Goal: Task Accomplishment & Management: Use online tool/utility

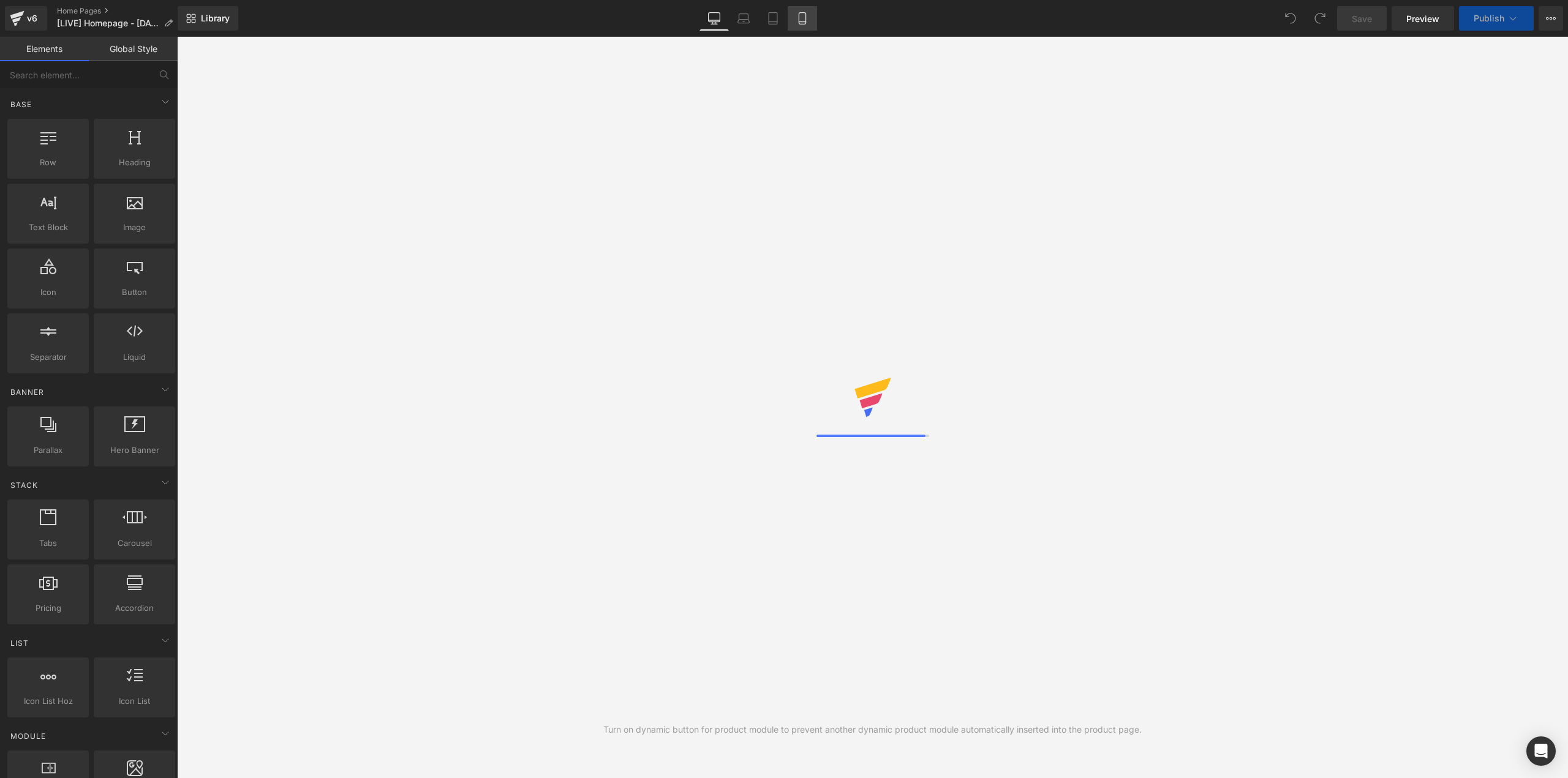
click at [805, 23] on icon at bounding box center [803, 18] width 12 height 12
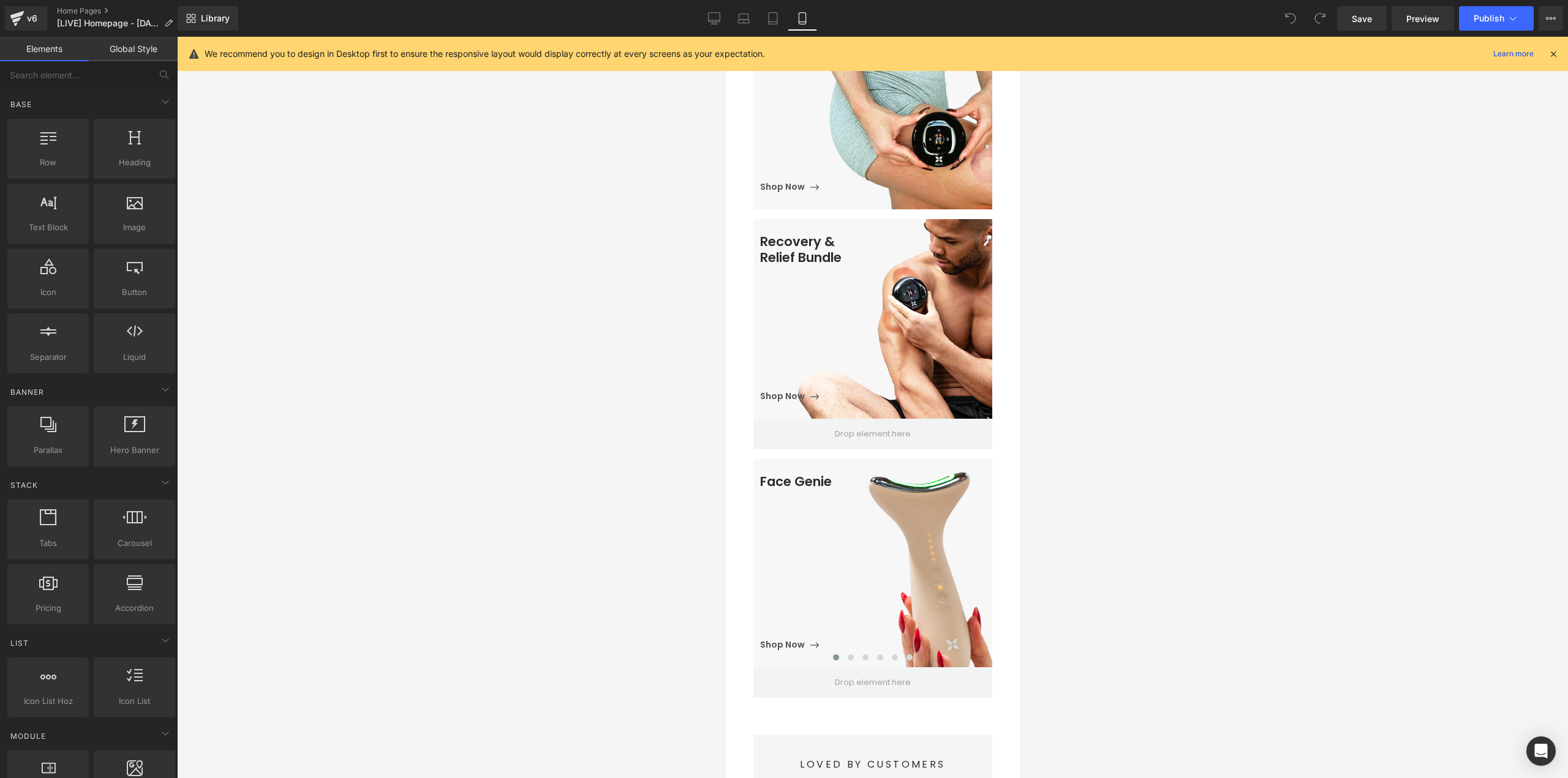
scroll to position [1041, 0]
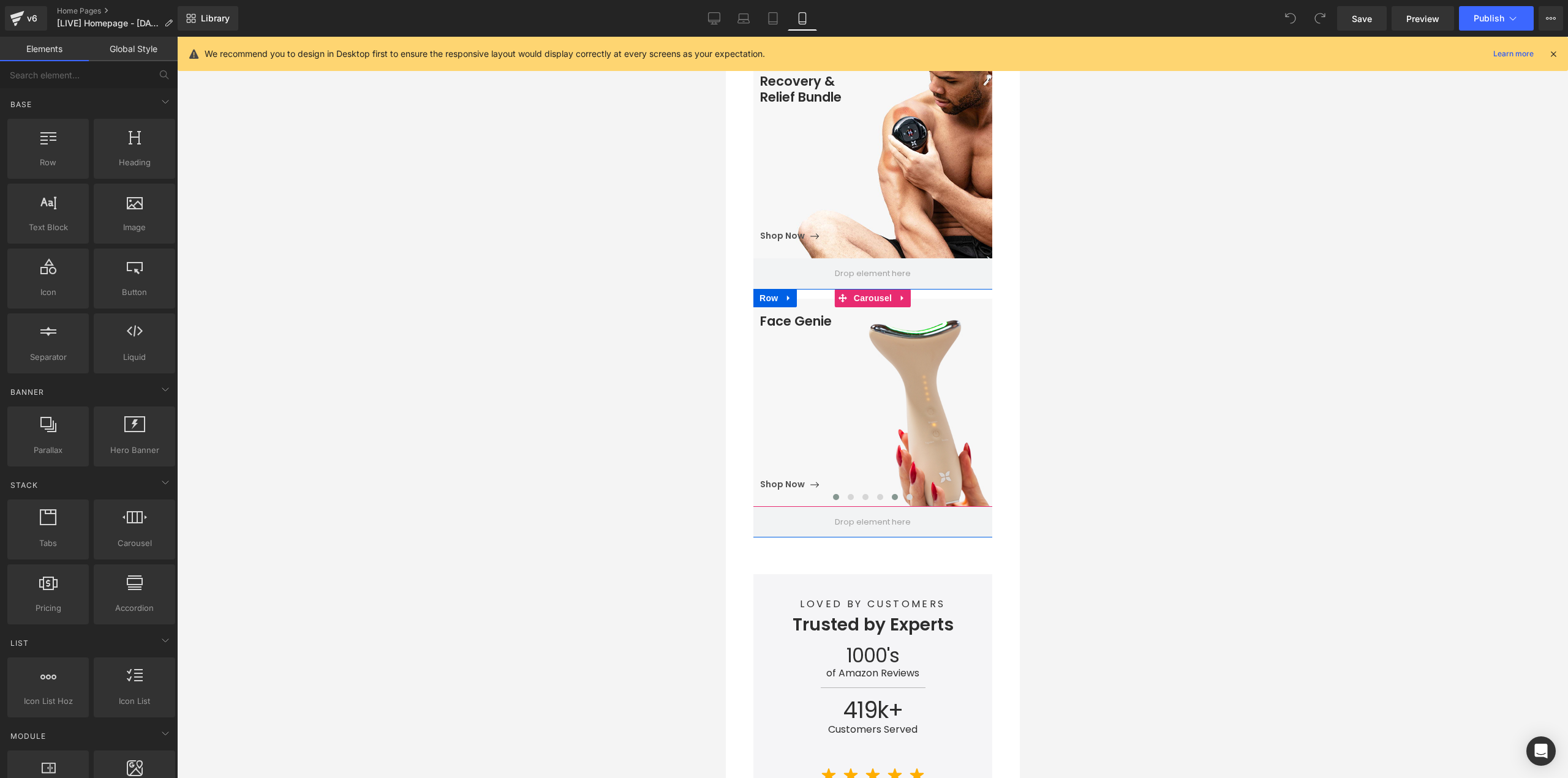
click at [891, 494] on span at bounding box center [894, 496] width 6 height 6
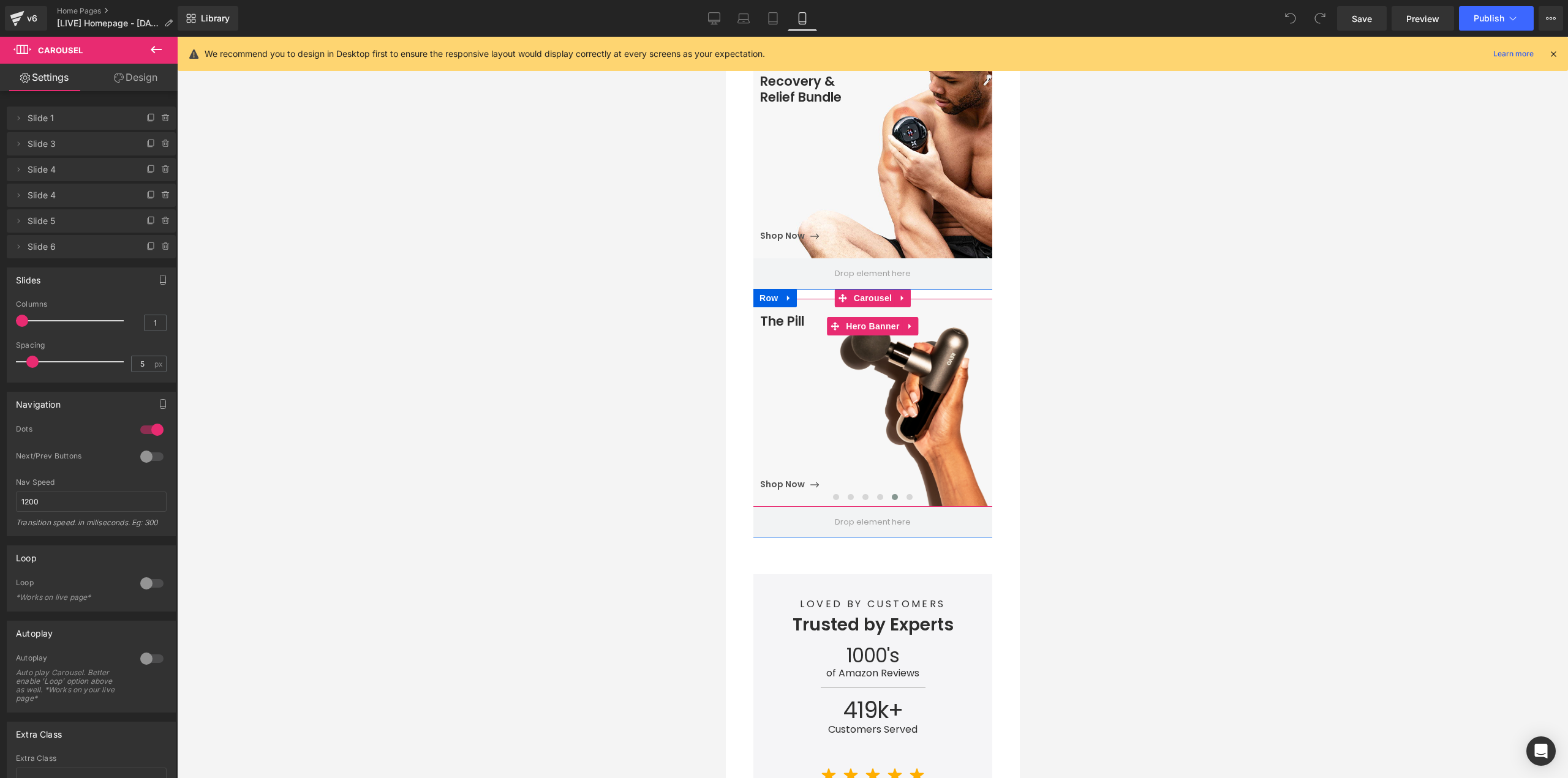
click at [913, 378] on span "The Pill Heading Shop Now Button" at bounding box center [879, 403] width 240 height 178
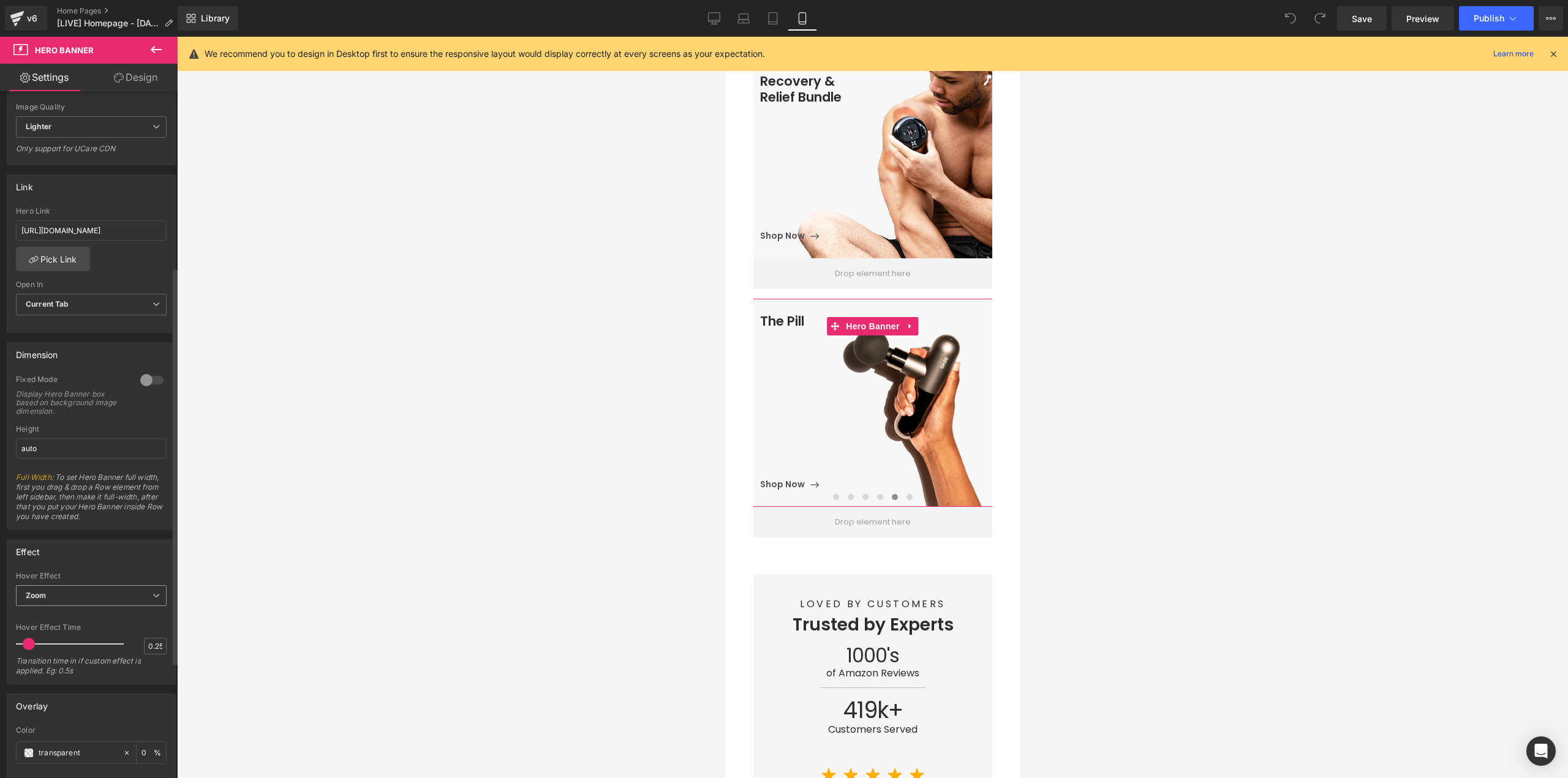
scroll to position [306, 0]
click at [55, 585] on span "Zoom" at bounding box center [91, 589] width 151 height 22
drag, startPoint x: 49, startPoint y: 608, endPoint x: 80, endPoint y: 650, distance: 52.2
click at [49, 609] on div "None" at bounding box center [44, 610] width 19 height 9
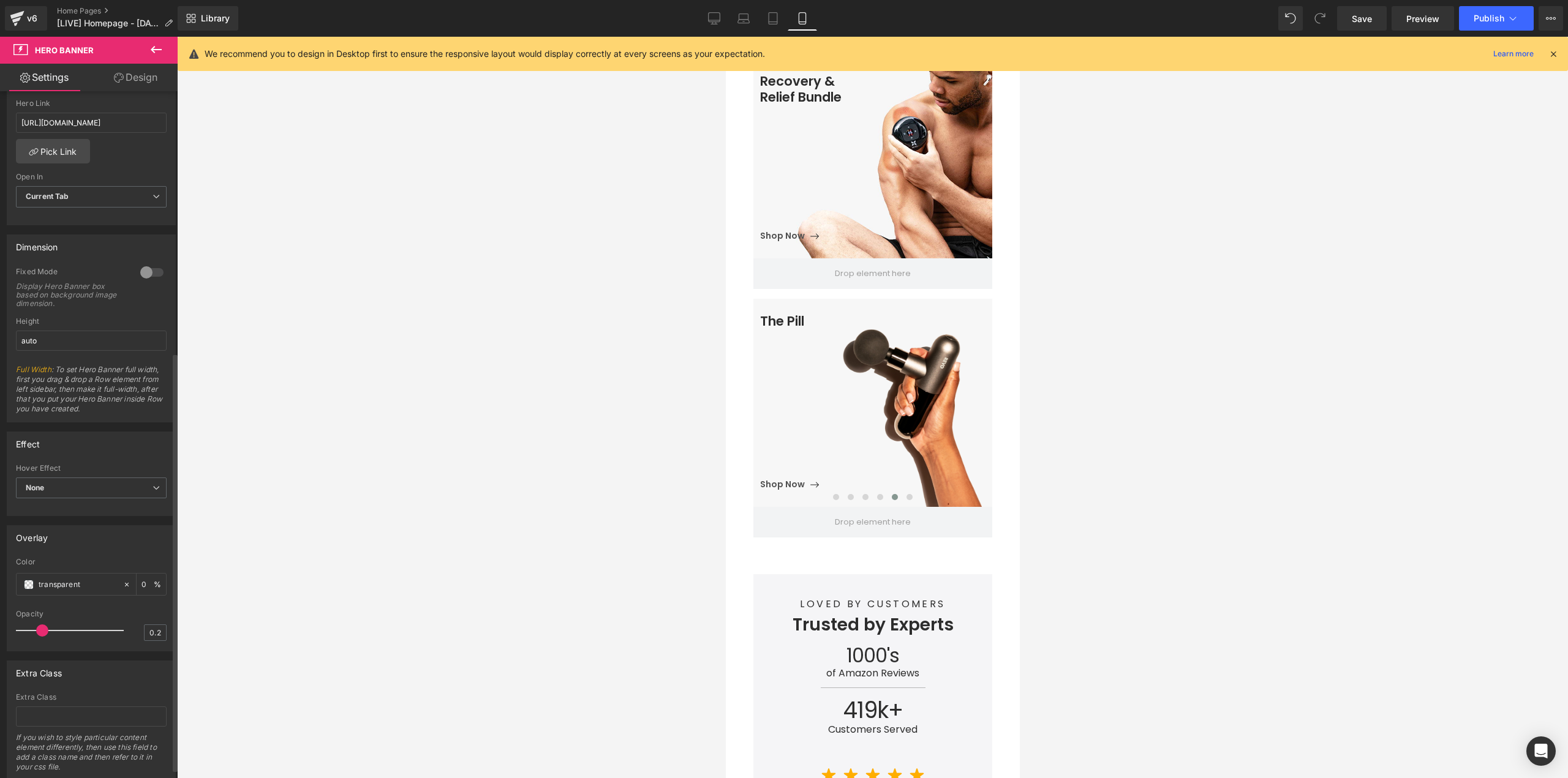
scroll to position [429, 0]
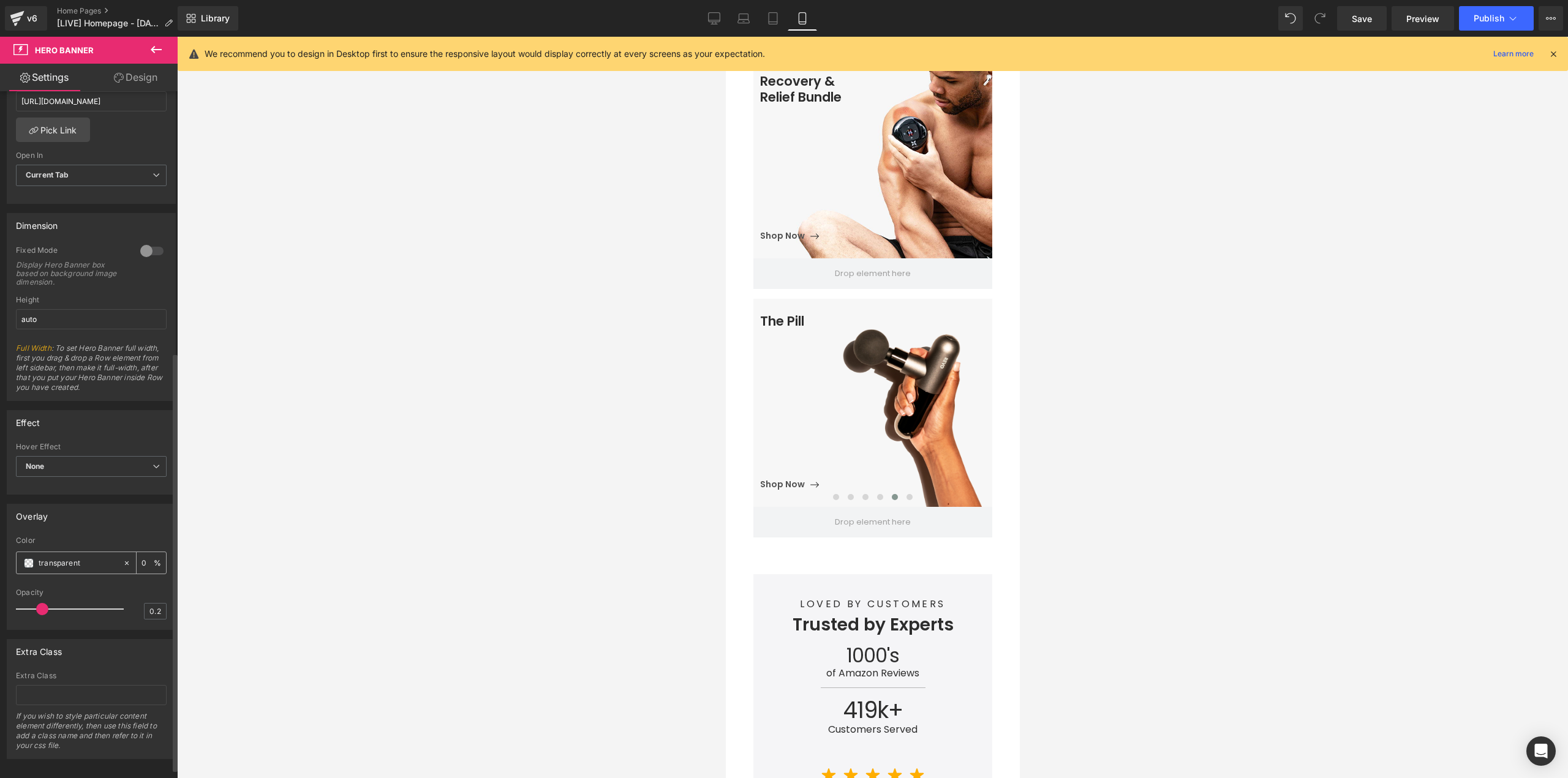
click at [122, 563] on icon at bounding box center [127, 563] width 9 height 9
click at [28, 564] on span at bounding box center [29, 562] width 10 height 10
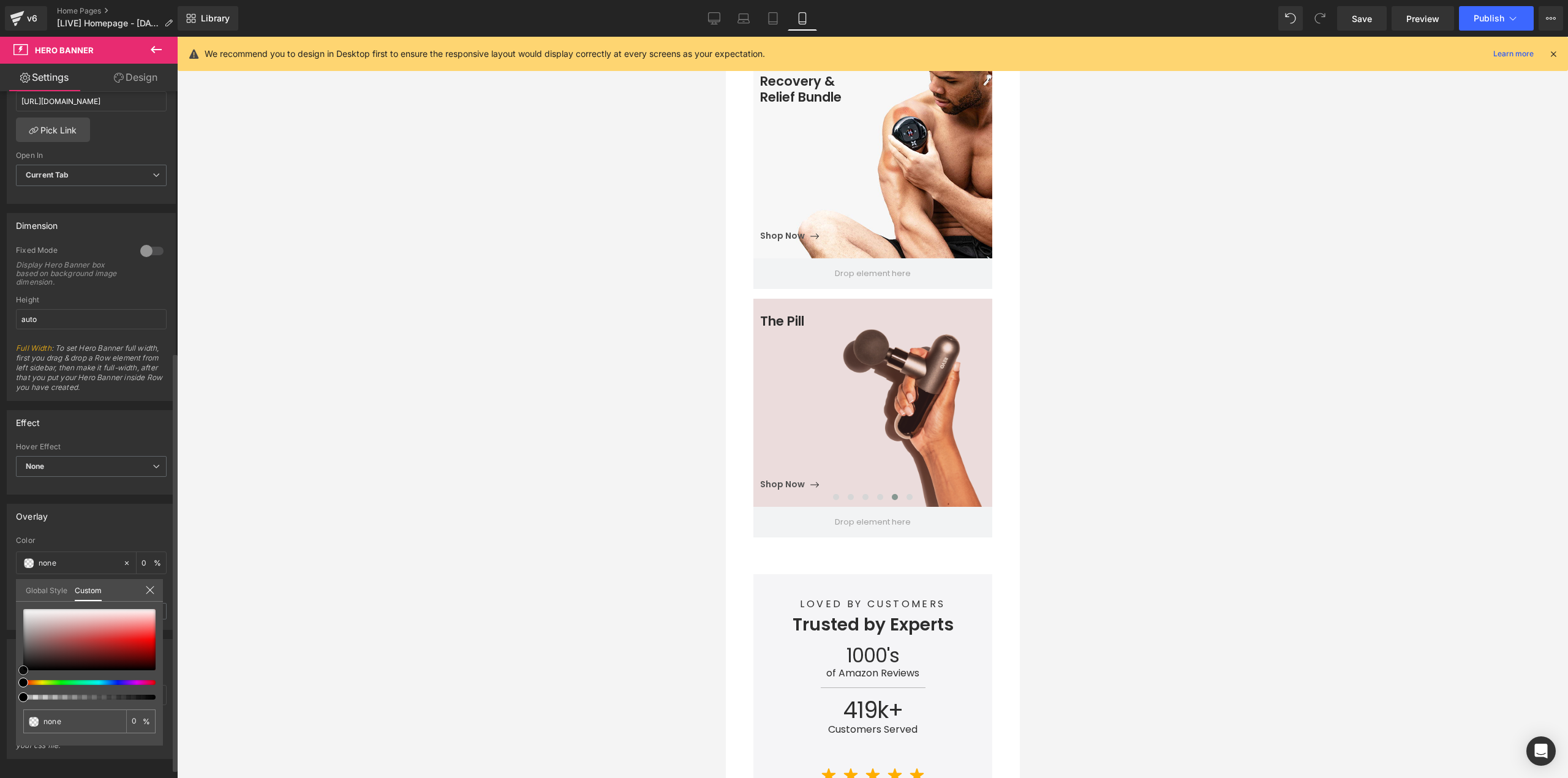
drag, startPoint x: 0, startPoint y: 595, endPoint x: 1, endPoint y: 584, distance: 11.0
click at [1, 585] on div "Overlay transparent Color transparent 0 % 0.2 Opacity 0.2 Global Style Custom S…" at bounding box center [91, 562] width 183 height 135
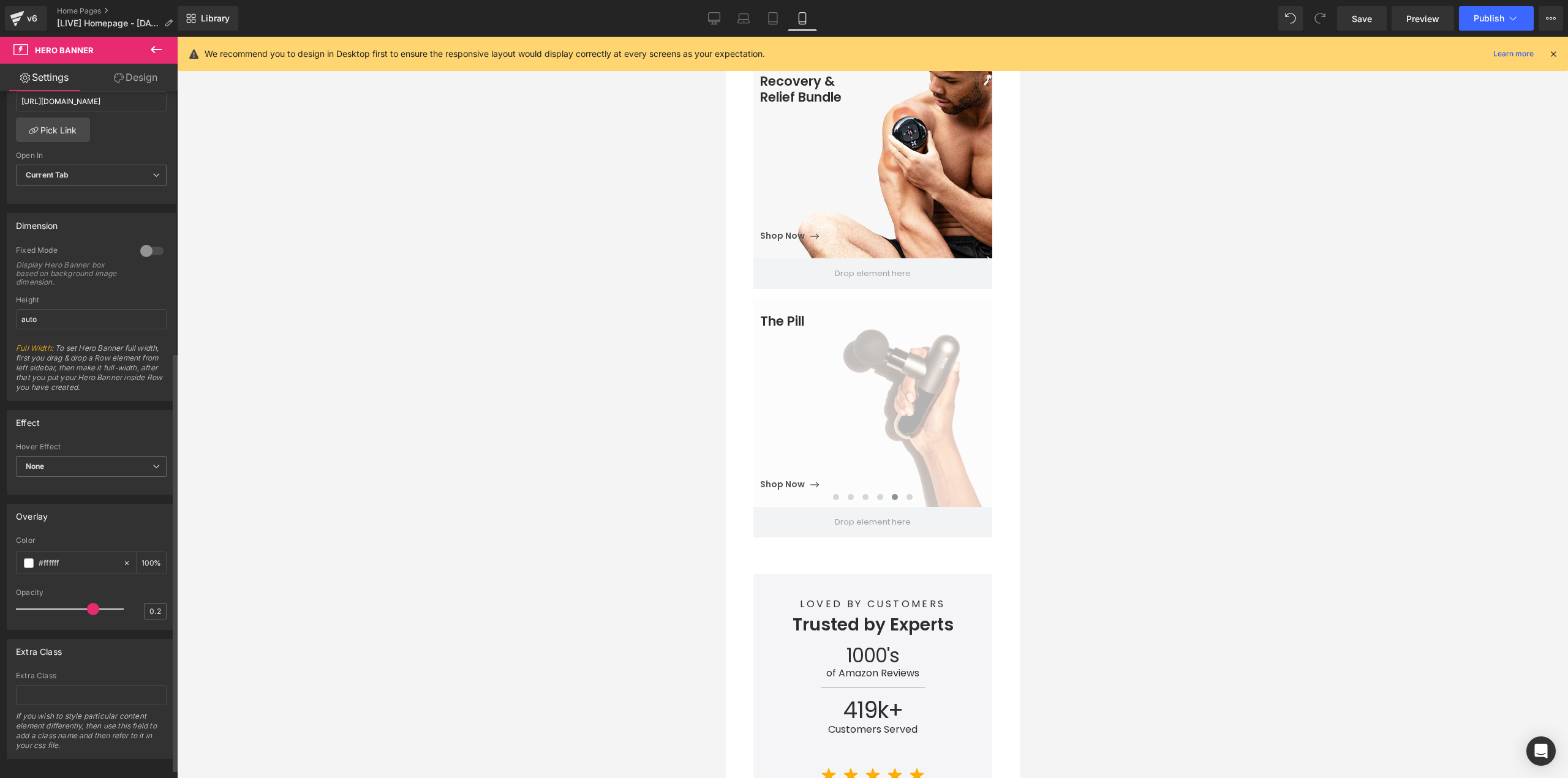
drag, startPoint x: 56, startPoint y: 610, endPoint x: 92, endPoint y: 613, distance: 36.1
click at [92, 613] on span at bounding box center [93, 609] width 12 height 12
drag, startPoint x: 773, startPoint y: 474, endPoint x: 1120, endPoint y: 516, distance: 349.5
click at [775, 477] on span "Button" at bounding box center [789, 484] width 29 height 15
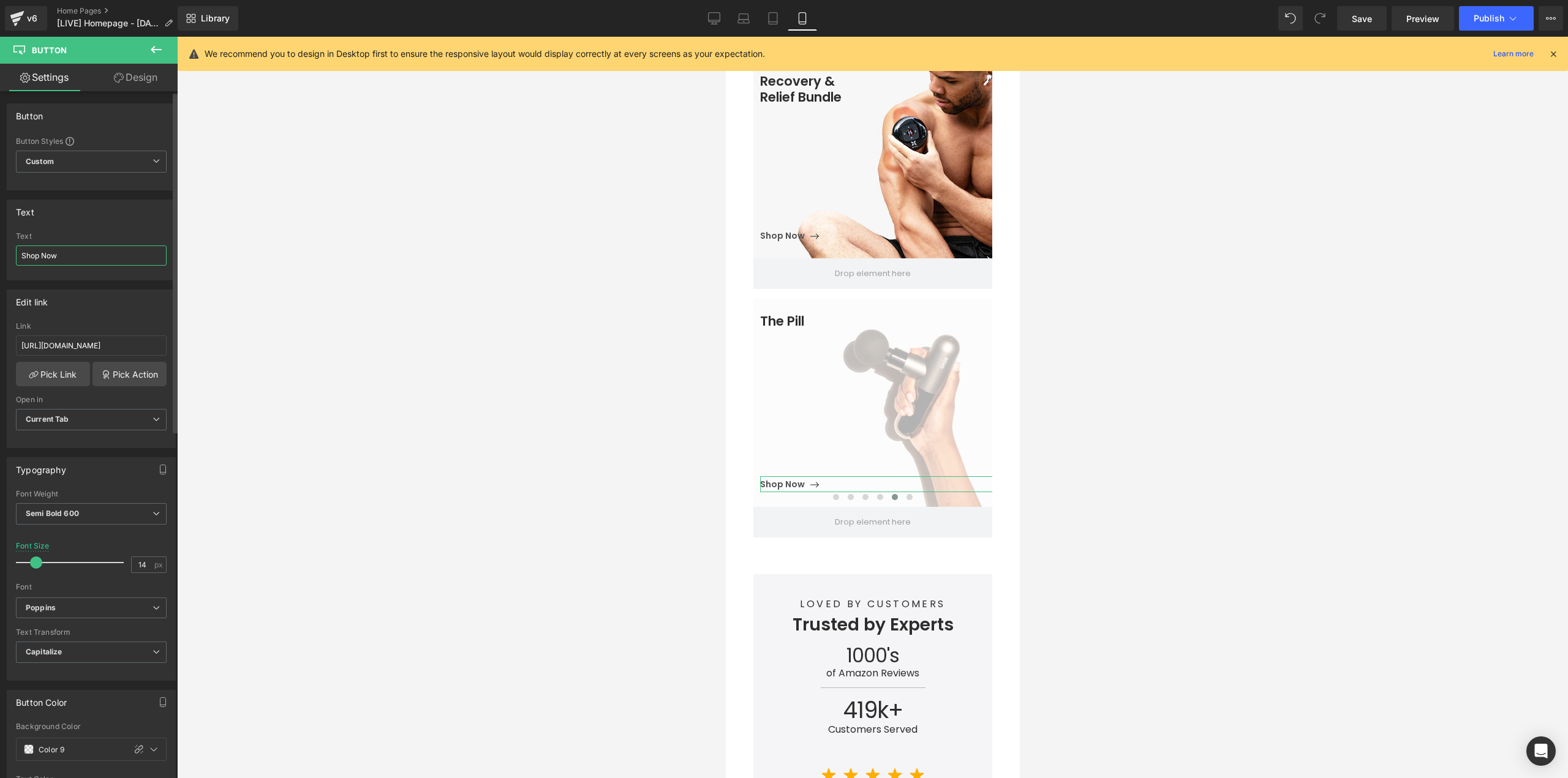
drag, startPoint x: 88, startPoint y: 252, endPoint x: 0, endPoint y: 269, distance: 89.6
click at [0, 268] on div "Text Shop Now Text Shop Now" at bounding box center [91, 236] width 183 height 90
type input "OUT OF STOCK"
click at [105, 301] on div "Edit link" at bounding box center [91, 301] width 168 height 23
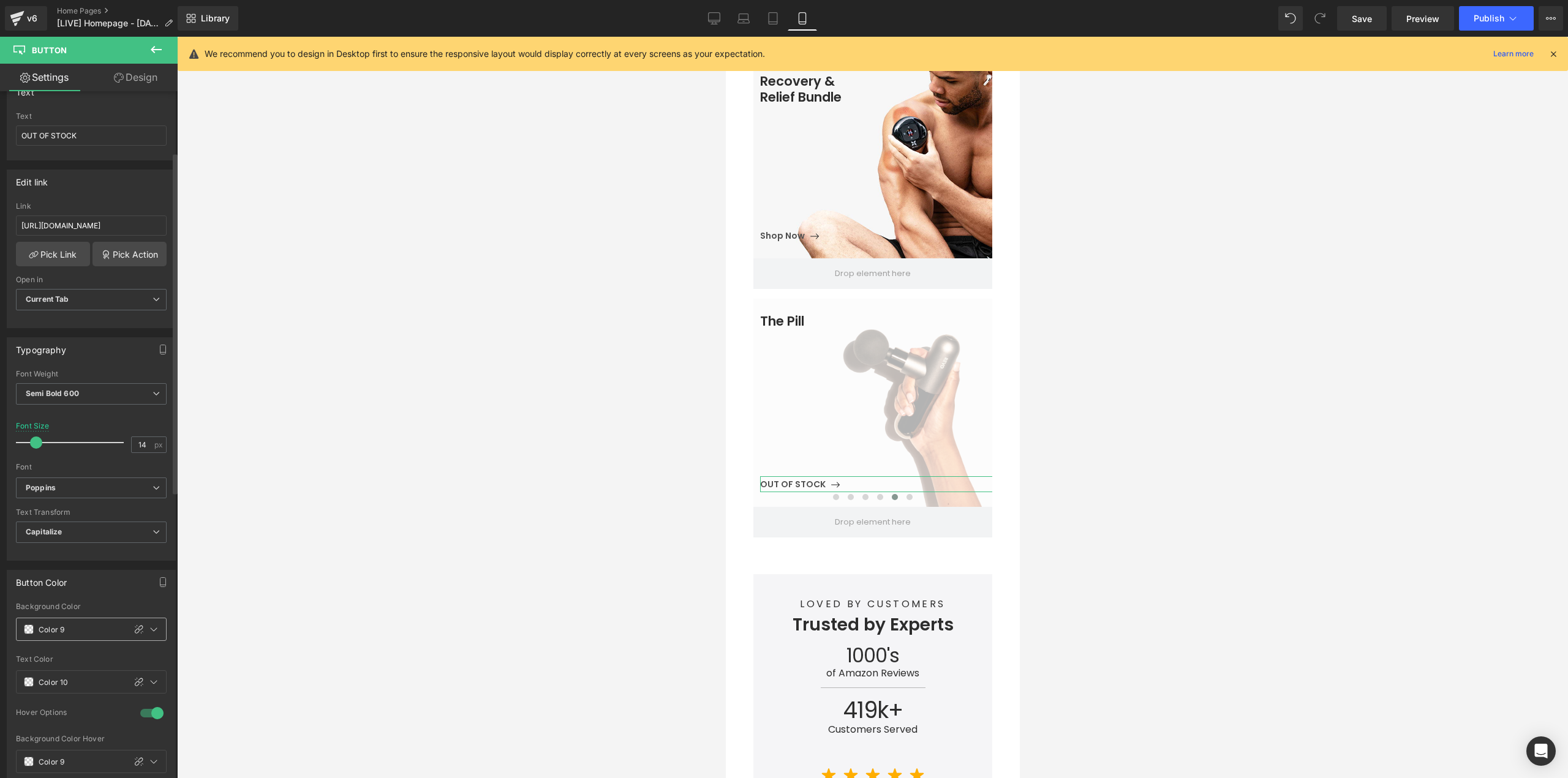
scroll to position [122, 0]
drag, startPoint x: 132, startPoint y: 684, endPoint x: 81, endPoint y: 684, distance: 51.0
click at [134, 684] on icon at bounding box center [139, 679] width 10 height 10
click at [81, 684] on input "Color 10" at bounding box center [78, 680] width 78 height 14
type input "808080"
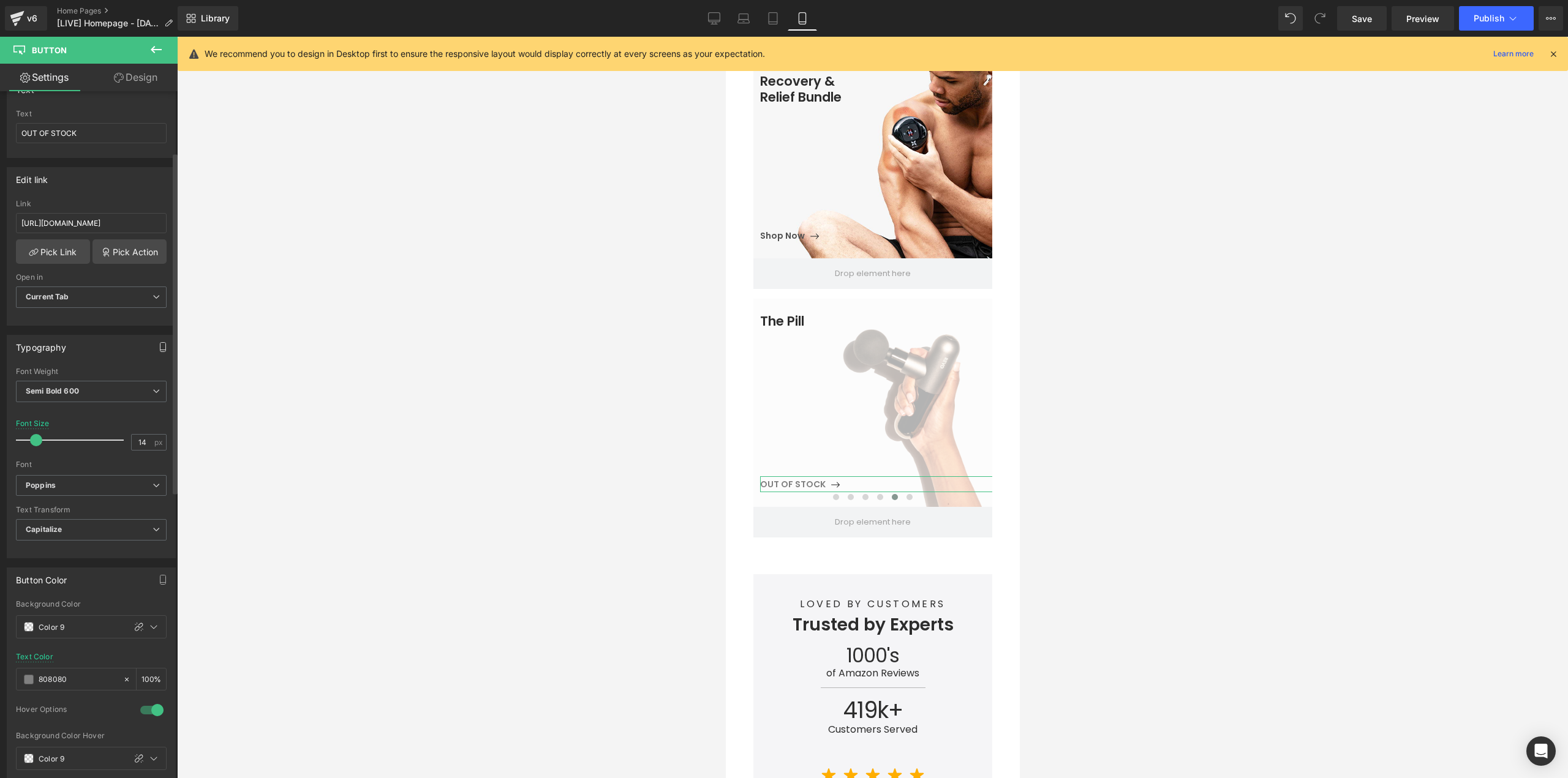
click at [159, 347] on icon "button" at bounding box center [162, 347] width 10 height 10
click at [68, 377] on button "Laptop" at bounding box center [68, 373] width 38 height 21
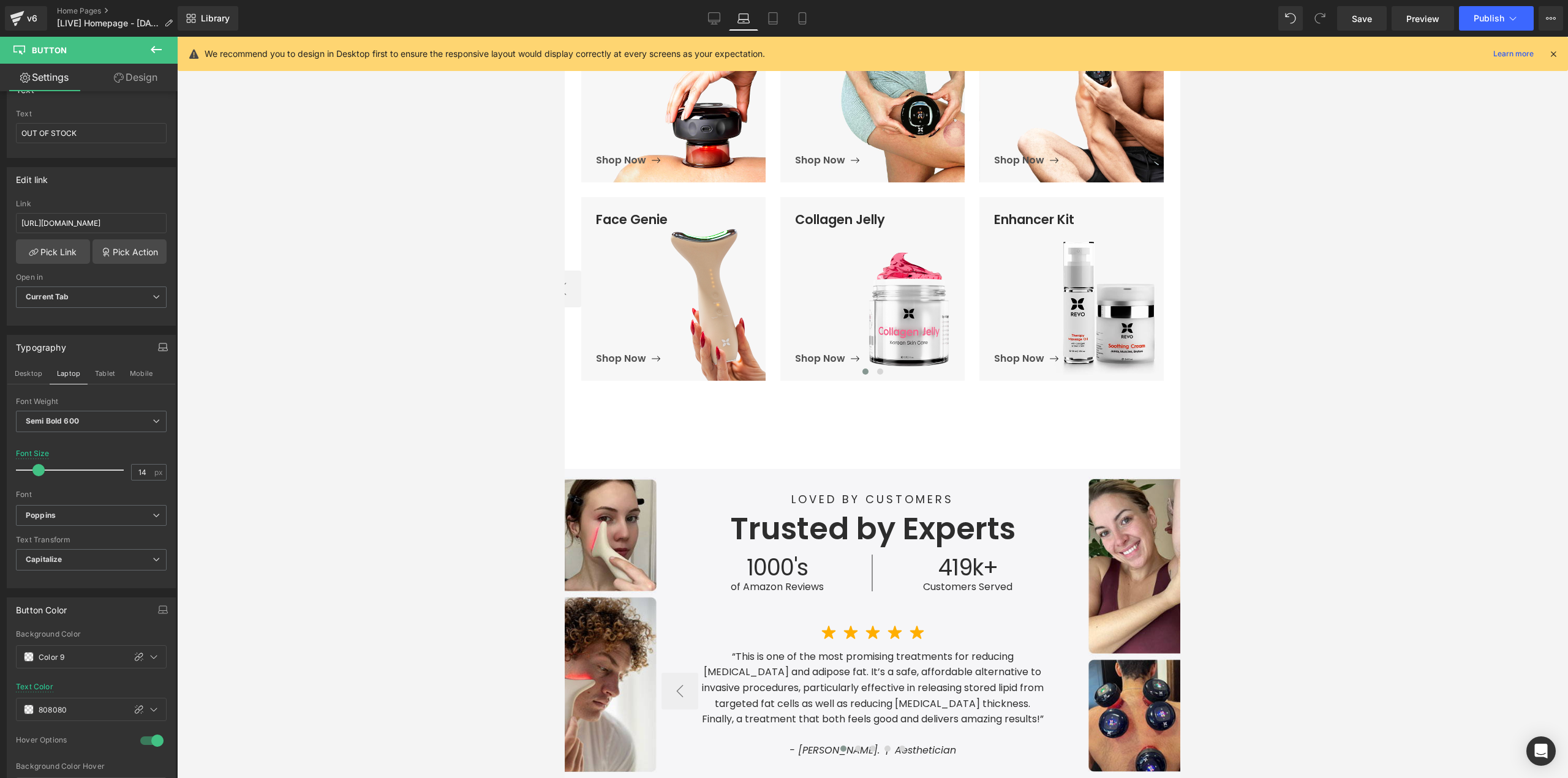
scroll to position [489, 0]
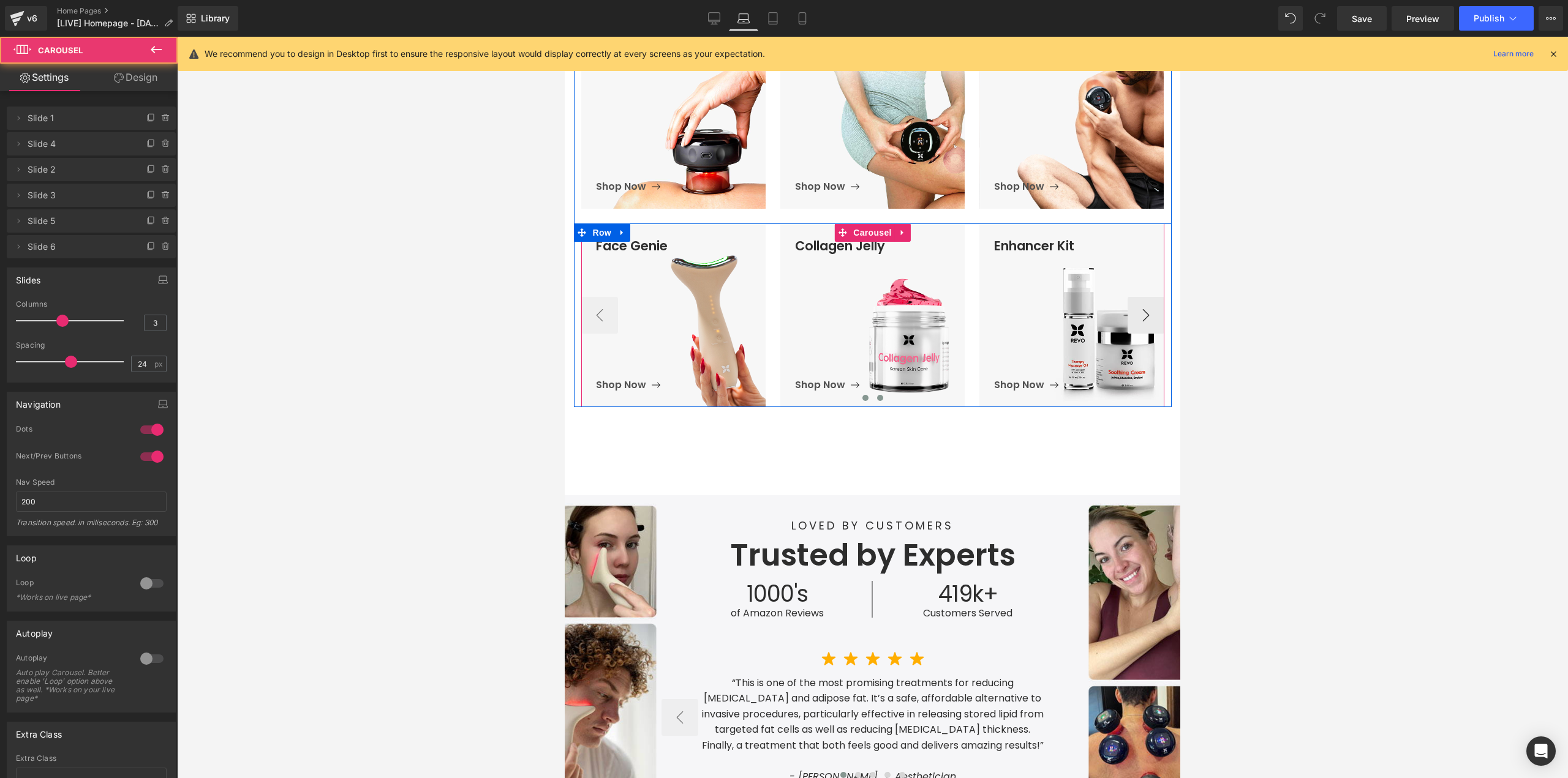
click at [877, 399] on span at bounding box center [880, 398] width 6 height 6
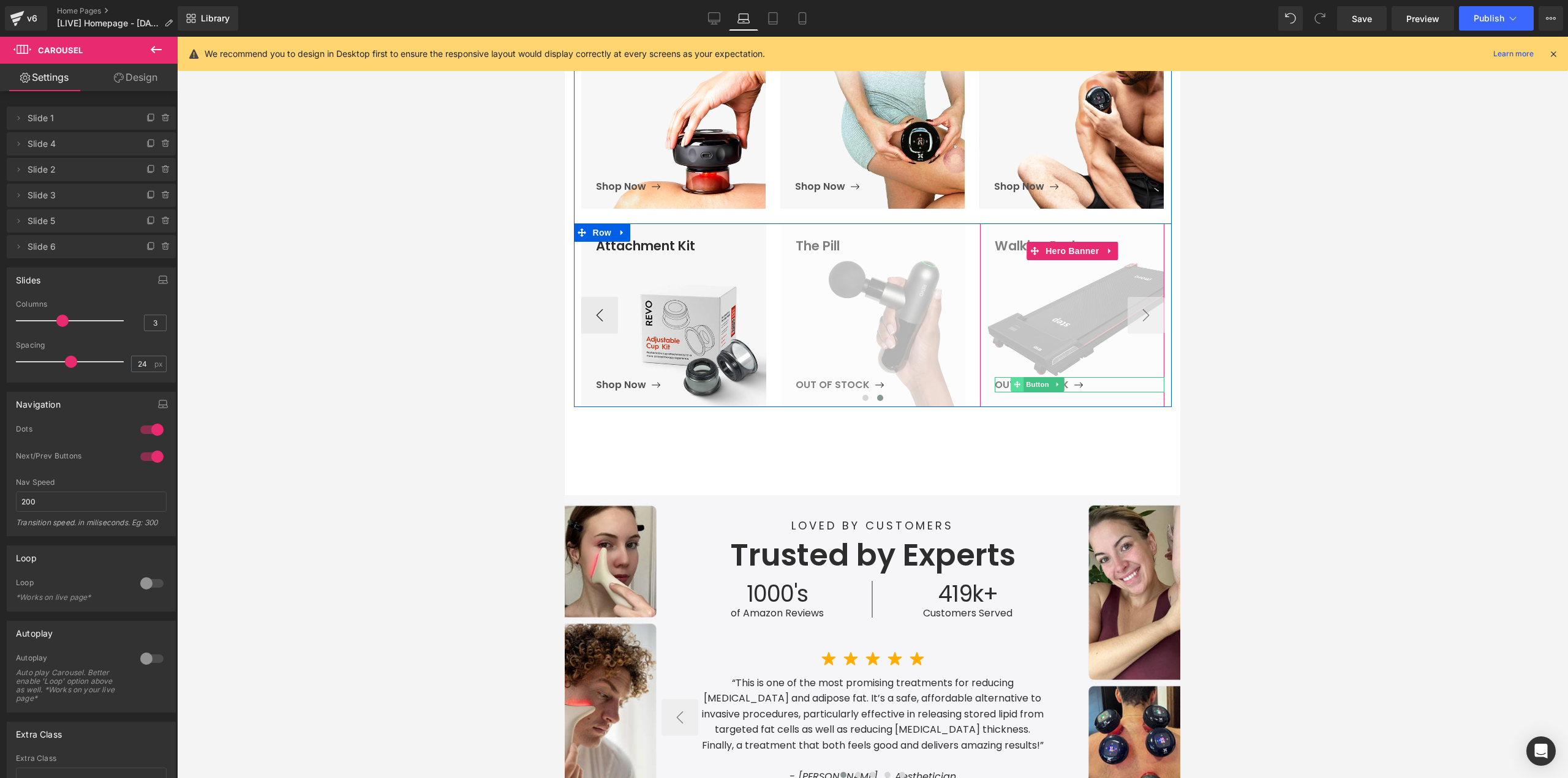
click at [1013, 385] on icon at bounding box center [1017, 385] width 7 height 7
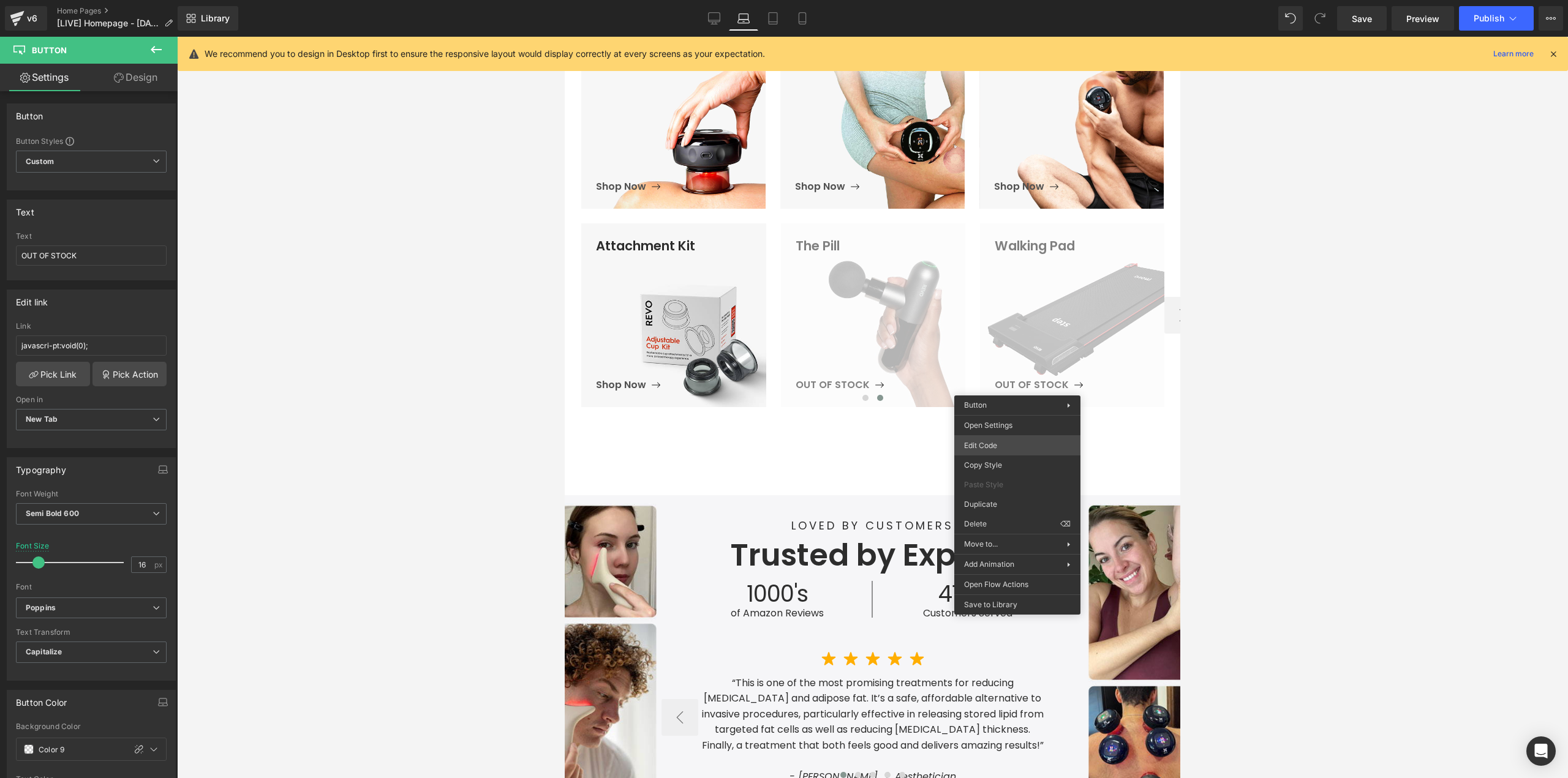
click at [1008, 0] on div "Button You are previewing how the will restyle your page. You can not edit Elem…" at bounding box center [784, 0] width 1568 height 0
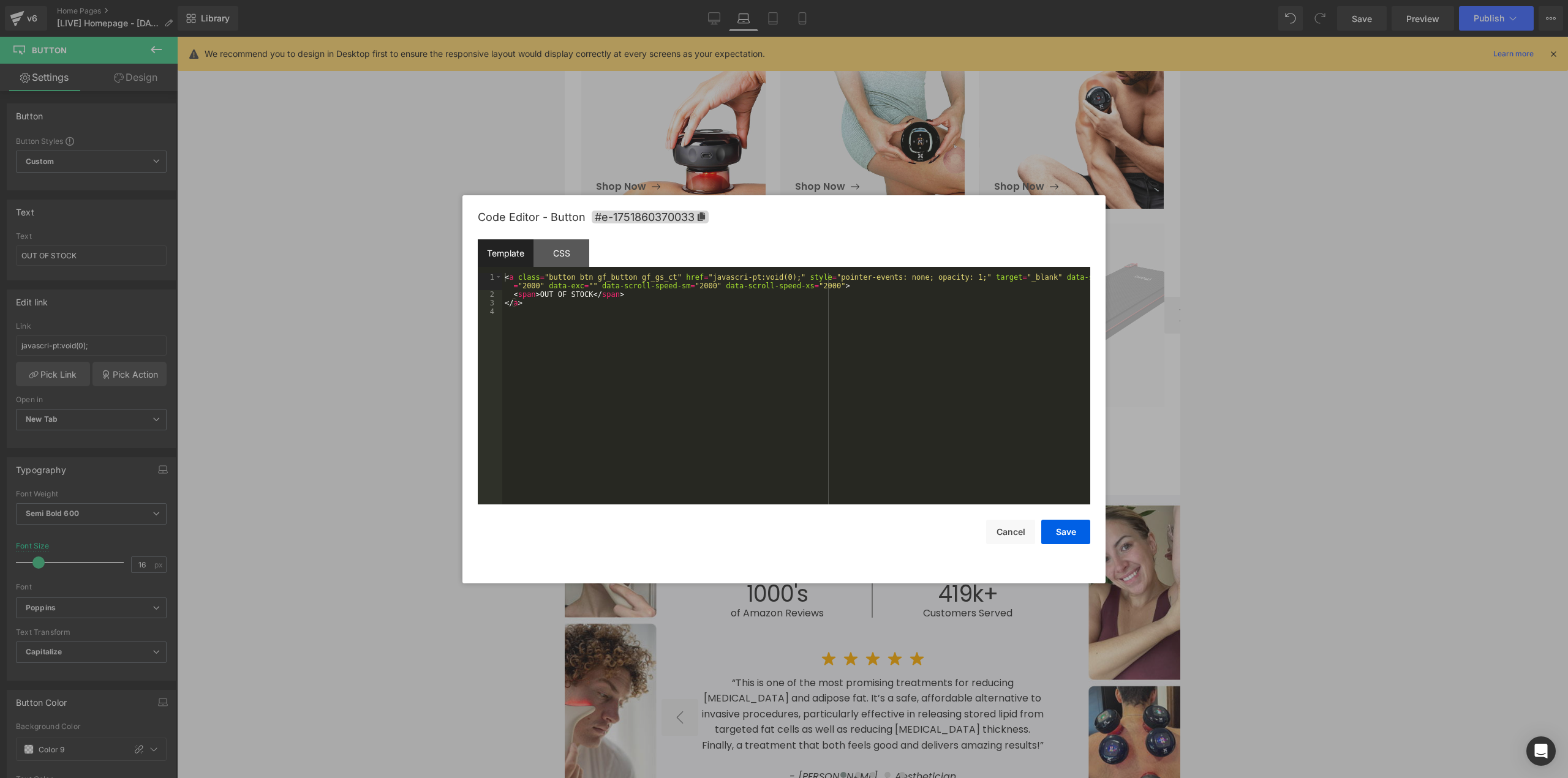
click at [798, 399] on div "< a class = "button btn gf_button gf_gs_ct" href = "javascri-pt:void(0);" style…" at bounding box center [796, 401] width 588 height 257
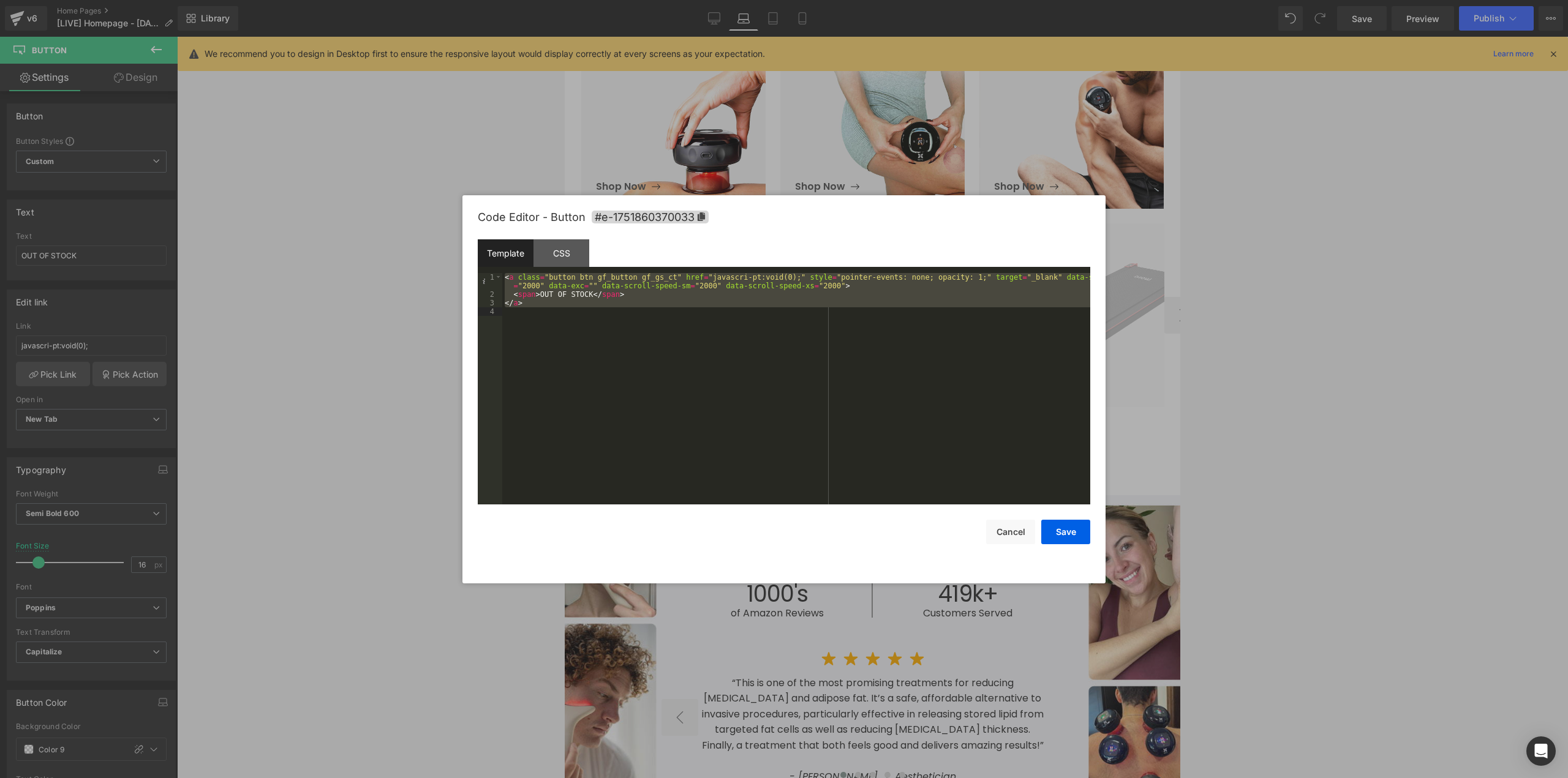
click at [656, 146] on div at bounding box center [784, 389] width 1568 height 778
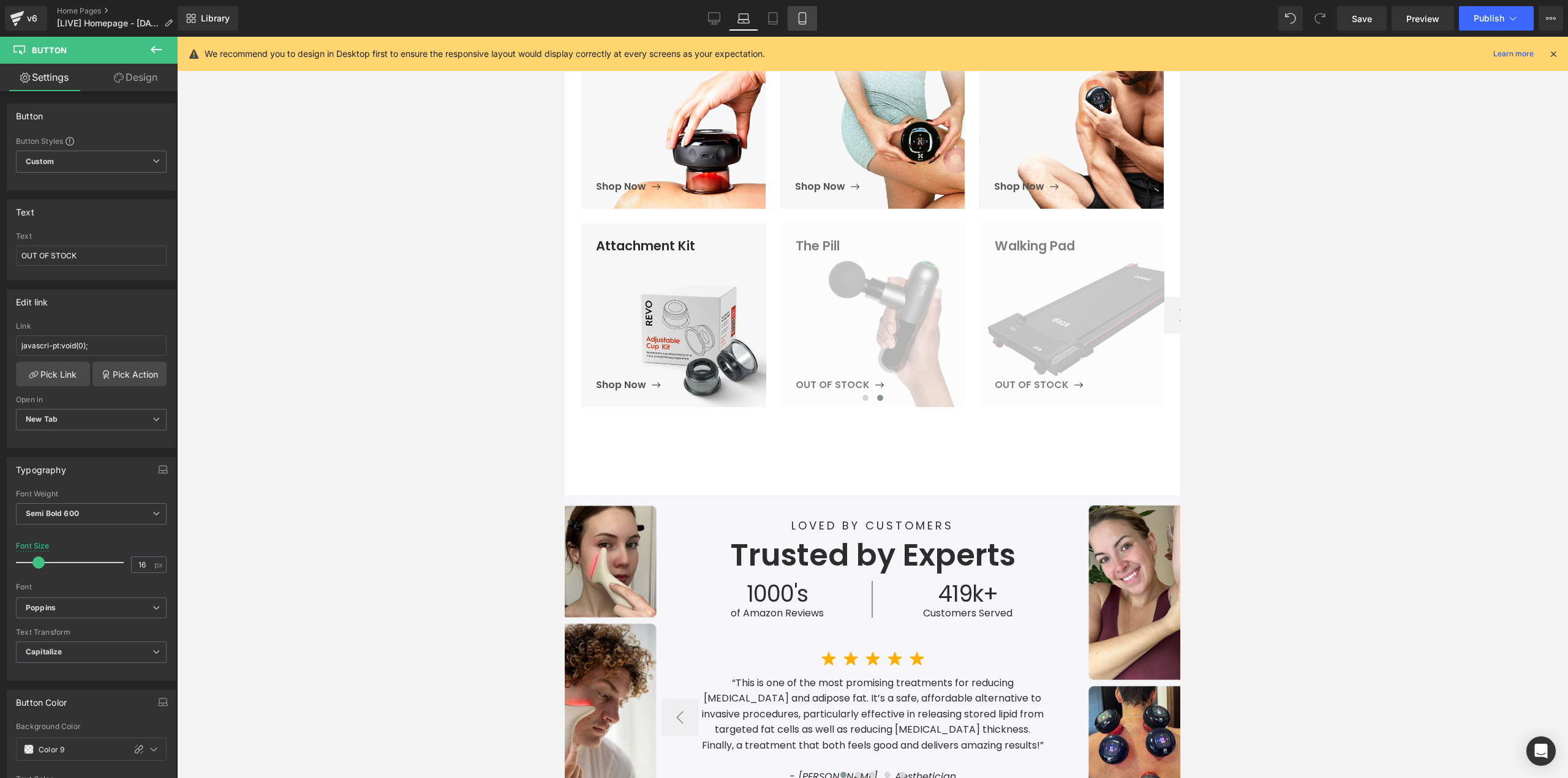
click at [799, 21] on icon at bounding box center [803, 18] width 12 height 12
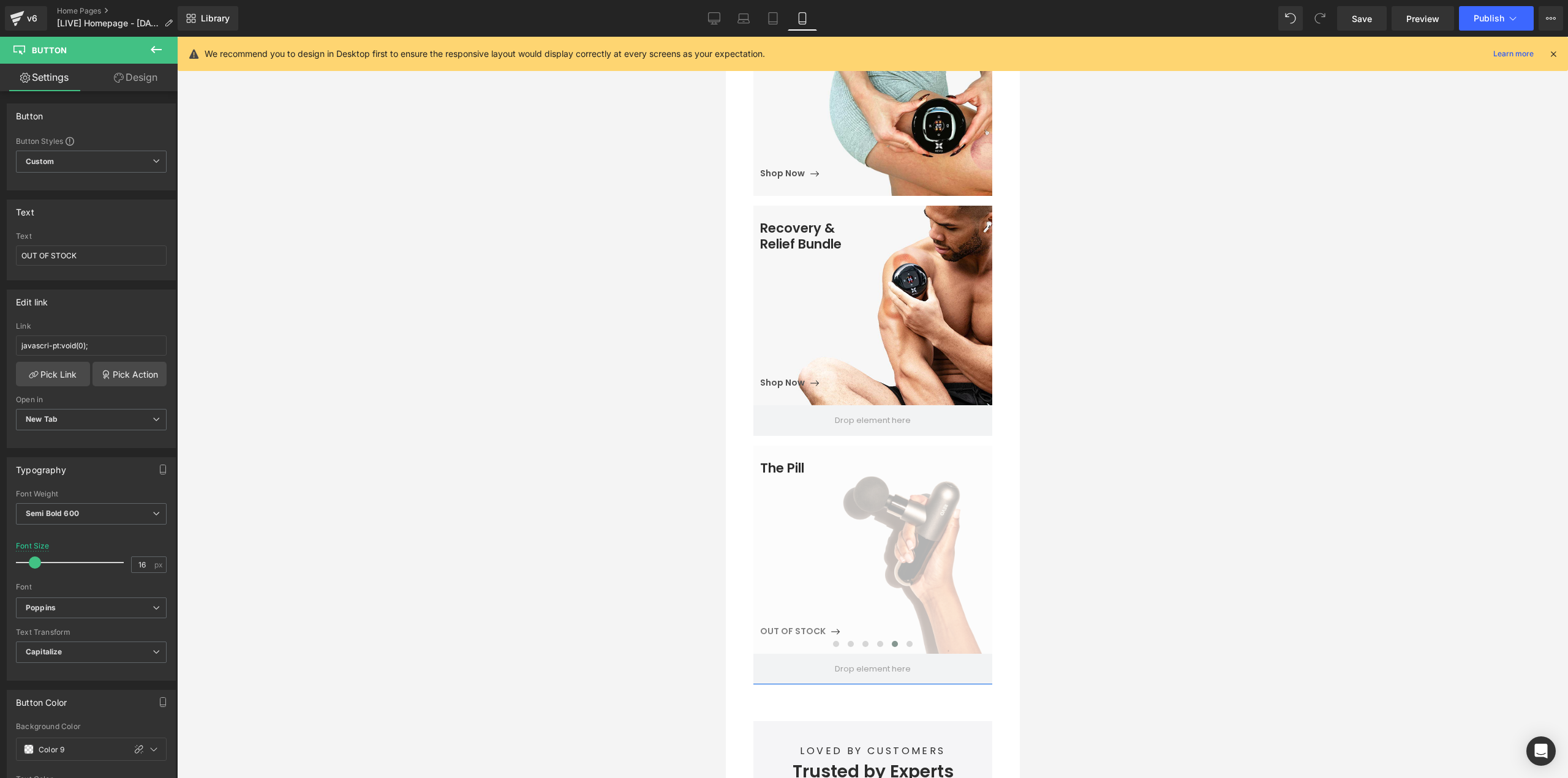
scroll to position [918, 0]
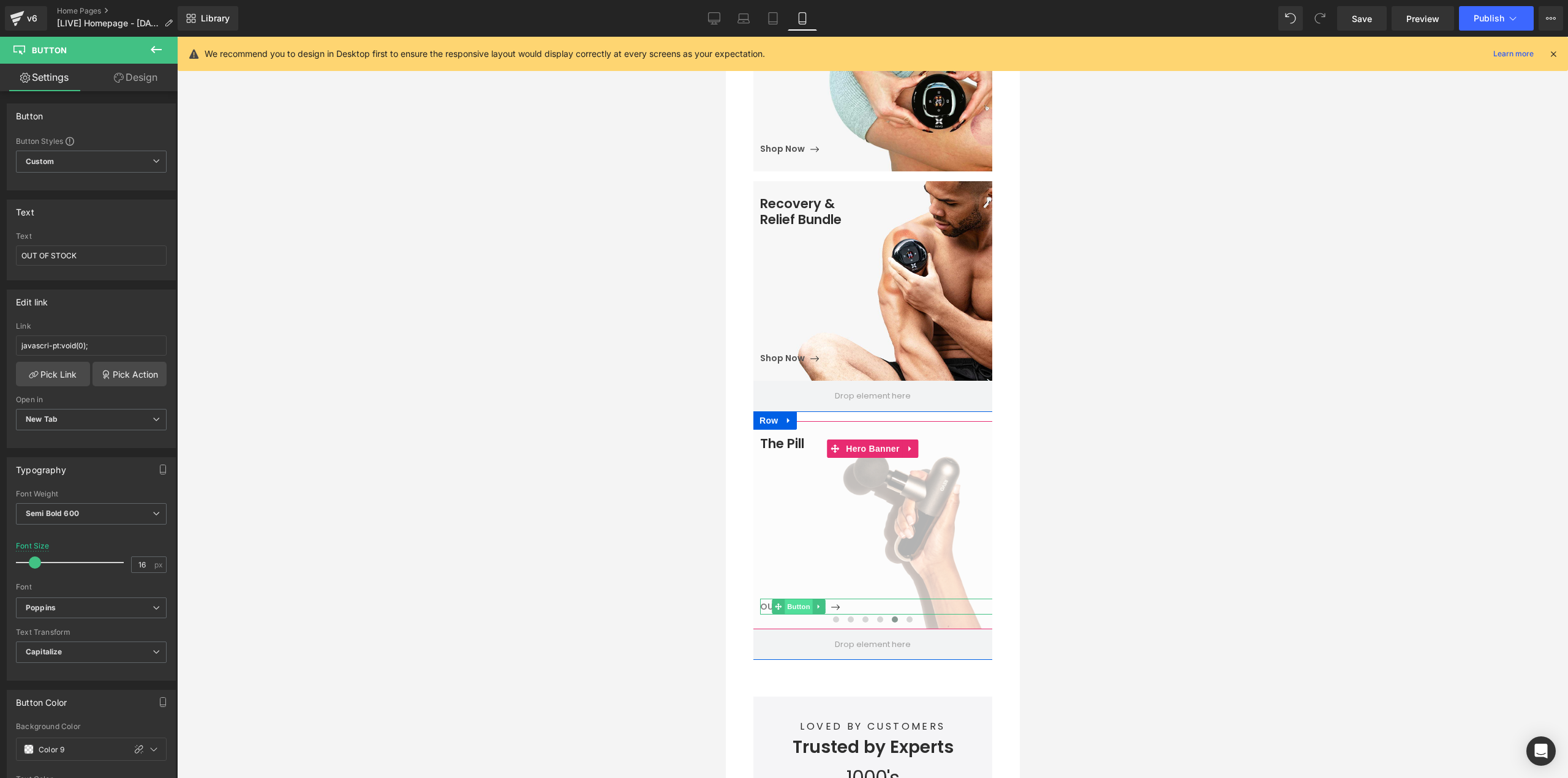
click at [795, 600] on span "Button" at bounding box center [797, 606] width 29 height 15
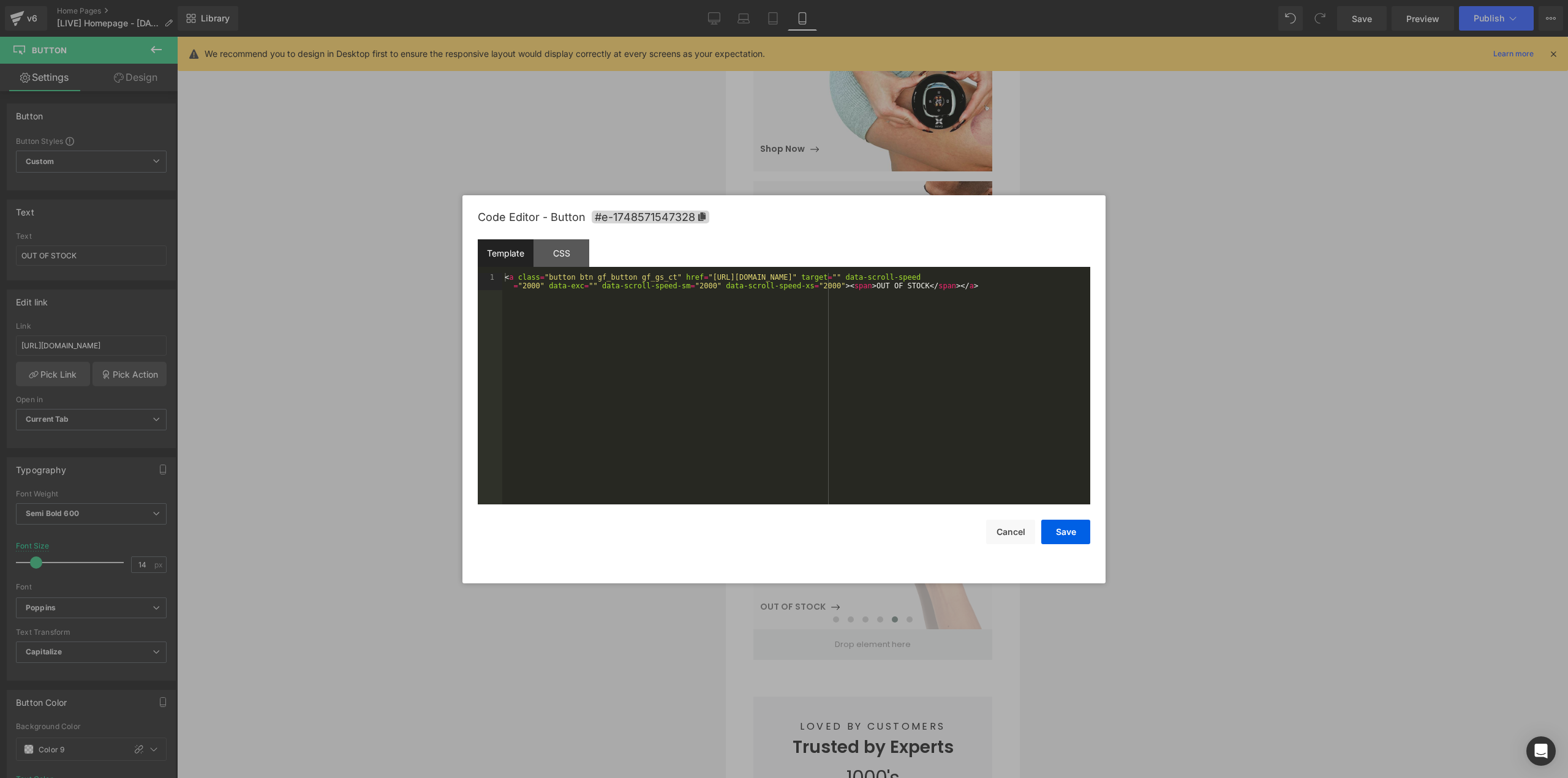
click at [765, 609] on body "Button You are previewing how the will restyle your page. You can not edit Elem…" at bounding box center [784, 389] width 1568 height 778
click at [730, 451] on div "< a class = "button btn gf_button gf_gs_ct" href = "[URL][DOMAIN_NAME]" target …" at bounding box center [796, 405] width 588 height 266
click at [1065, 534] on button "Save" at bounding box center [1065, 532] width 49 height 24
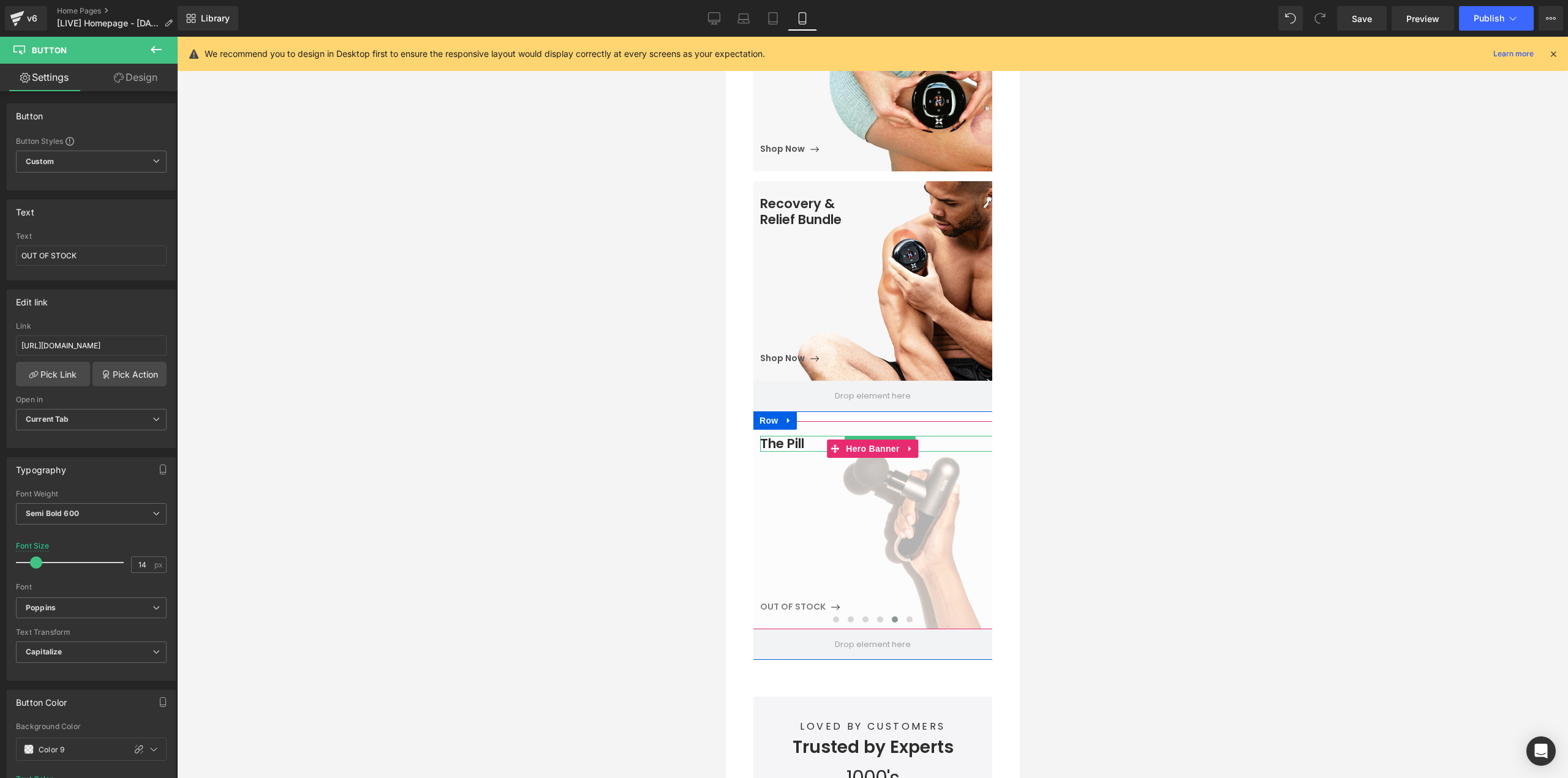
click at [779, 436] on h3 "The Pill" at bounding box center [879, 444] width 240 height 16
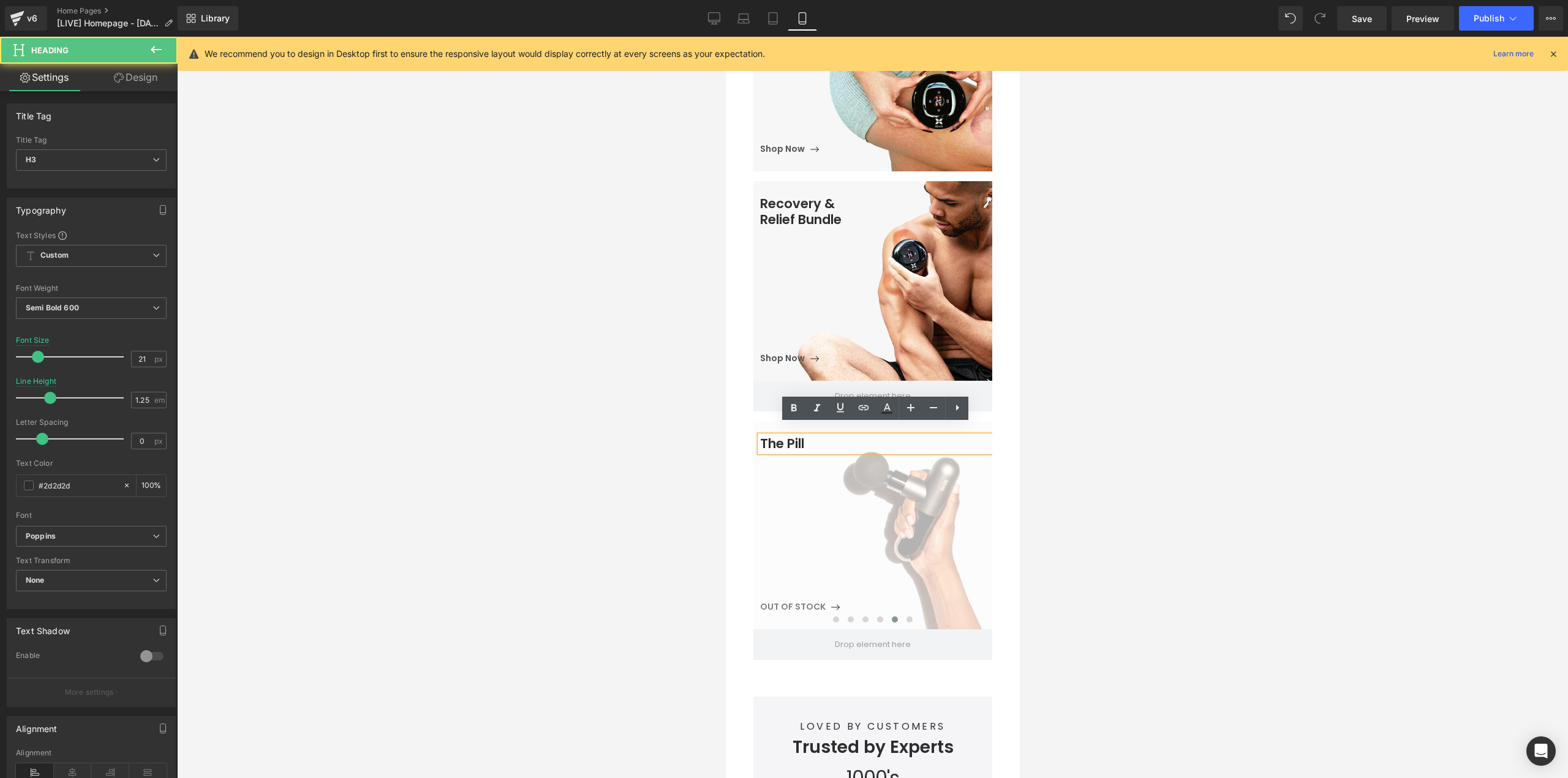
click at [781, 436] on h3 "The Pill" at bounding box center [879, 444] width 240 height 16
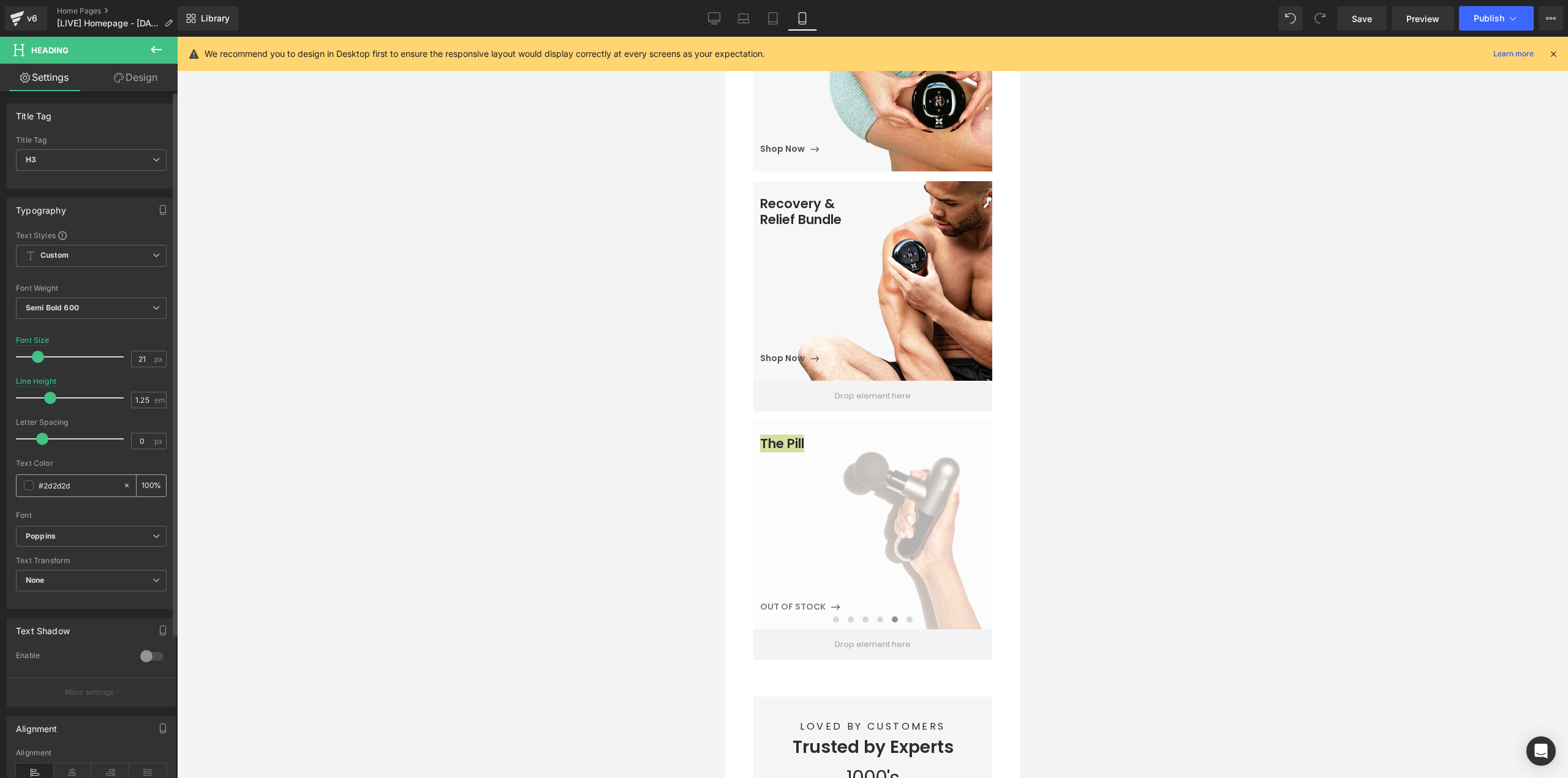
click at [83, 481] on input "#2d2d2d" at bounding box center [78, 486] width 78 height 14
type input "808080"
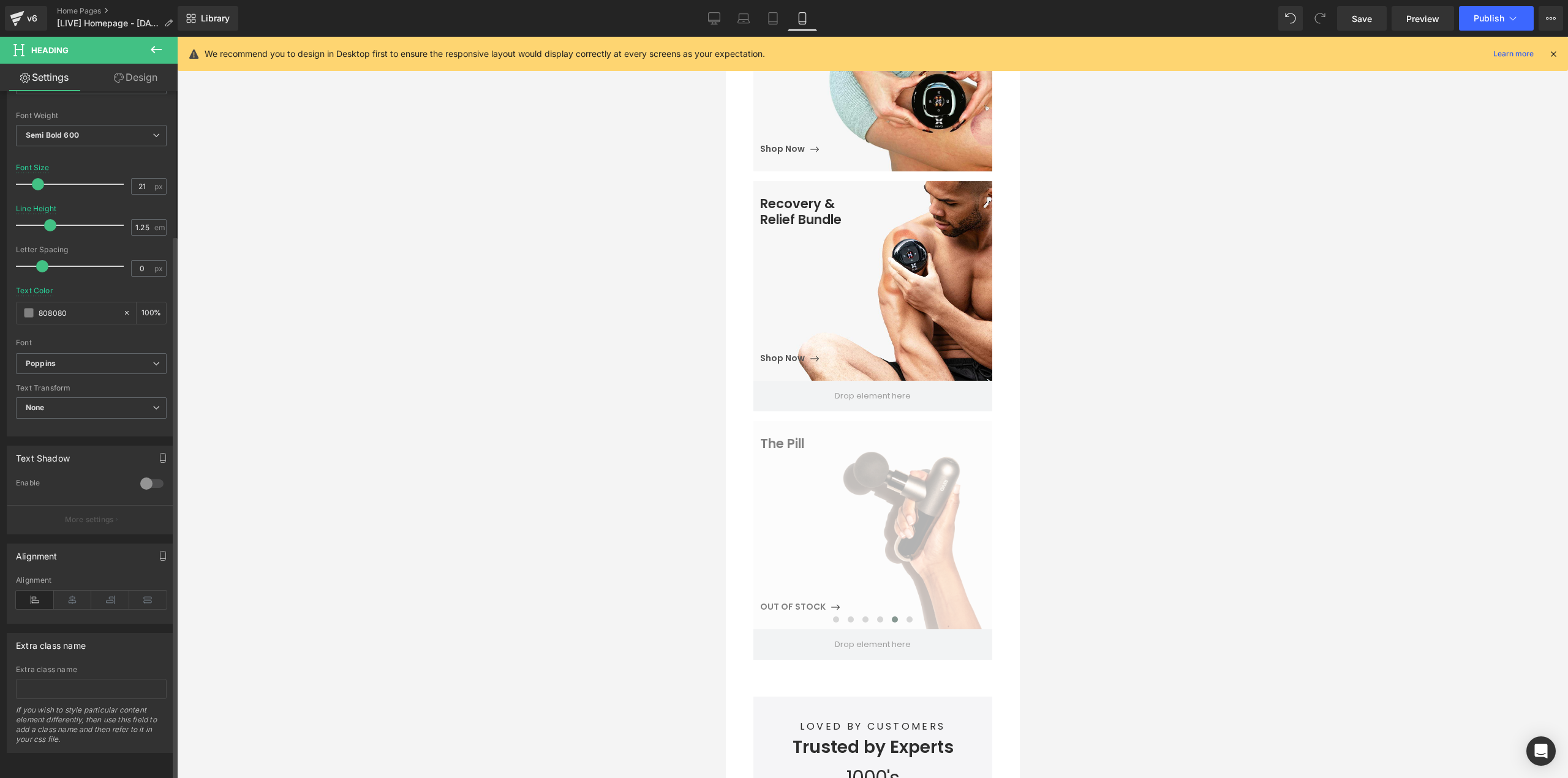
scroll to position [120, 0]
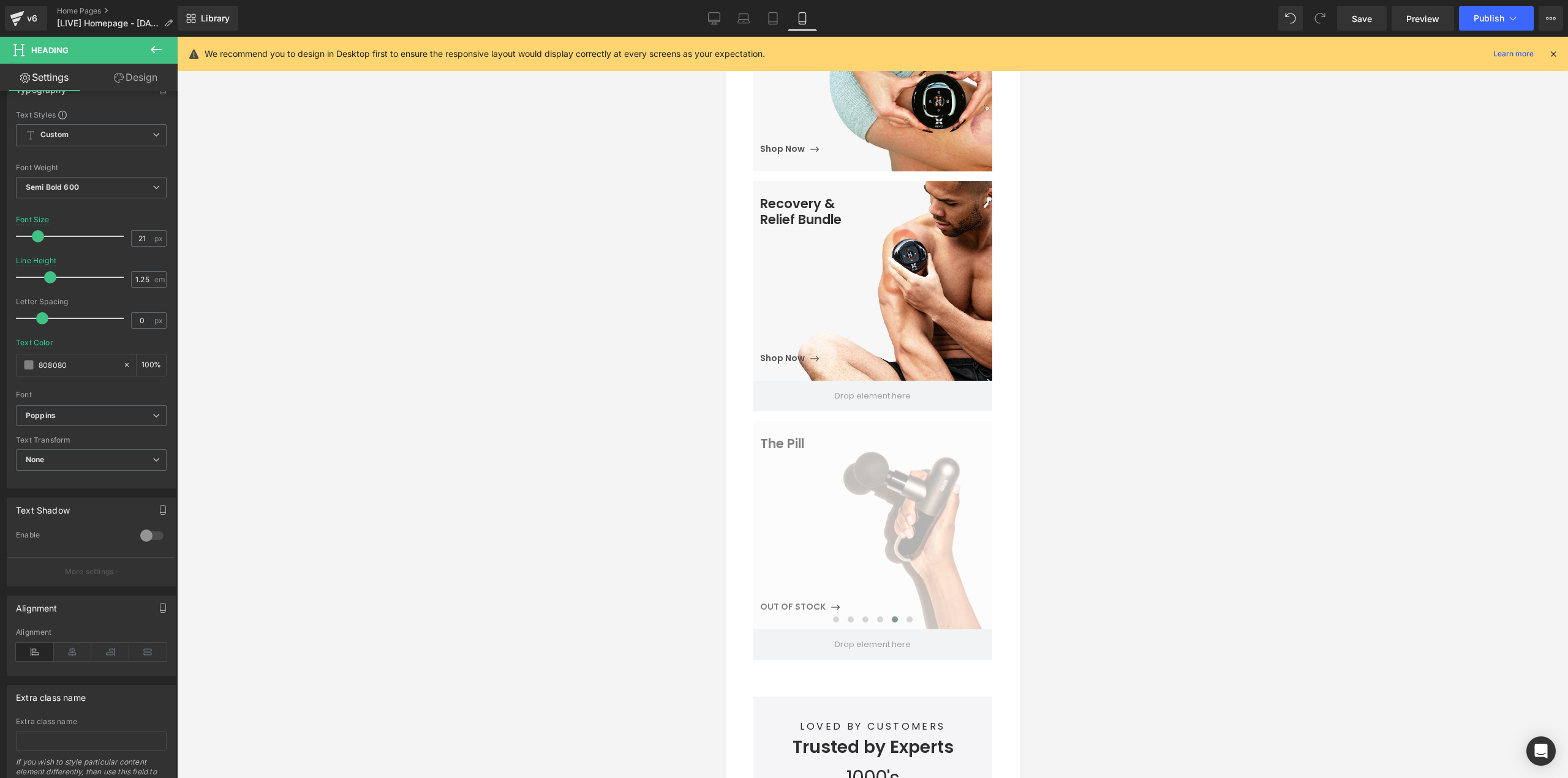
click at [1206, 545] on div at bounding box center [872, 407] width 1391 height 742
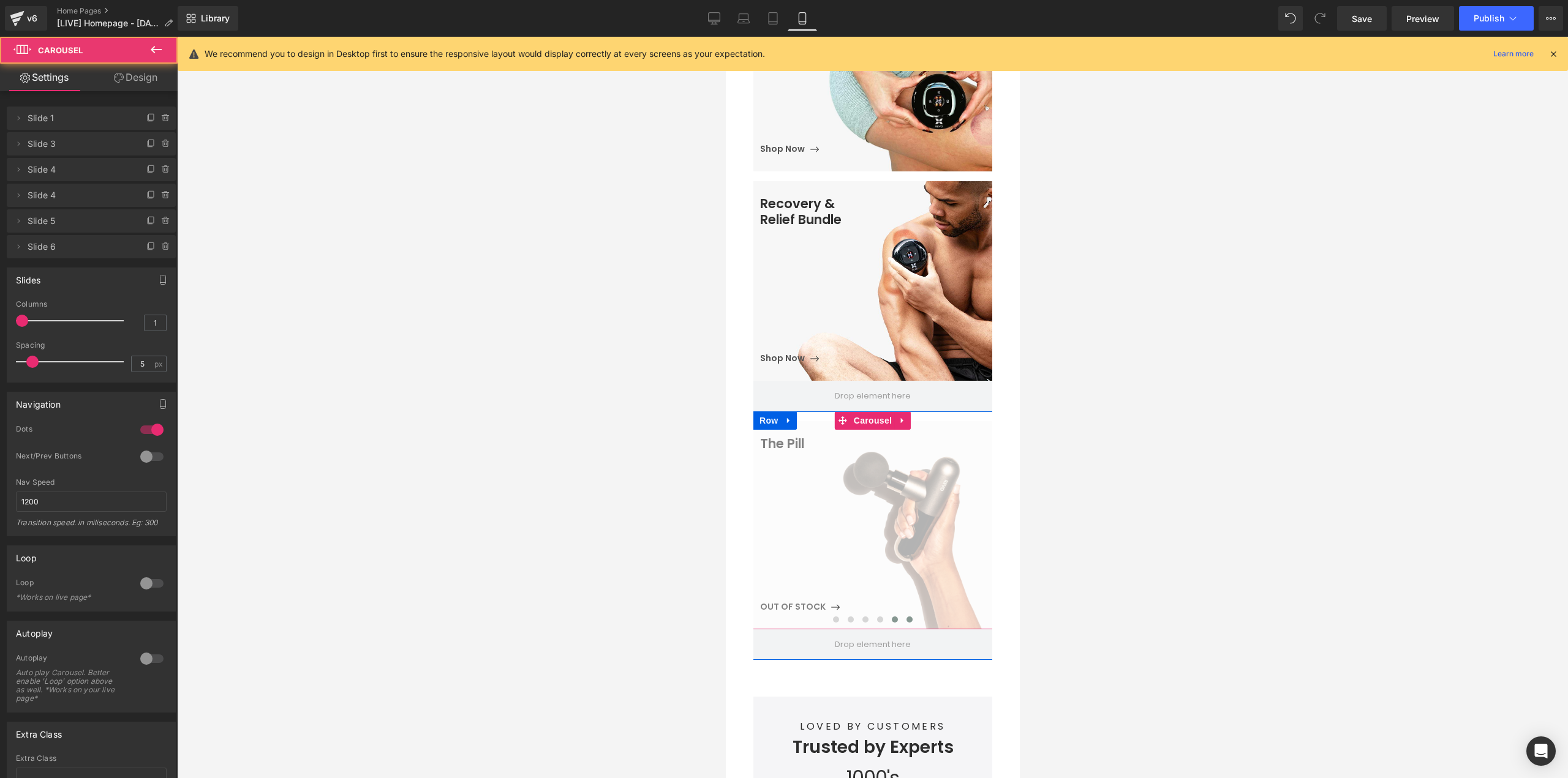
click at [906, 617] on span at bounding box center [908, 619] width 6 height 6
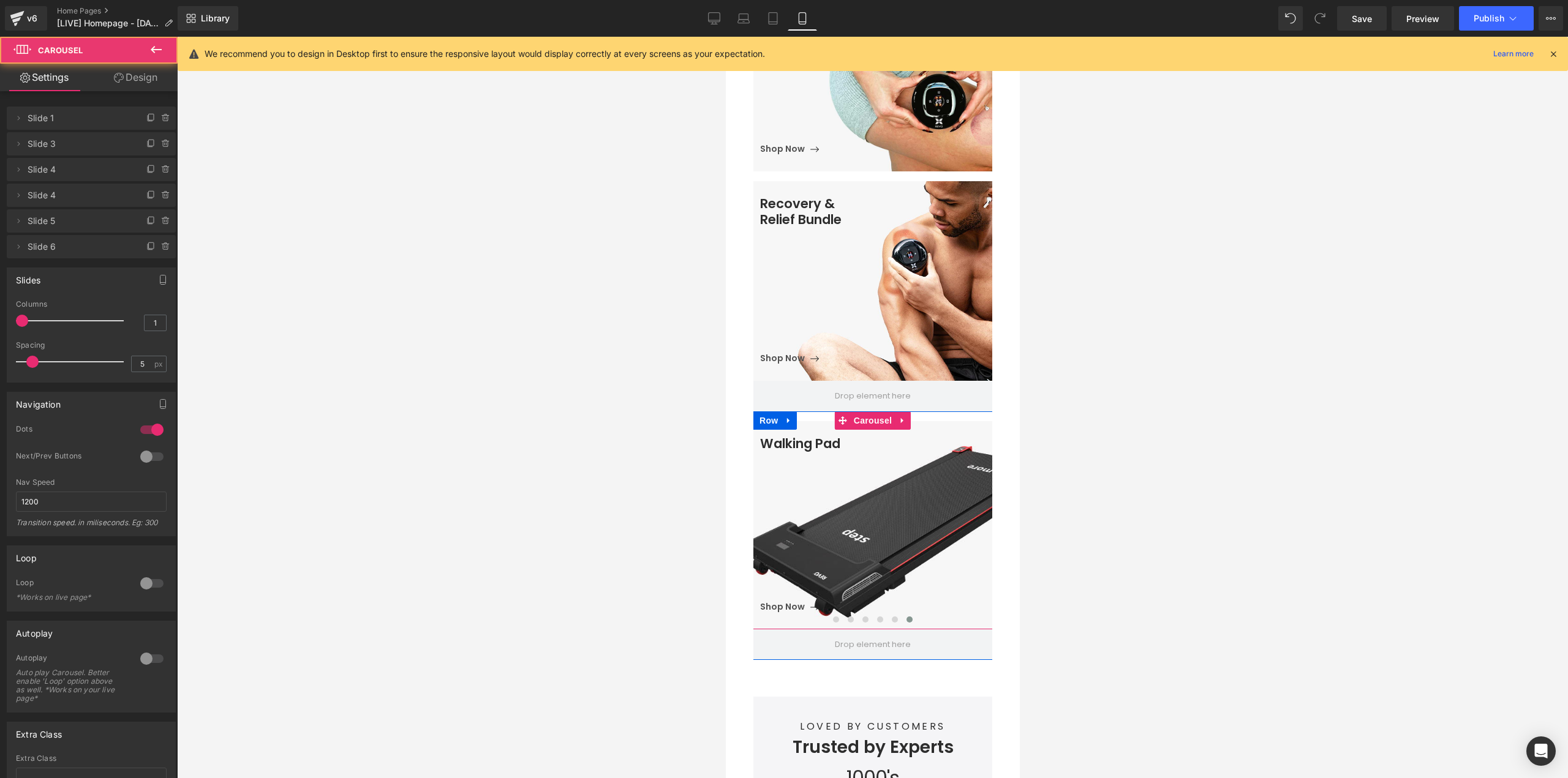
click at [913, 527] on span "Walking Pad Heading Shop Now Button" at bounding box center [879, 525] width 240 height 178
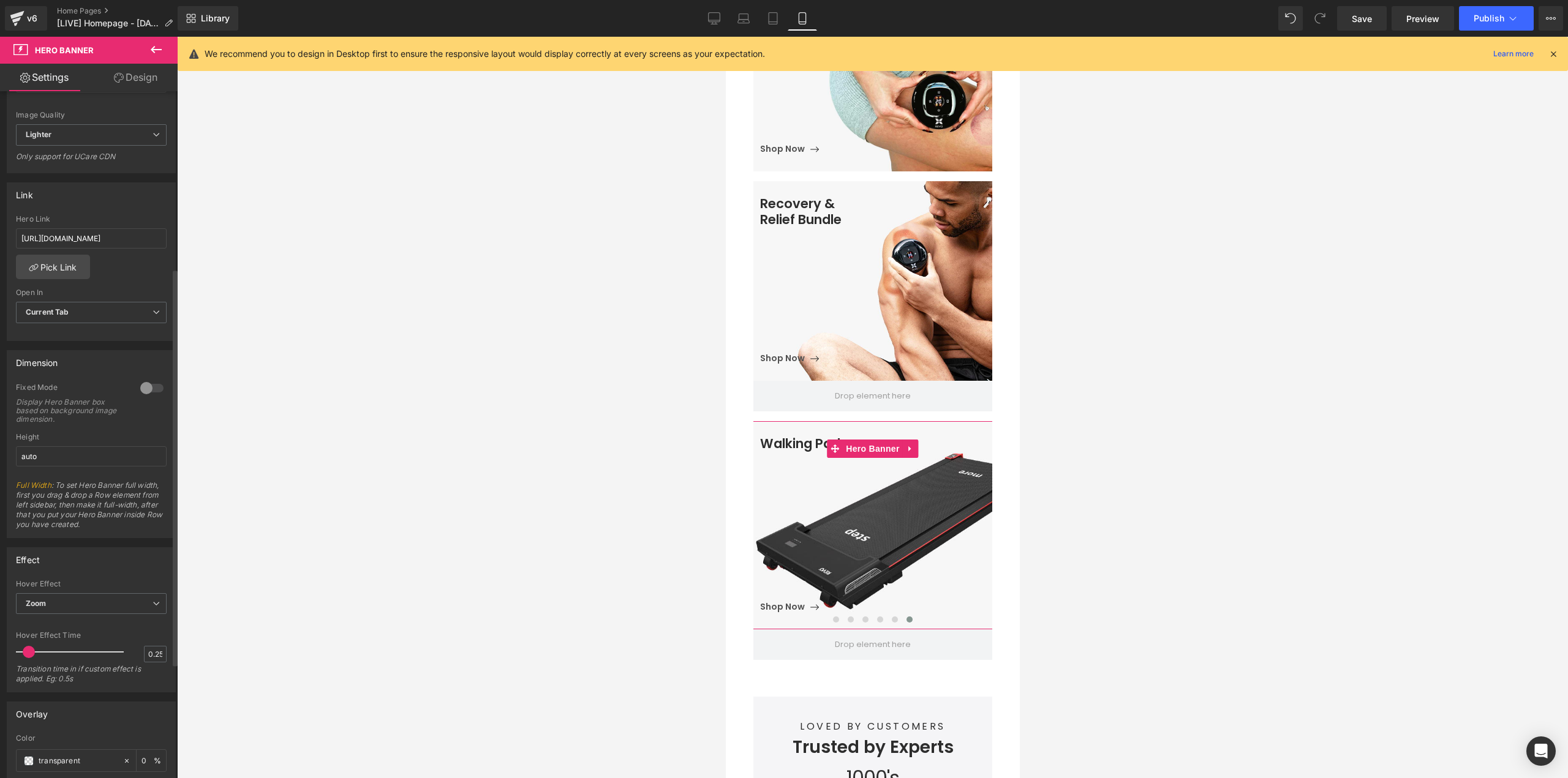
scroll to position [306, 0]
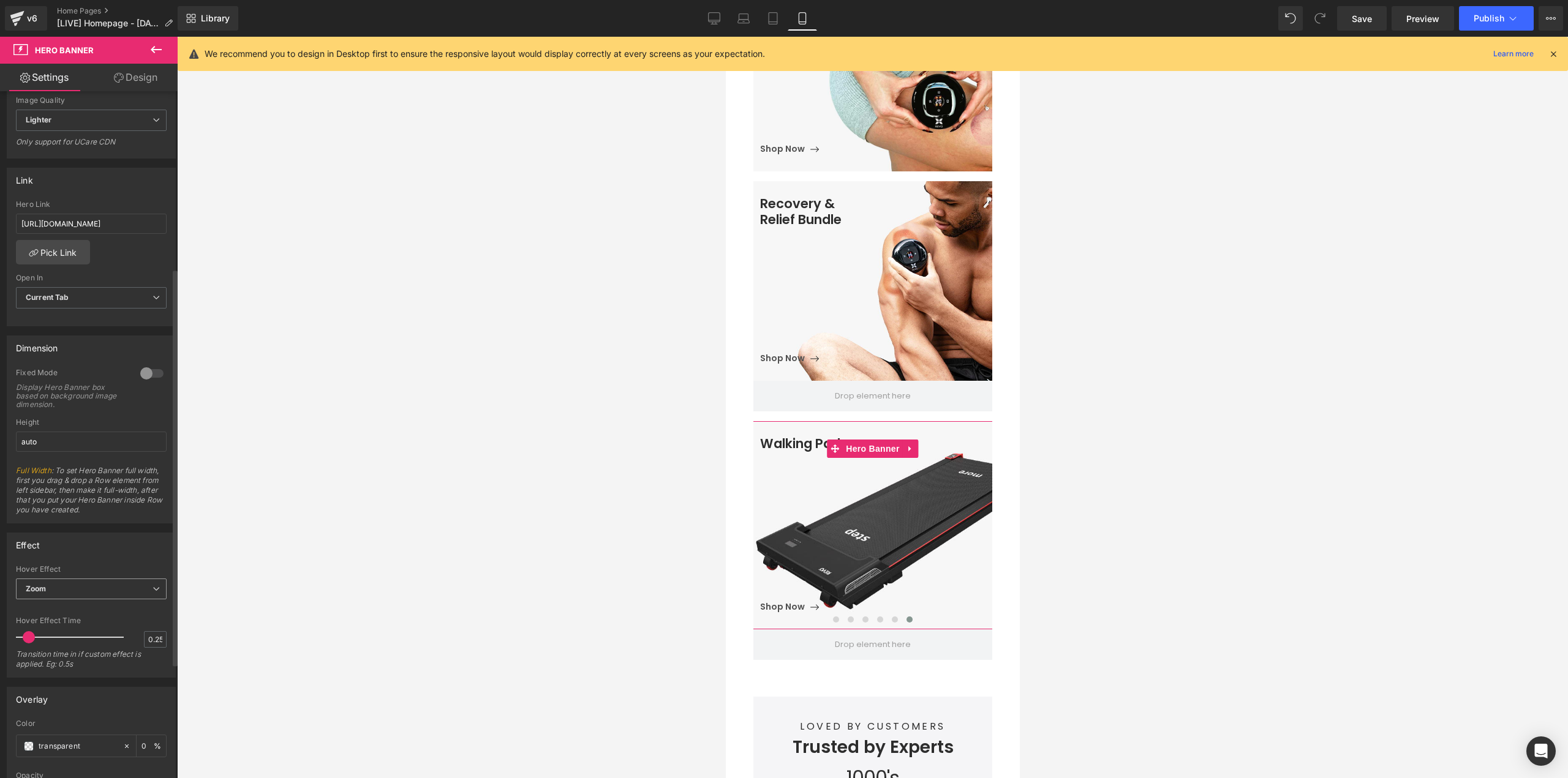
click at [64, 590] on span "Zoom" at bounding box center [91, 589] width 151 height 22
drag, startPoint x: 55, startPoint y: 610, endPoint x: 66, endPoint y: 641, distance: 32.9
click at [55, 612] on li "None" at bounding box center [88, 610] width 146 height 18
click at [97, 731] on div at bounding box center [72, 731] width 101 height 24
drag, startPoint x: 100, startPoint y: 734, endPoint x: 92, endPoint y: 734, distance: 8.0
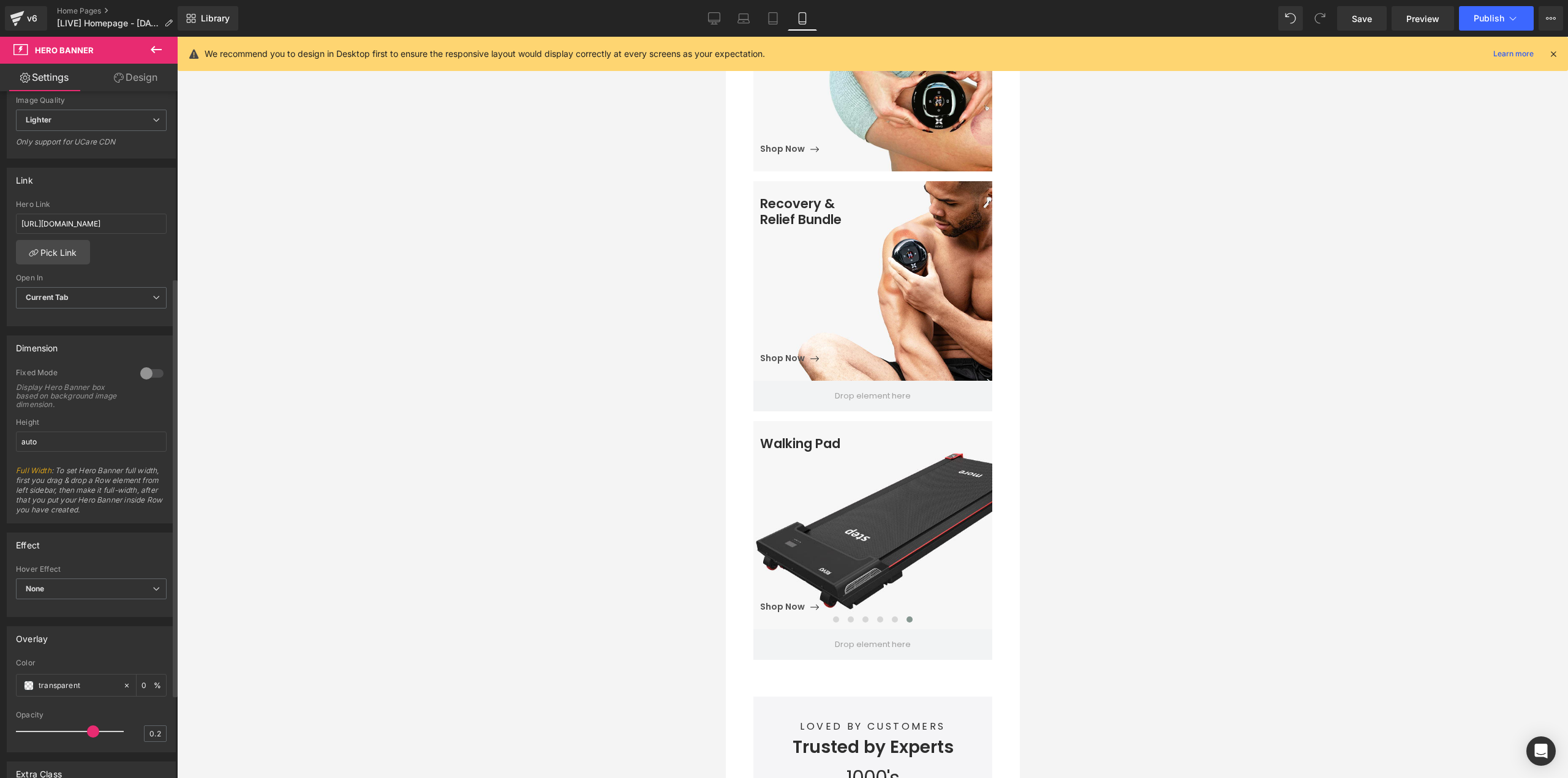
click at [92, 734] on span at bounding box center [93, 731] width 12 height 12
click at [23, 688] on div "transparent" at bounding box center [69, 685] width 106 height 22
click at [26, 687] on span at bounding box center [29, 685] width 10 height 10
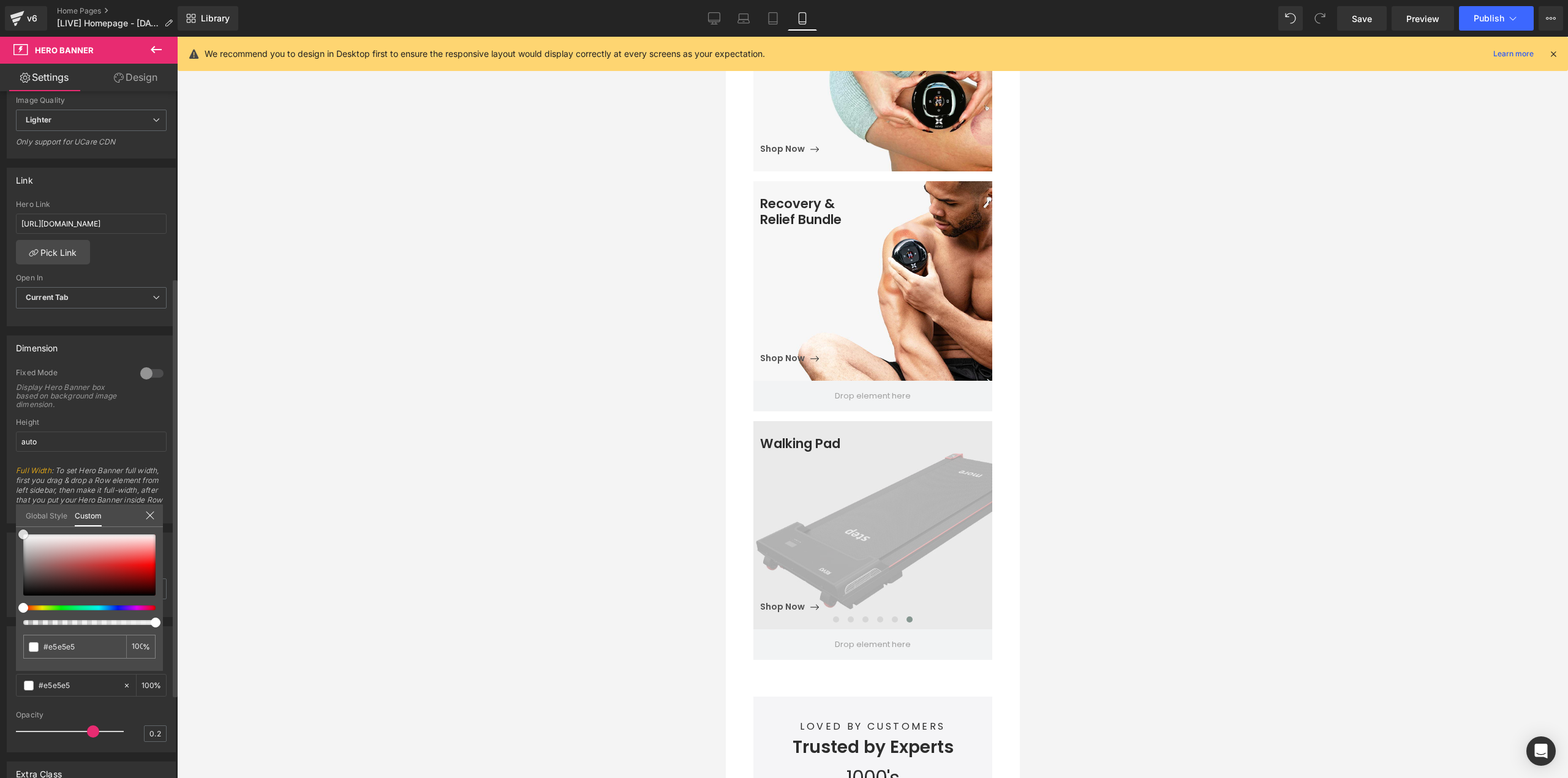
drag, startPoint x: 9, startPoint y: 541, endPoint x: 1, endPoint y: 510, distance: 32.0
click at [0, 617] on div "Overlay transparent Color transparent 0 % 0.2 Opacity 0.2 Global Style Custom S…" at bounding box center [91, 684] width 183 height 135
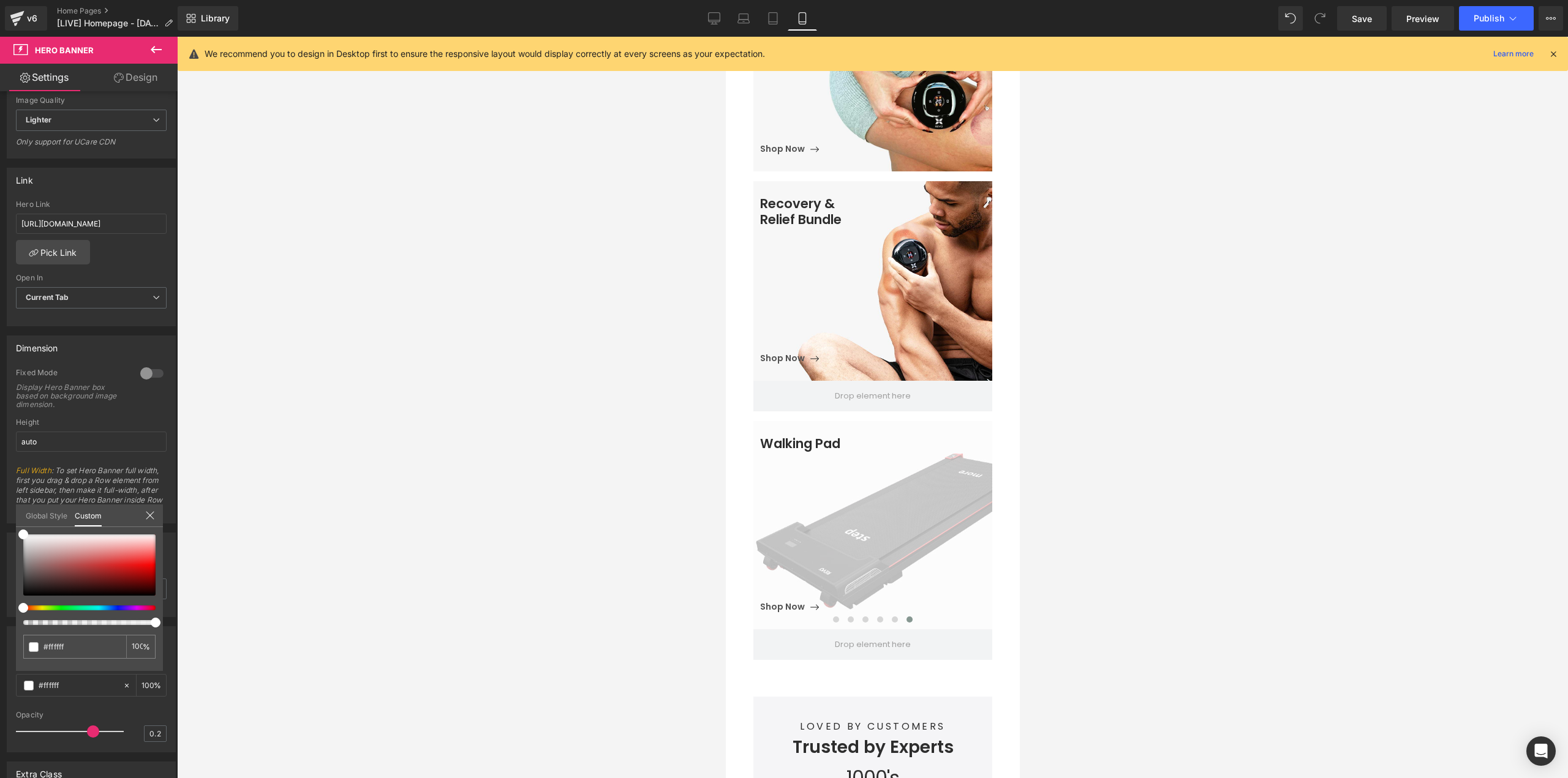
drag, startPoint x: 401, startPoint y: 512, endPoint x: 414, endPoint y: 507, distance: 13.9
click at [401, 512] on div at bounding box center [872, 407] width 1391 height 742
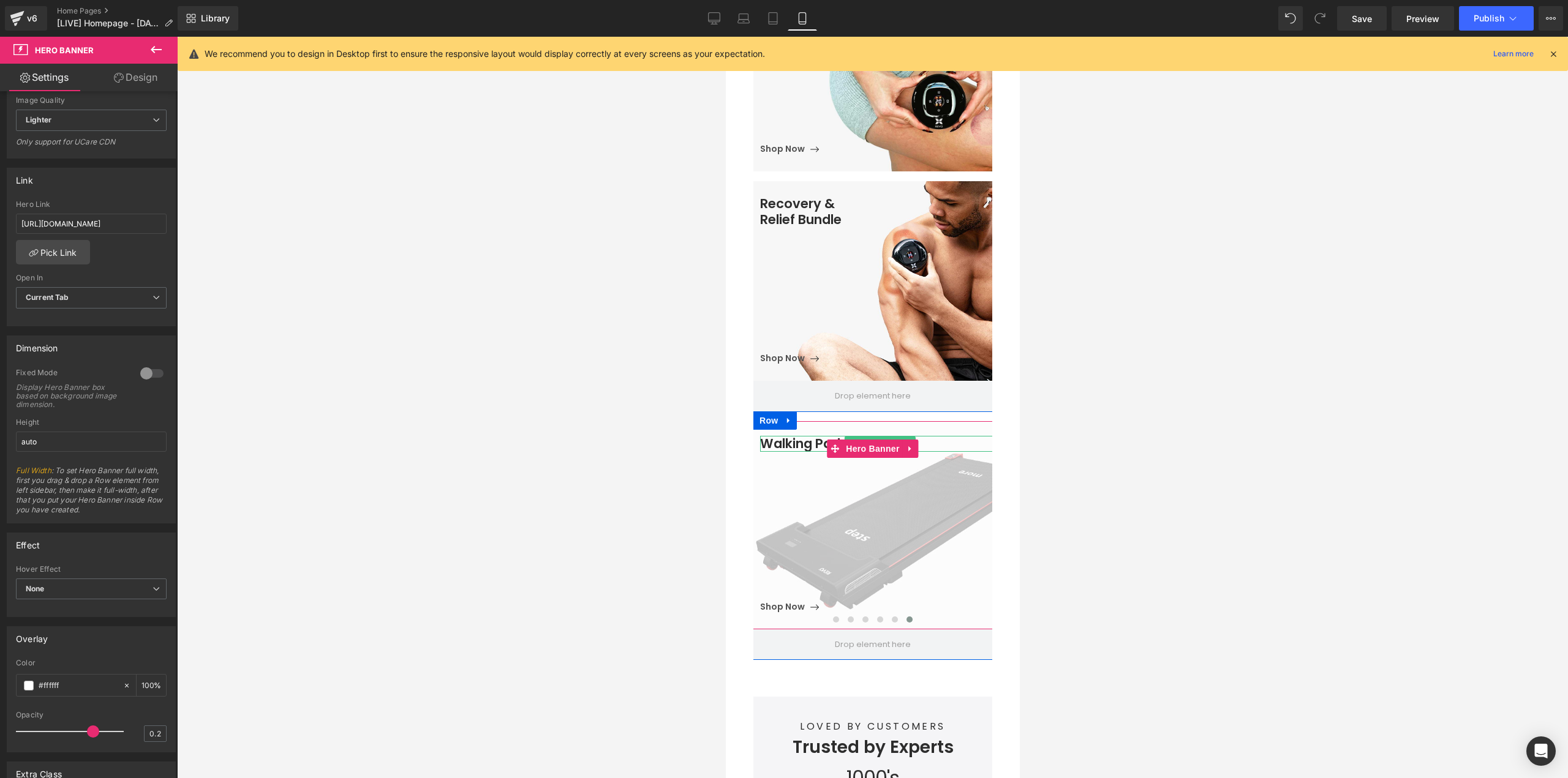
click at [810, 436] on h3 "Walking Pad" at bounding box center [879, 444] width 240 height 16
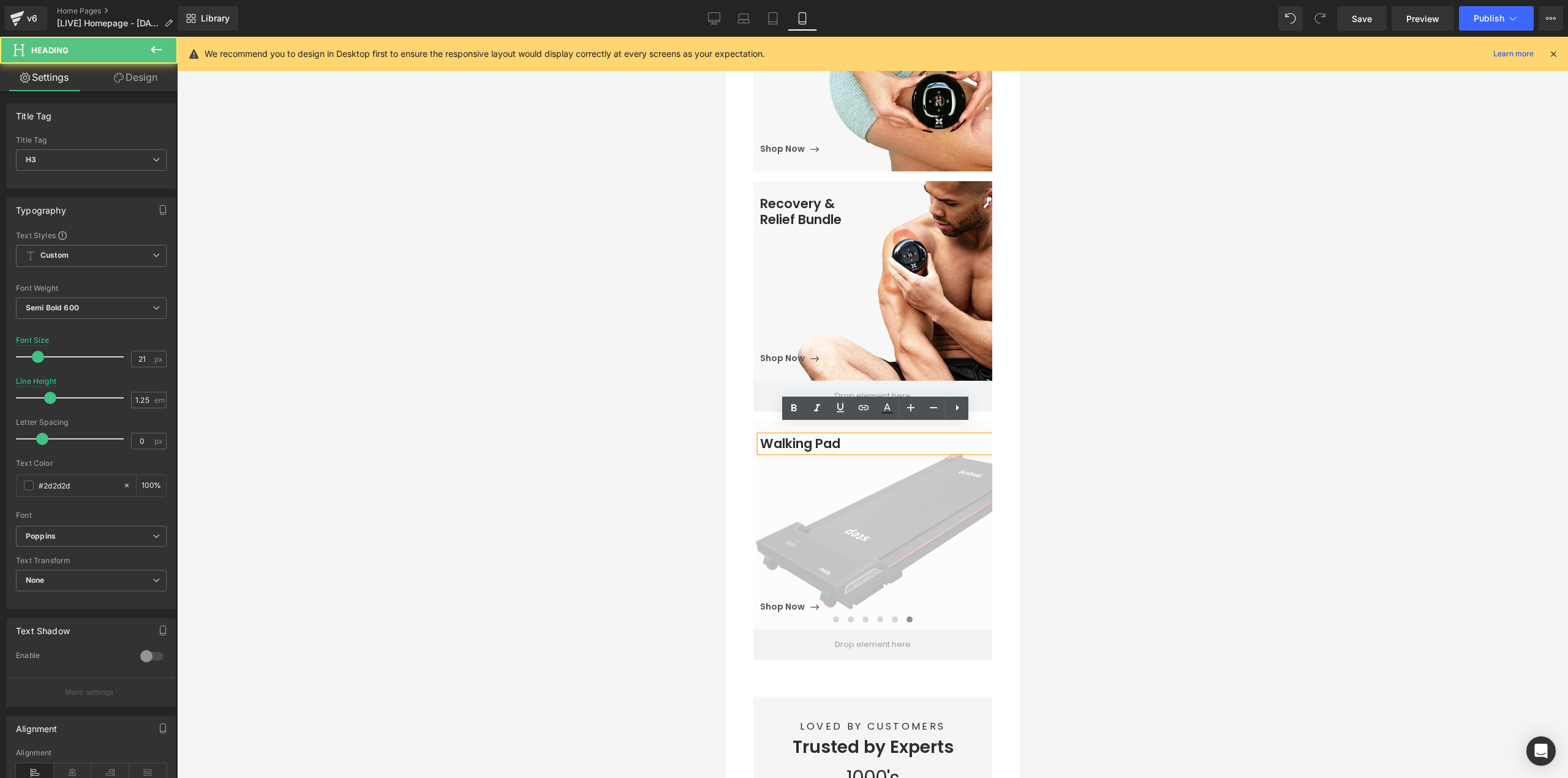
click at [810, 436] on h3 "Walking Pad" at bounding box center [879, 444] width 240 height 16
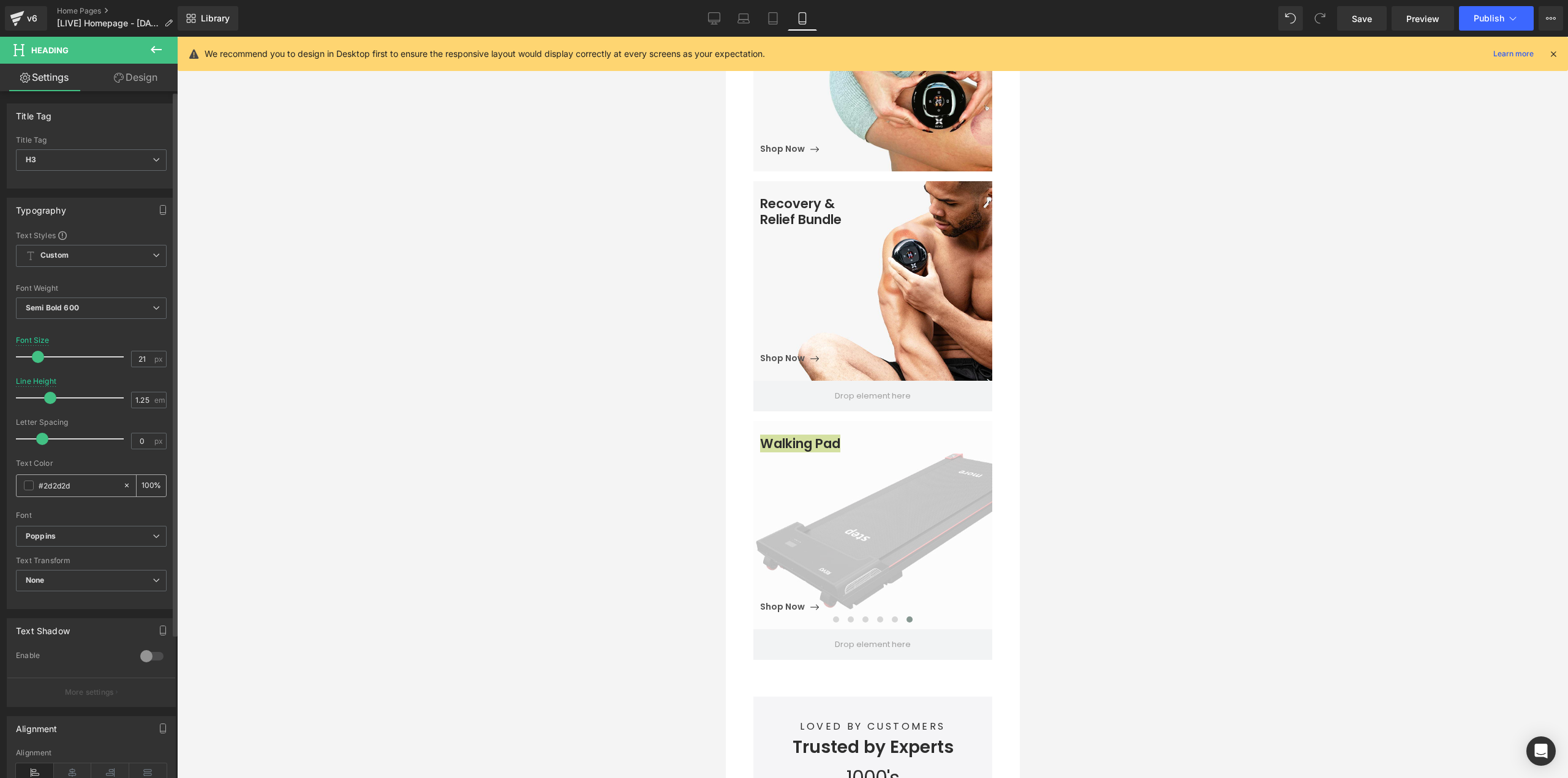
click at [76, 477] on div "#2d2d2d" at bounding box center [69, 485] width 106 height 22
click at [75, 485] on input "#2d2d2d" at bounding box center [78, 486] width 78 height 14
type input "808080"
click at [628, 467] on div at bounding box center [872, 407] width 1391 height 742
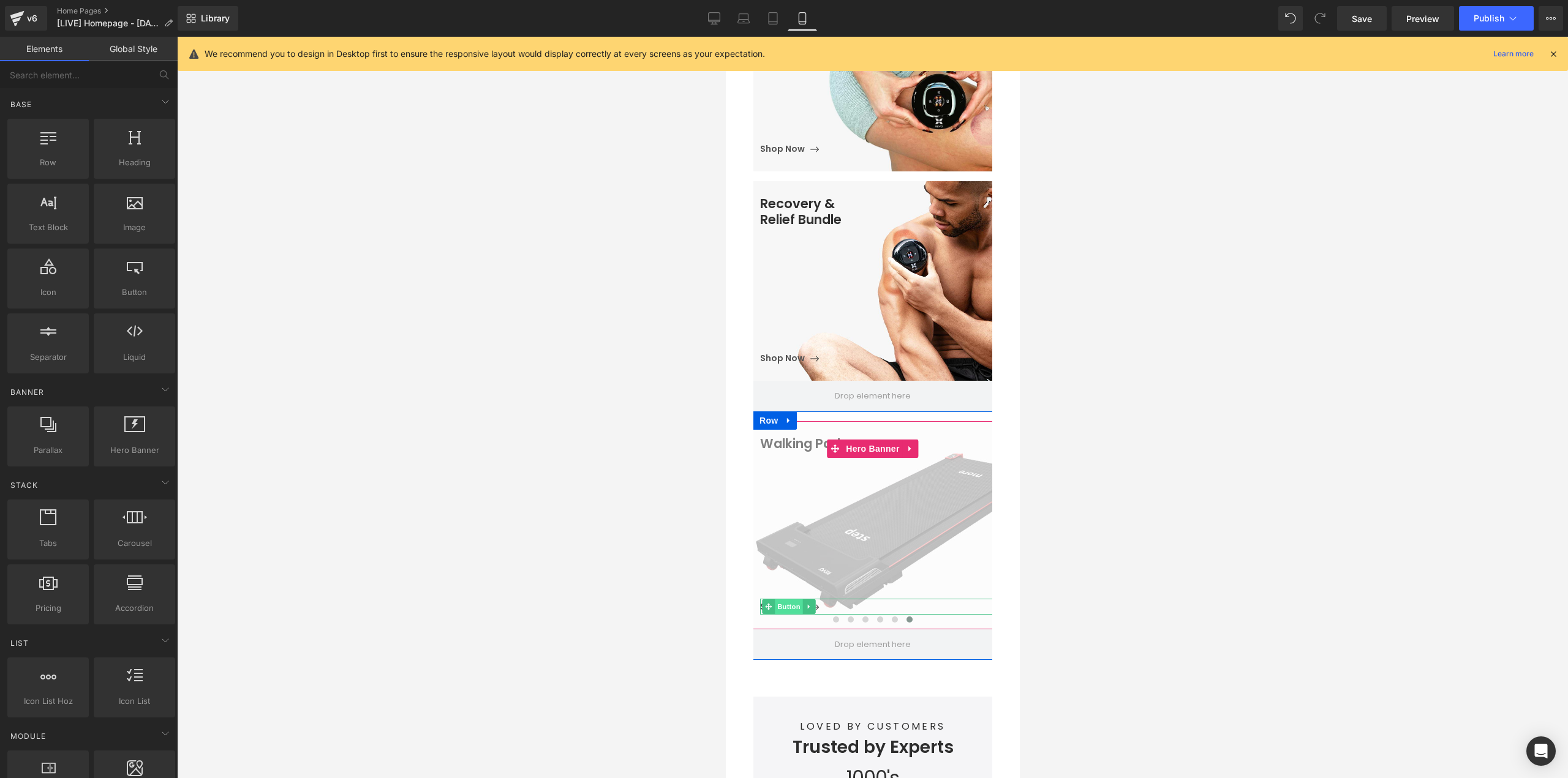
click at [784, 600] on span "Button" at bounding box center [789, 606] width 29 height 15
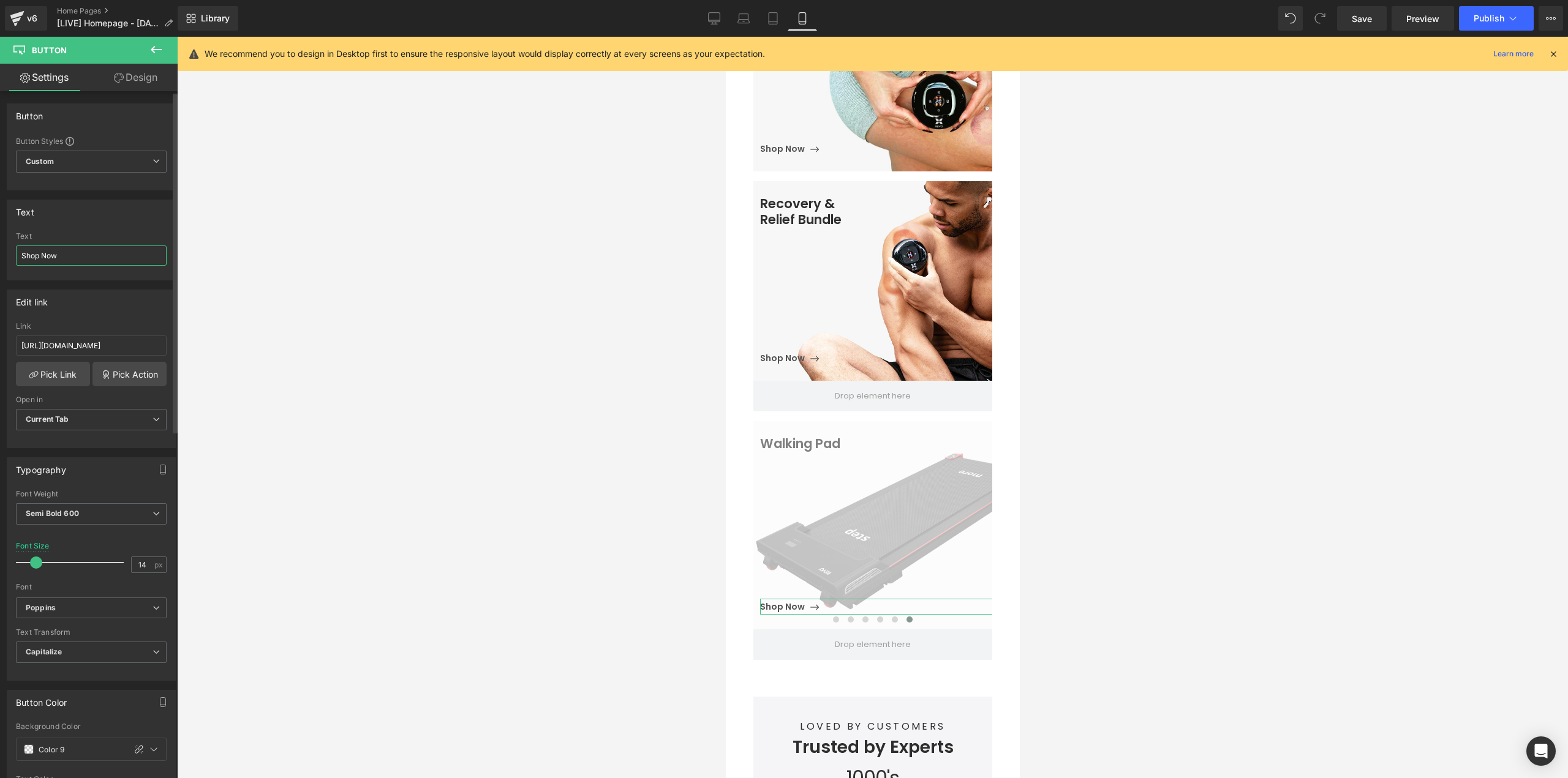
drag, startPoint x: 66, startPoint y: 256, endPoint x: 0, endPoint y: 268, distance: 67.1
click at [0, 268] on div "Text Shop Now Text Shop Now" at bounding box center [91, 236] width 183 height 90
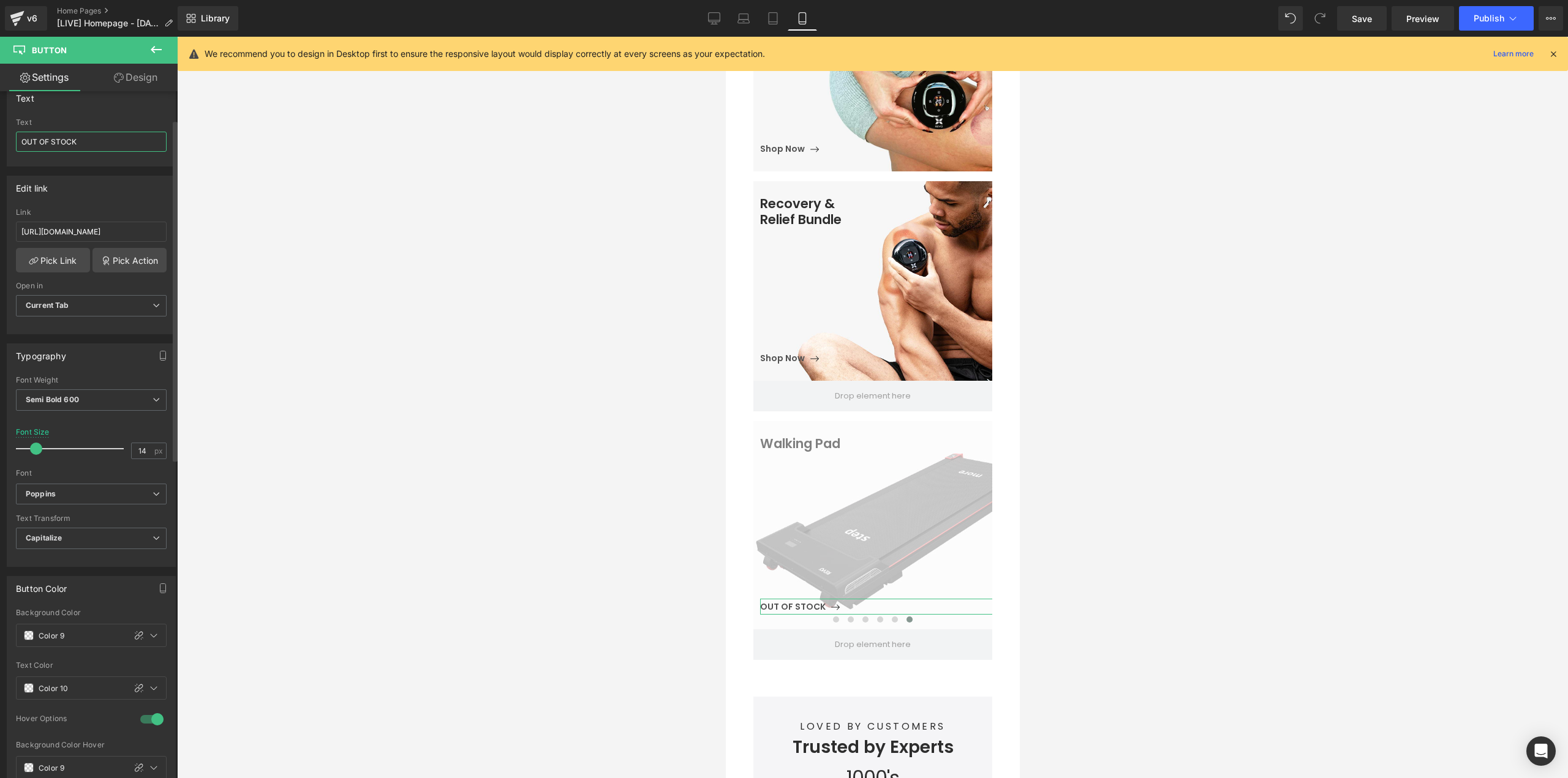
scroll to position [184, 0]
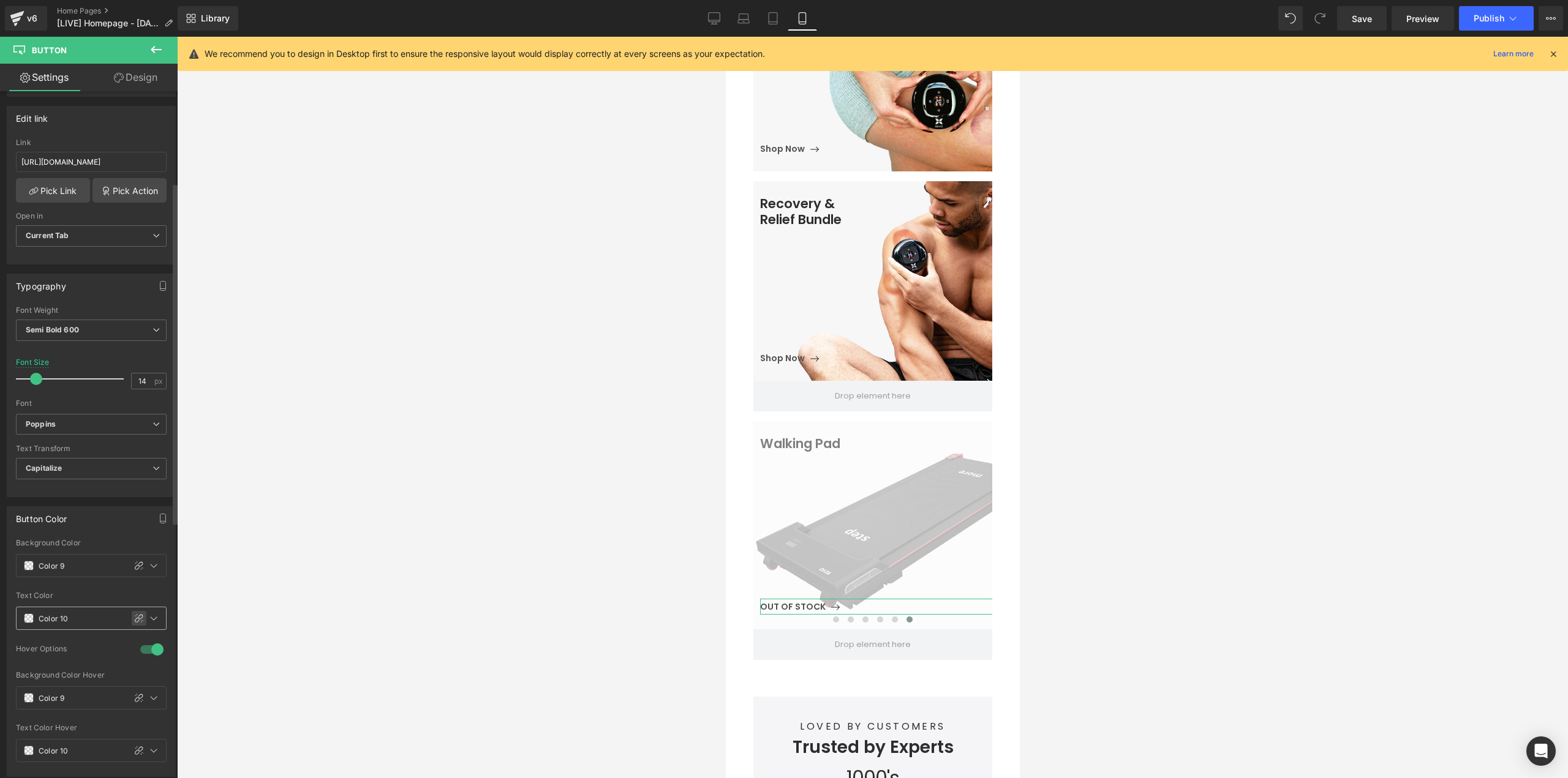
type input "OUT OF STOCK"
click at [138, 622] on icon at bounding box center [139, 618] width 10 height 10
click at [79, 616] on input "Color 10" at bounding box center [78, 619] width 78 height 14
type input "808080"
click at [1064, 574] on div at bounding box center [872, 407] width 1391 height 742
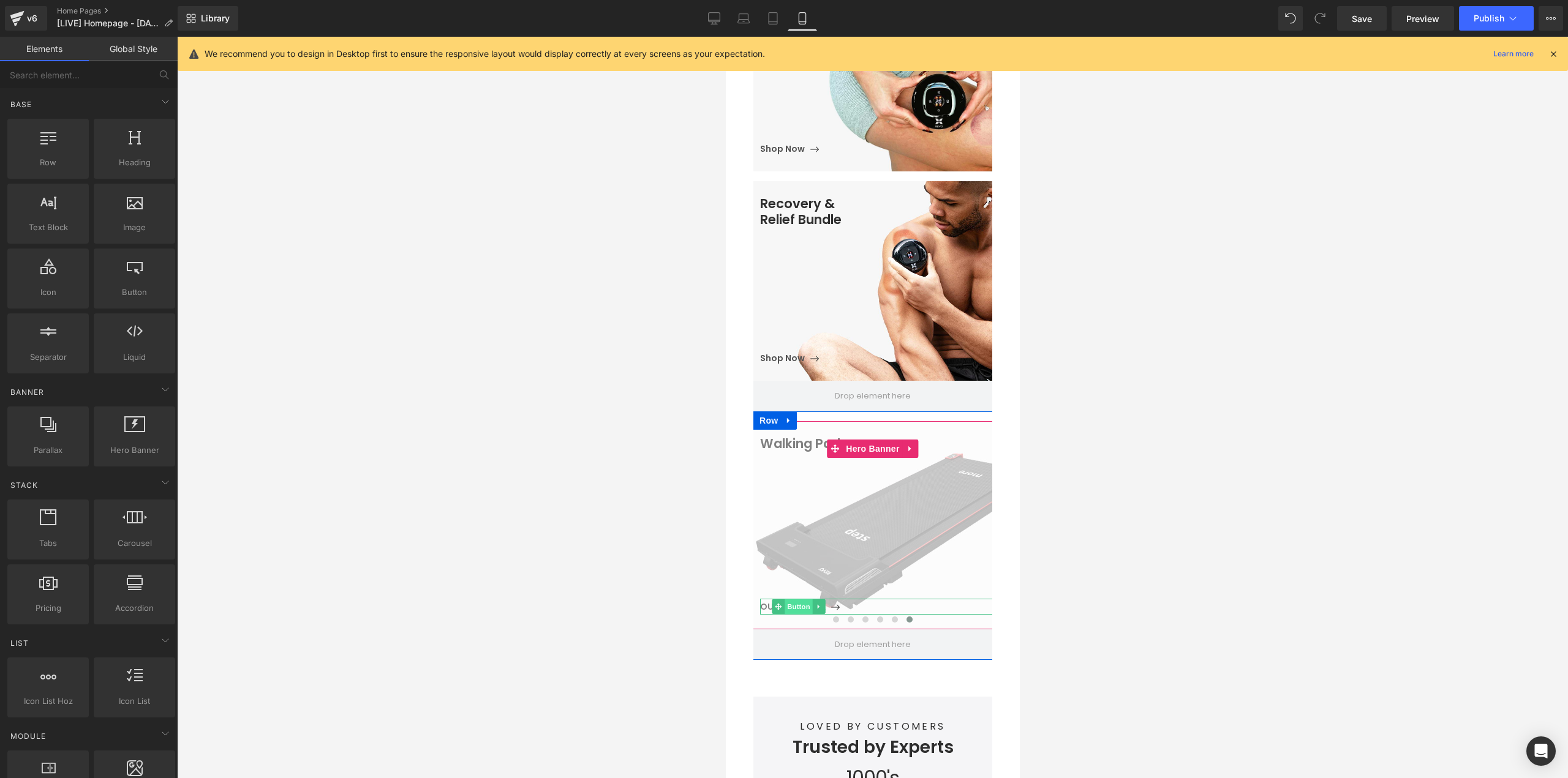
click at [792, 600] on span "Button" at bounding box center [797, 606] width 29 height 15
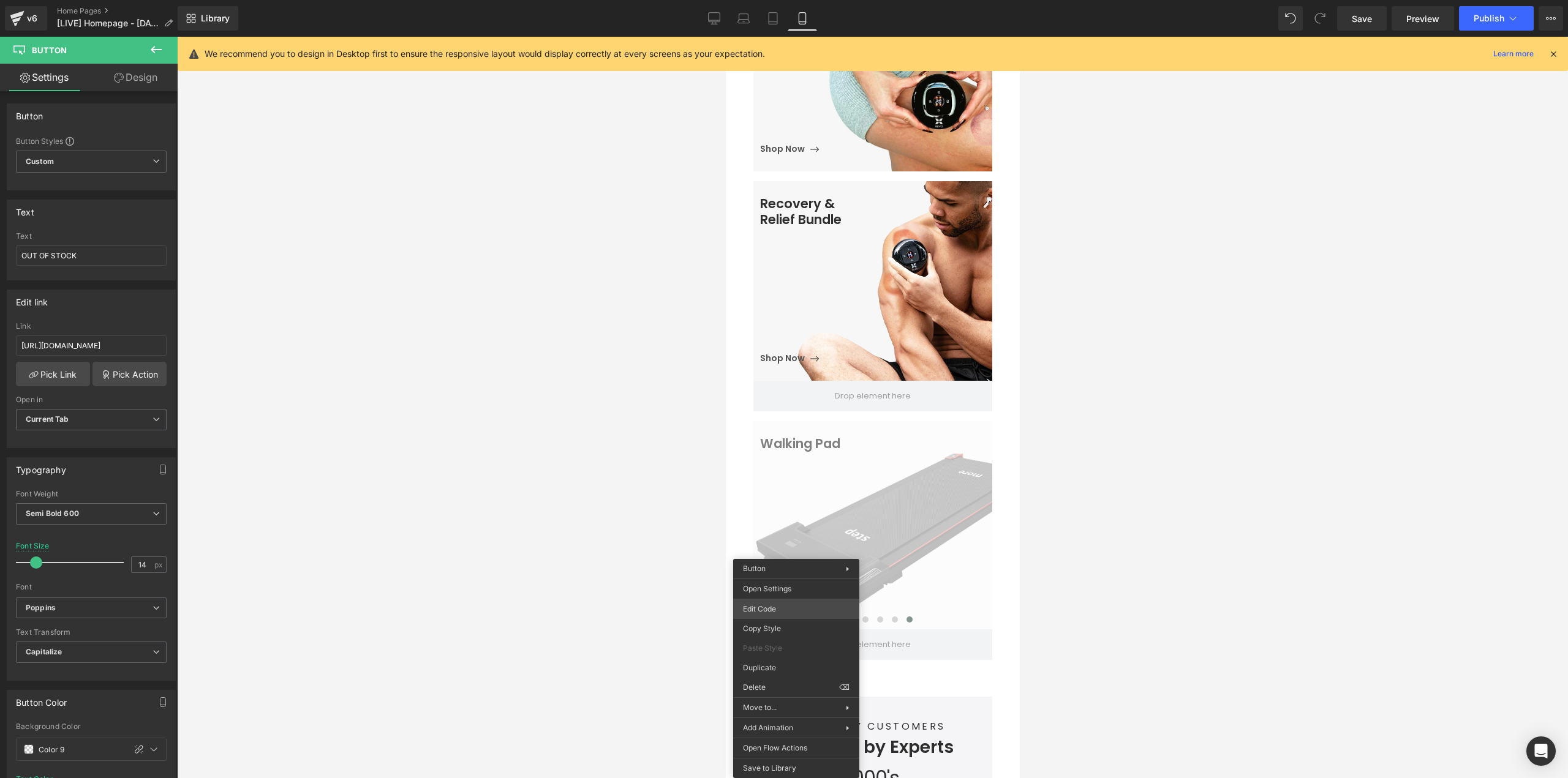
click at [771, 606] on body "Button You are previewing how the will restyle your page. You can not edit Elem…" at bounding box center [784, 389] width 1568 height 778
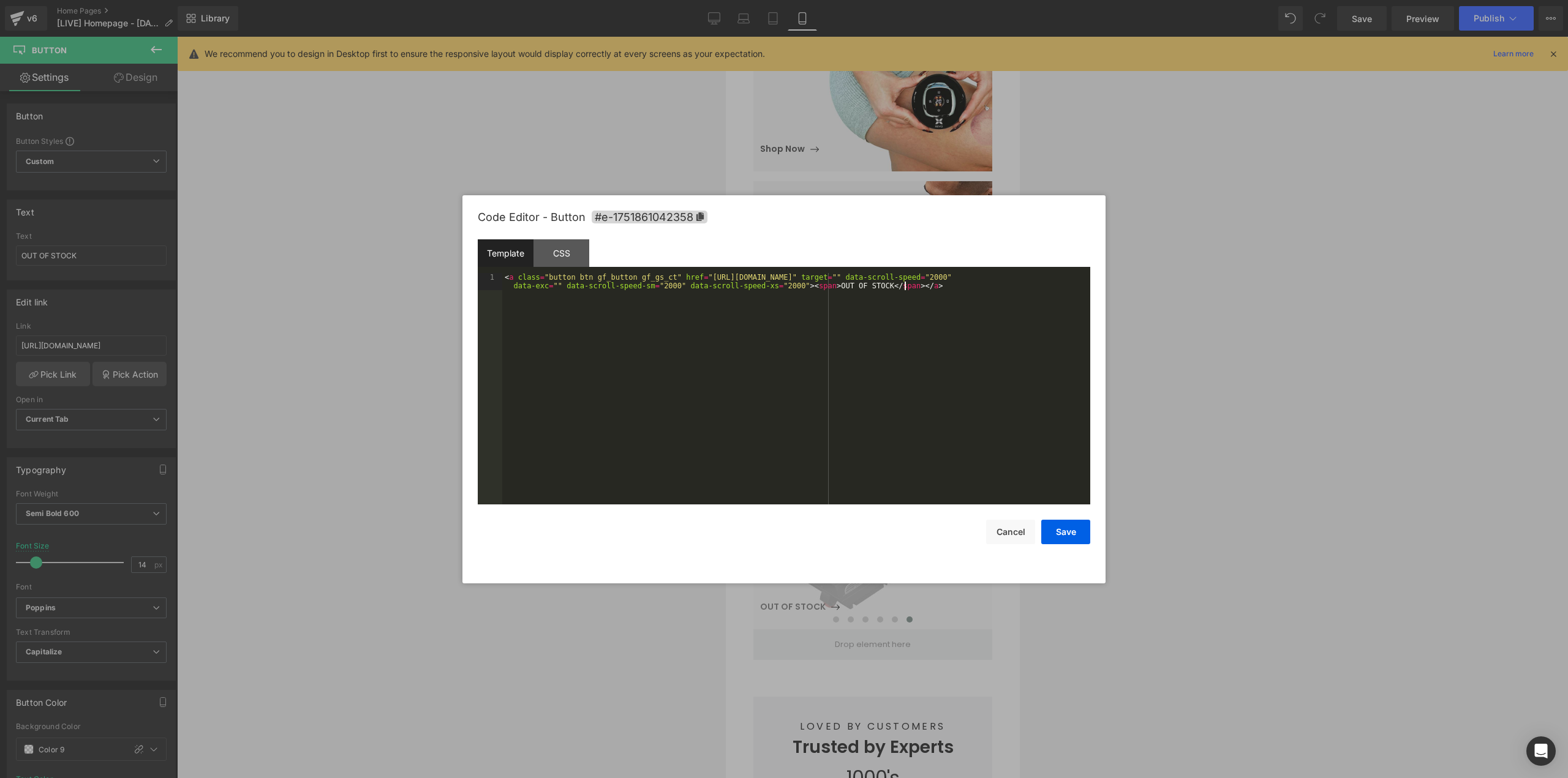
click at [660, 372] on div "< a class = "button btn gf_button gf_gs_ct" href = "[URL][DOMAIN_NAME]" target …" at bounding box center [796, 405] width 588 height 266
click at [1061, 529] on button "Save" at bounding box center [1065, 532] width 49 height 24
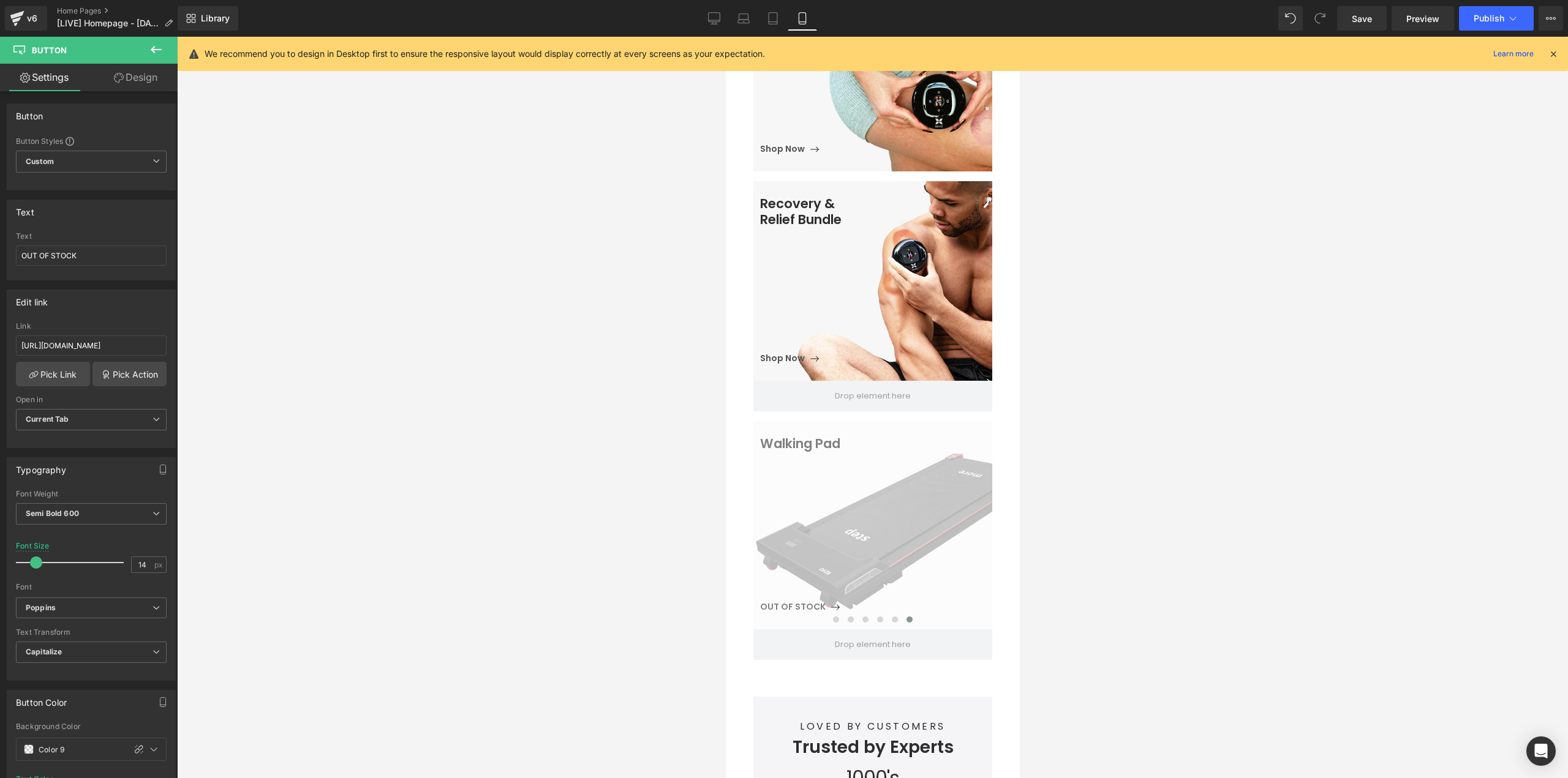
click at [1274, 527] on div at bounding box center [872, 407] width 1391 height 742
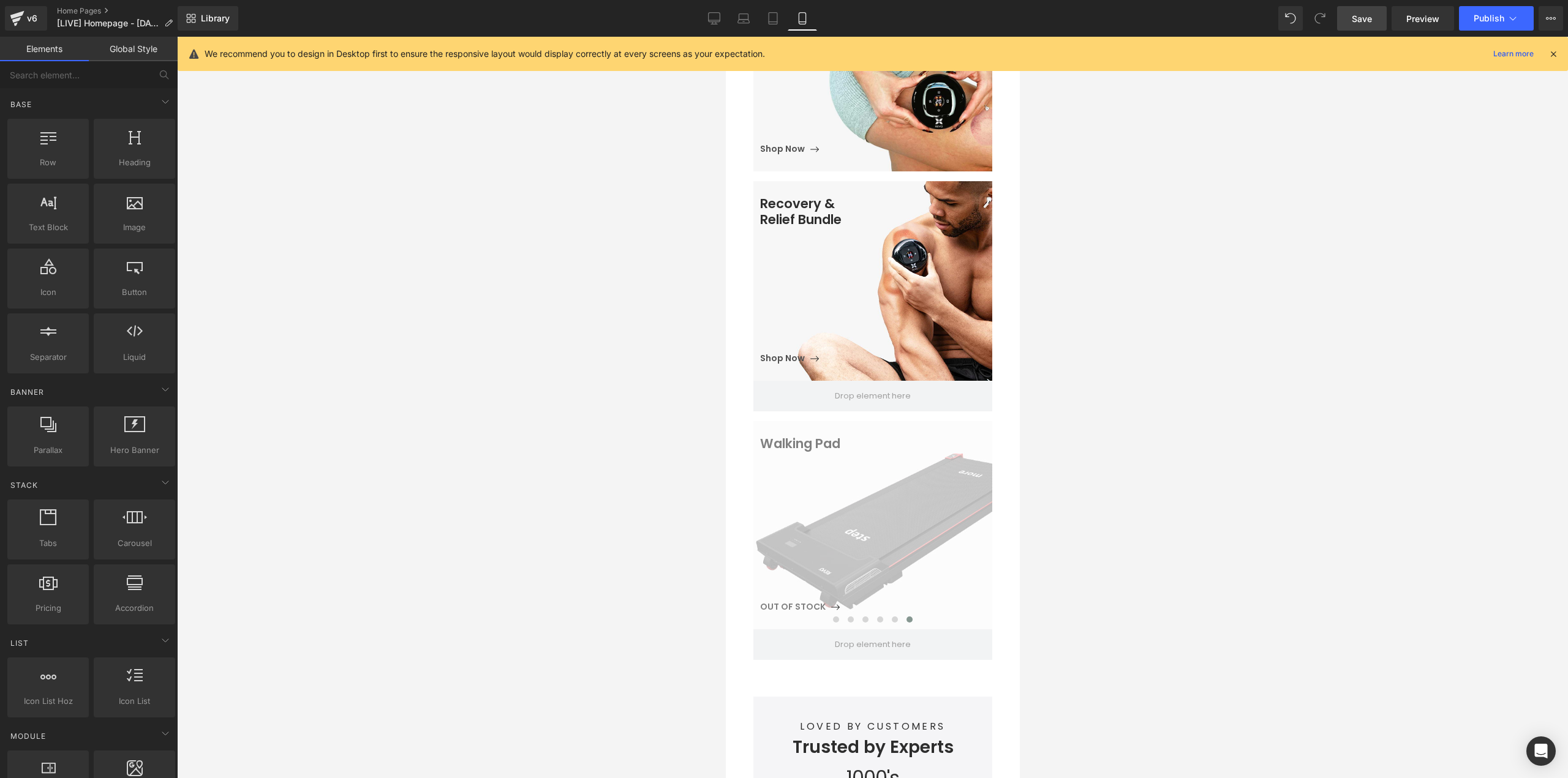
drag, startPoint x: 1363, startPoint y: 27, endPoint x: 170, endPoint y: 313, distance: 1226.8
click at [1363, 27] on link "Save" at bounding box center [1361, 18] width 49 height 24
click at [762, 16] on icon at bounding box center [759, 18] width 12 height 12
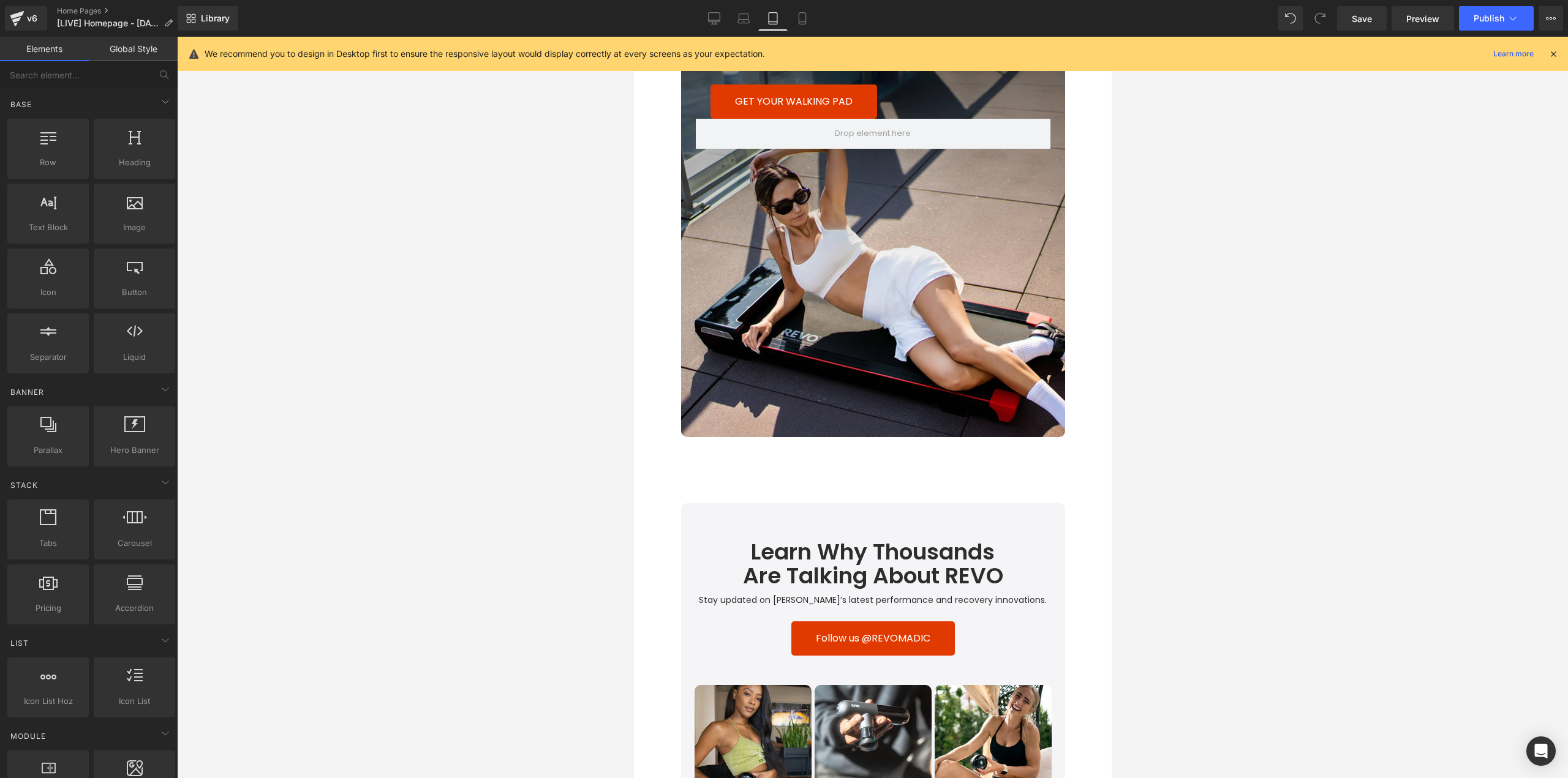
scroll to position [3238, 0]
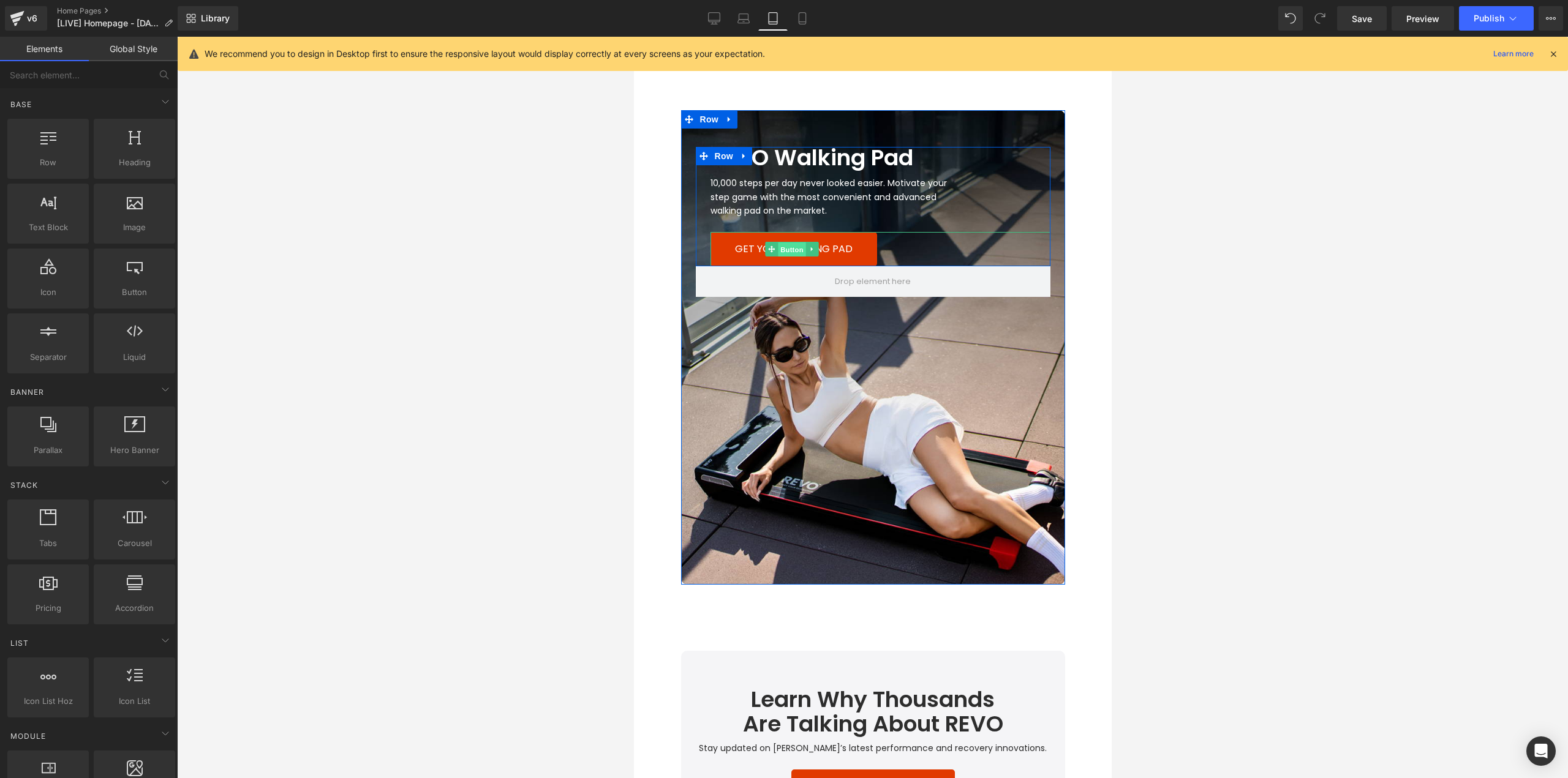
click at [784, 247] on span "Button" at bounding box center [791, 250] width 29 height 15
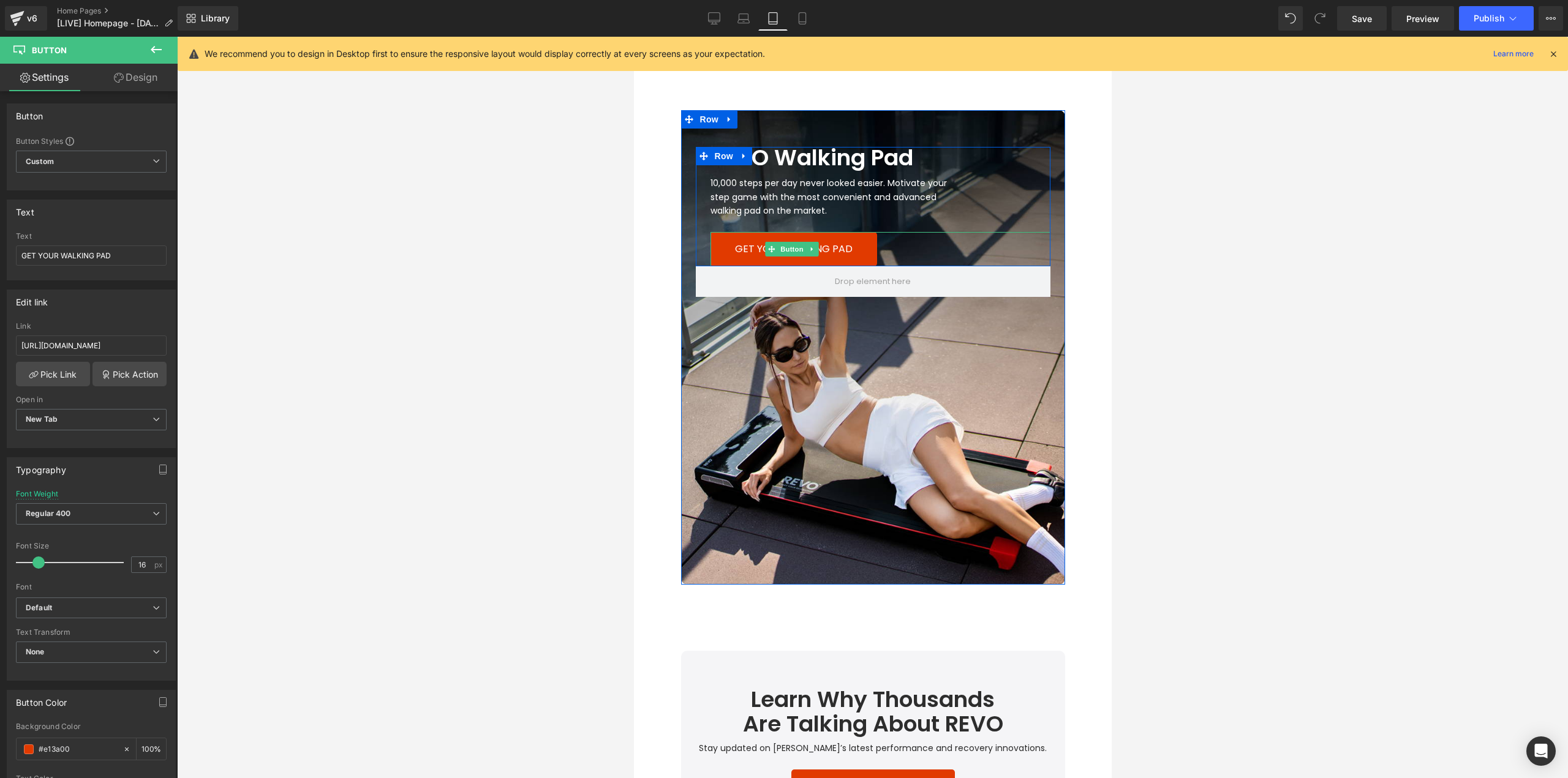
click at [810, 247] on icon at bounding box center [811, 249] width 7 height 7
click at [816, 250] on icon at bounding box center [818, 250] width 7 height 7
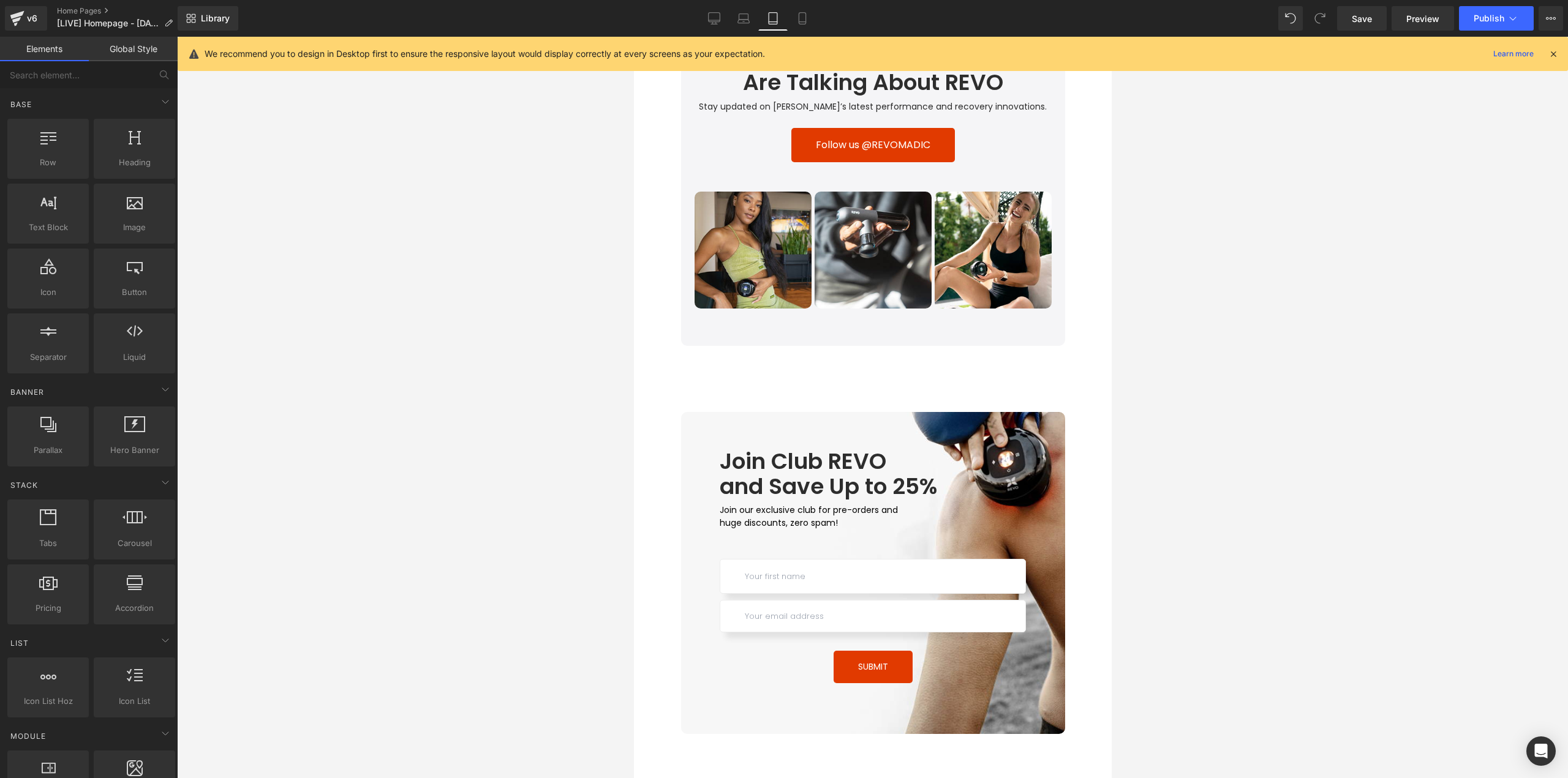
scroll to position [3972, 0]
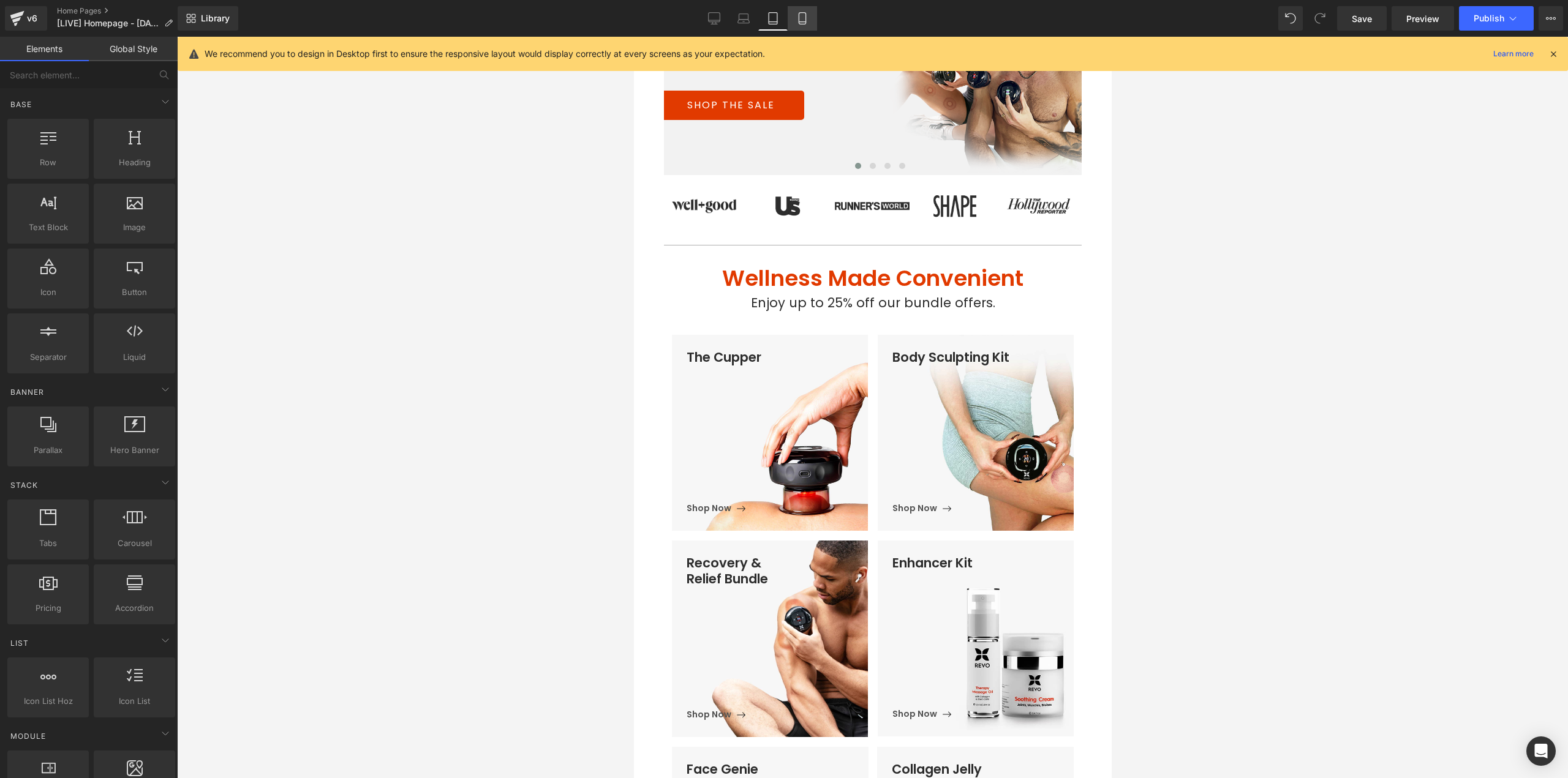
click at [803, 20] on icon at bounding box center [803, 18] width 12 height 12
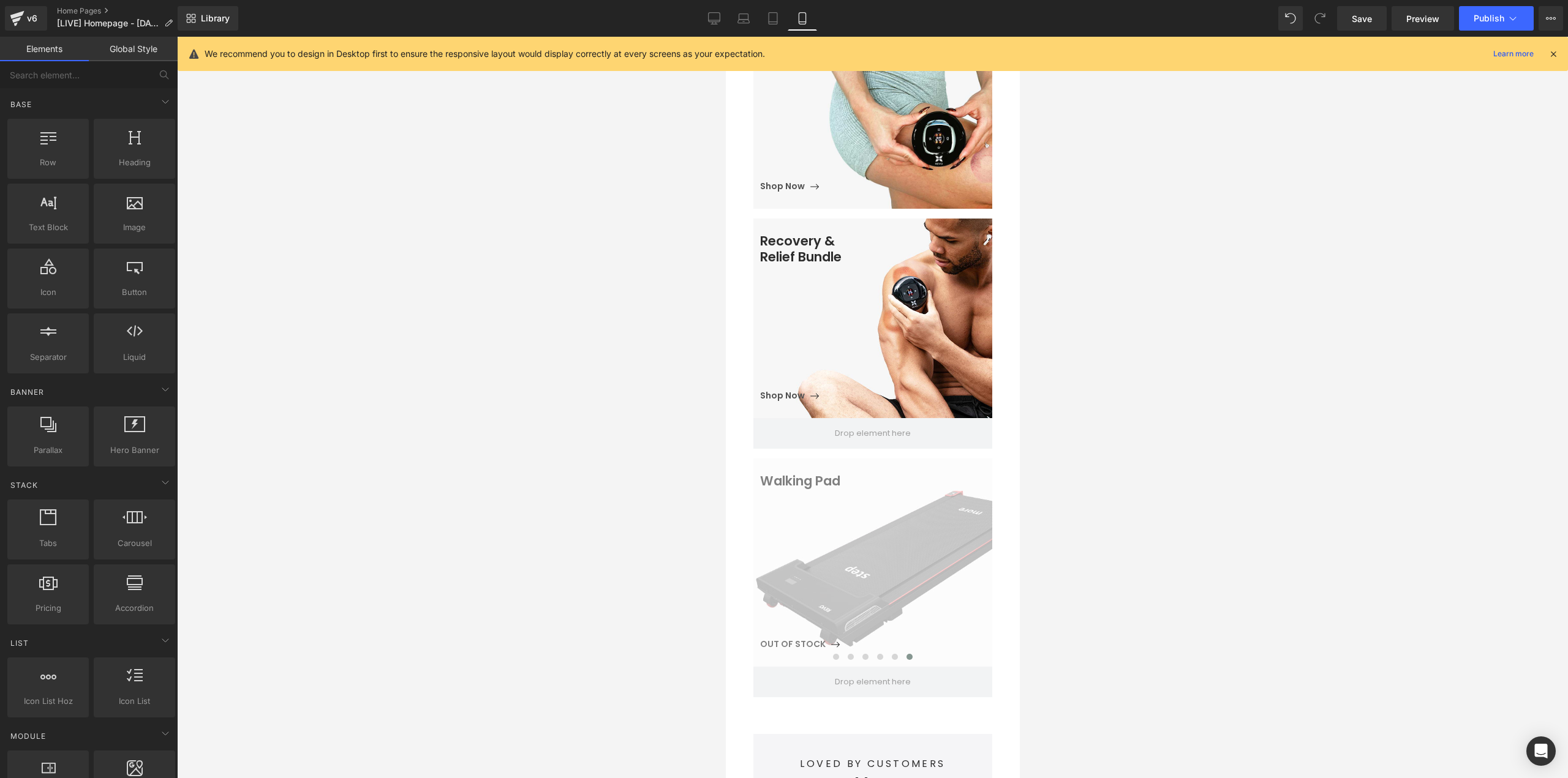
scroll to position [956, 0]
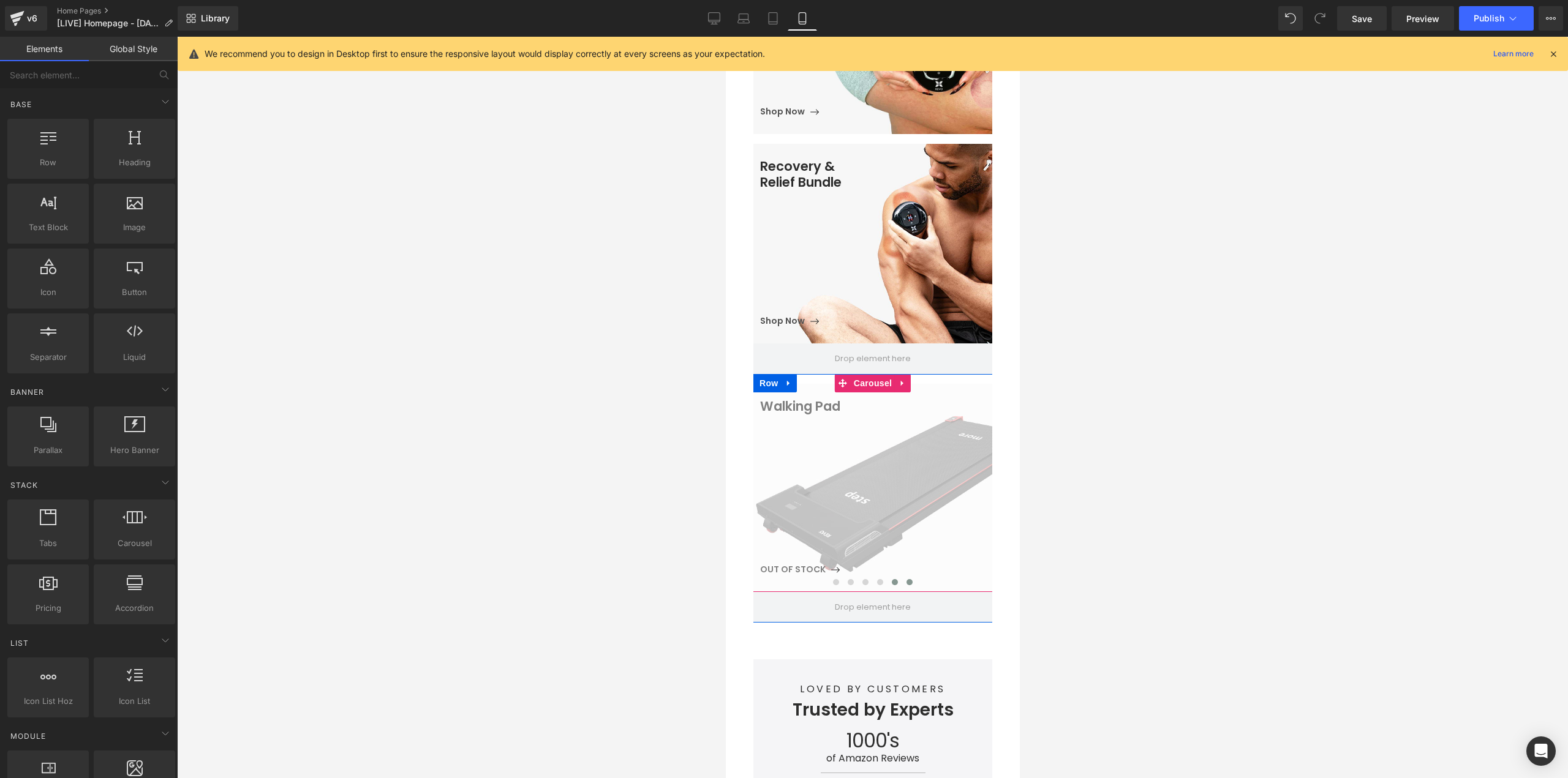
click at [892, 579] on span at bounding box center [894, 581] width 6 height 6
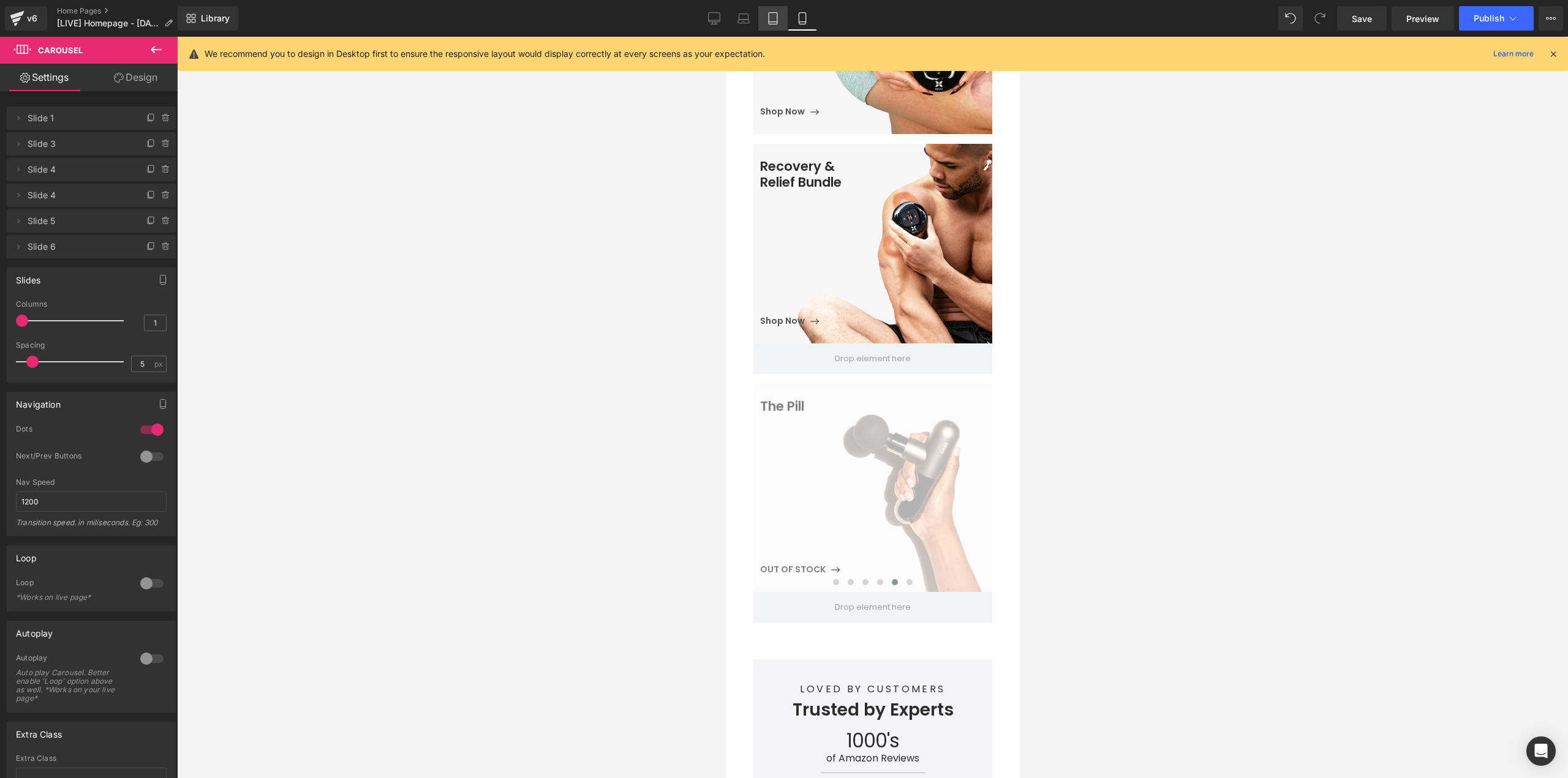
click at [770, 22] on icon at bounding box center [773, 22] width 9 height 0
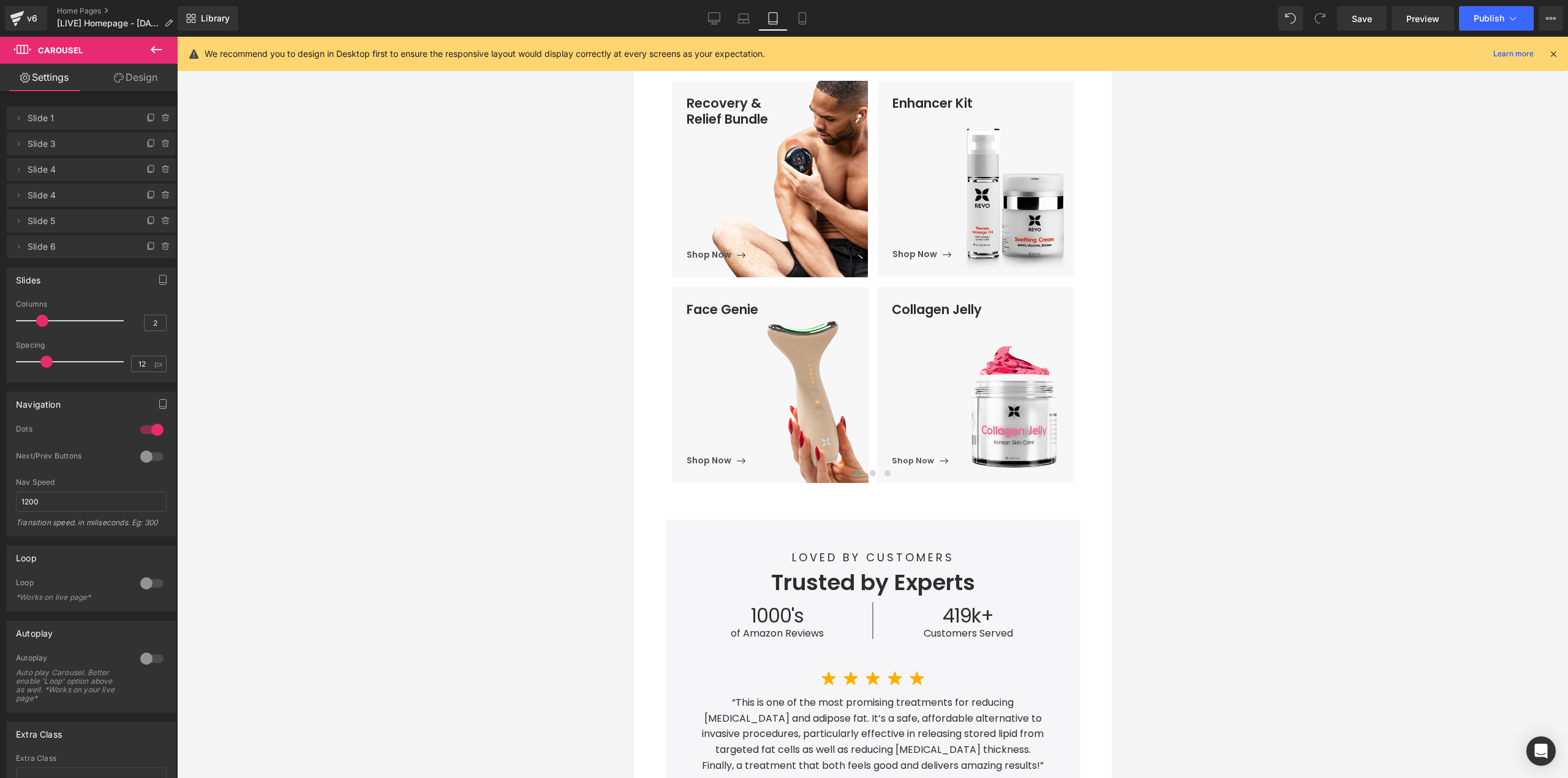
scroll to position [613, 0]
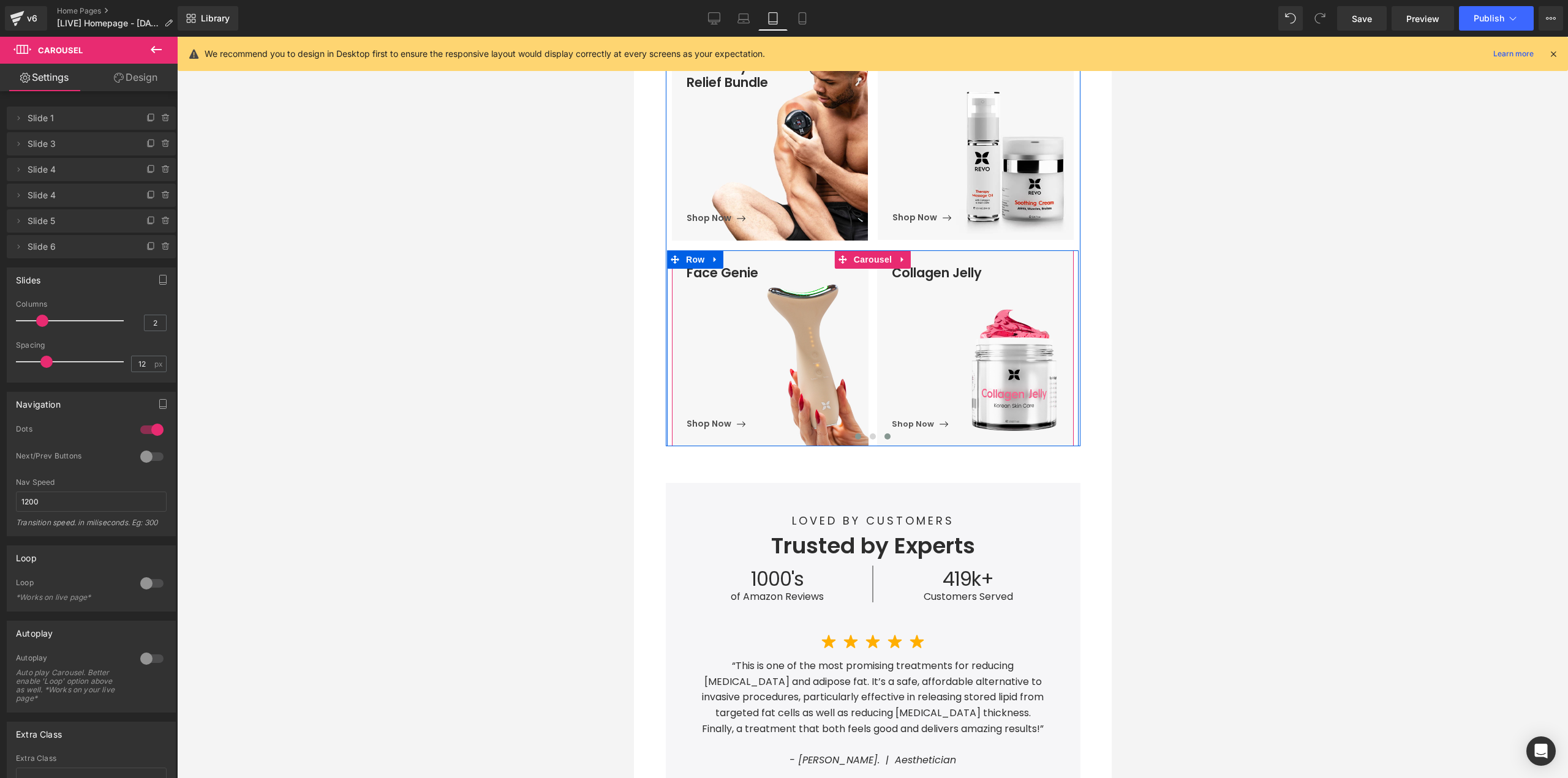
click at [884, 437] on span at bounding box center [887, 436] width 6 height 6
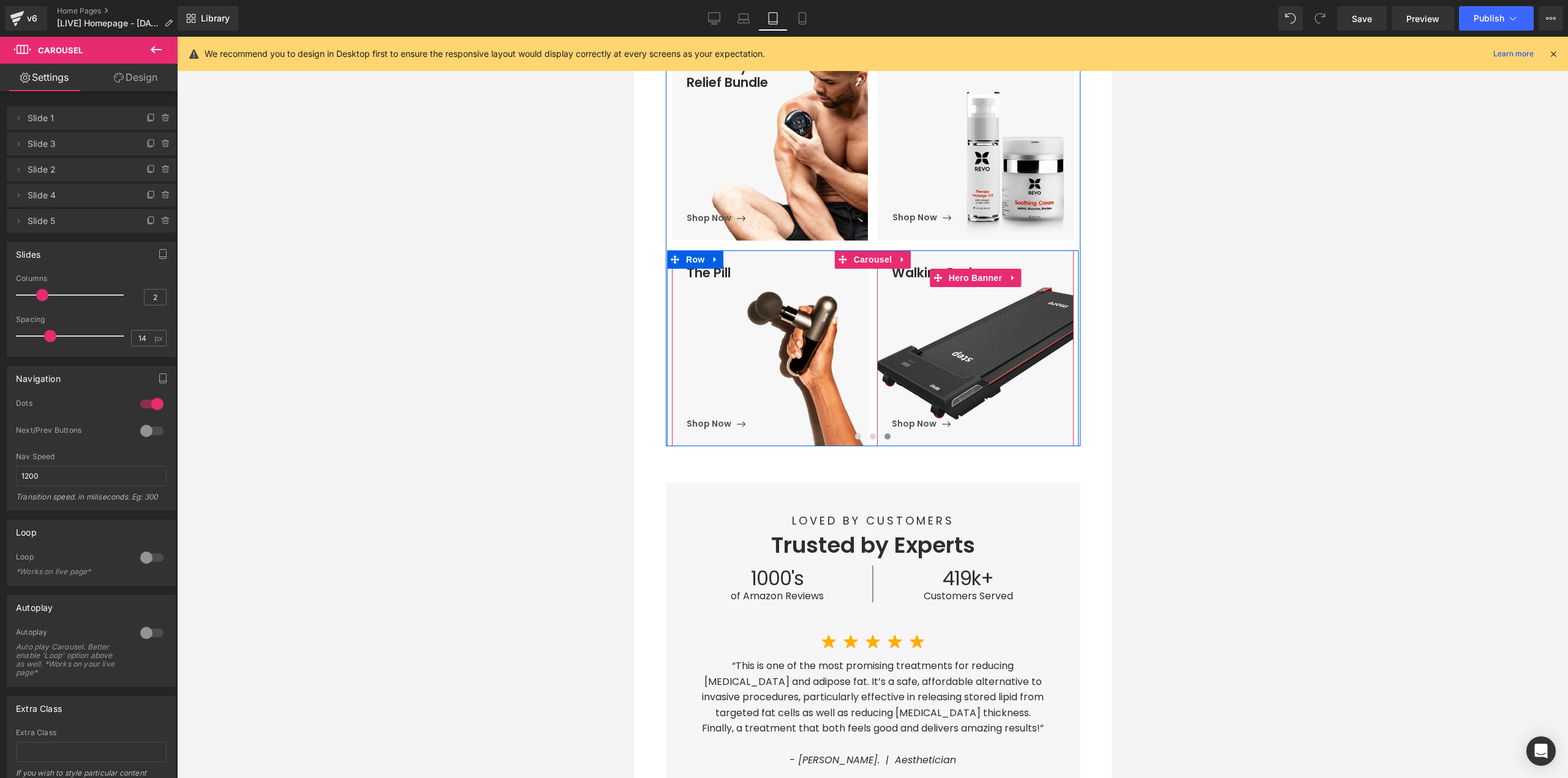
click at [958, 348] on span "Walking Pad Heading Shop Now Button" at bounding box center [982, 348] width 182 height 166
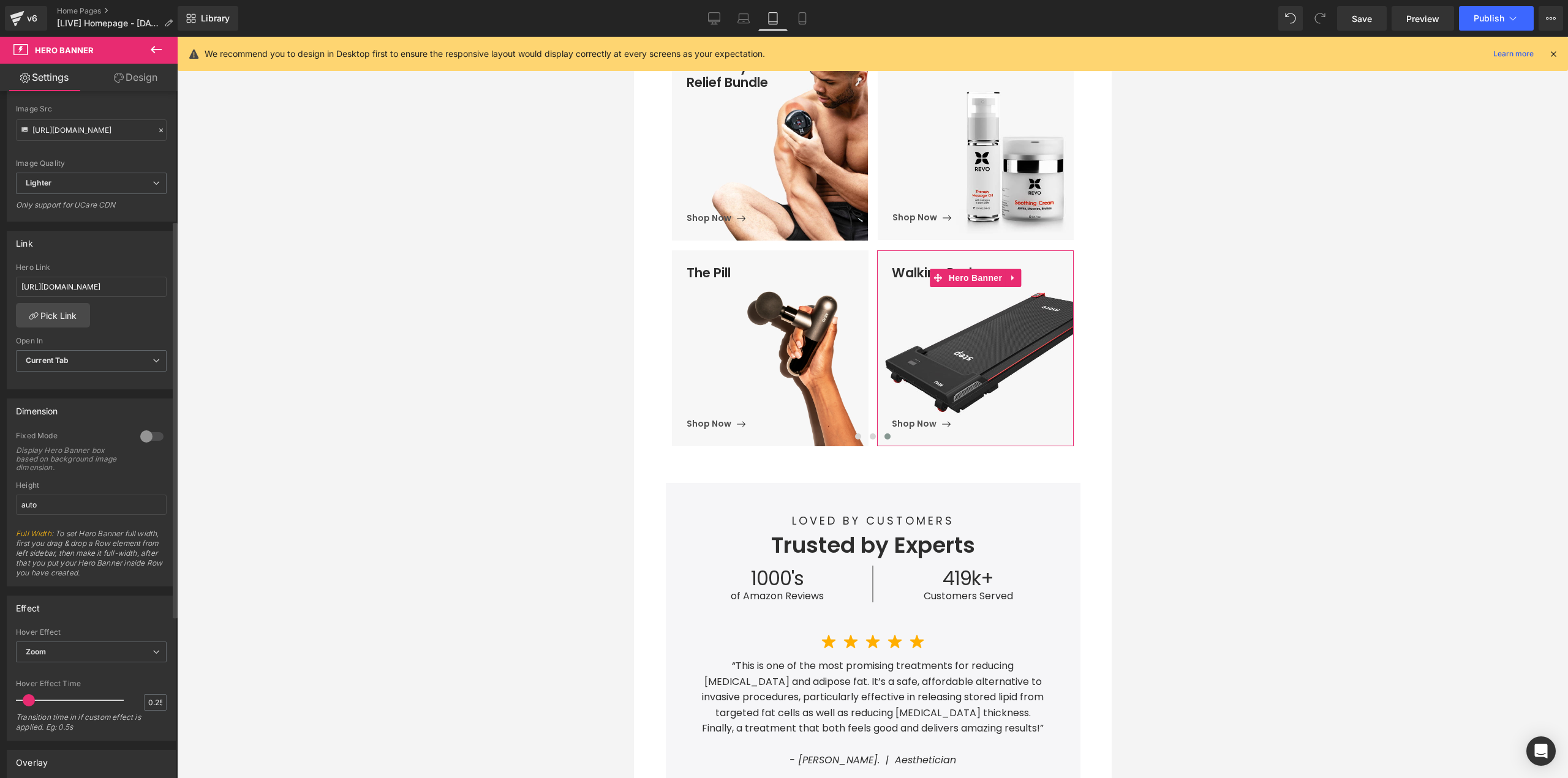
scroll to position [245, 0]
click at [58, 647] on span "Zoom" at bounding box center [91, 650] width 151 height 22
drag, startPoint x: 62, startPoint y: 665, endPoint x: 84, endPoint y: 666, distance: 22.0
click at [62, 665] on li "None" at bounding box center [88, 671] width 146 height 18
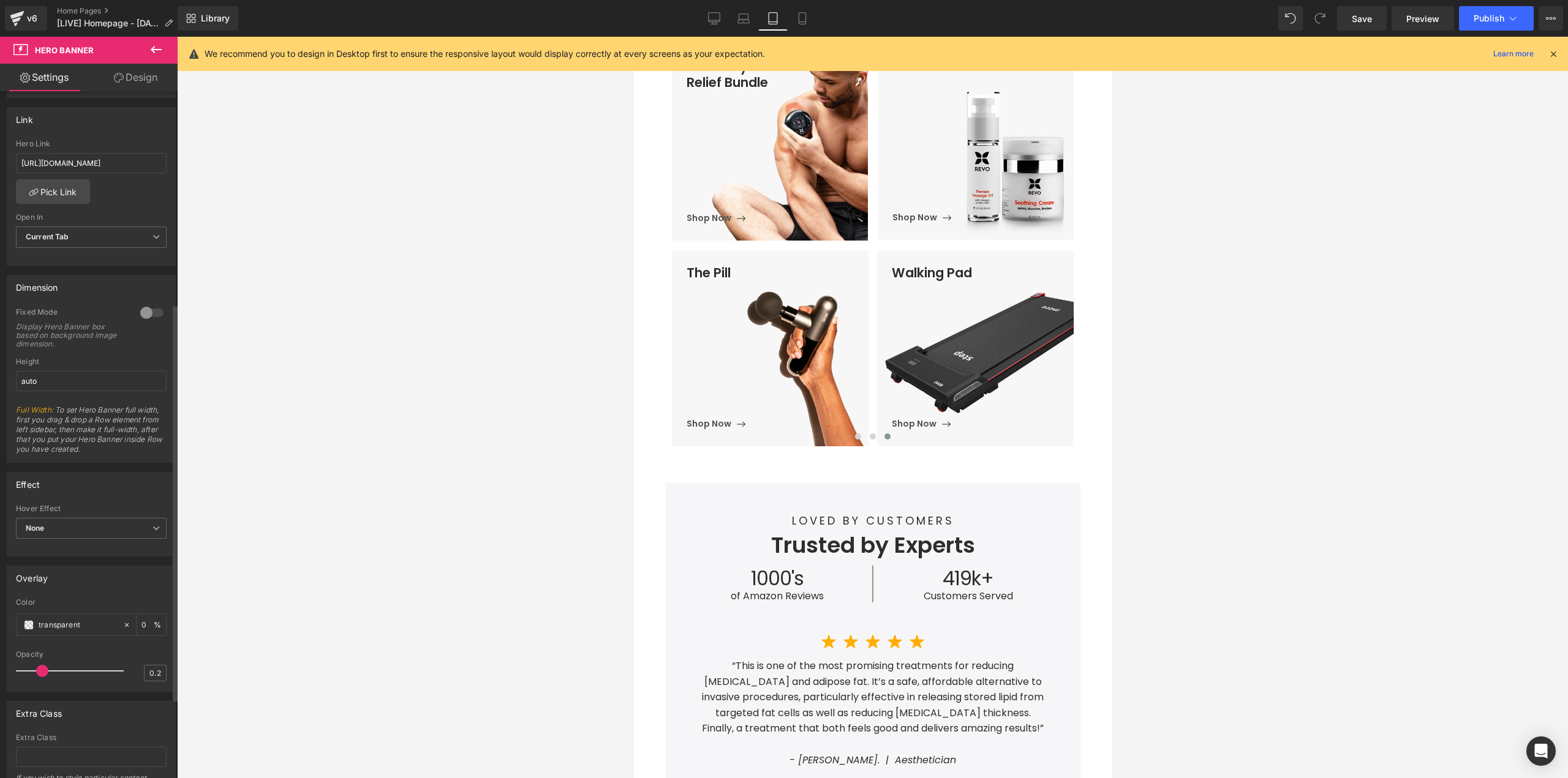
scroll to position [367, 0]
click at [29, 625] on span at bounding box center [29, 624] width 10 height 10
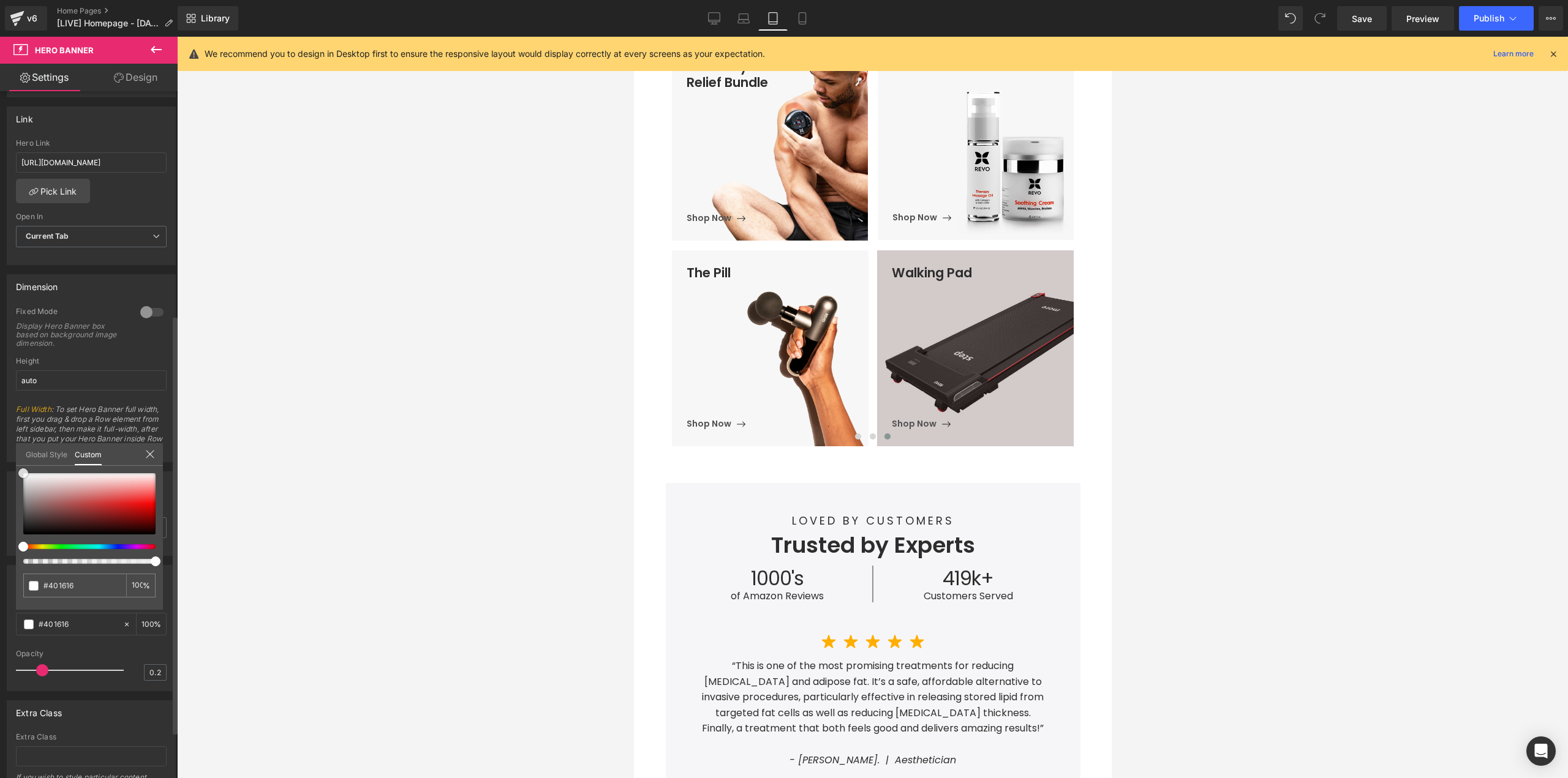
drag, startPoint x: 0, startPoint y: 454, endPoint x: 0, endPoint y: 444, distance: 10.0
click at [0, 556] on div "Overlay transparent Color transparent 0 % 0.2 Opacity 0.2 Global Style Custom S…" at bounding box center [91, 624] width 183 height 135
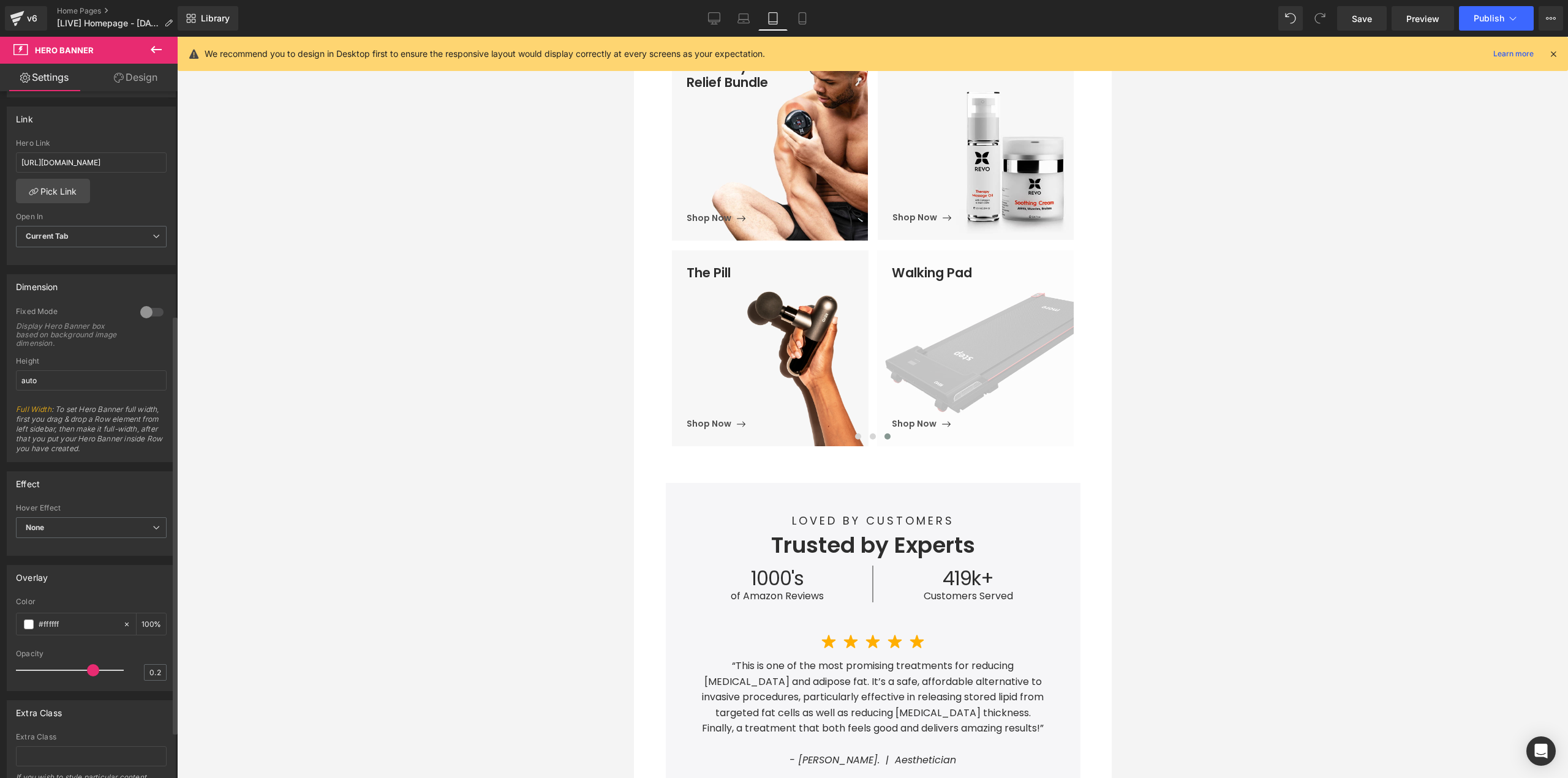
drag, startPoint x: 48, startPoint y: 668, endPoint x: 88, endPoint y: 669, distance: 40.0
click at [88, 669] on div at bounding box center [72, 671] width 101 height 24
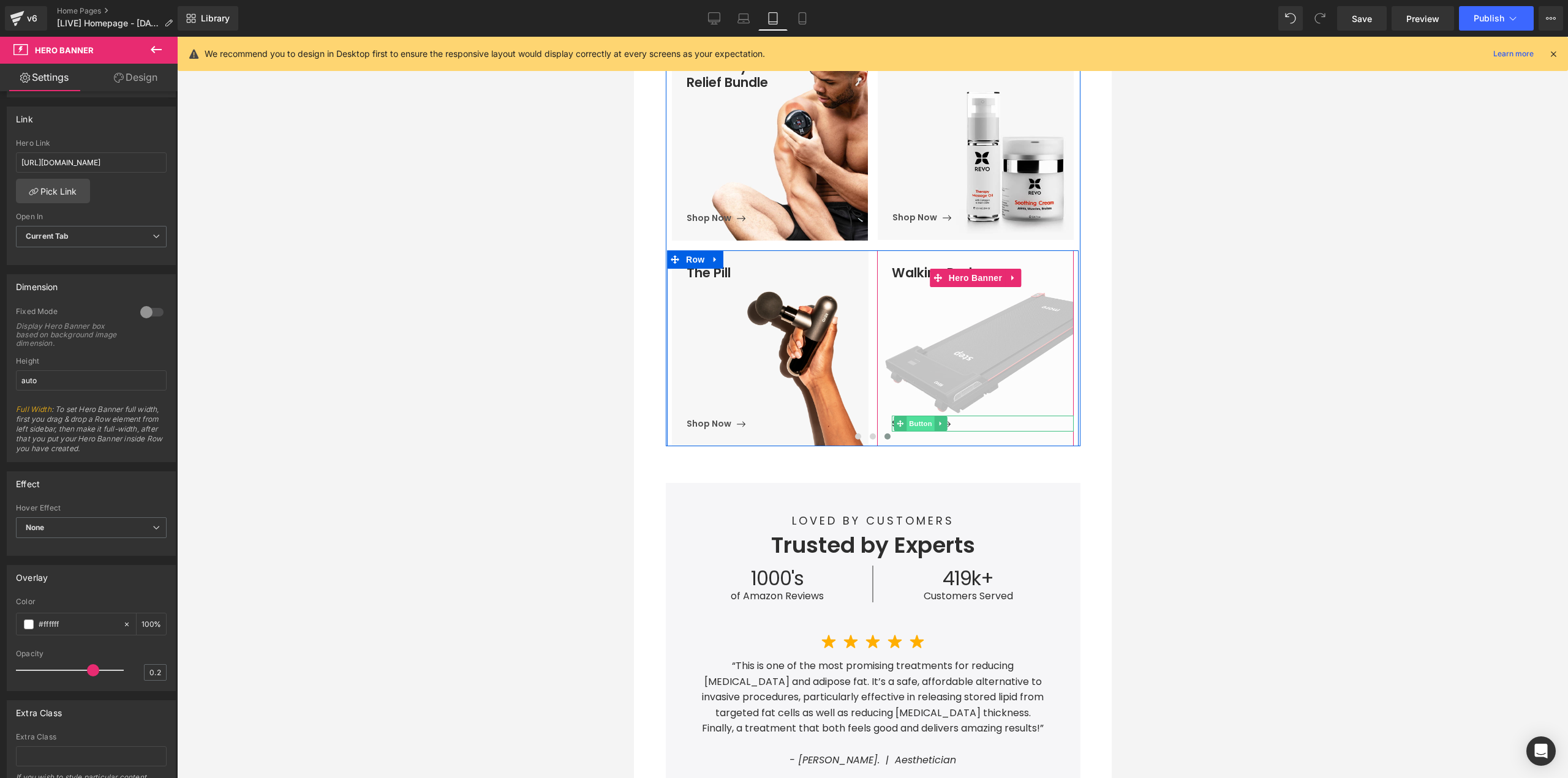
click at [912, 423] on span "Button" at bounding box center [921, 423] width 29 height 15
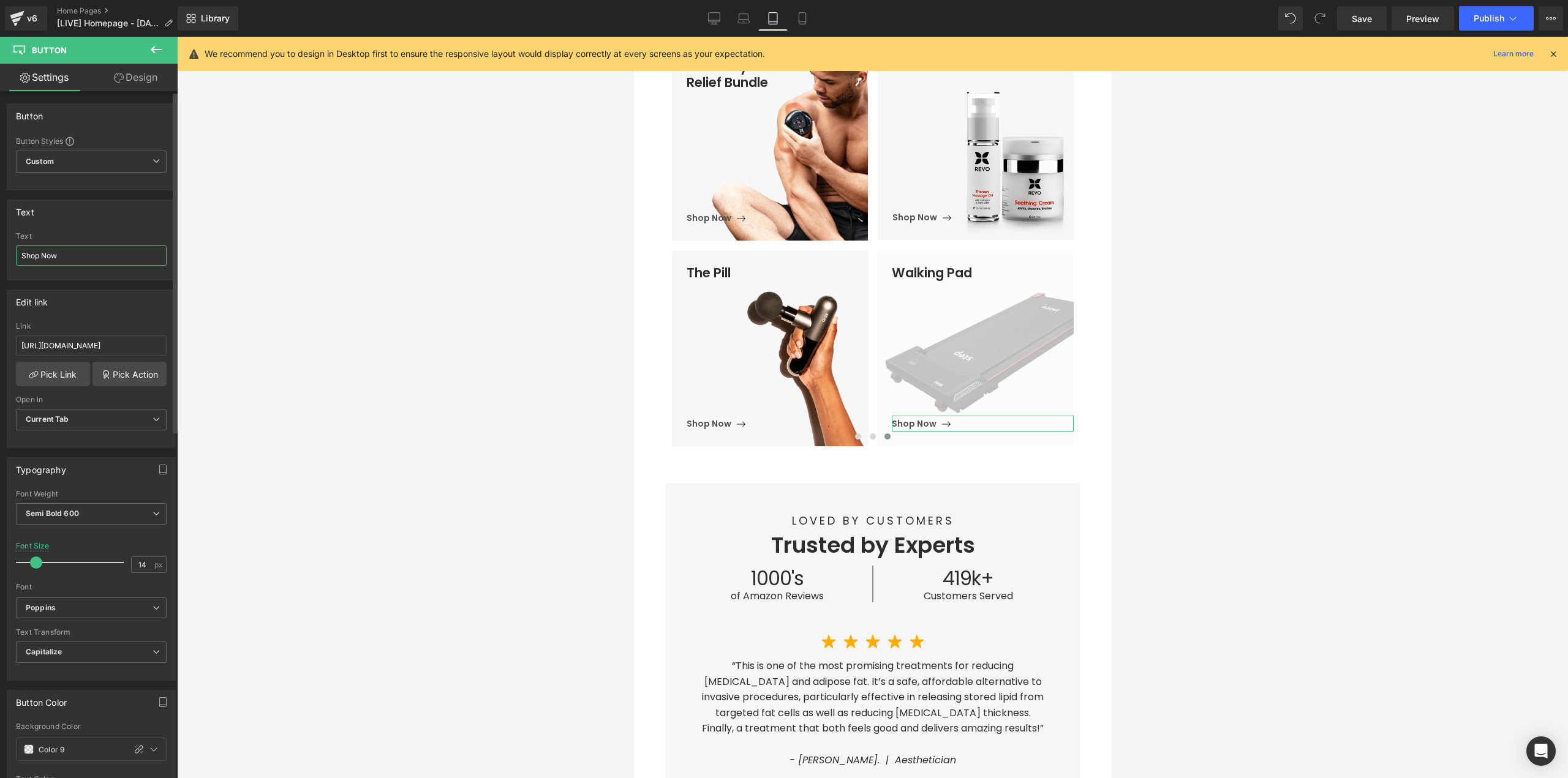
drag, startPoint x: 86, startPoint y: 255, endPoint x: 0, endPoint y: 257, distance: 86.0
click at [0, 257] on div "Text Shop Now Text Shop Now" at bounding box center [91, 236] width 183 height 90
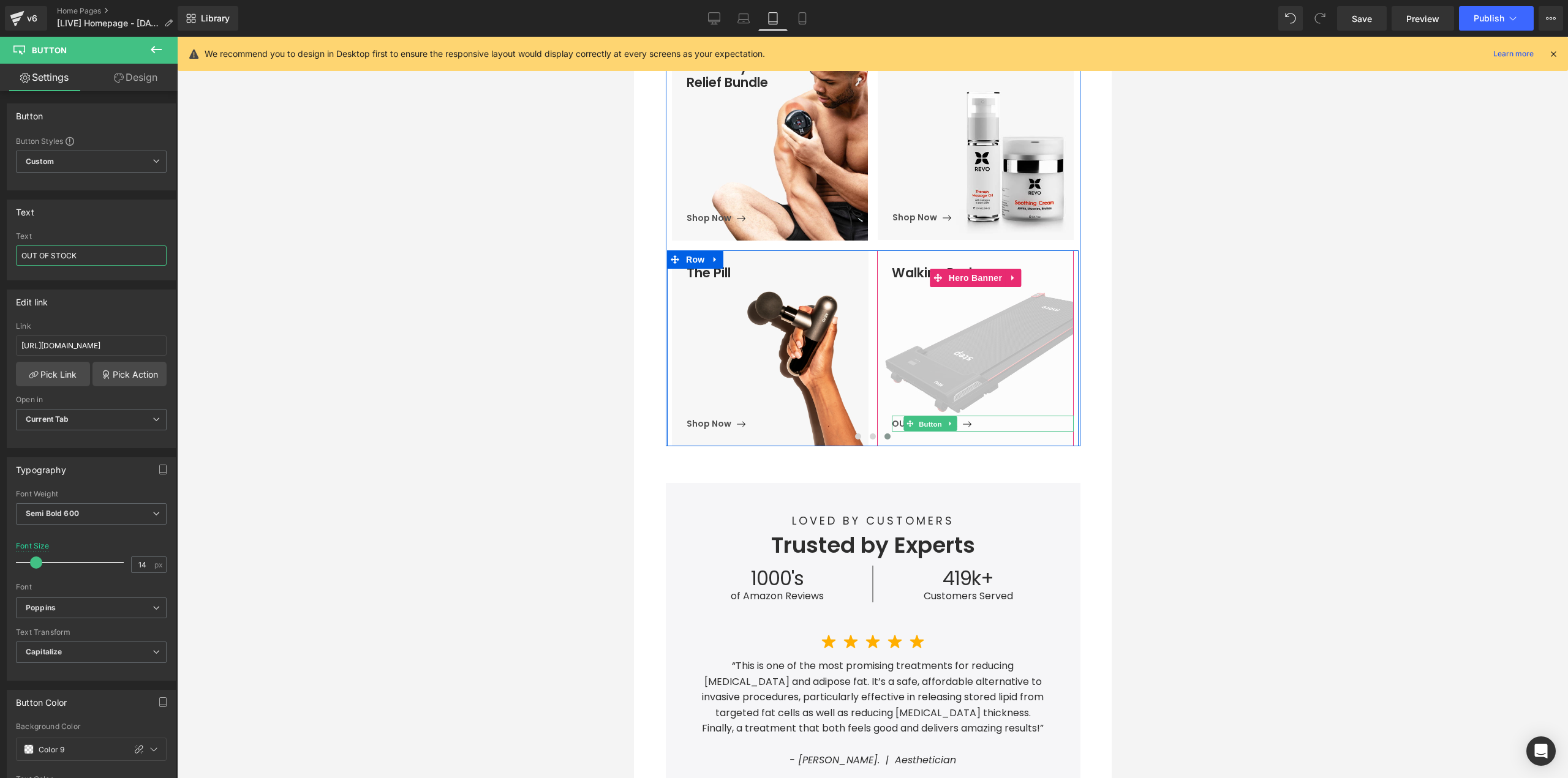
click at [915, 423] on span "Button" at bounding box center [929, 424] width 29 height 15
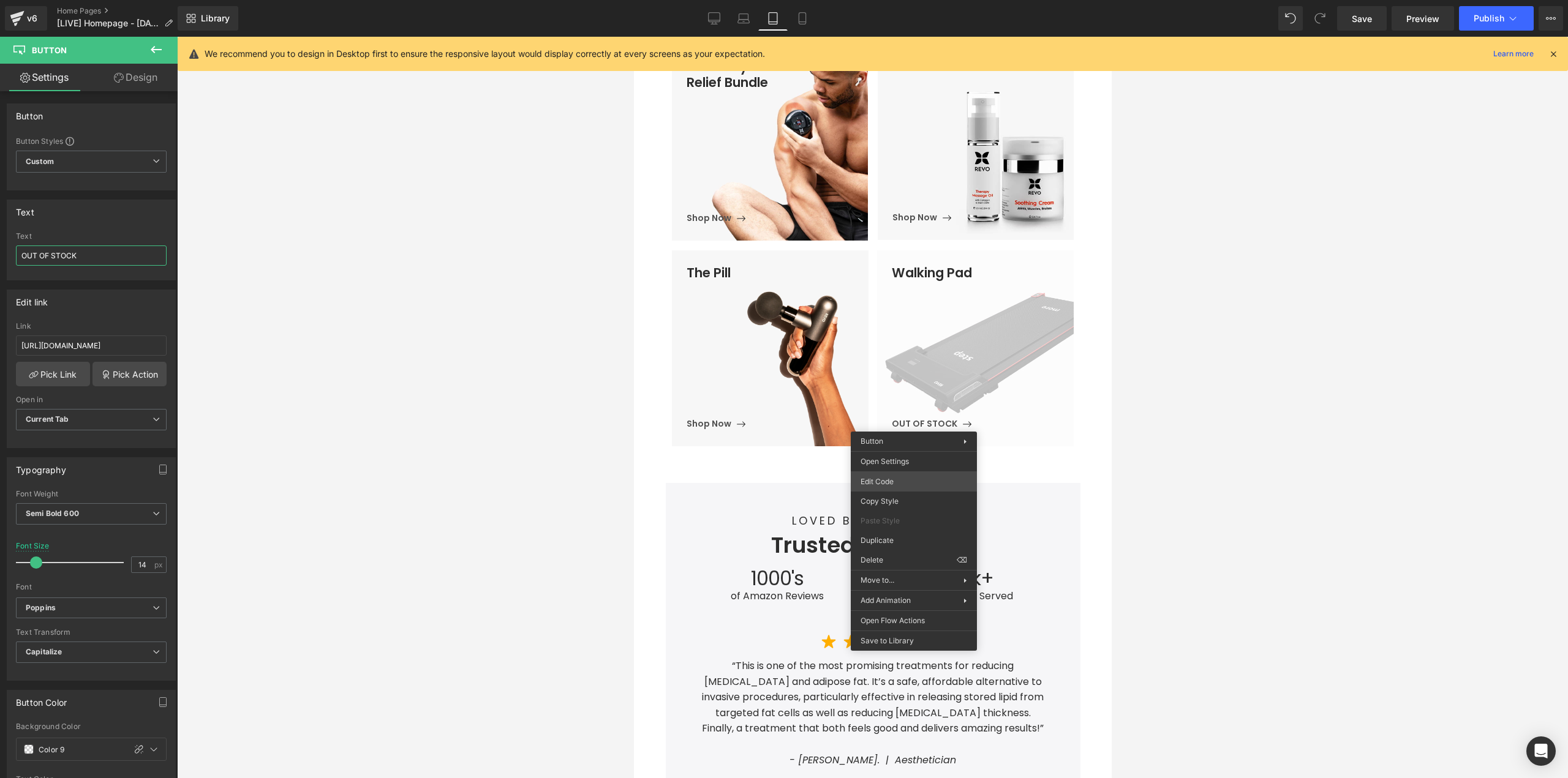
click at [890, 0] on div "Button You are previewing how the will restyle your page. You can not edit Elem…" at bounding box center [784, 0] width 1568 height 0
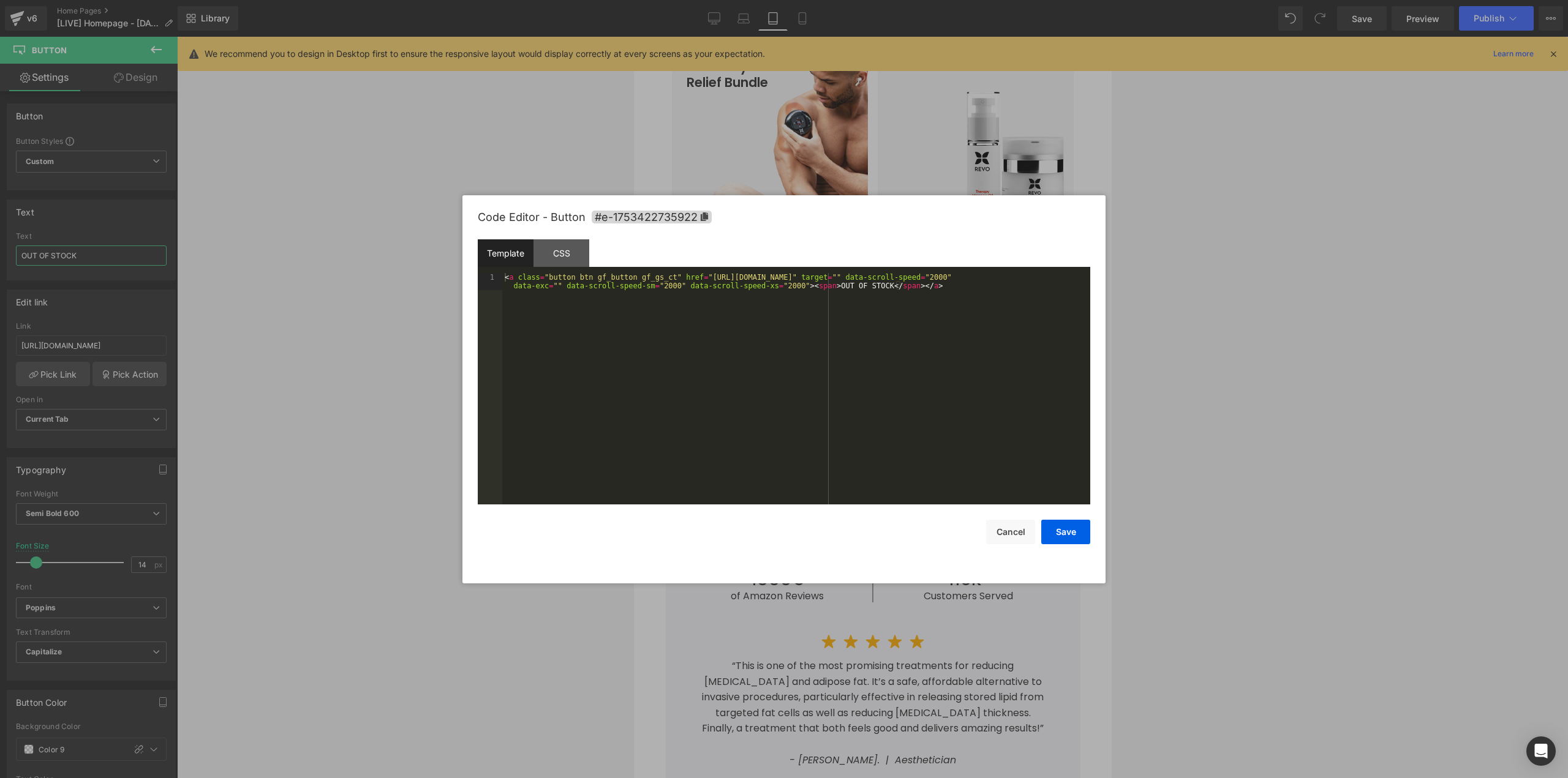
type input "OUT OF STOCK"
click at [862, 351] on div "< a class = "button btn gf_button gf_gs_ct" href = "[URL][DOMAIN_NAME]" target …" at bounding box center [796, 405] width 588 height 266
click at [1074, 535] on button "Save" at bounding box center [1065, 532] width 49 height 24
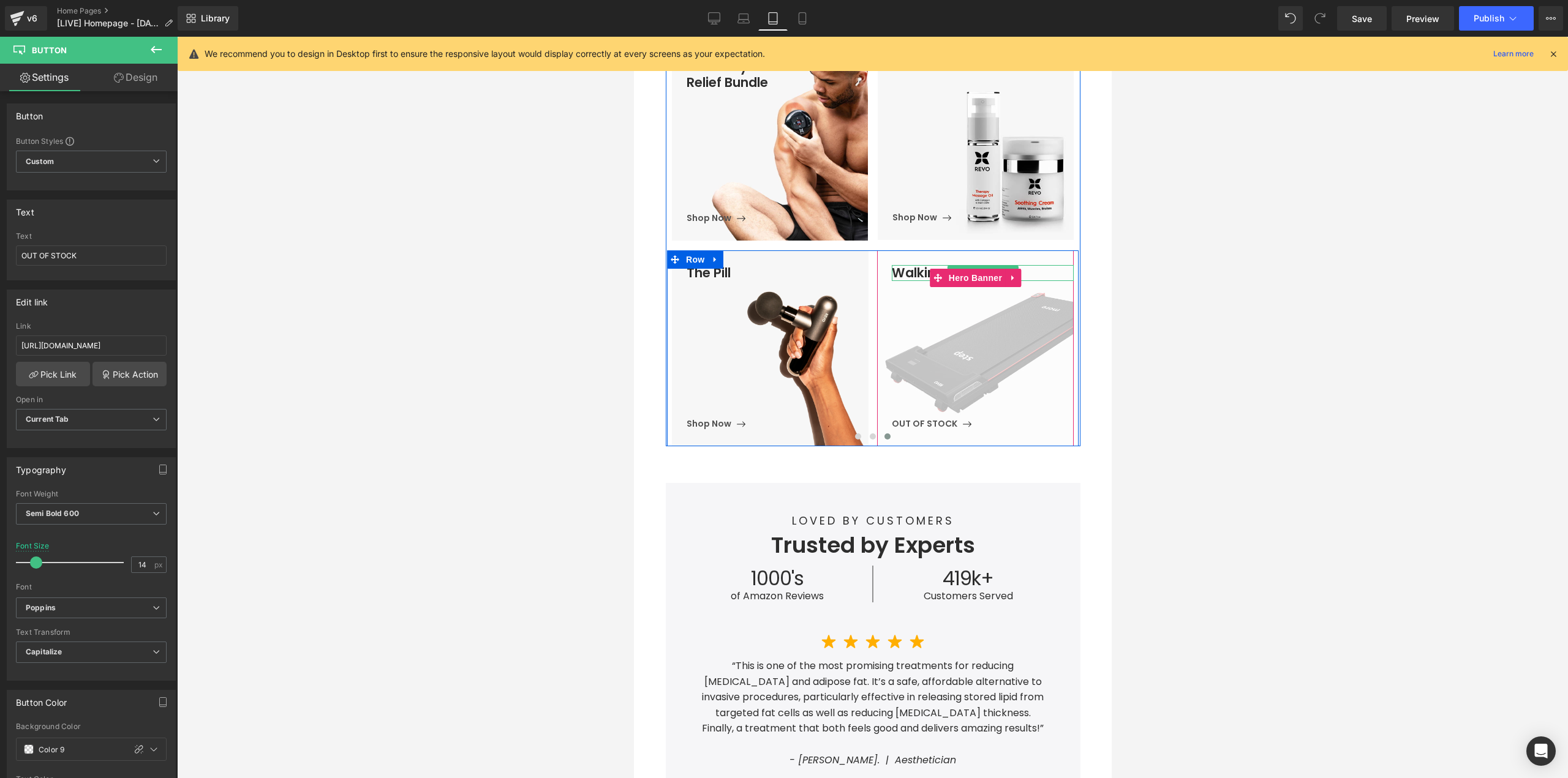
click at [903, 276] on h3 "Walking Pad" at bounding box center [982, 273] width 182 height 16
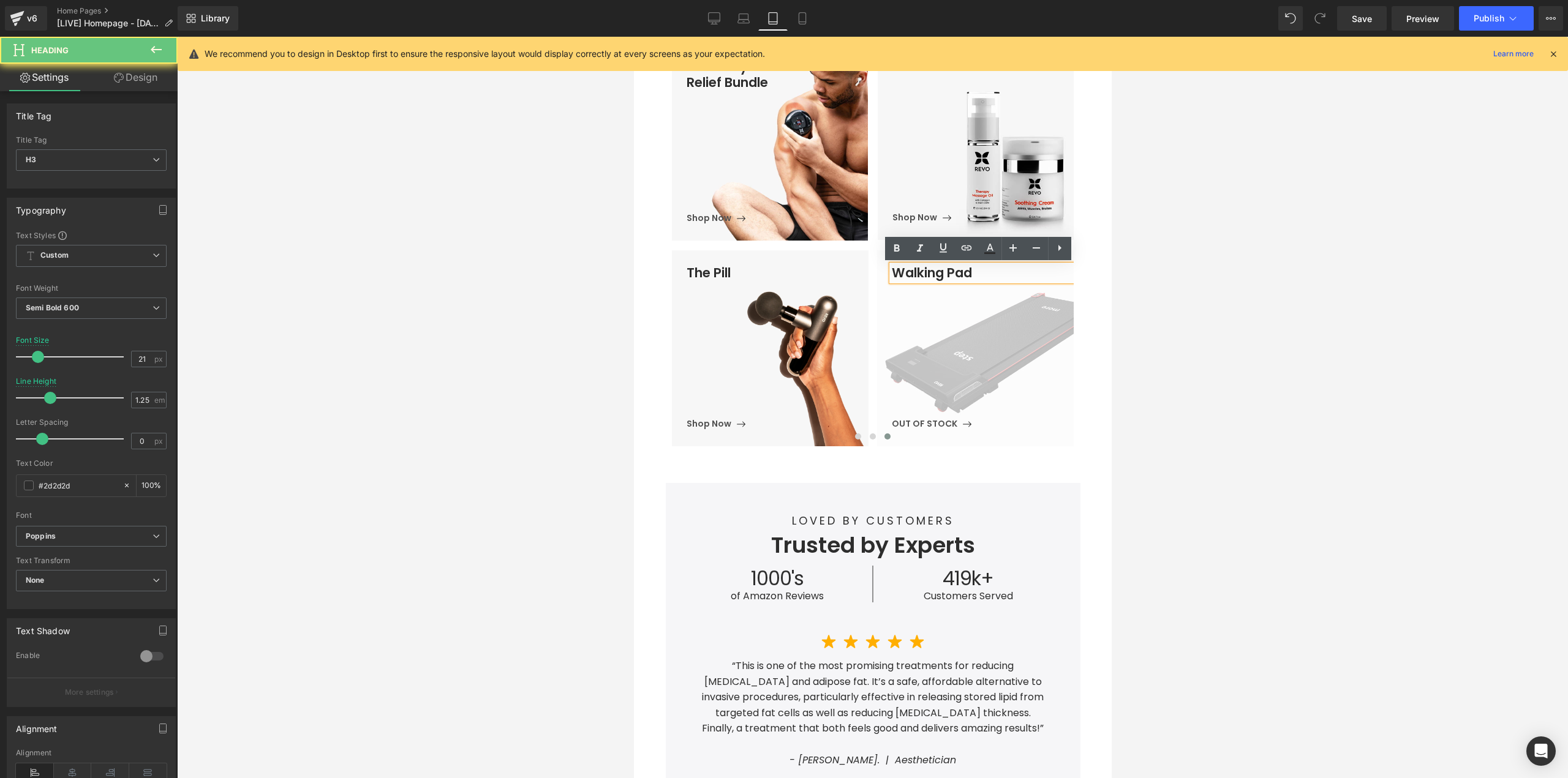
click at [904, 271] on h3 "Walking Pad" at bounding box center [982, 273] width 182 height 16
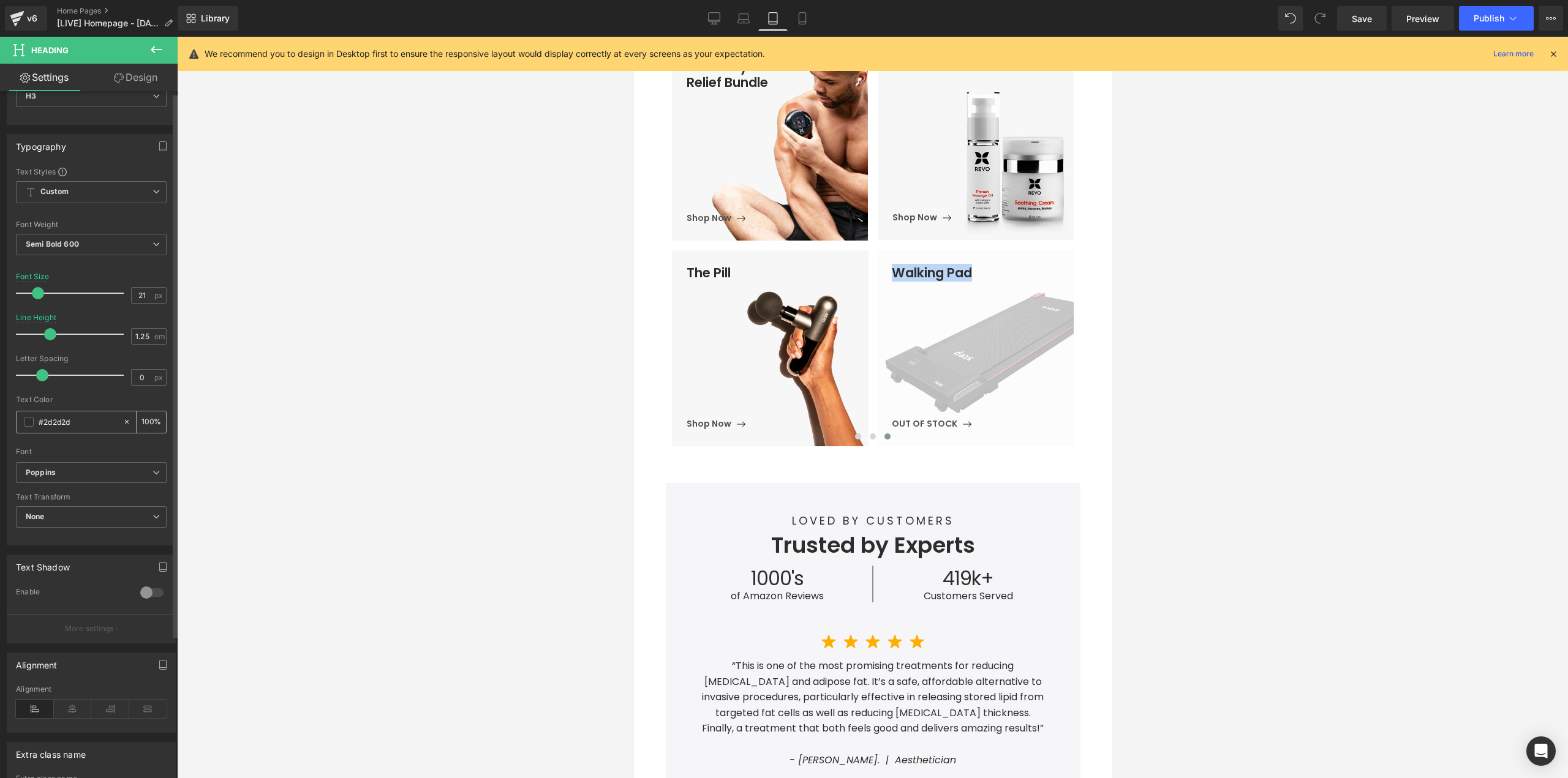
scroll to position [0, 0]
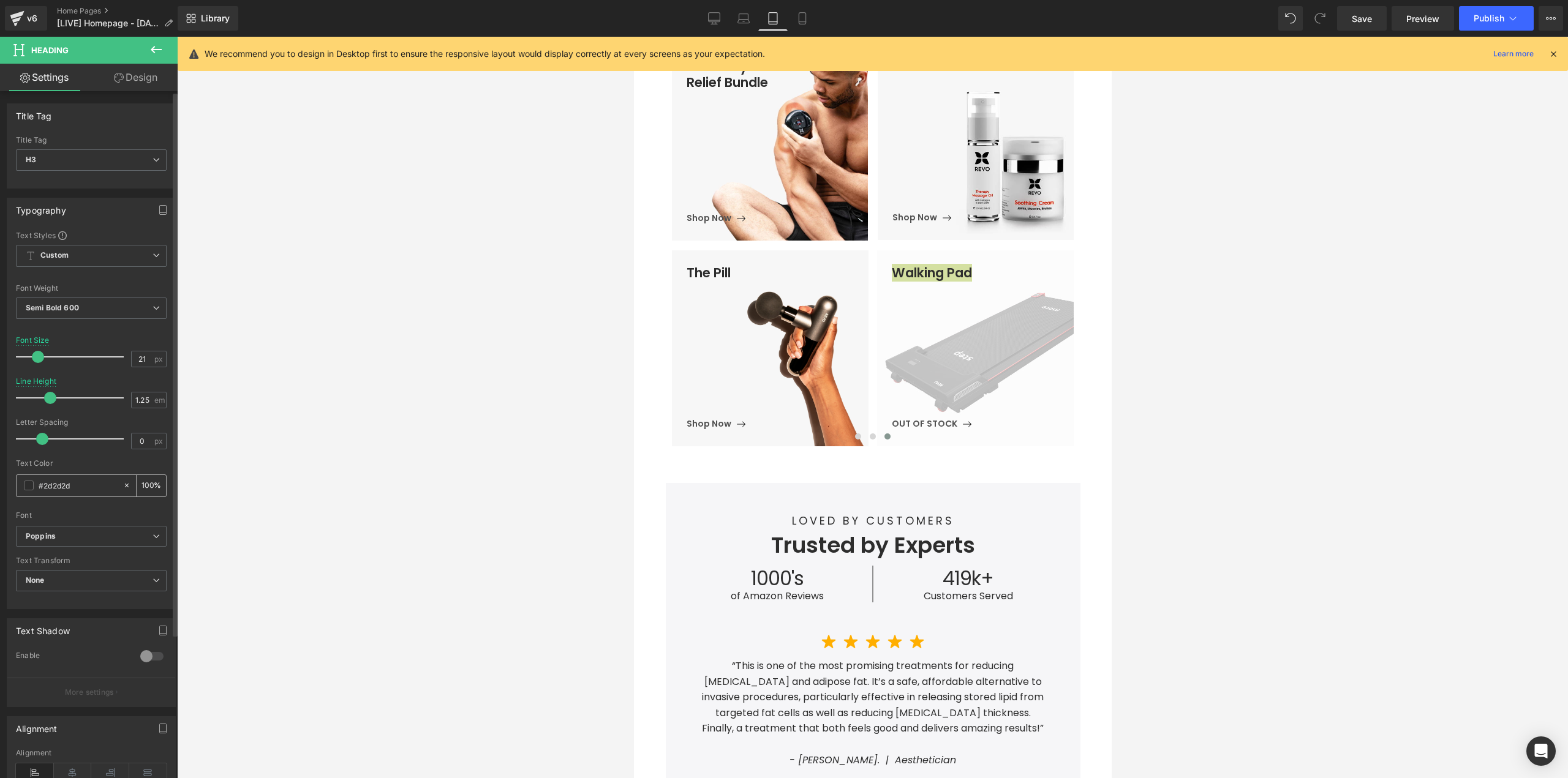
click at [76, 477] on div "#2d2d2d" at bounding box center [69, 485] width 106 height 22
click at [80, 482] on input "#2d2d2d" at bounding box center [78, 486] width 78 height 14
type input "808080"
click at [790, 317] on span "The Pill Heading Shop Now Button" at bounding box center [777, 348] width 182 height 166
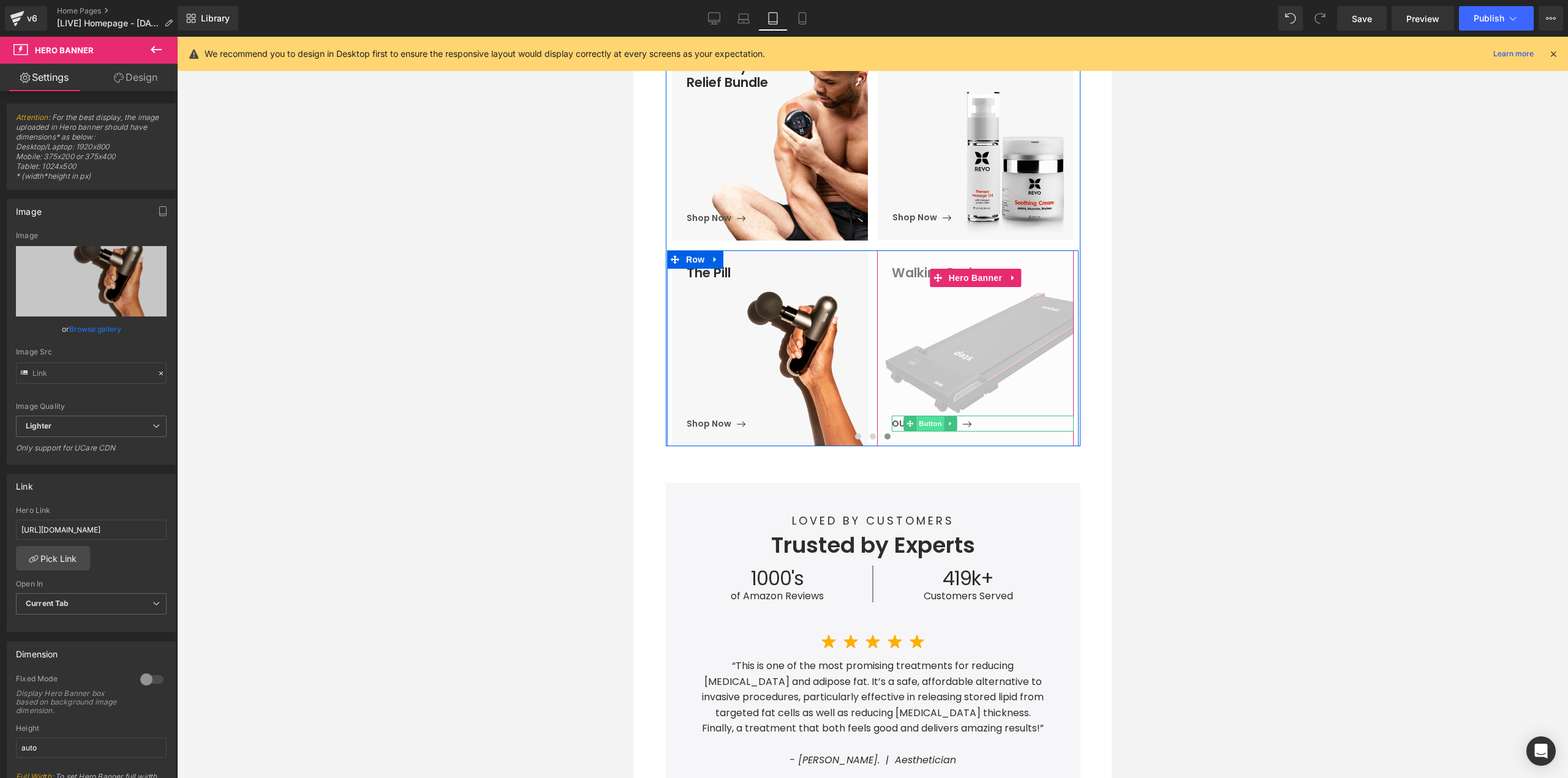
click at [921, 422] on span "Button" at bounding box center [929, 423] width 29 height 15
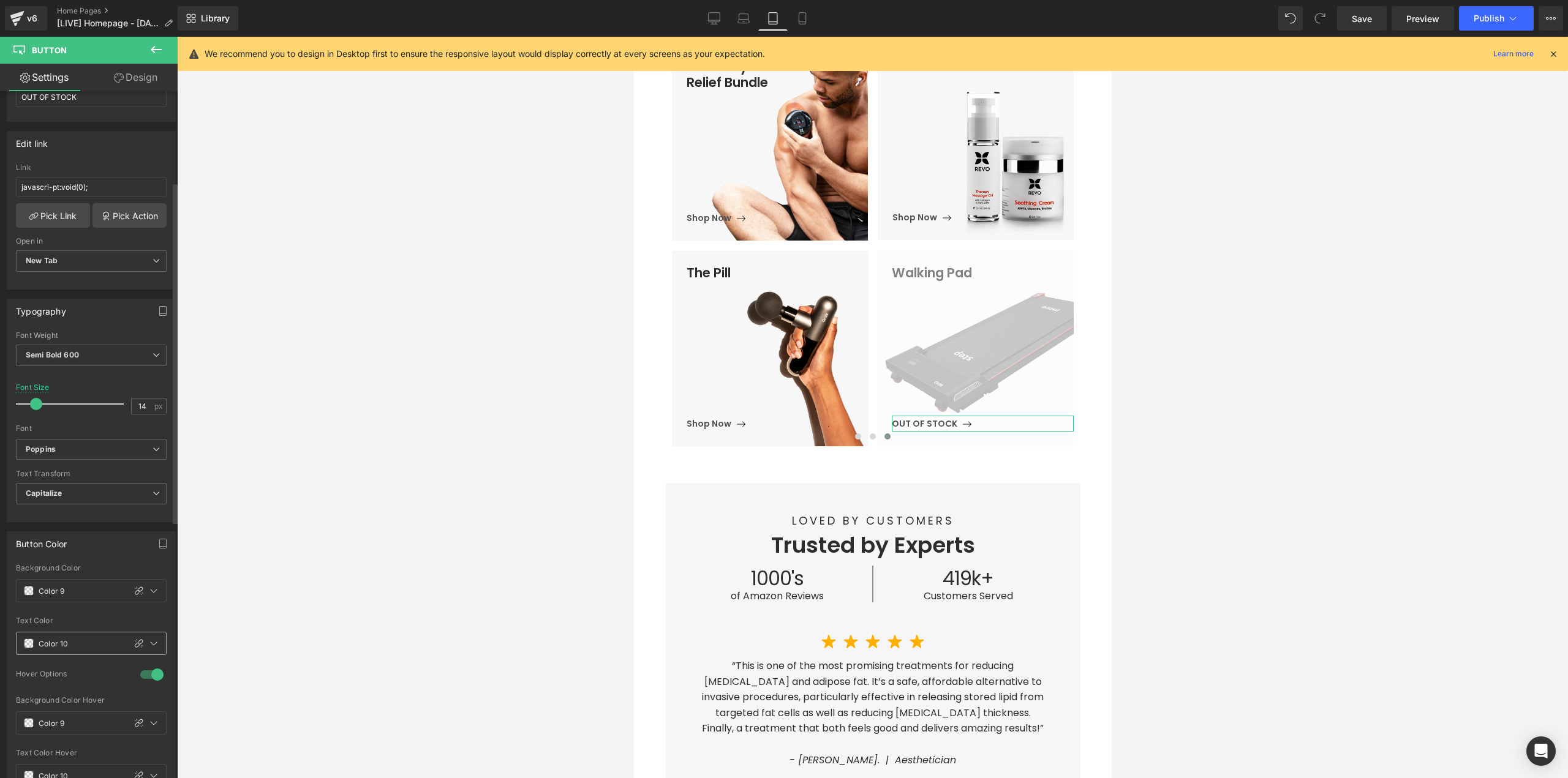
scroll to position [184, 0]
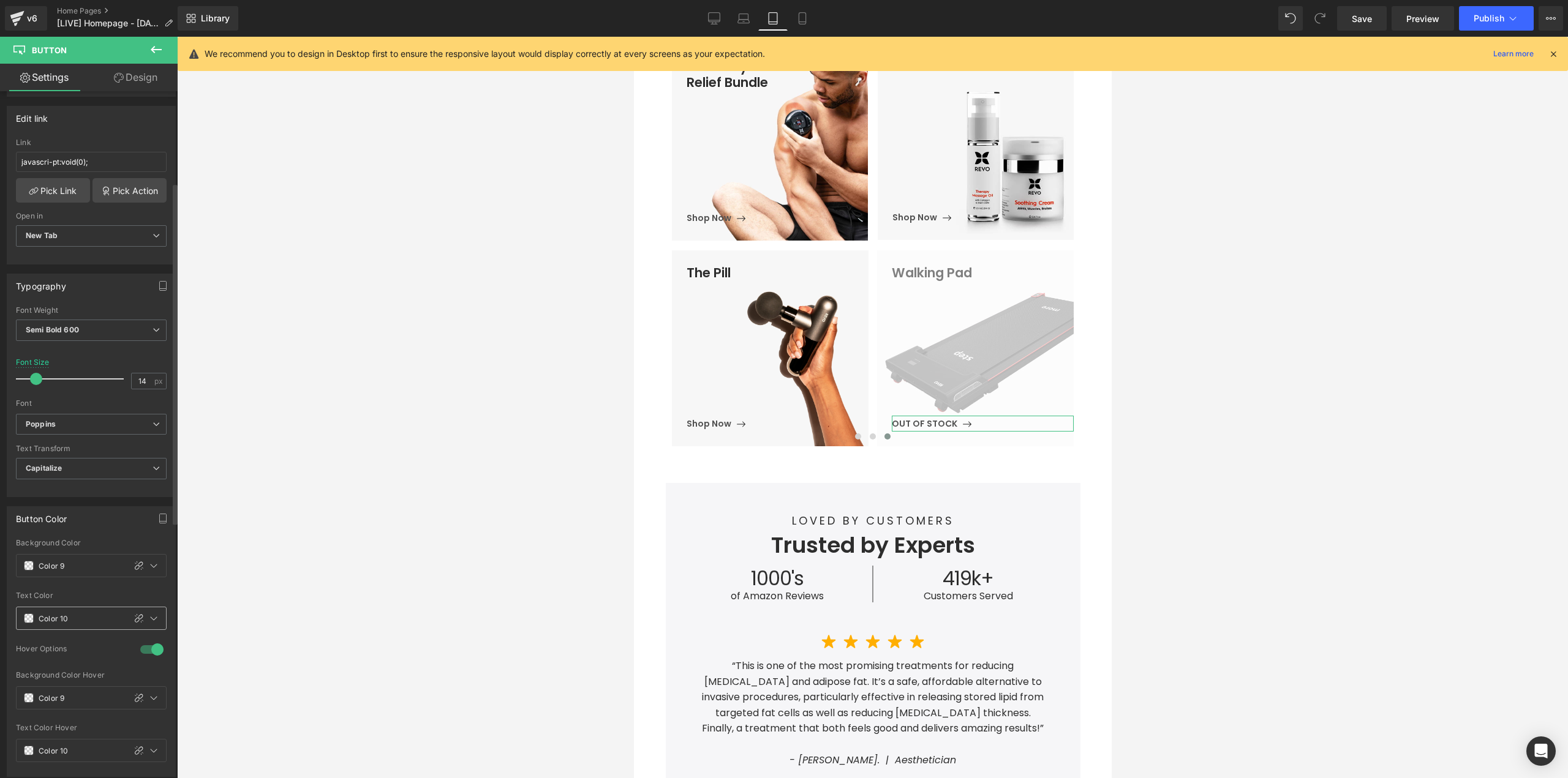
drag, startPoint x: 132, startPoint y: 616, endPoint x: 85, endPoint y: 623, distance: 47.5
click at [134, 618] on icon at bounding box center [139, 618] width 10 height 10
click at [84, 619] on input "Color 10" at bounding box center [78, 619] width 78 height 14
type input "808080"
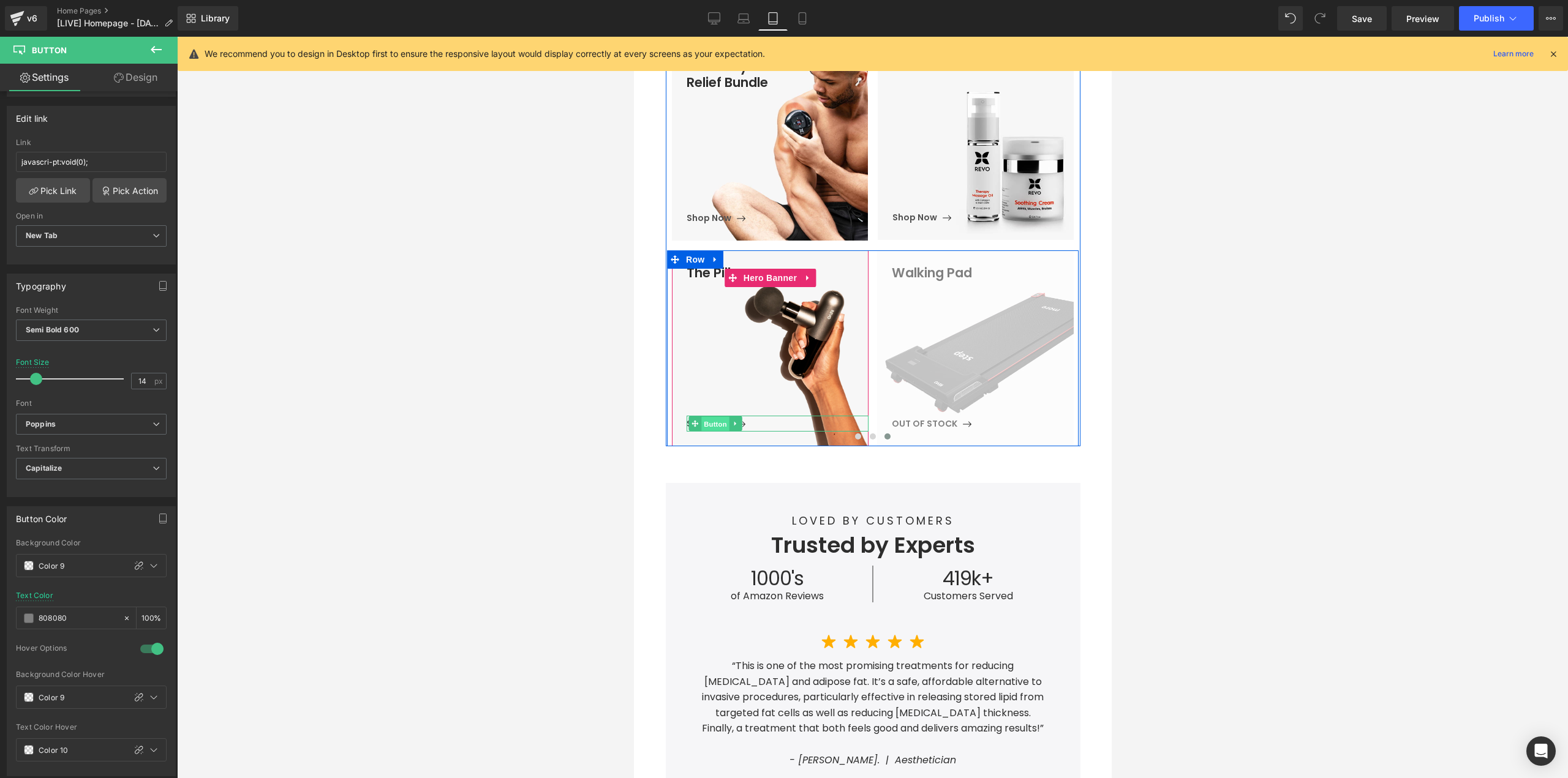
click at [710, 423] on span "Button" at bounding box center [715, 424] width 29 height 15
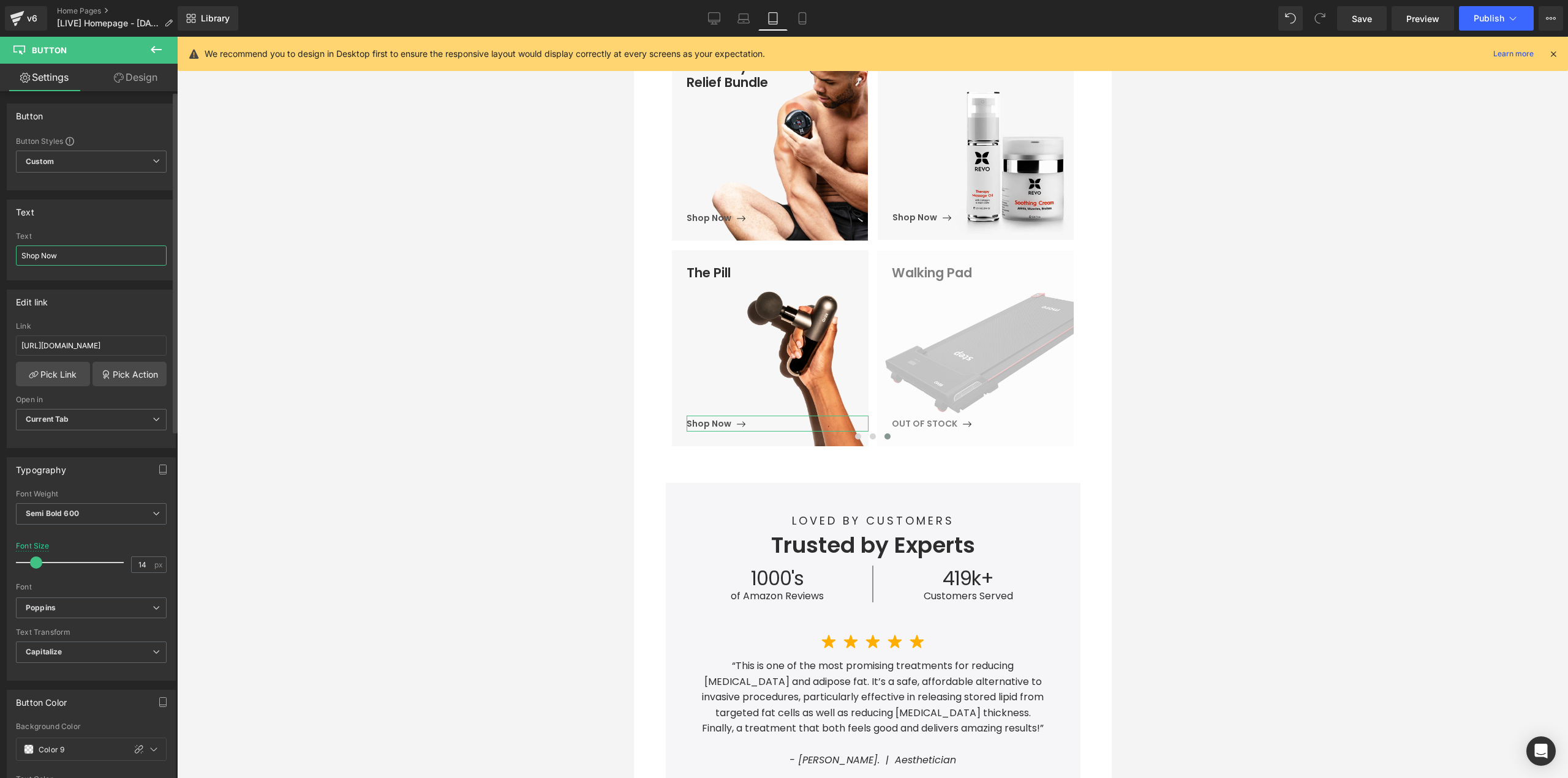
drag, startPoint x: 78, startPoint y: 250, endPoint x: 0, endPoint y: 255, distance: 78.2
click at [0, 255] on div "Text Shop Now Text Shop Now" at bounding box center [91, 236] width 183 height 90
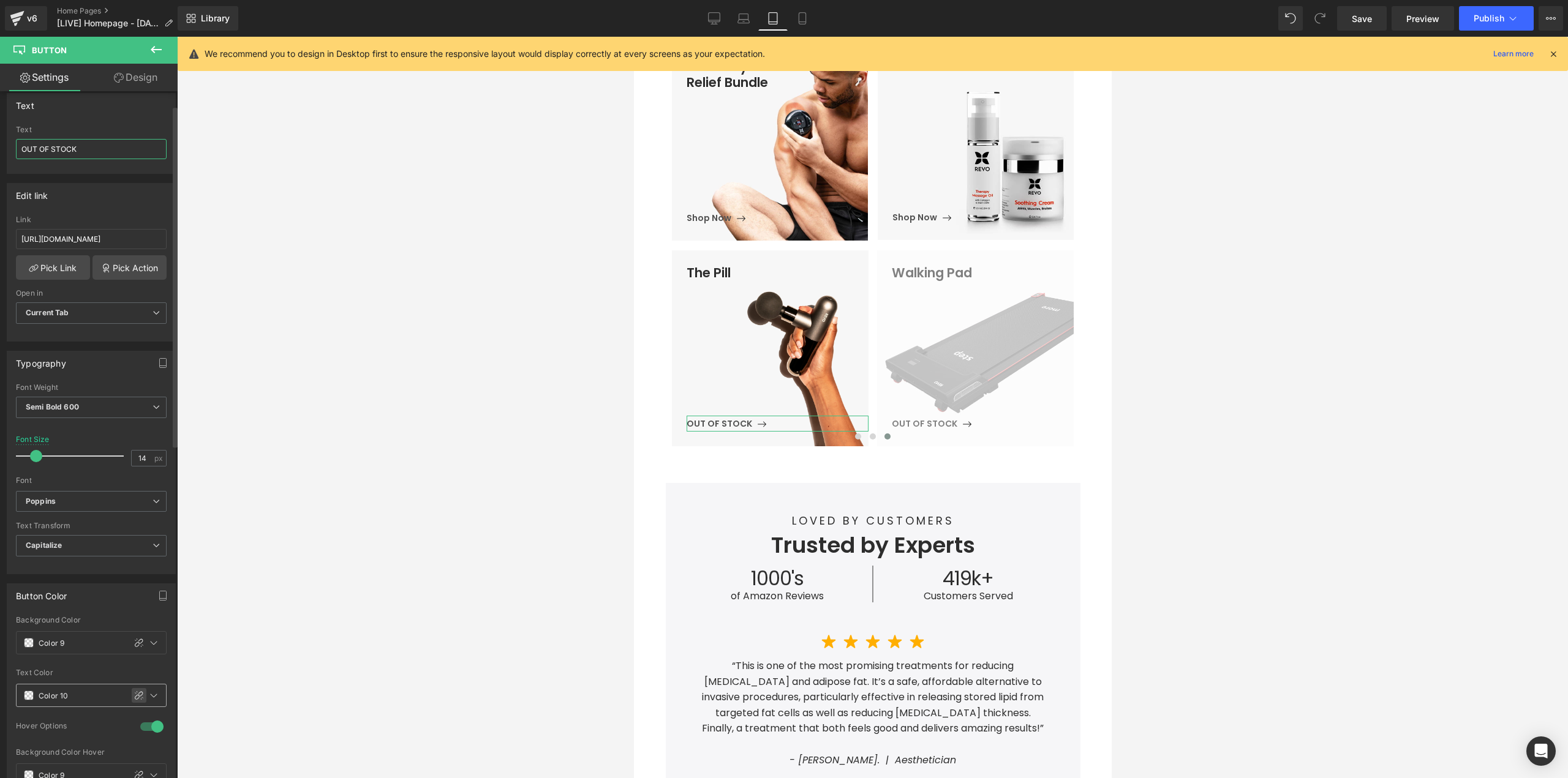
scroll to position [122, 0]
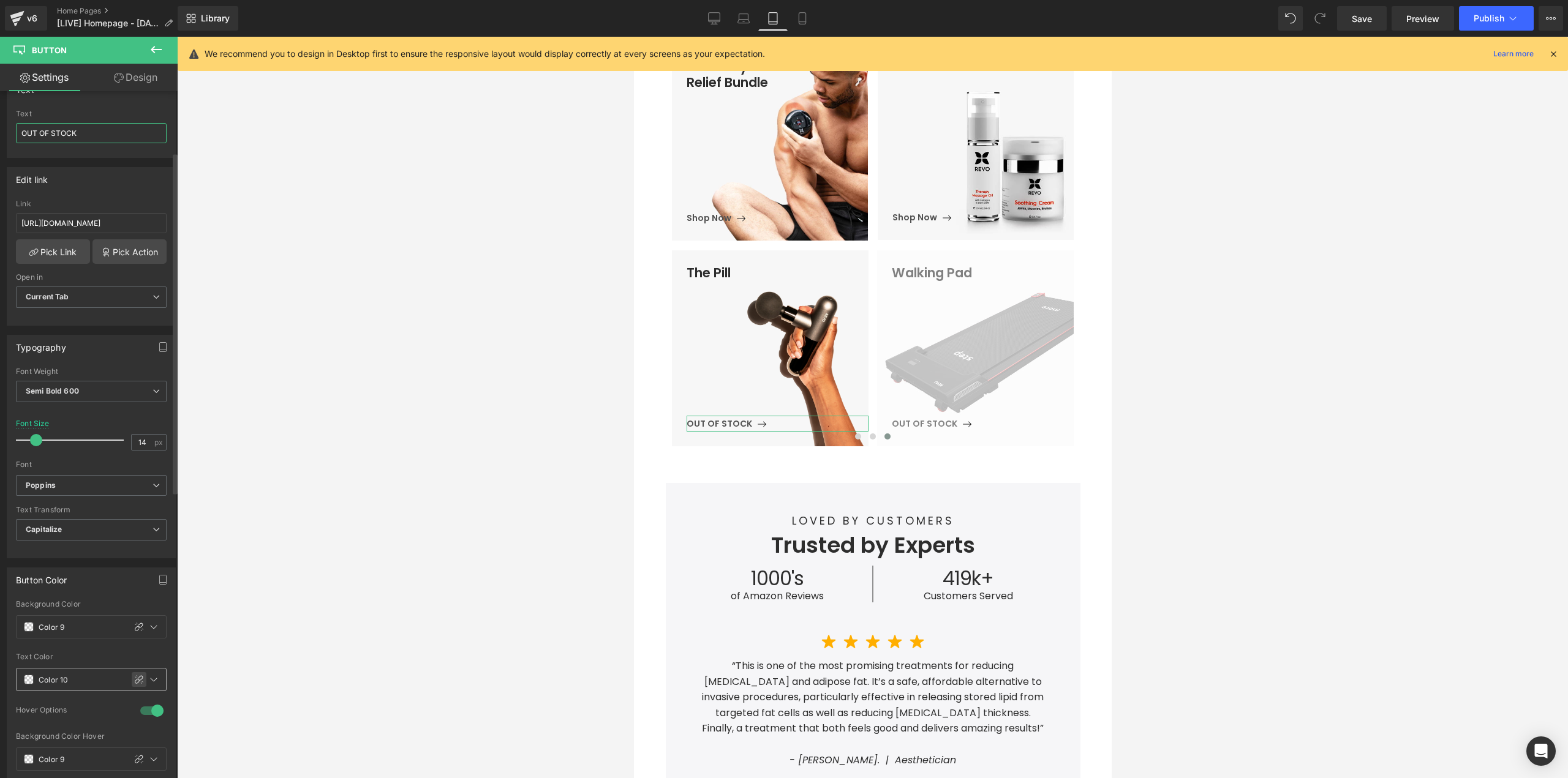
type input "OUT OF STOCK"
click at [134, 677] on icon at bounding box center [139, 679] width 10 height 10
click at [95, 679] on input "Color 10" at bounding box center [78, 680] width 78 height 14
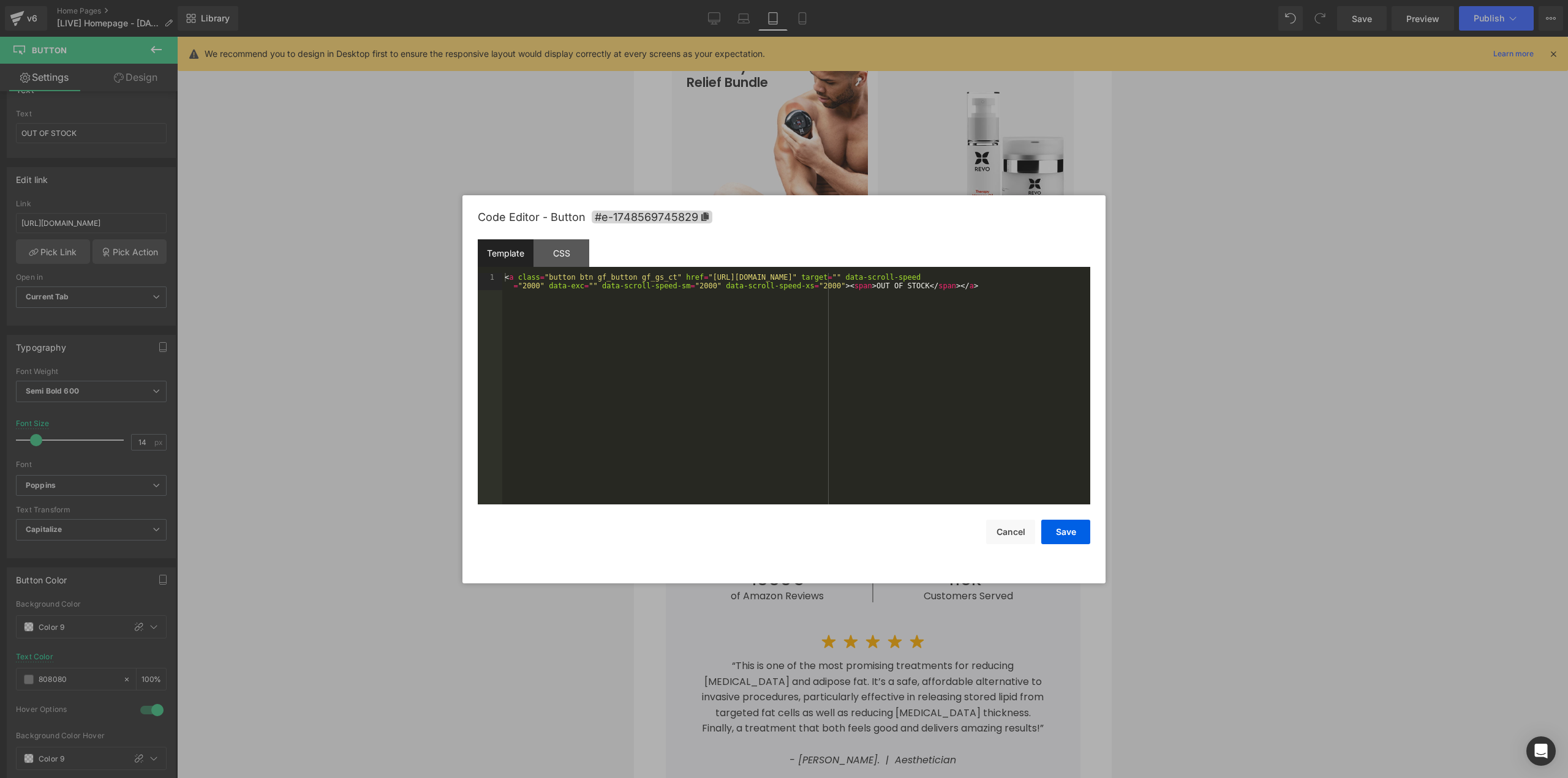
click at [686, 0] on div "Button You are previewing how the will restyle your page. You can not edit Elem…" at bounding box center [784, 0] width 1568 height 0
type input "808080"
click at [719, 393] on div "< a class = "button btn gf_button gf_gs_ct" href = "[URL][DOMAIN_NAME]" target …" at bounding box center [796, 405] width 588 height 266
click at [1074, 537] on button "Save" at bounding box center [1065, 532] width 49 height 24
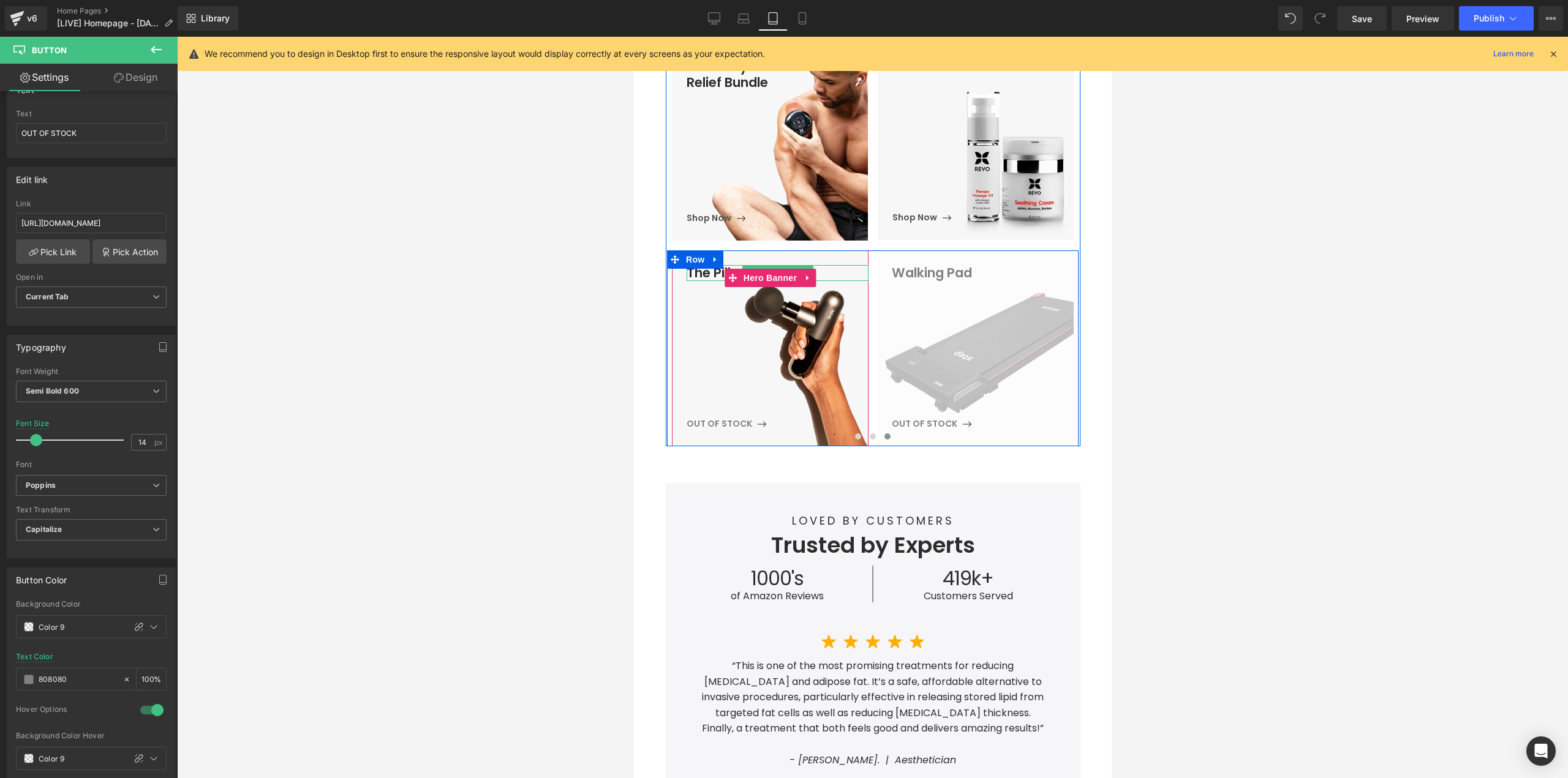
click at [694, 270] on h3 "The Pill" at bounding box center [777, 273] width 182 height 16
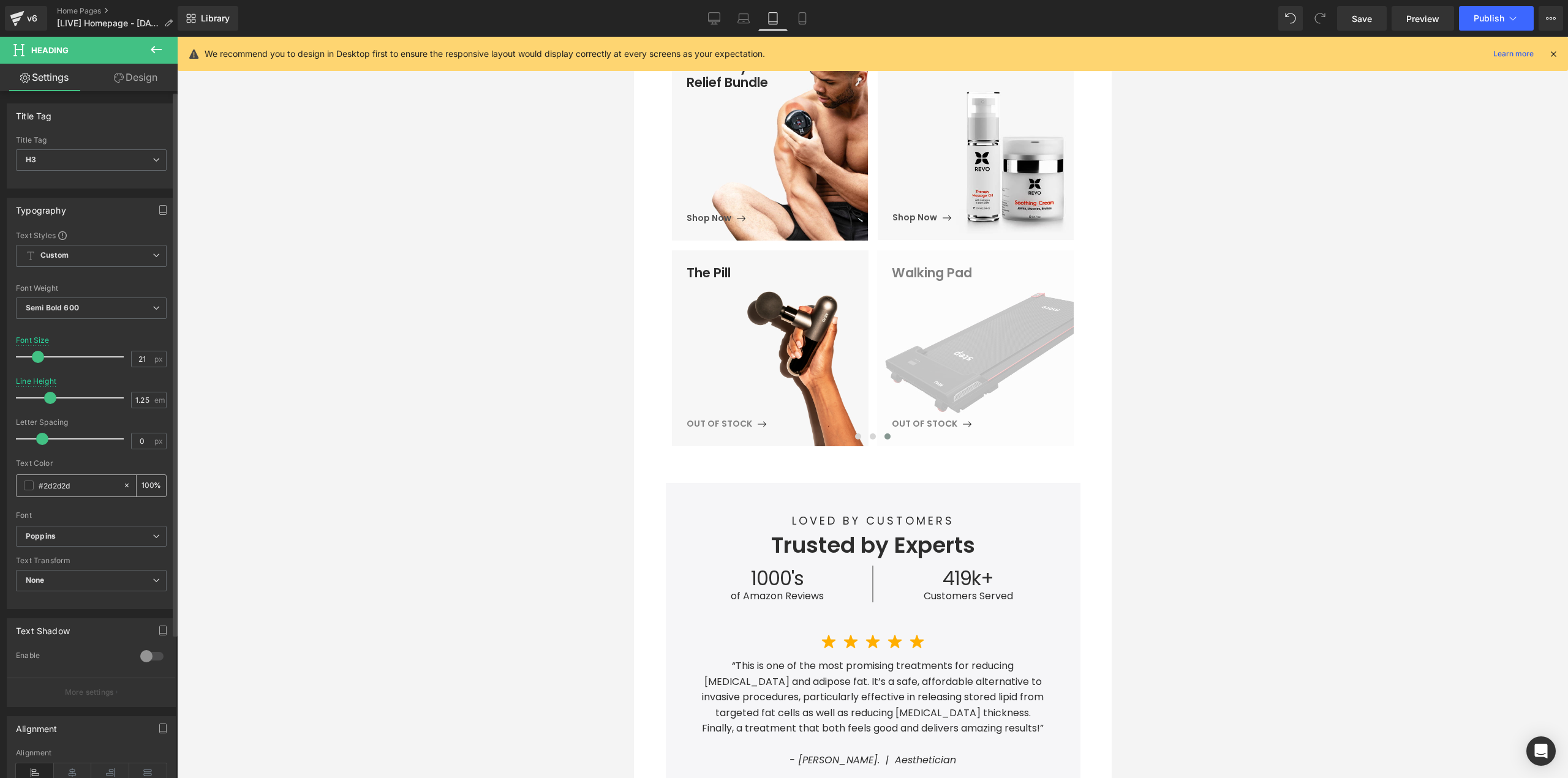
click at [88, 483] on input "#2d2d2d" at bounding box center [78, 486] width 78 height 14
type input "808080"
click at [769, 347] on span "The Pill Heading OUT OF STOCK Button" at bounding box center [777, 348] width 182 height 166
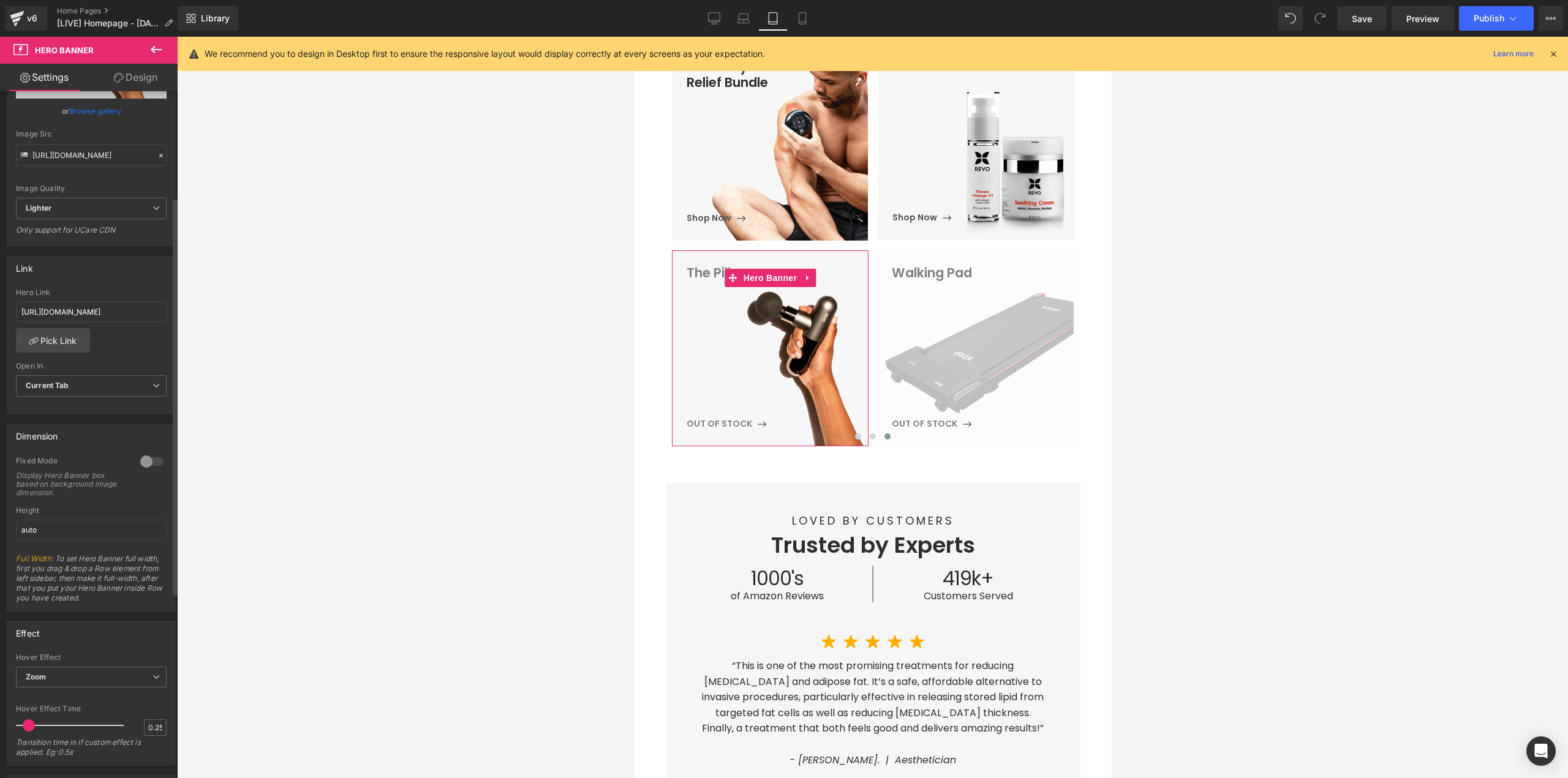
scroll to position [245, 0]
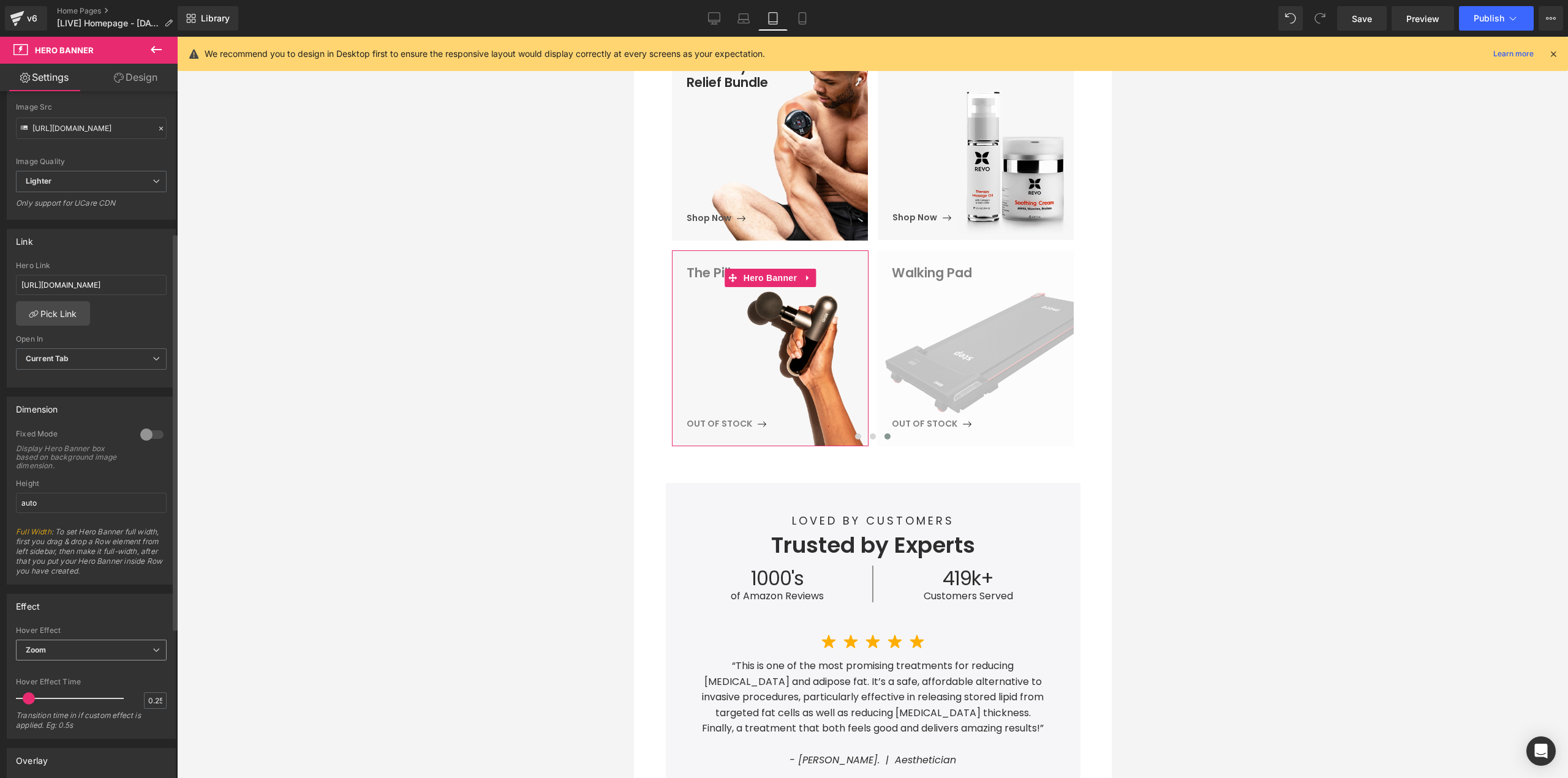
click at [94, 654] on span "Zoom" at bounding box center [91, 650] width 151 height 22
drag, startPoint x: 63, startPoint y: 671, endPoint x: 76, endPoint y: 718, distance: 48.8
click at [63, 673] on li "None" at bounding box center [88, 671] width 146 height 18
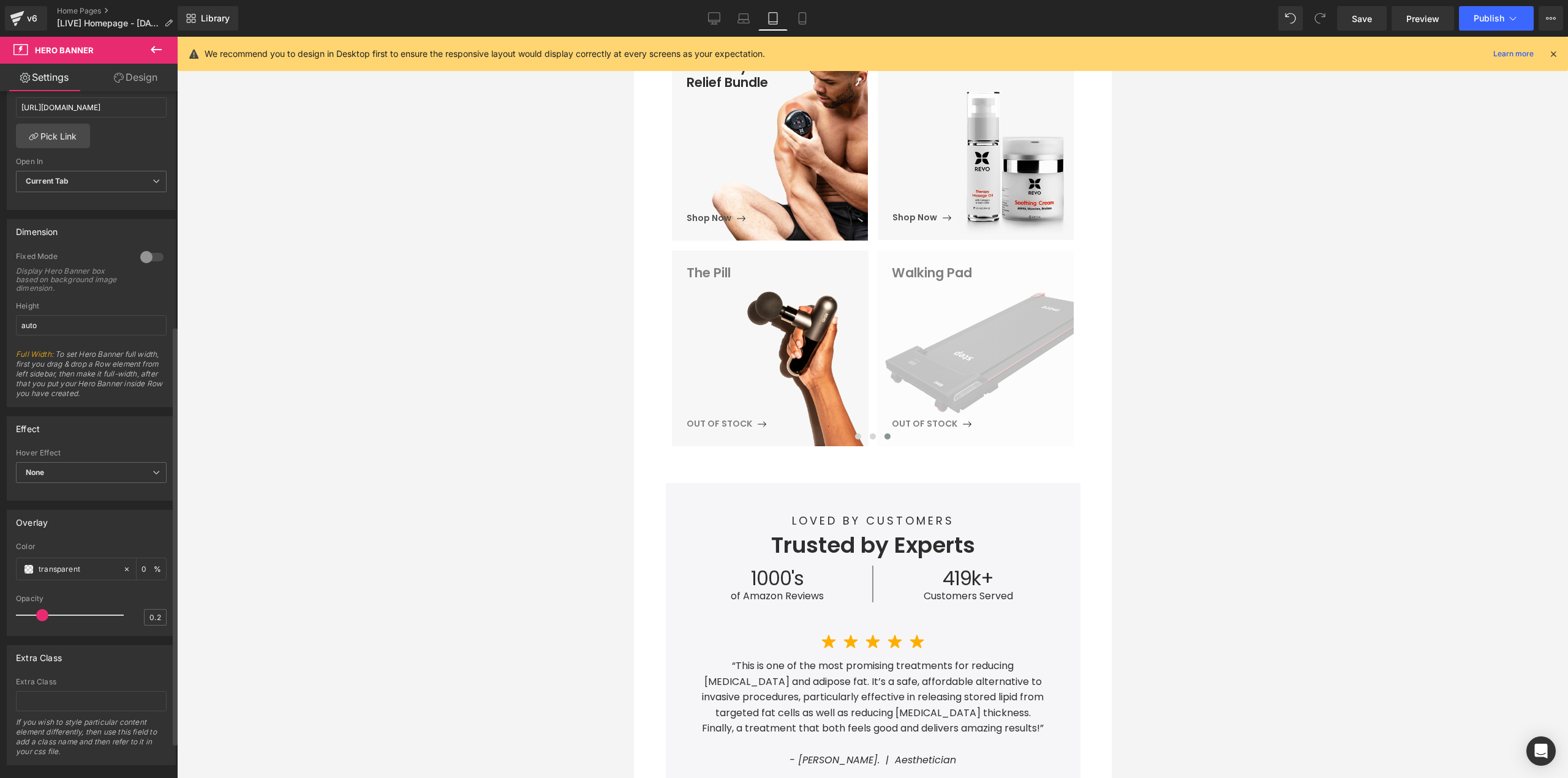
scroll to position [429, 0]
click at [125, 564] on icon at bounding box center [127, 563] width 9 height 9
click at [29, 565] on span at bounding box center [29, 562] width 10 height 10
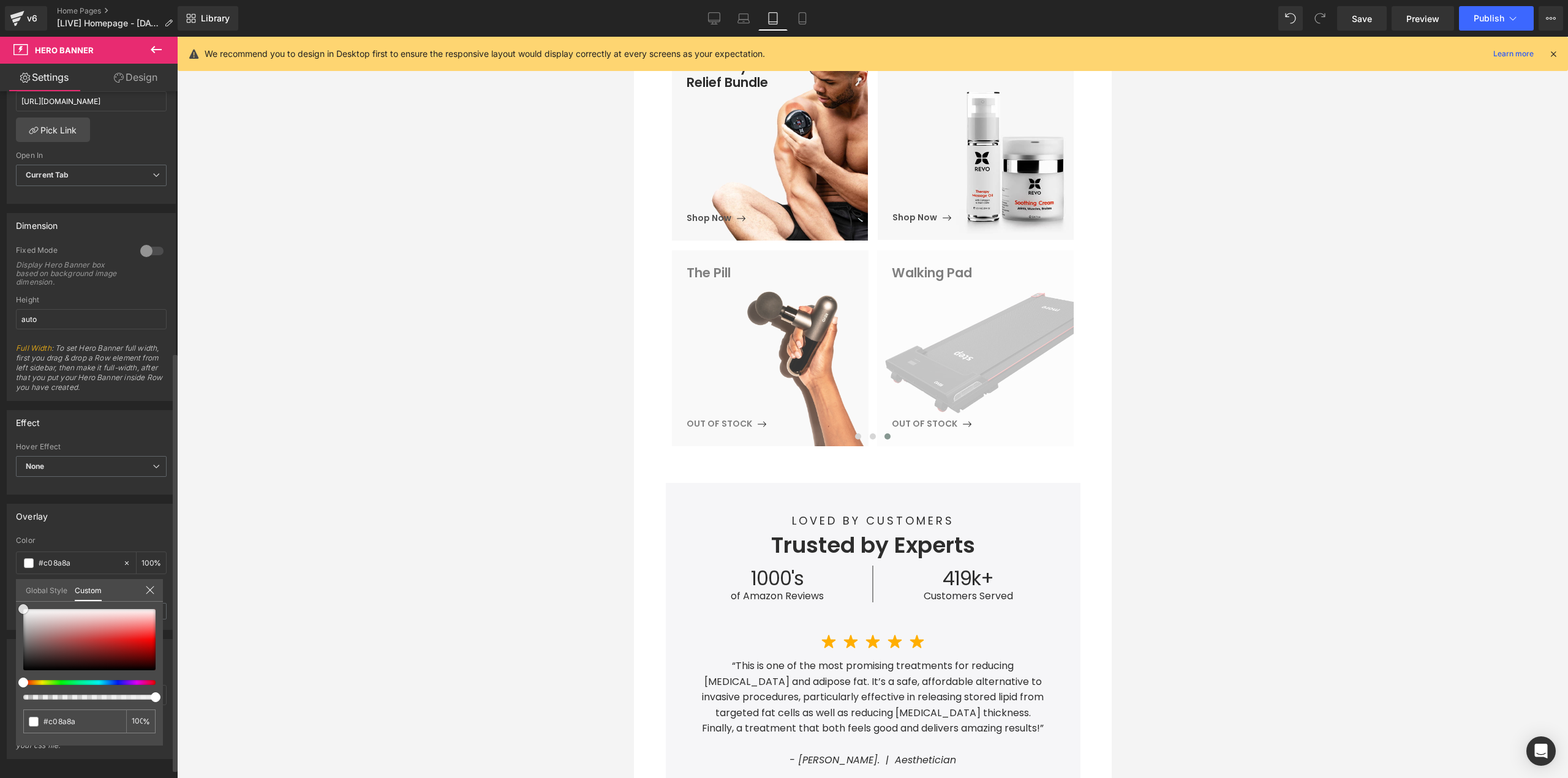
drag, startPoint x: 0, startPoint y: 594, endPoint x: 57, endPoint y: 537, distance: 80.6
click at [5, 565] on div "Overlay transparent Color transparent 0 % 0.2 Opacity 0.2 Global Style Custom S…" at bounding box center [91, 562] width 183 height 135
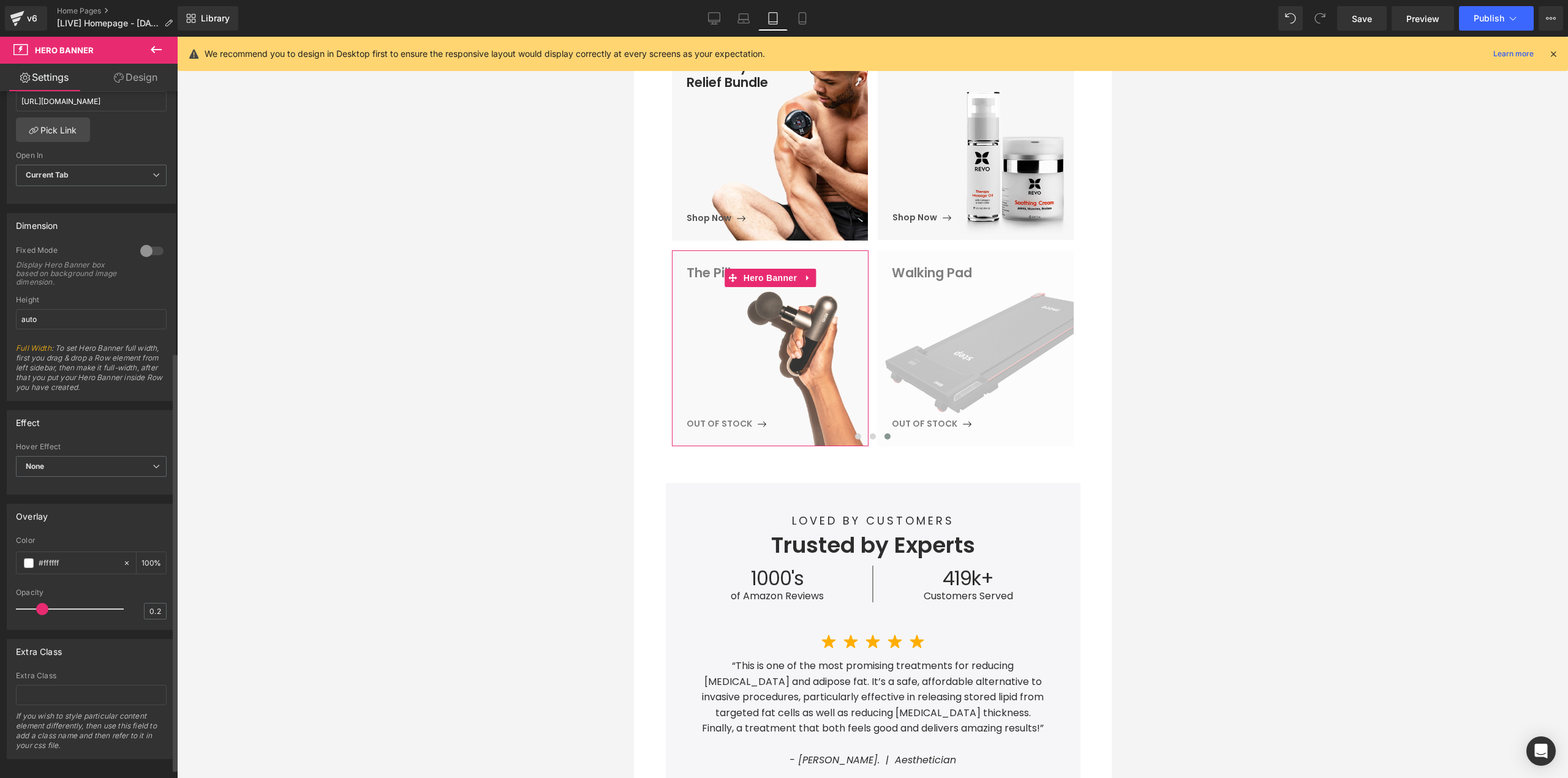
click at [97, 604] on div at bounding box center [72, 609] width 101 height 24
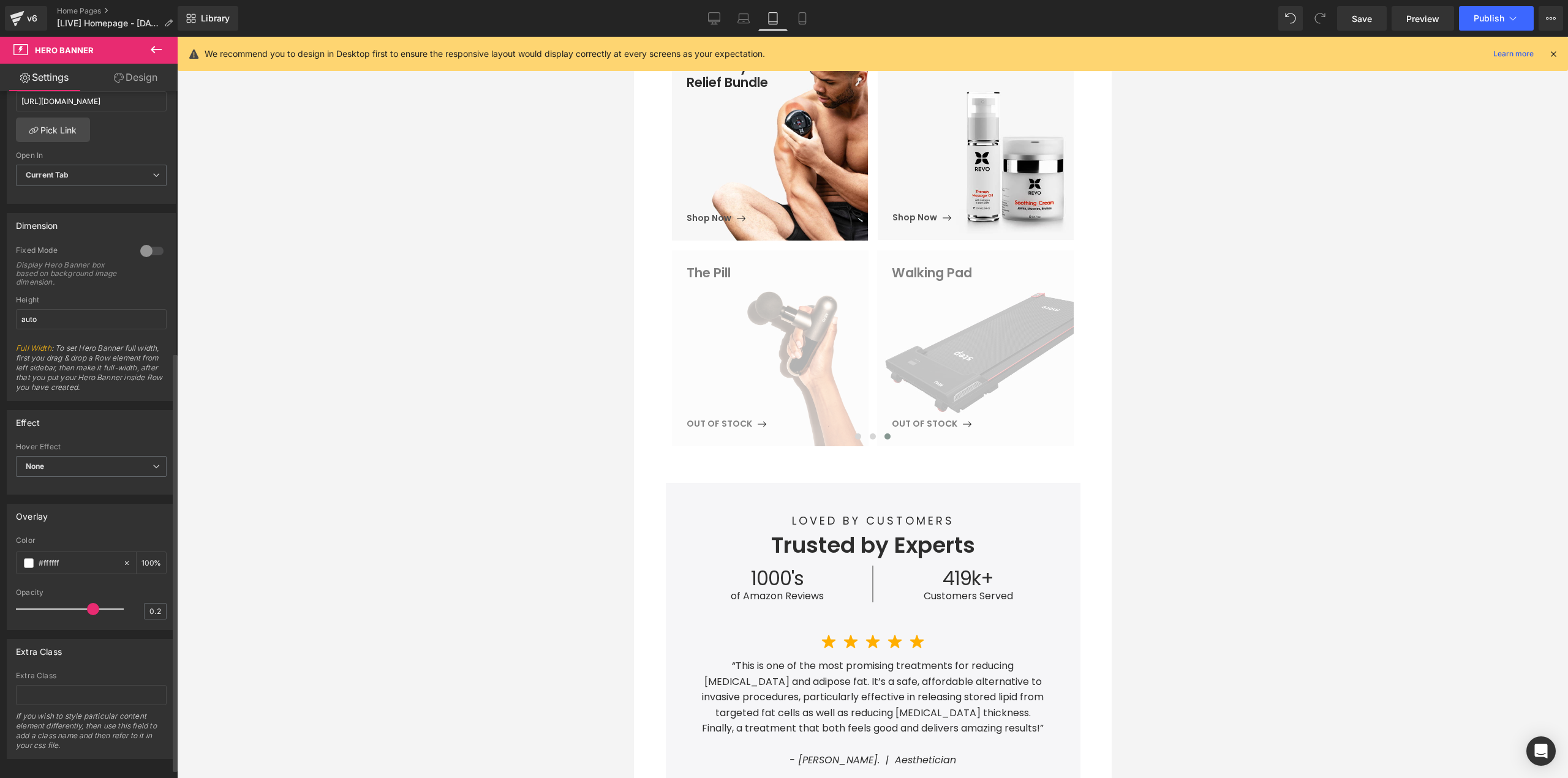
drag, startPoint x: 97, startPoint y: 611, endPoint x: 90, endPoint y: 613, distance: 7.3
click at [90, 613] on span at bounding box center [93, 609] width 12 height 12
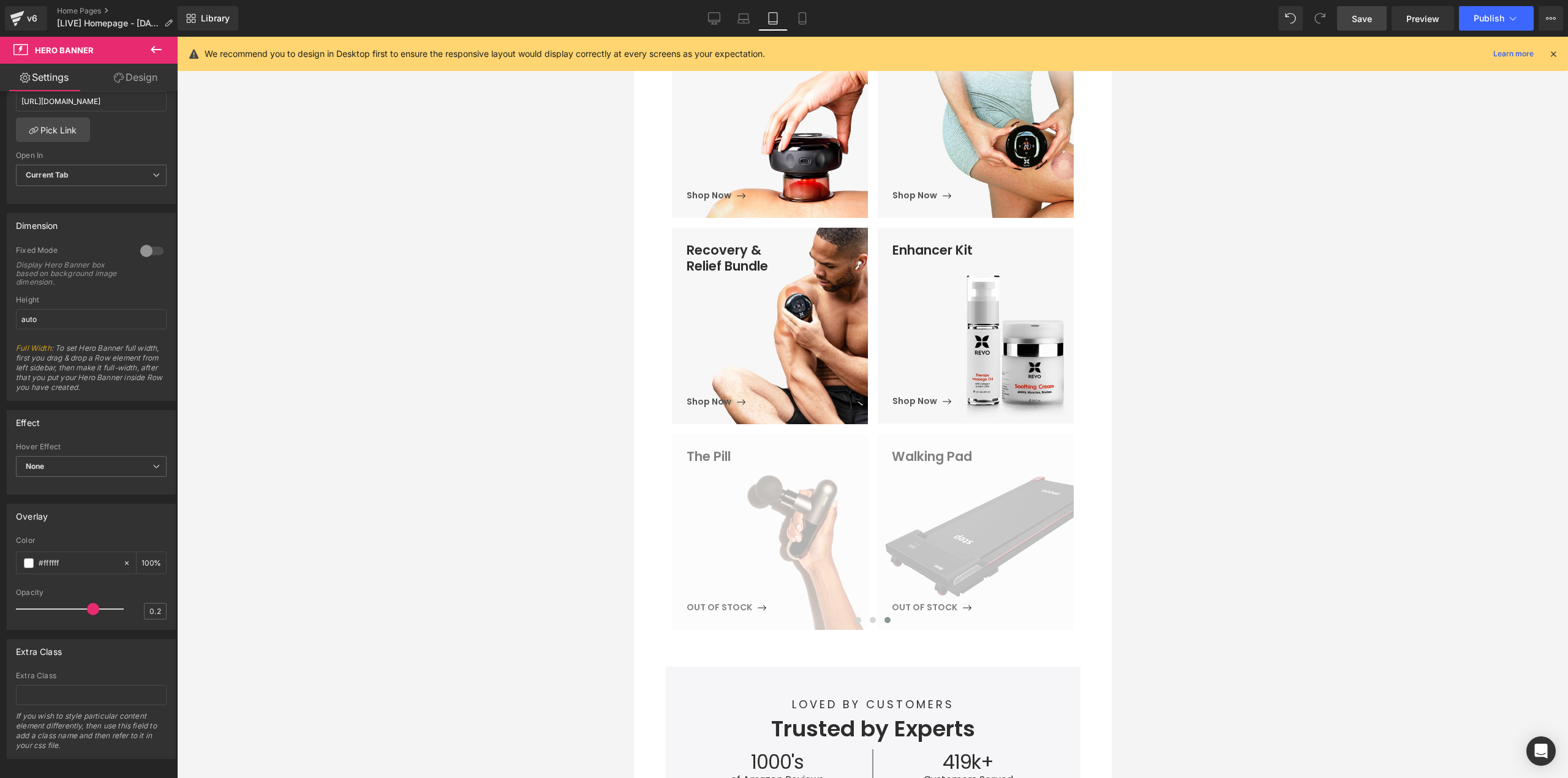
click at [1373, 22] on link "Save" at bounding box center [1361, 18] width 49 height 24
click at [1474, 21] on span "Publish" at bounding box center [1488, 18] width 30 height 10
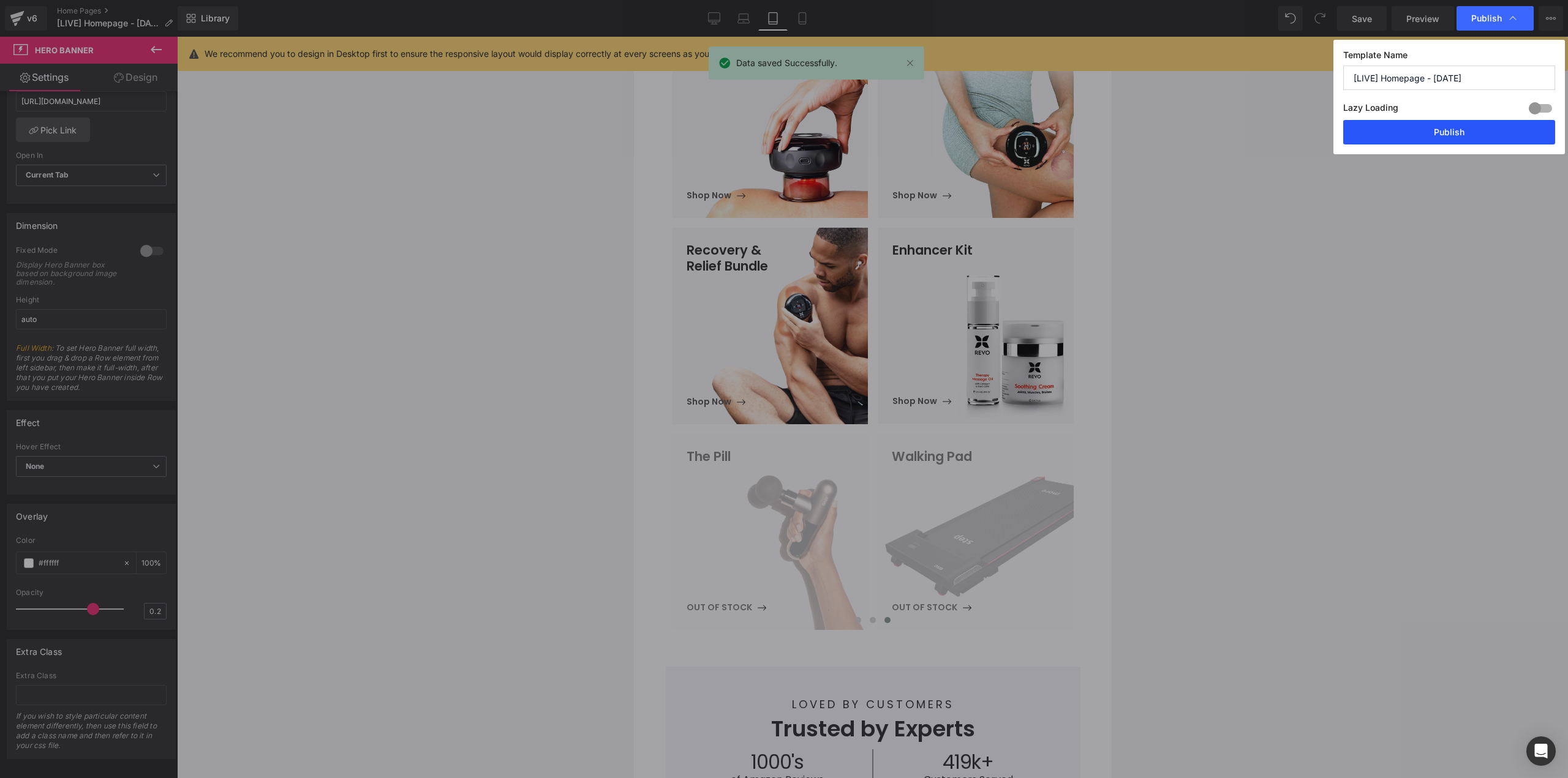
drag, startPoint x: 1445, startPoint y: 133, endPoint x: 426, endPoint y: 215, distance: 1022.3
click at [1445, 133] on button "Publish" at bounding box center [1448, 132] width 211 height 24
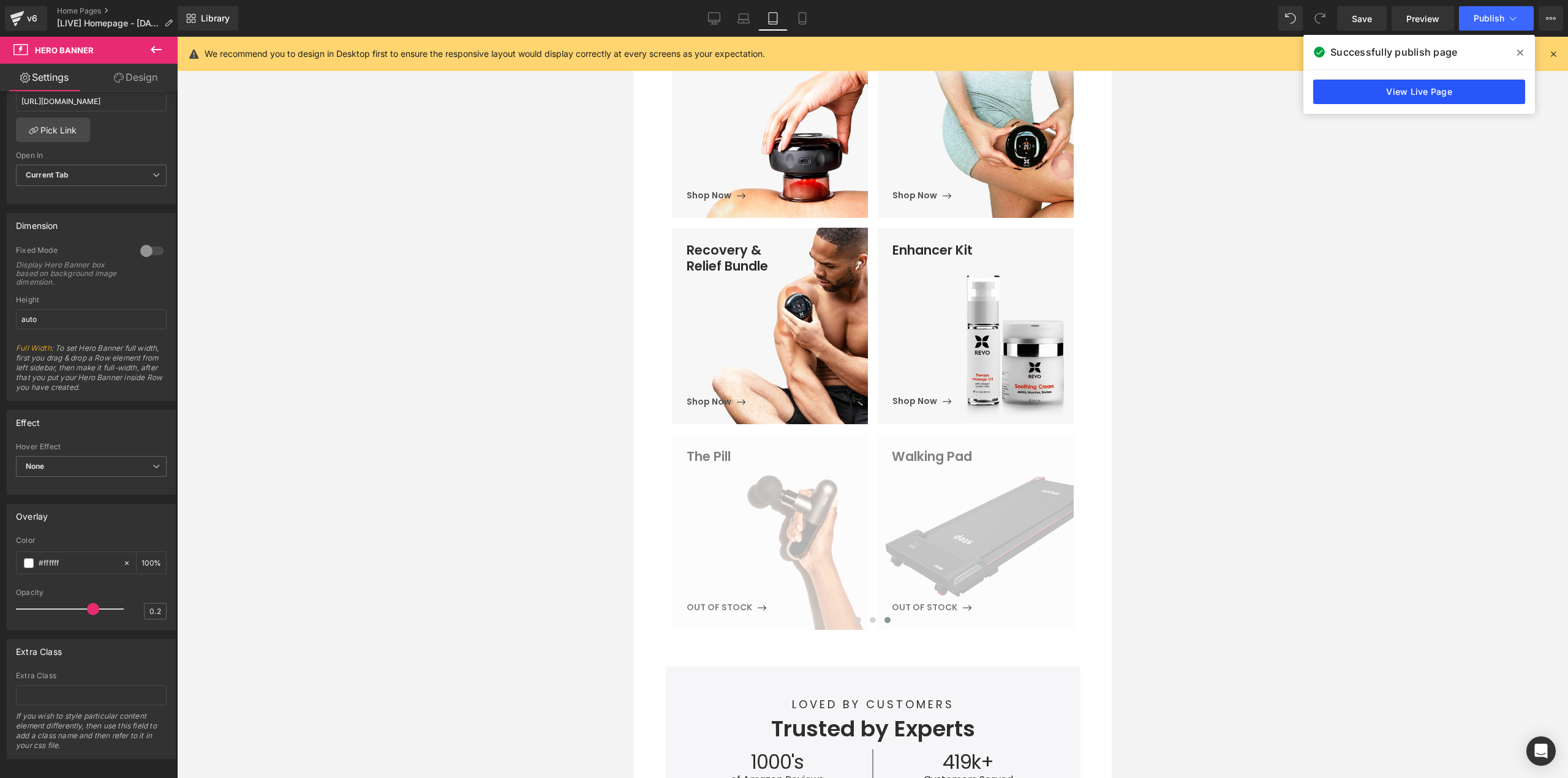
click at [1390, 88] on link "View Live Page" at bounding box center [1419, 92] width 211 height 24
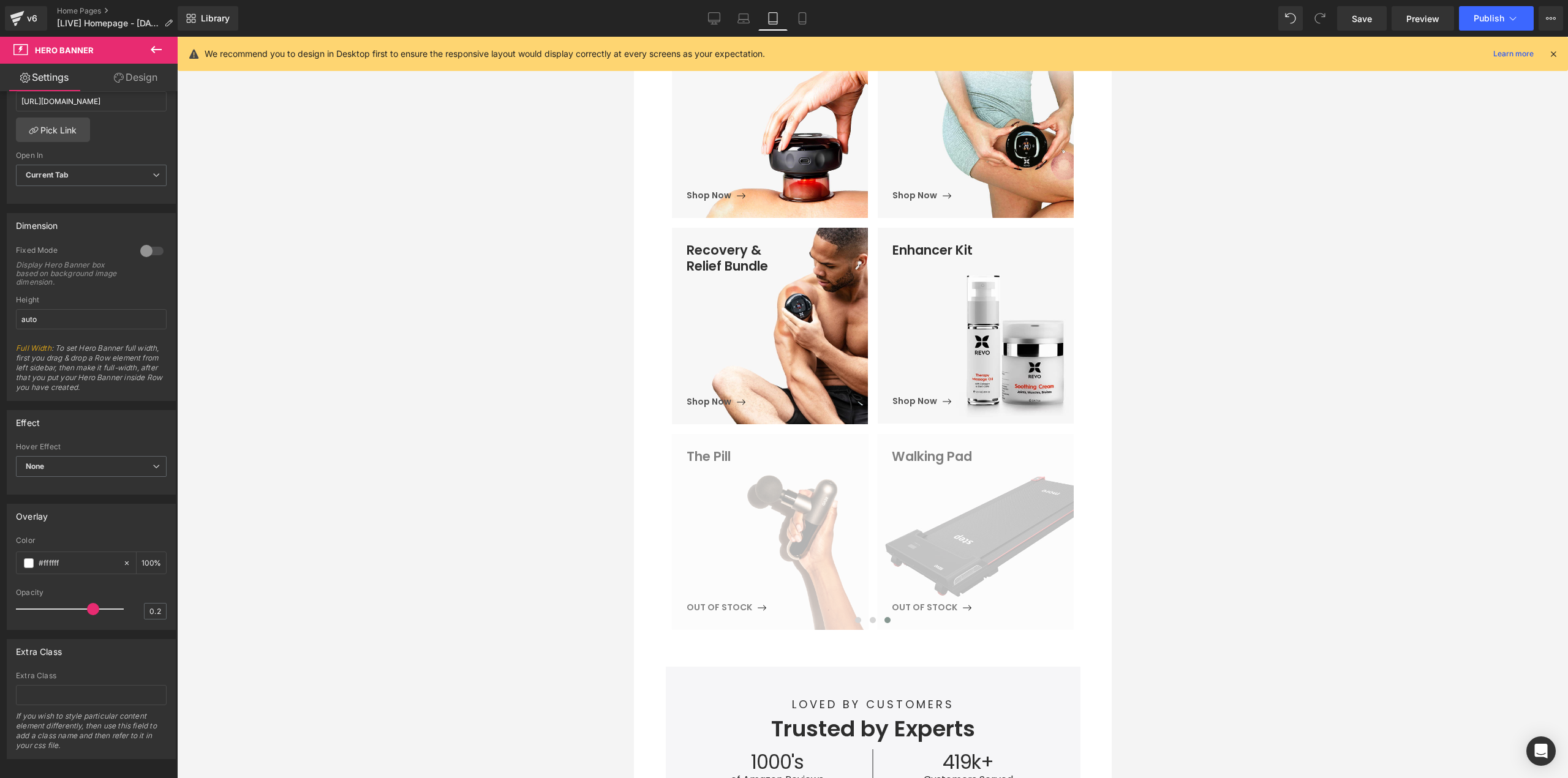
scroll to position [0, 0]
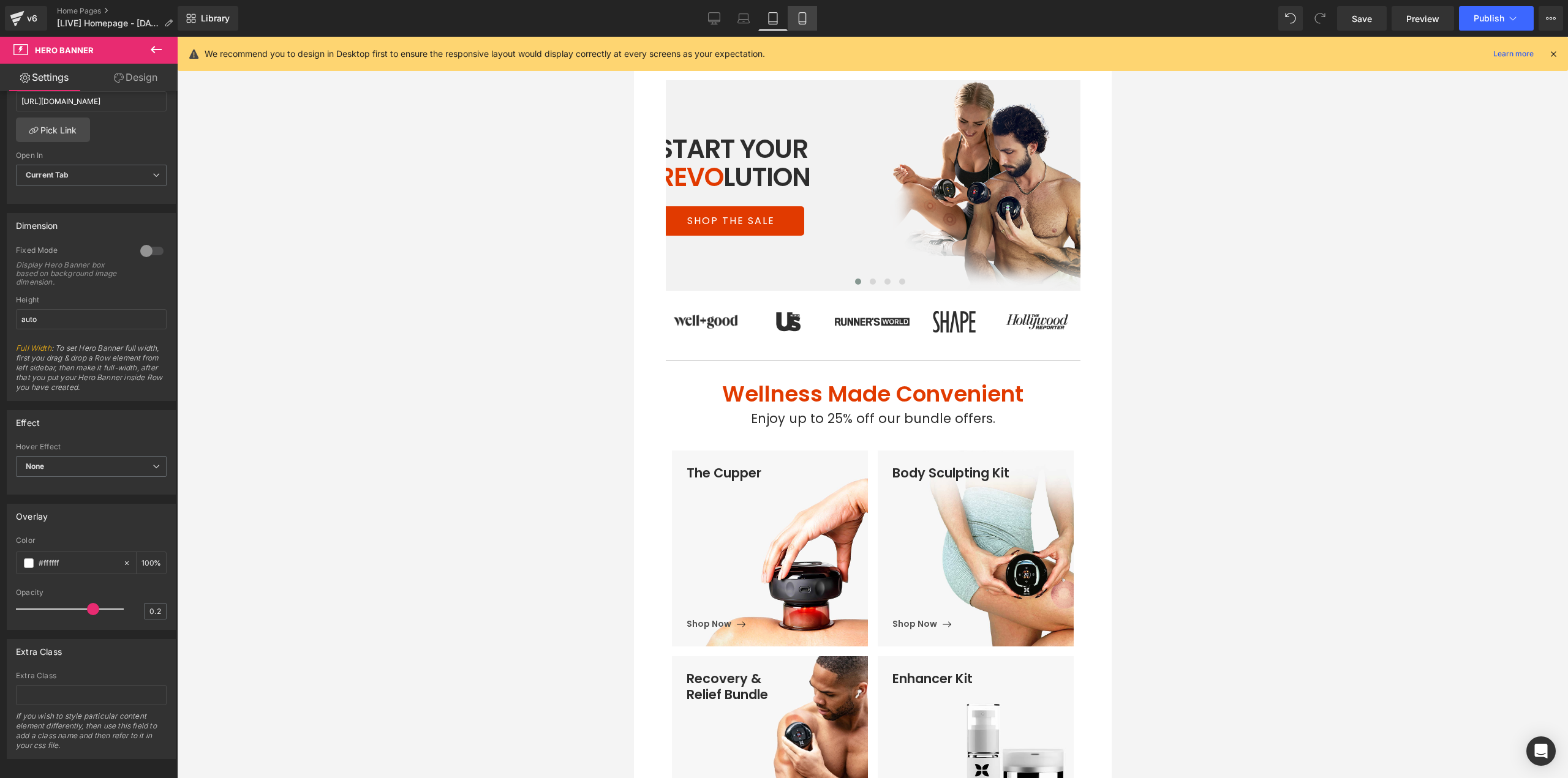
click at [804, 23] on icon at bounding box center [803, 18] width 12 height 12
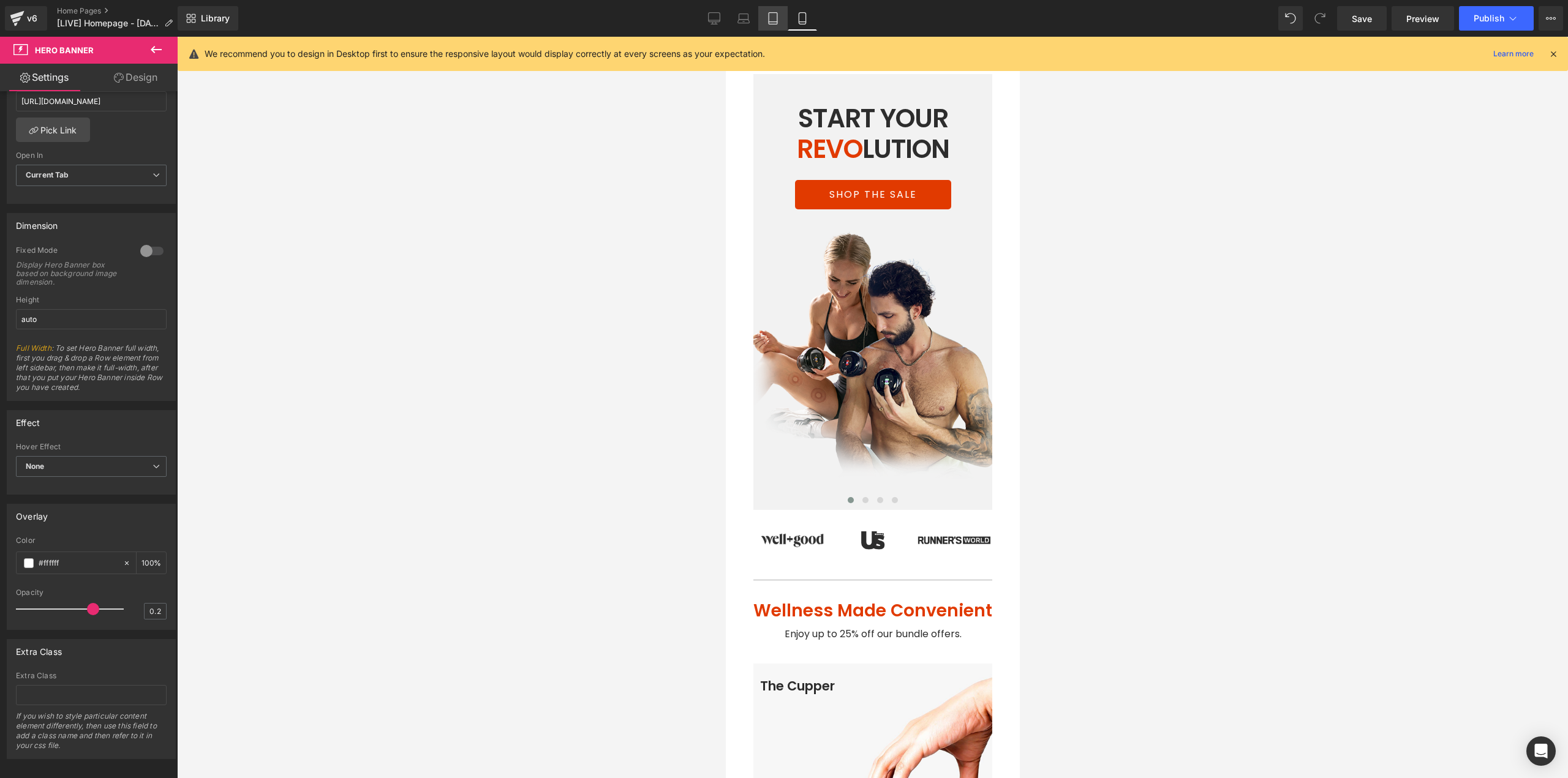
click at [768, 20] on icon at bounding box center [773, 18] width 12 height 12
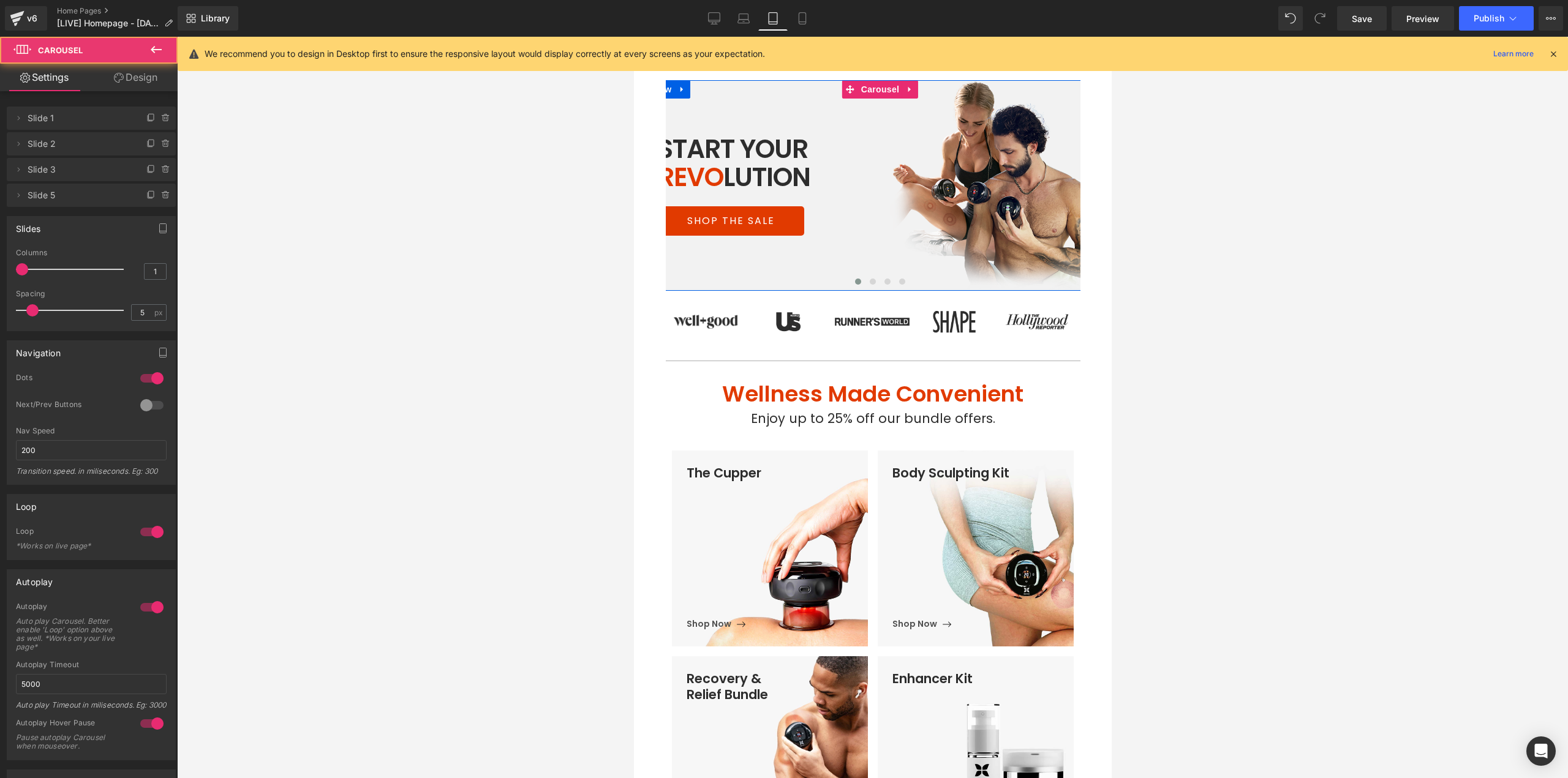
click at [899, 283] on span at bounding box center [901, 281] width 6 height 6
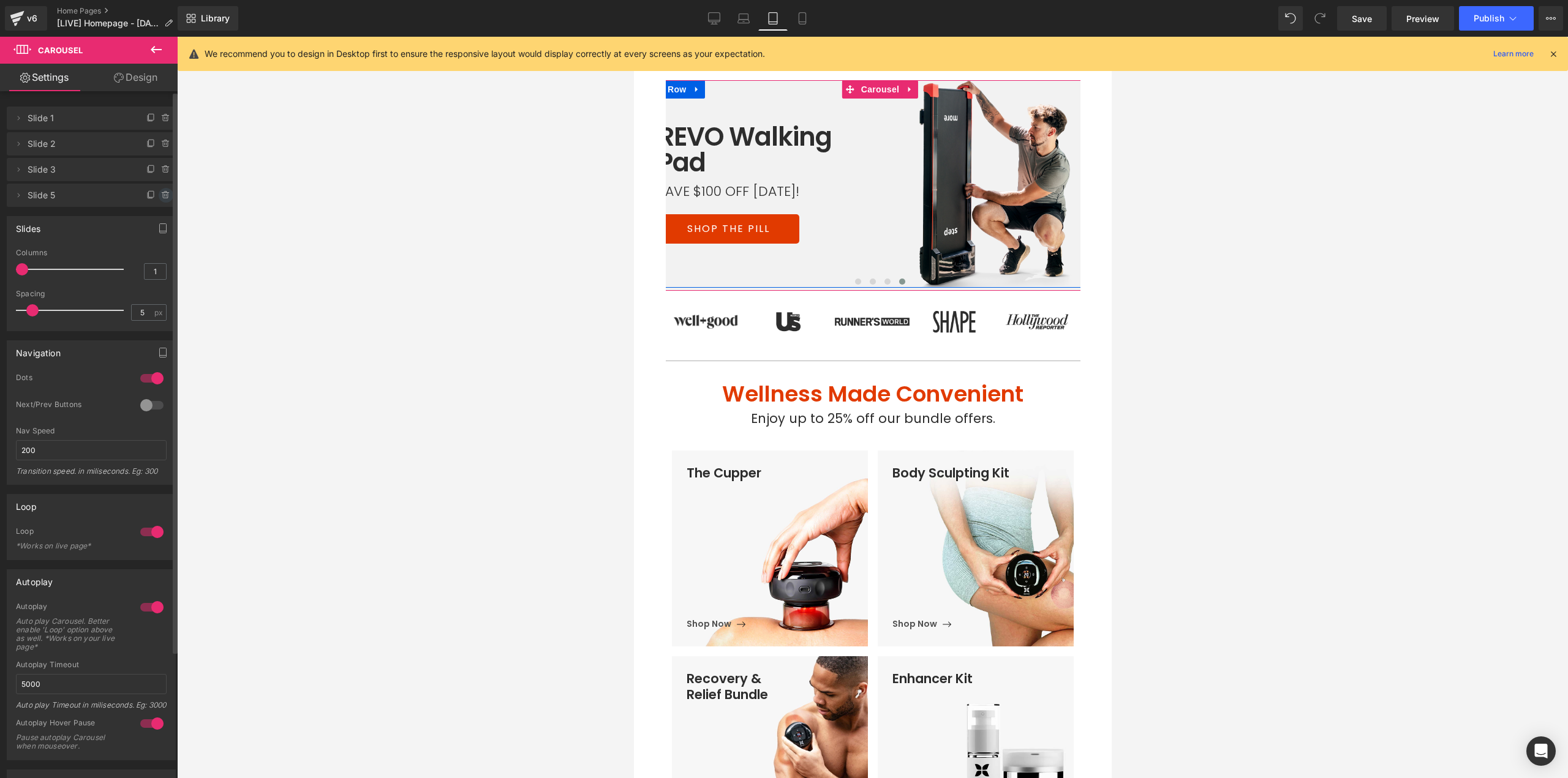
click at [161, 194] on icon at bounding box center [166, 195] width 10 height 10
click at [159, 199] on button "Delete" at bounding box center [153, 196] width 39 height 16
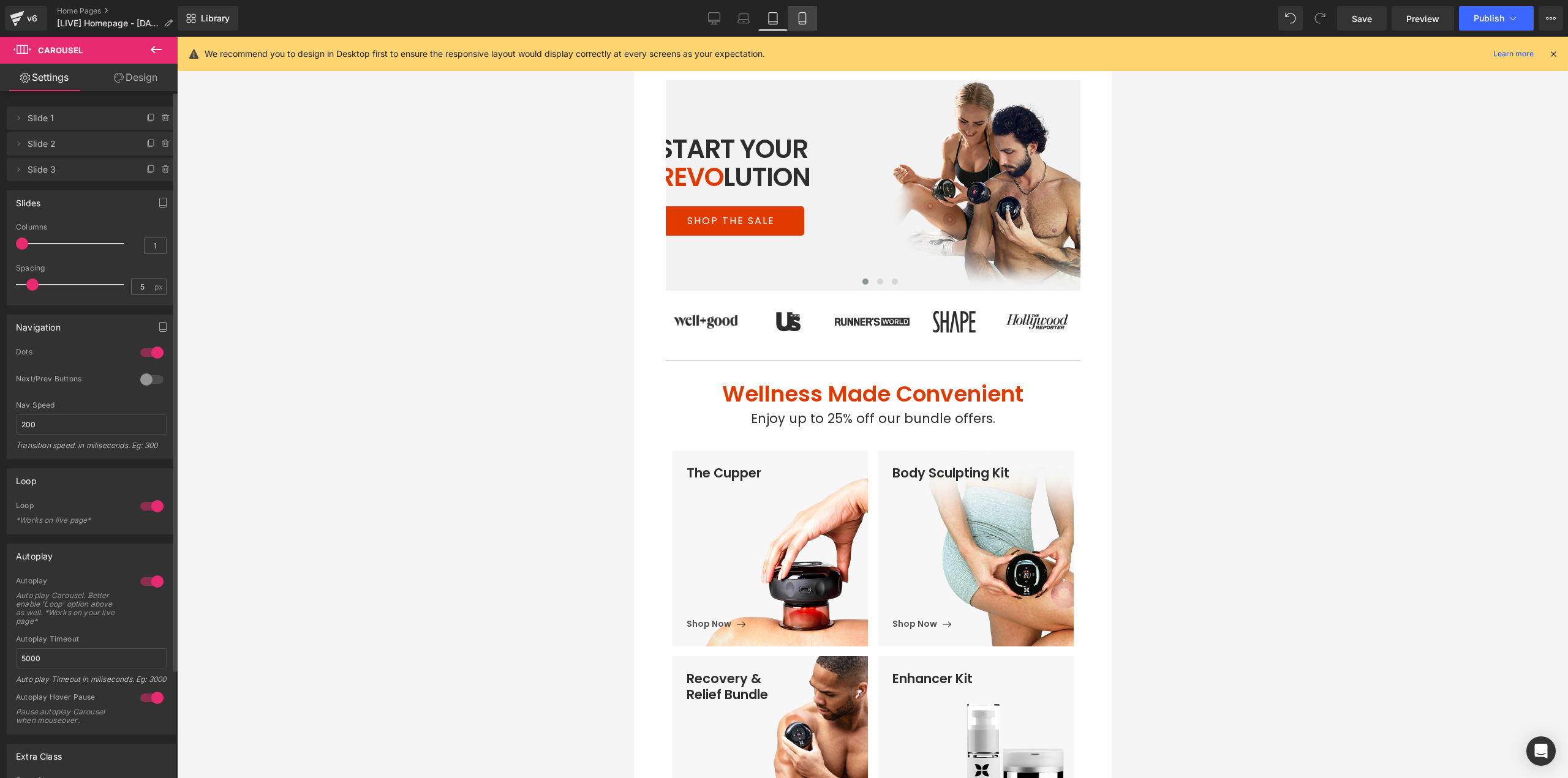
drag, startPoint x: 294, startPoint y: 10, endPoint x: 800, endPoint y: 14, distance: 506.0
click at [800, 14] on icon at bounding box center [802, 18] width 7 height 11
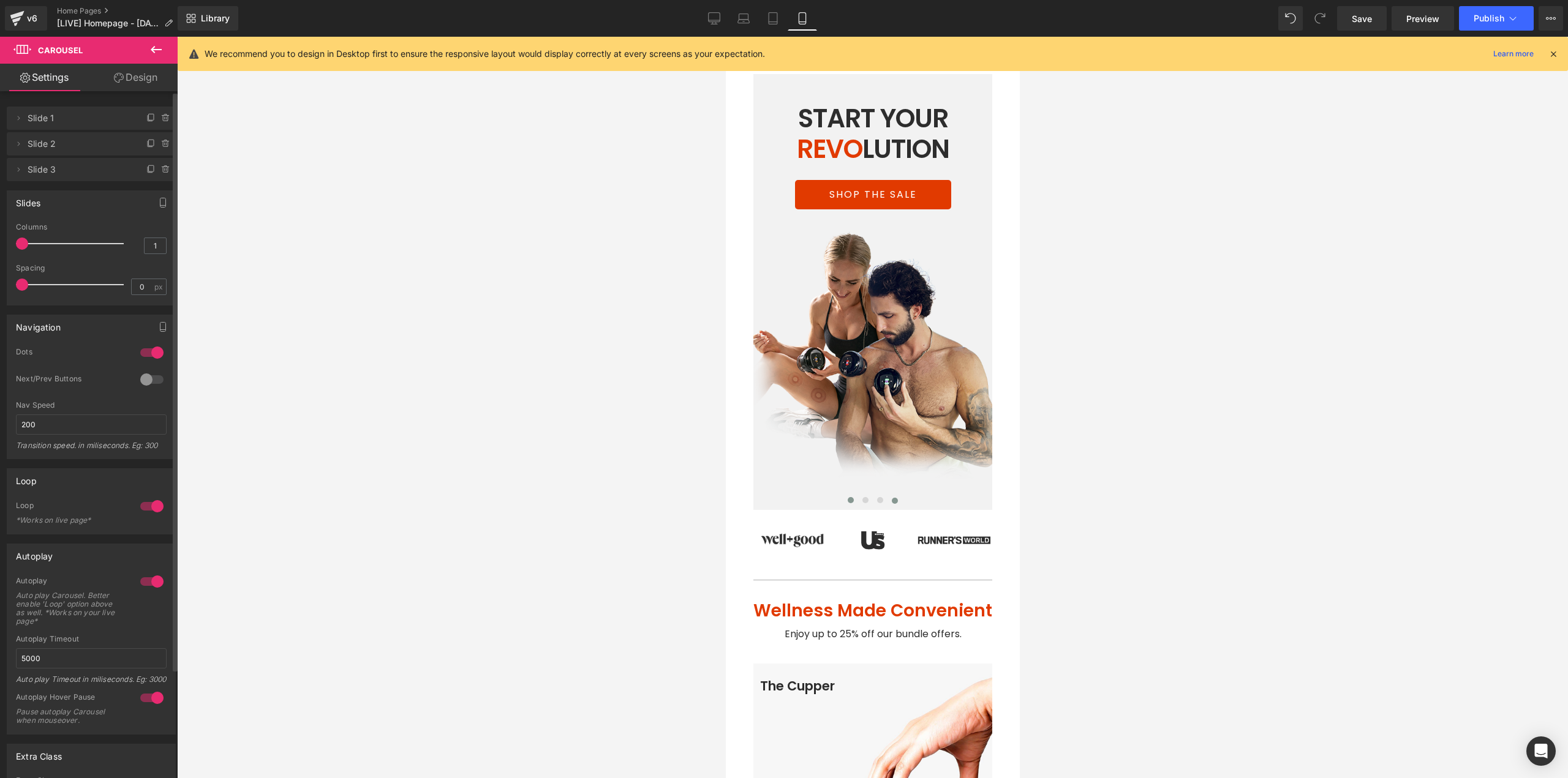
click at [887, 495] on button at bounding box center [894, 501] width 15 height 12
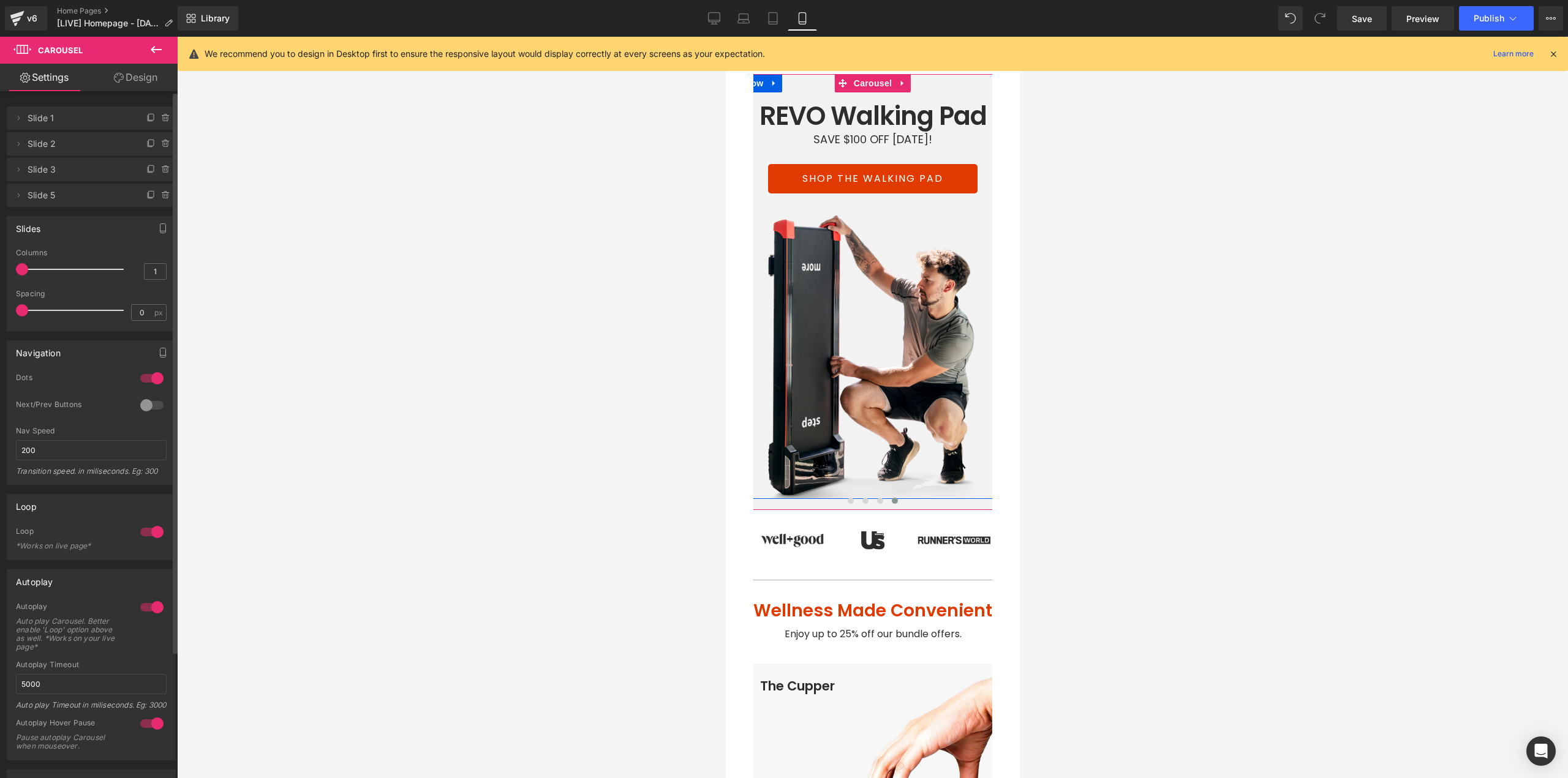
click at [145, 187] on div at bounding box center [159, 191] width 32 height 15
click at [149, 189] on span at bounding box center [151, 195] width 15 height 15
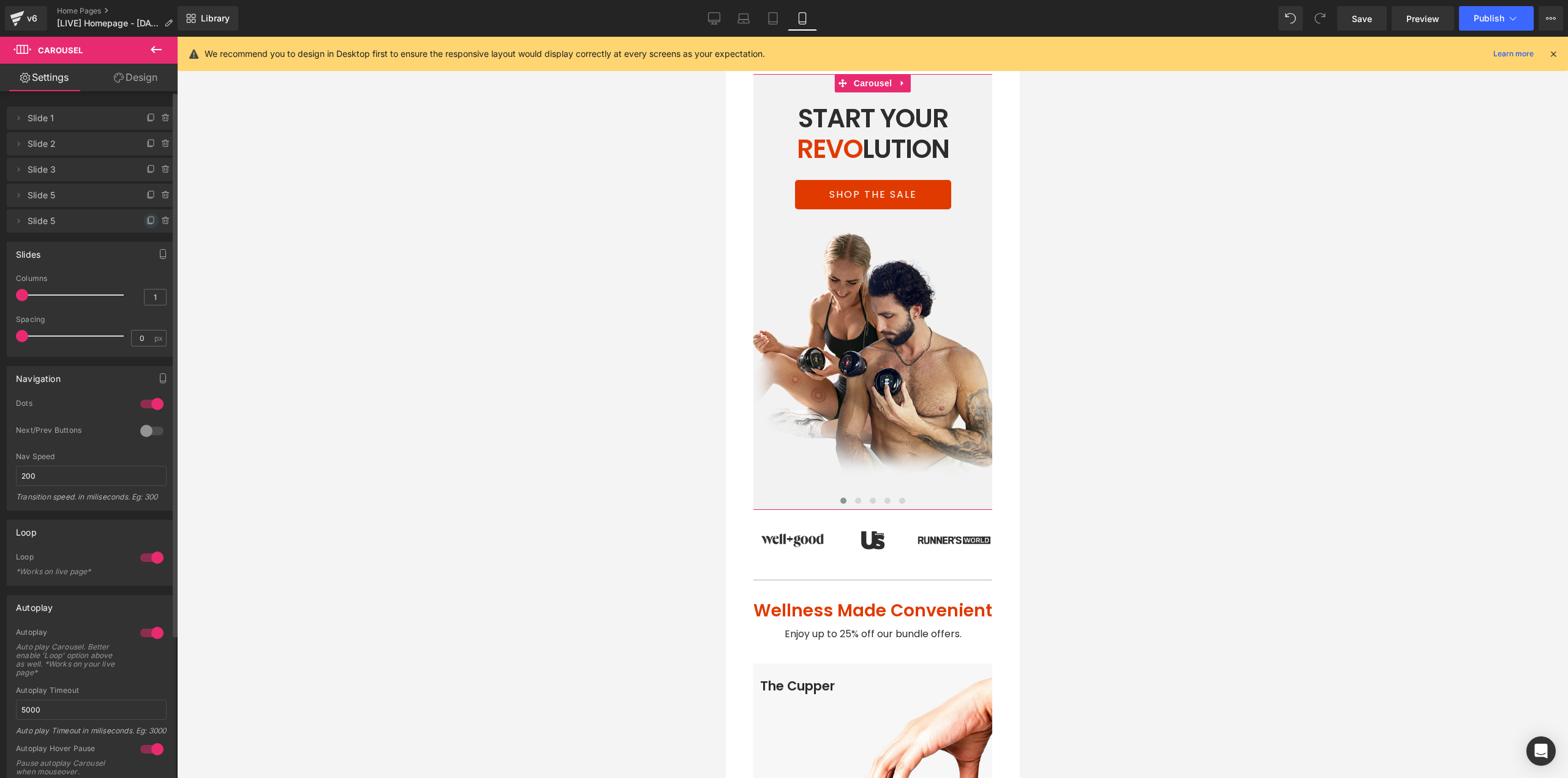
click at [146, 218] on icon at bounding box center [151, 220] width 10 height 10
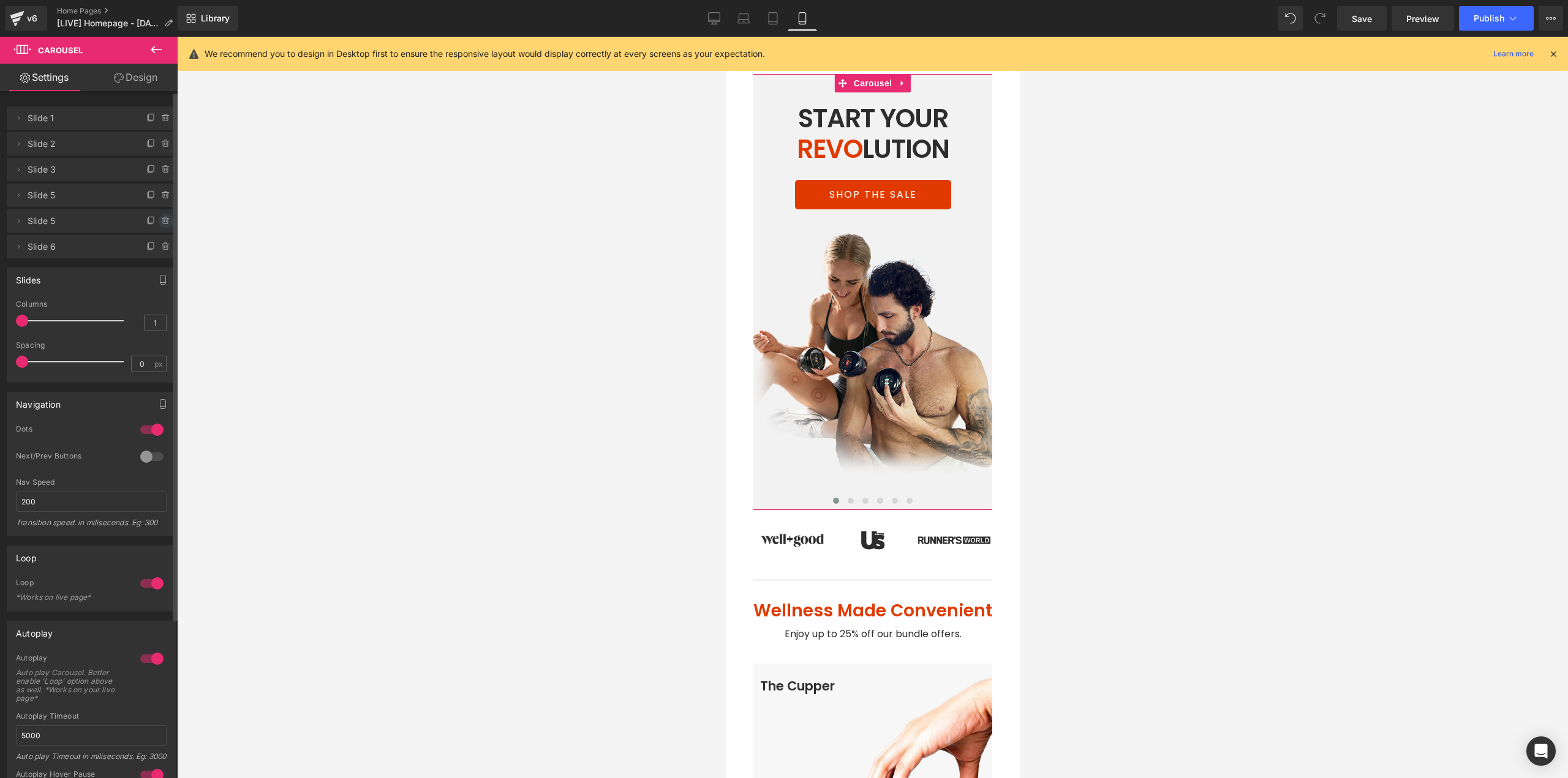
click at [161, 222] on icon at bounding box center [166, 220] width 10 height 10
click at [159, 224] on button "Delete" at bounding box center [153, 222] width 39 height 16
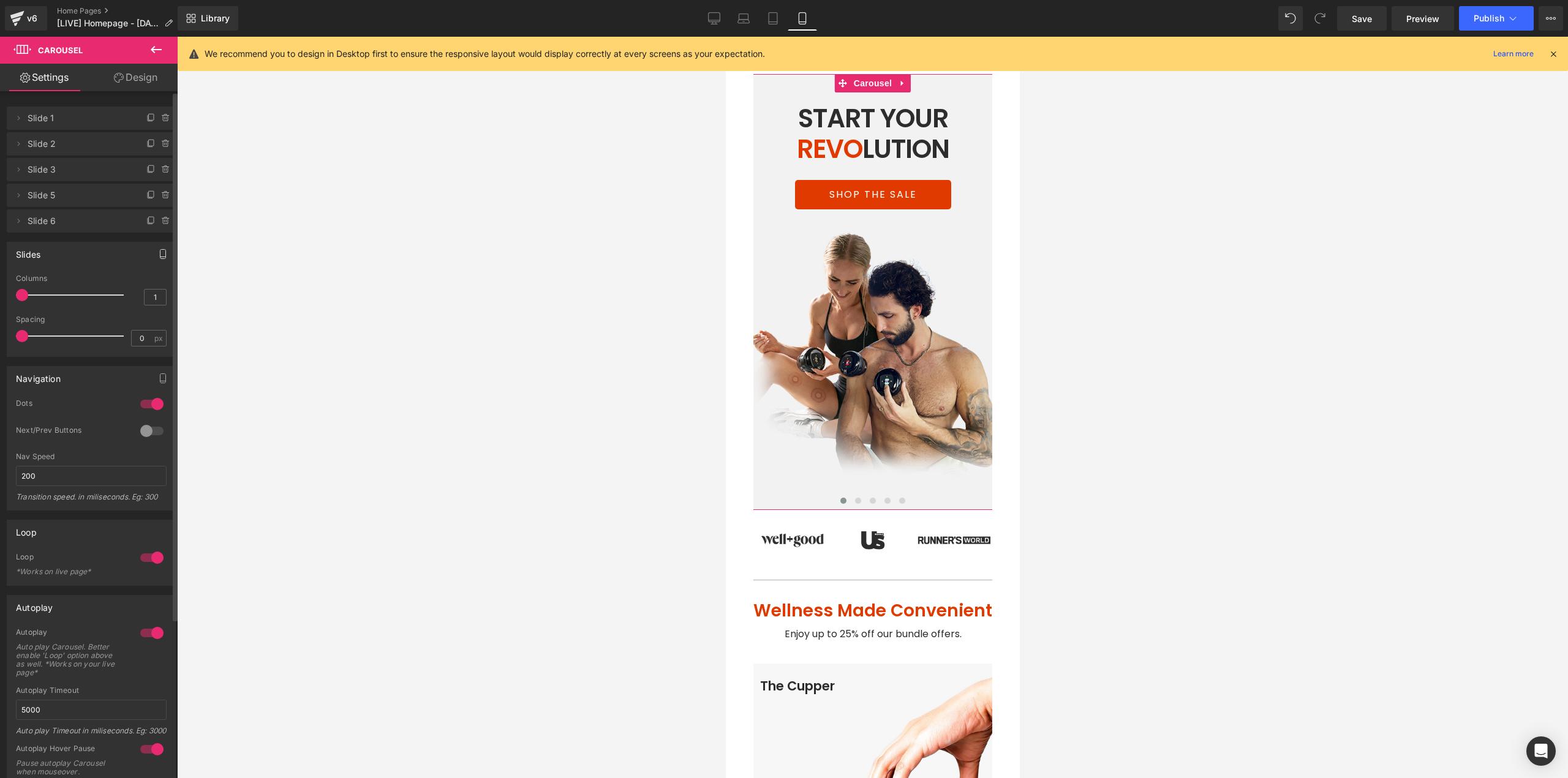
click at [160, 243] on button "button" at bounding box center [163, 254] width 20 height 23
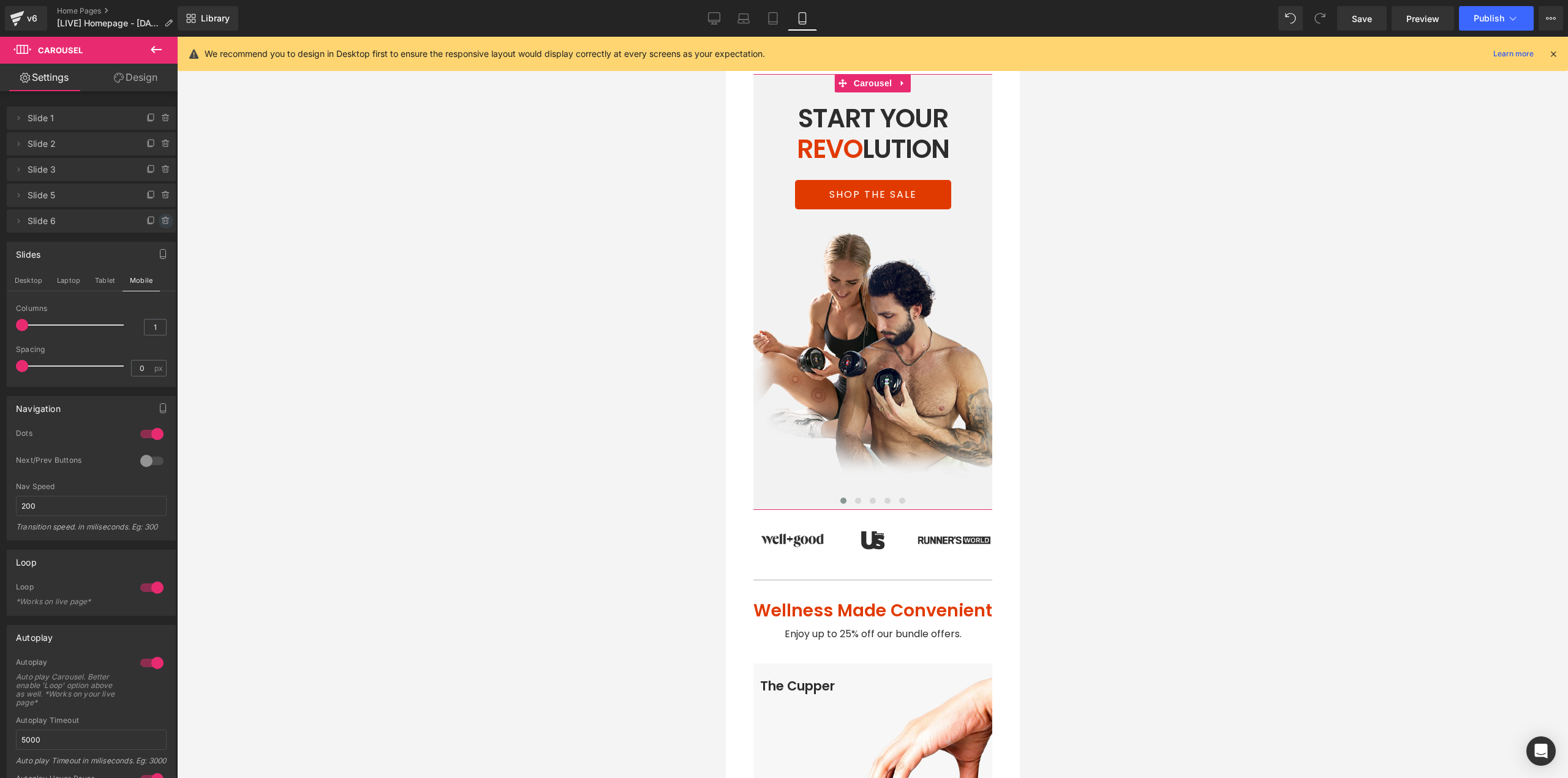
click at [161, 224] on icon at bounding box center [166, 220] width 10 height 10
click at [159, 212] on div "Delete Cancel" at bounding box center [91, 221] width 169 height 23
click at [155, 216] on button "Delete" at bounding box center [153, 222] width 39 height 16
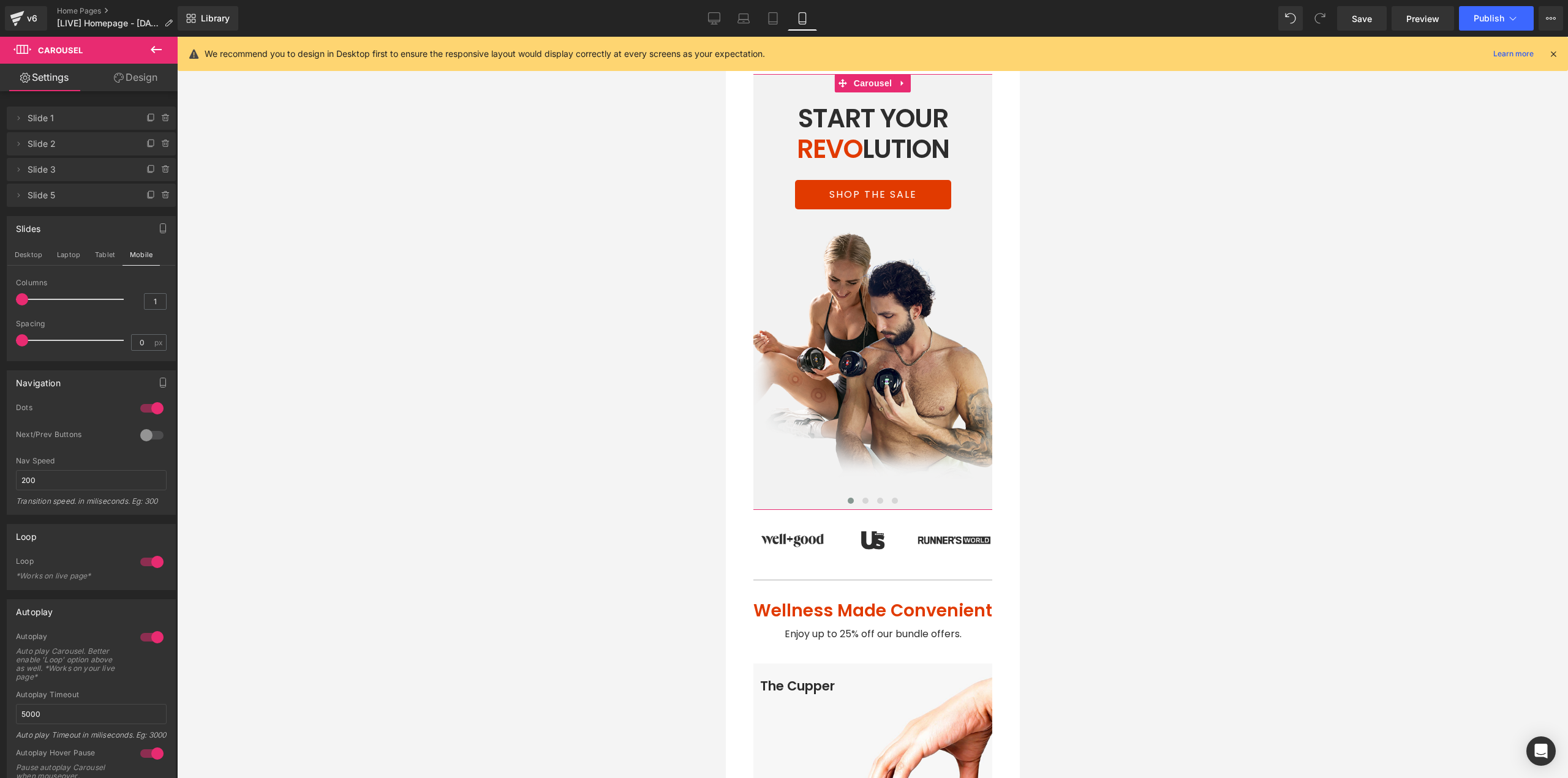
click at [162, 198] on icon at bounding box center [166, 195] width 10 height 10
click at [159, 201] on button "Delete" at bounding box center [153, 196] width 39 height 16
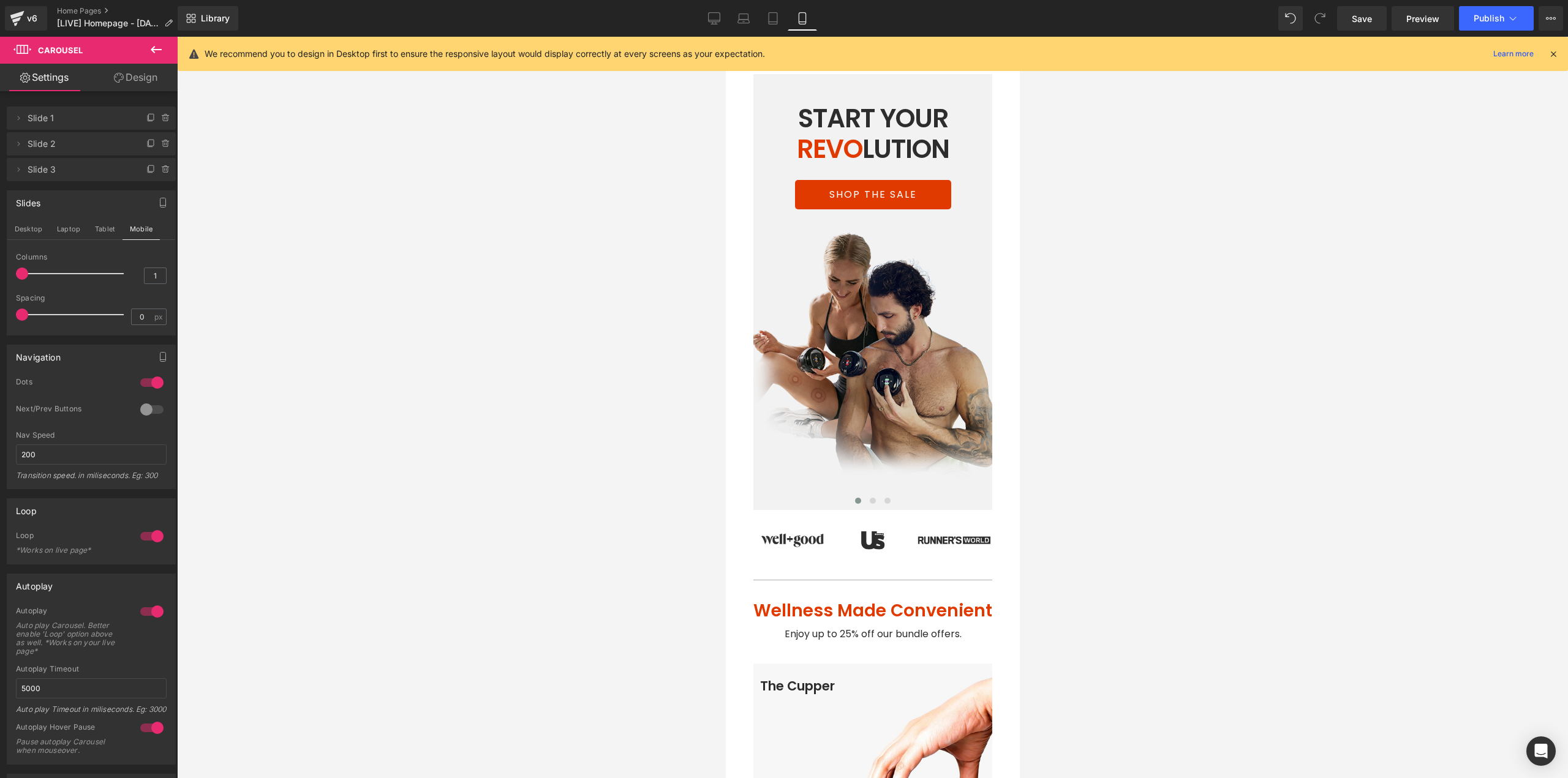
drag, startPoint x: 1422, startPoint y: 358, endPoint x: 804, endPoint y: 323, distance: 619.0
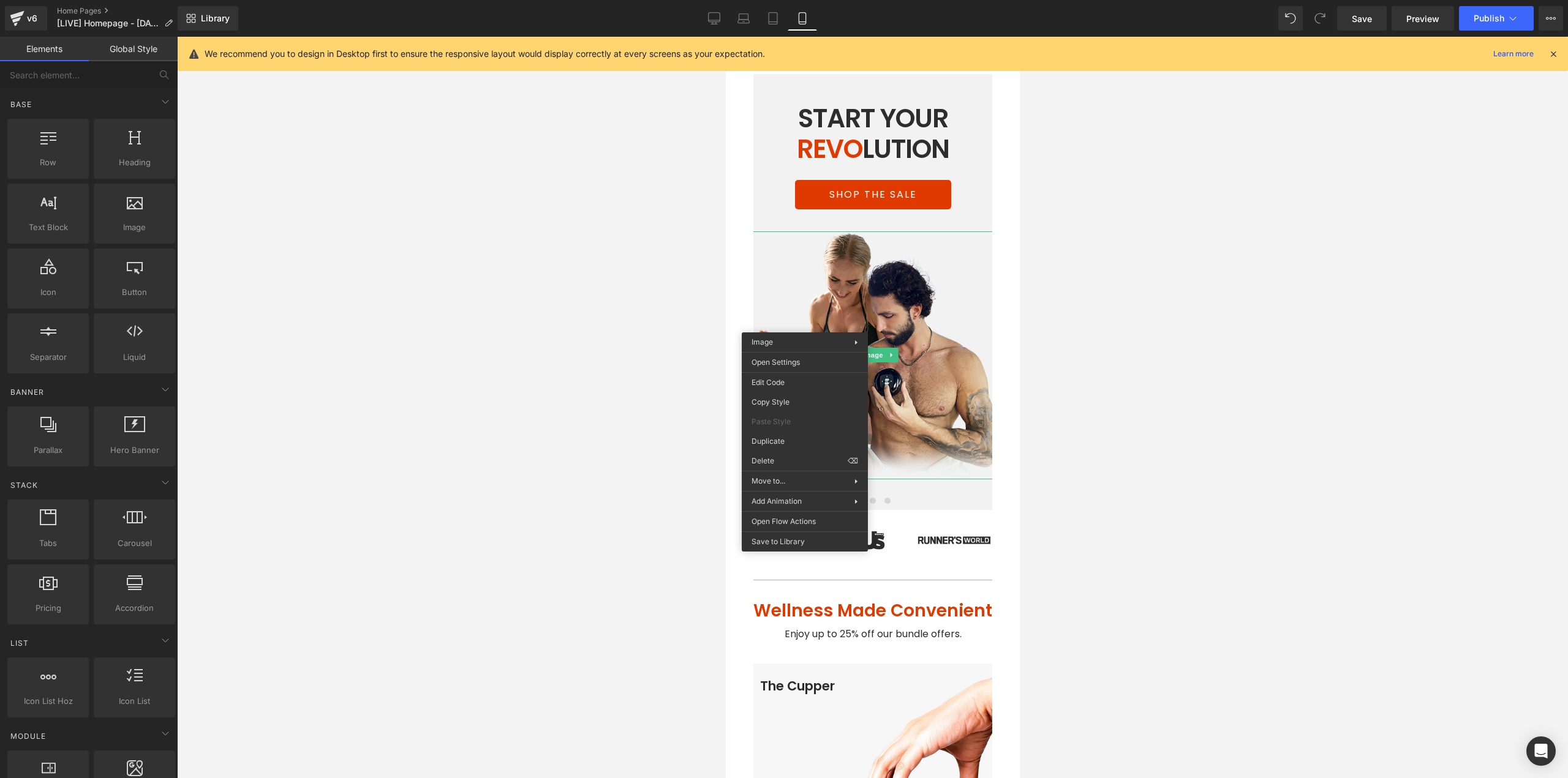
click at [1306, 430] on div at bounding box center [872, 407] width 1391 height 742
click at [1477, 16] on span "Publish" at bounding box center [1488, 18] width 30 height 10
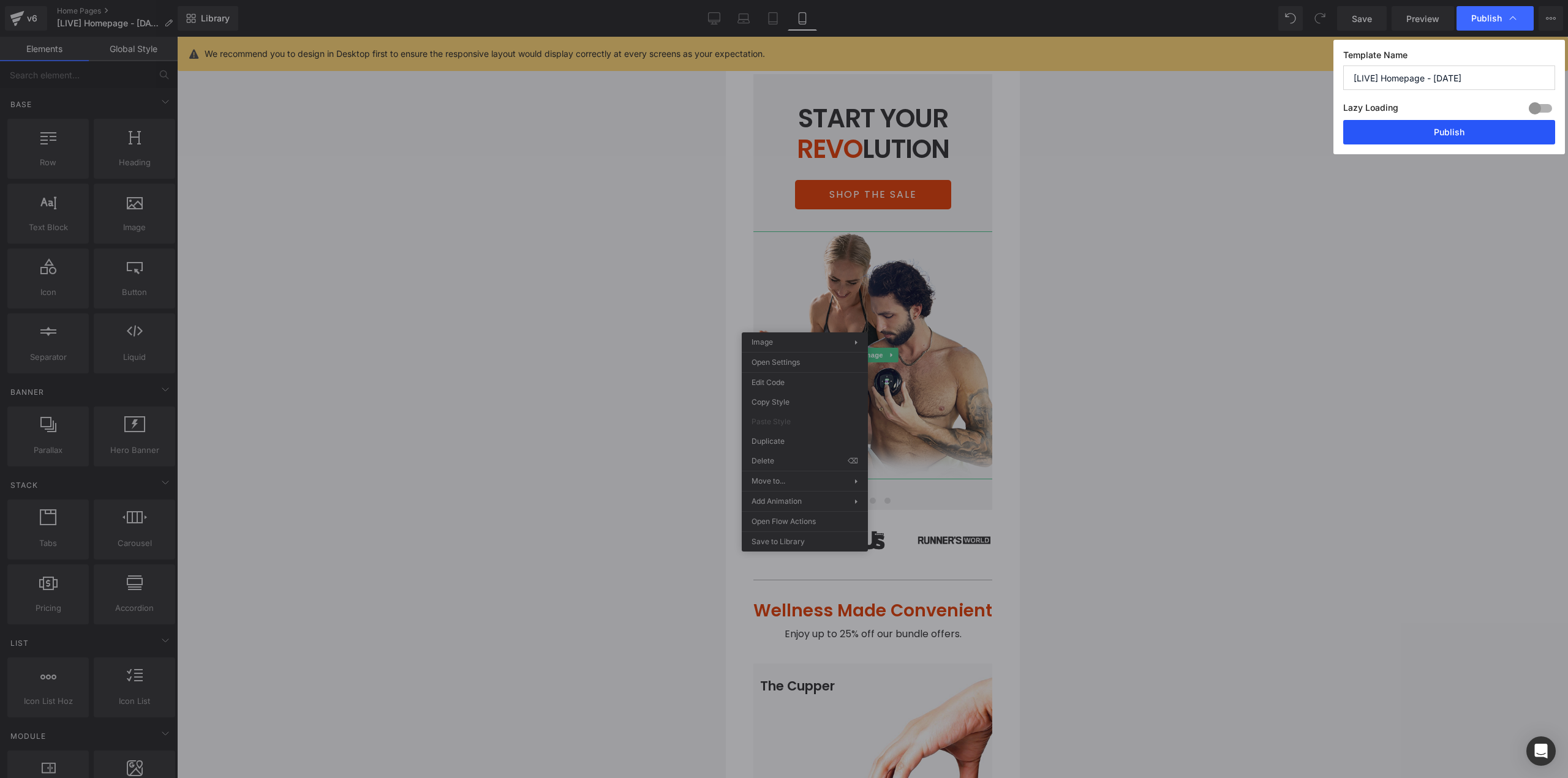
click at [1385, 141] on button "Publish" at bounding box center [1448, 132] width 211 height 24
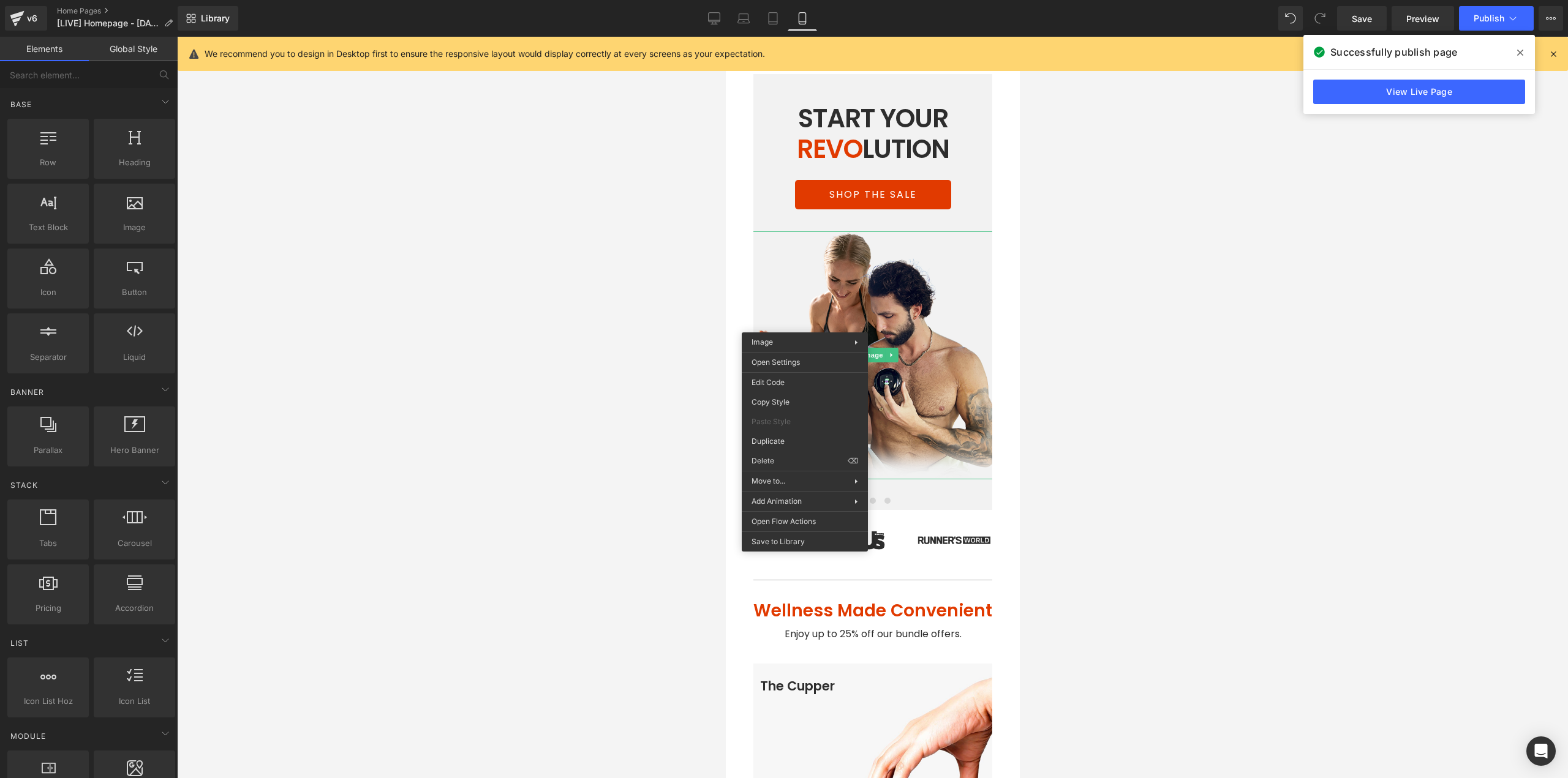
click at [1217, 333] on div at bounding box center [872, 407] width 1391 height 742
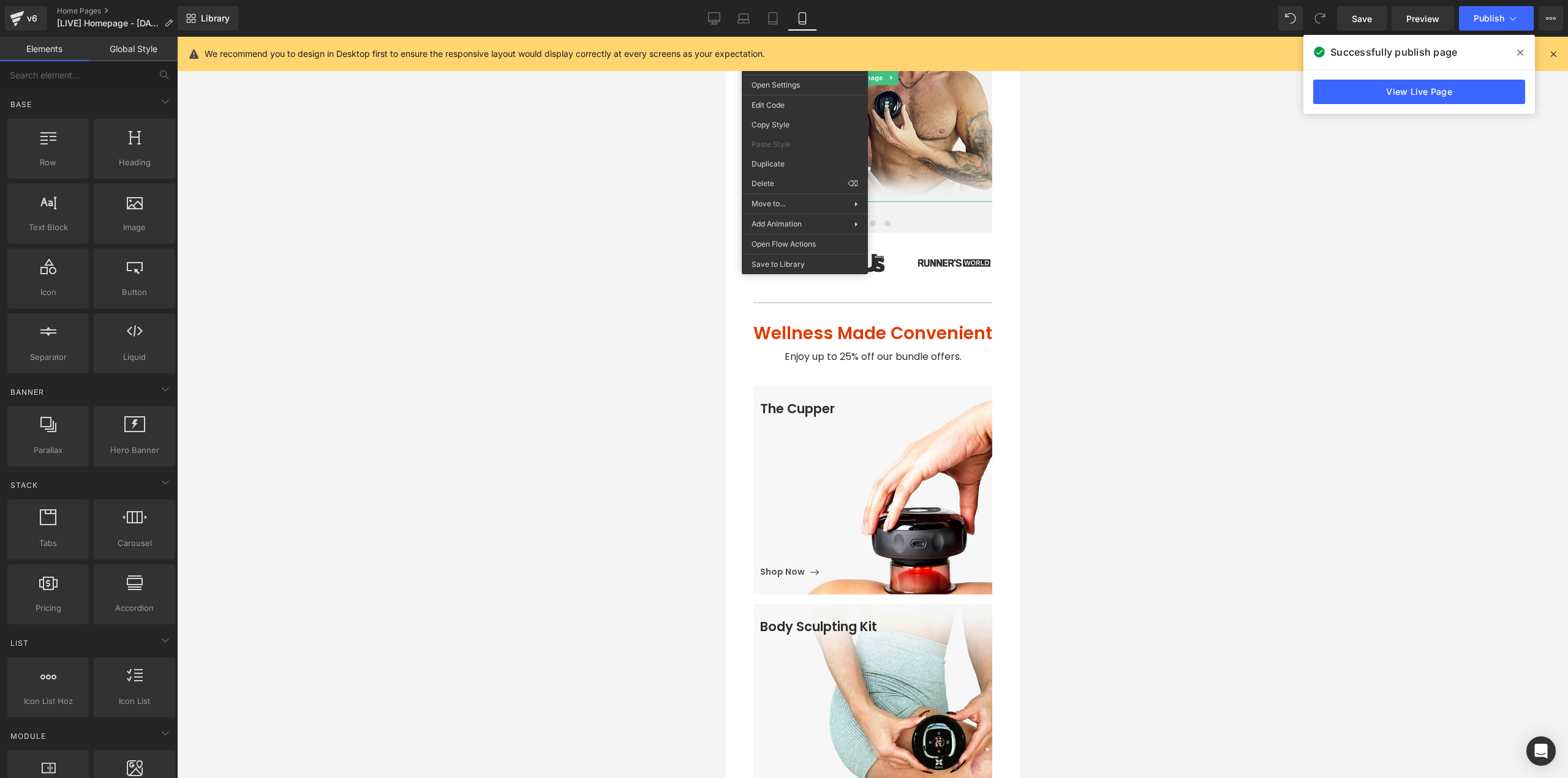
scroll to position [306, 0]
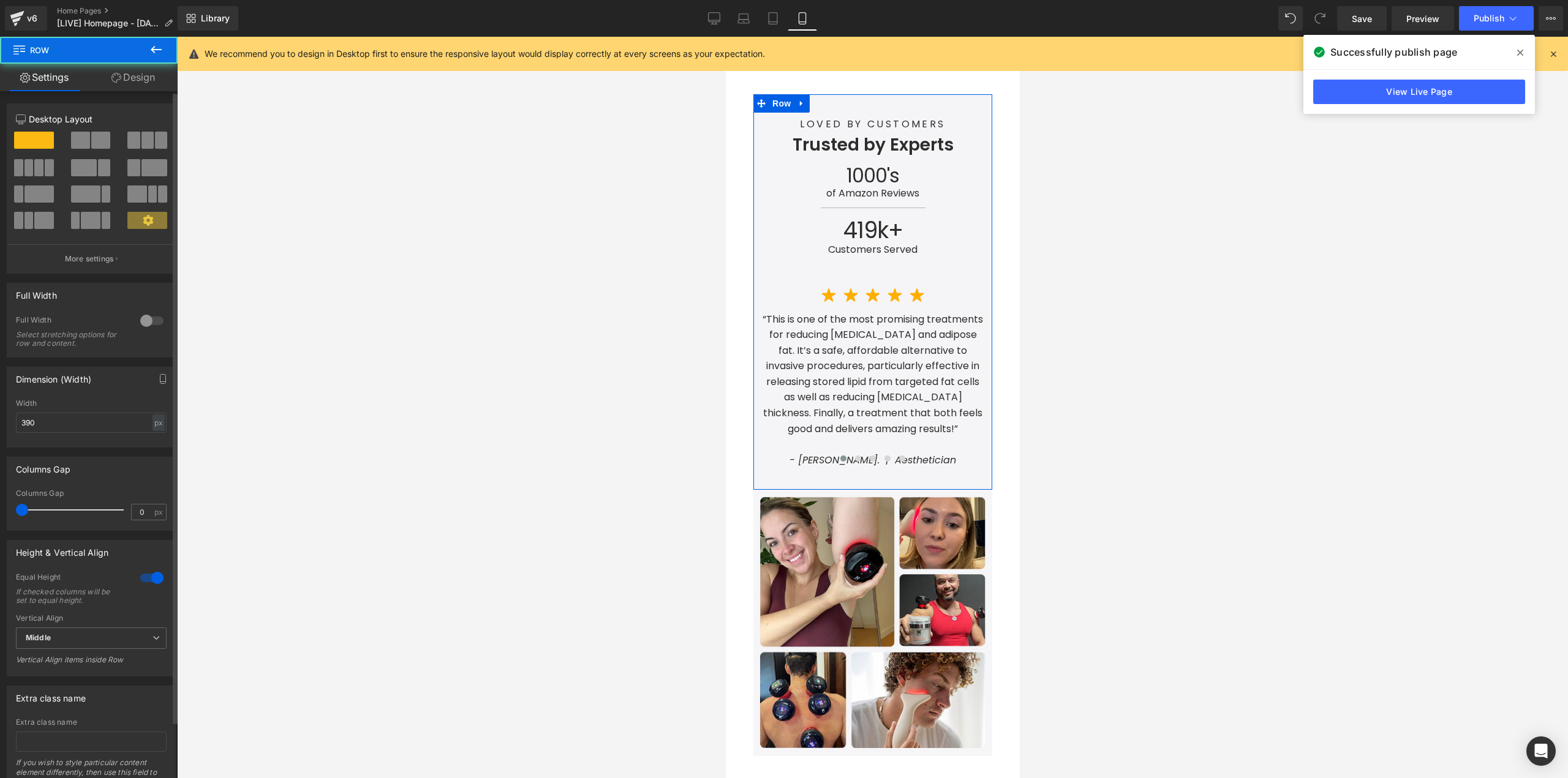
scroll to position [1516, 0]
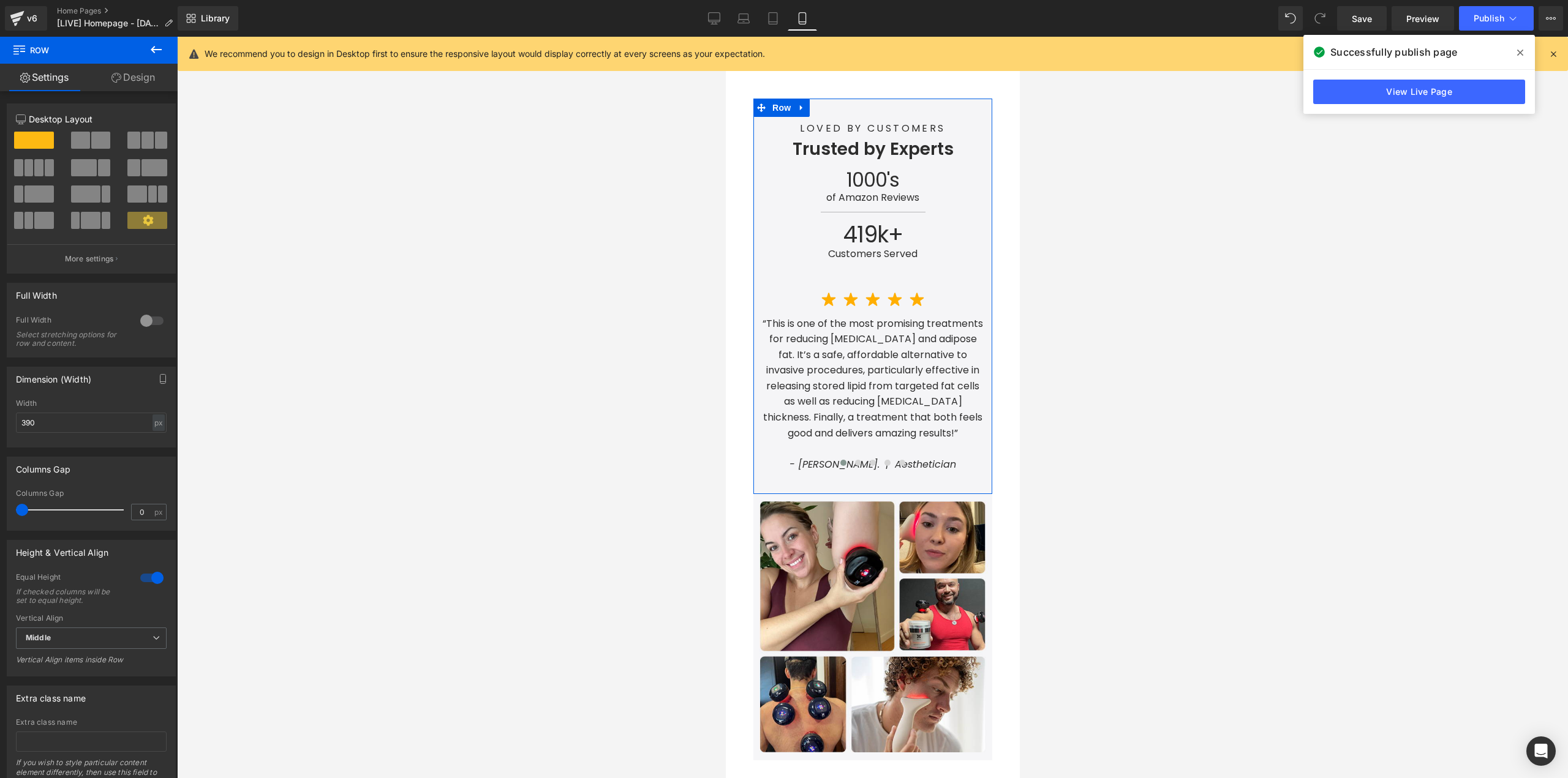
drag, startPoint x: 142, startPoint y: 79, endPoint x: 68, endPoint y: 164, distance: 112.7
click at [142, 79] on link "Design" at bounding box center [133, 77] width 88 height 28
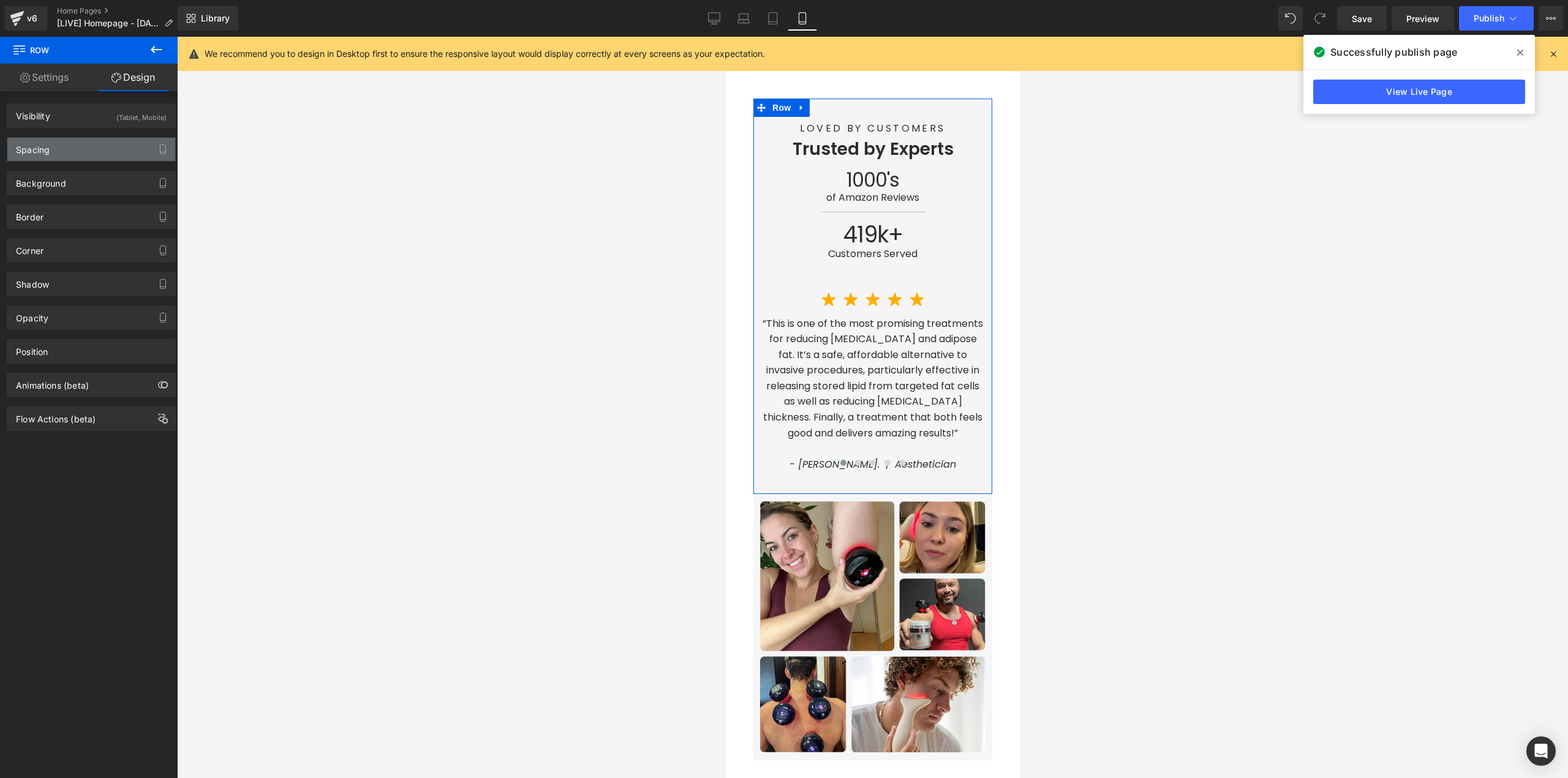
click at [79, 152] on div "Spacing" at bounding box center [91, 149] width 168 height 23
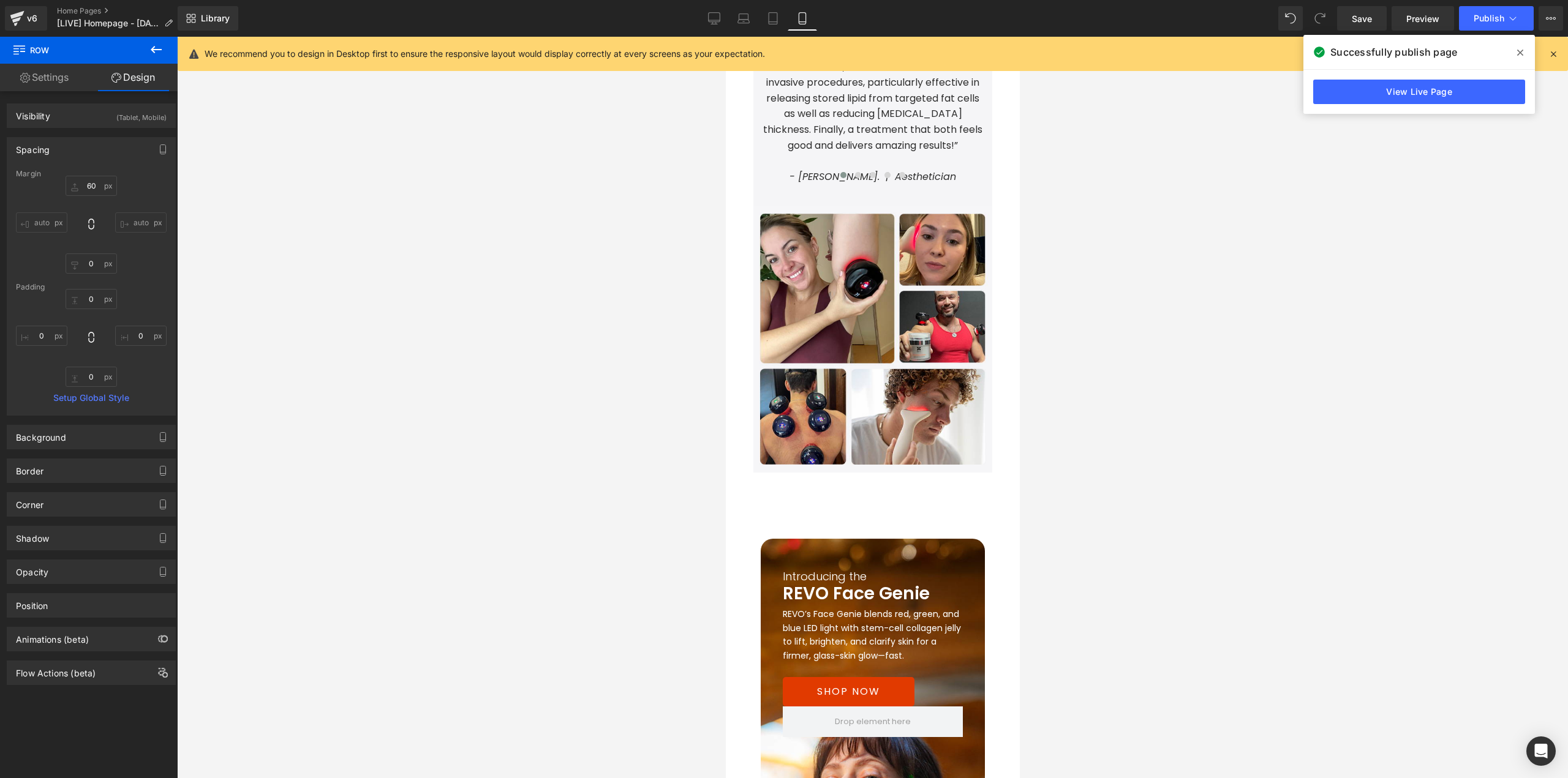
scroll to position [1822, 0]
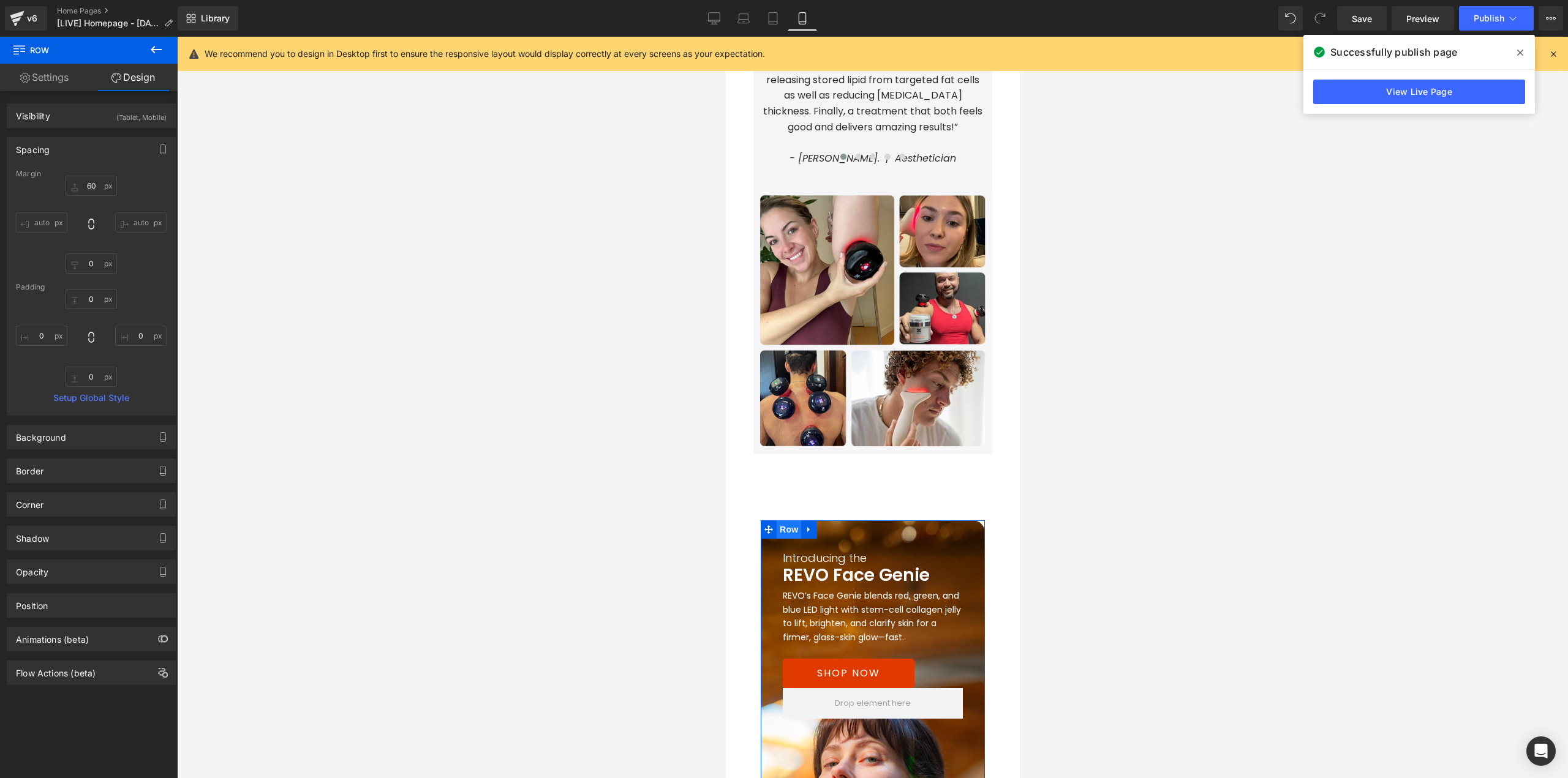
click at [776, 521] on span "Row" at bounding box center [788, 529] width 24 height 18
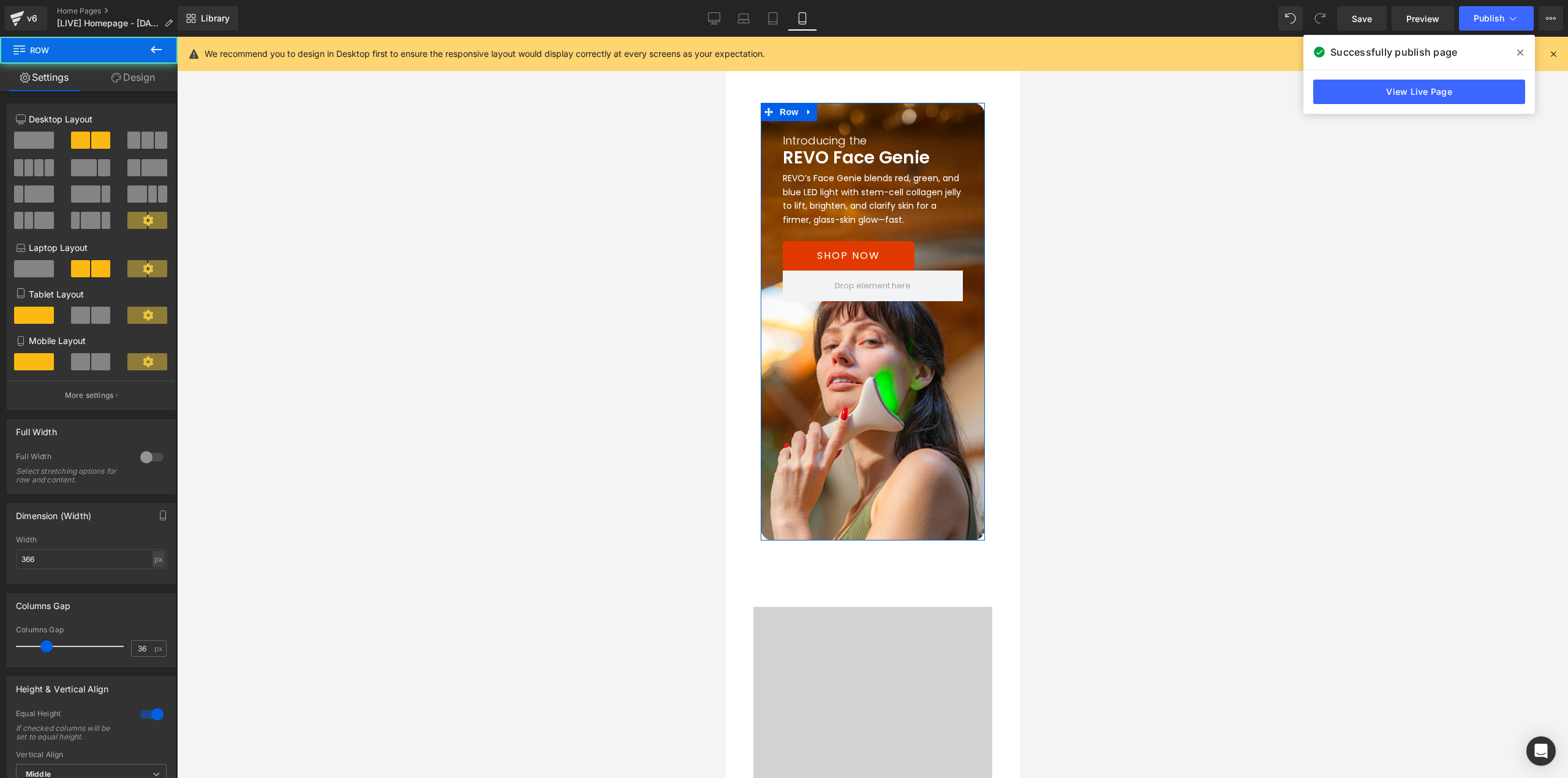
scroll to position [2244, 0]
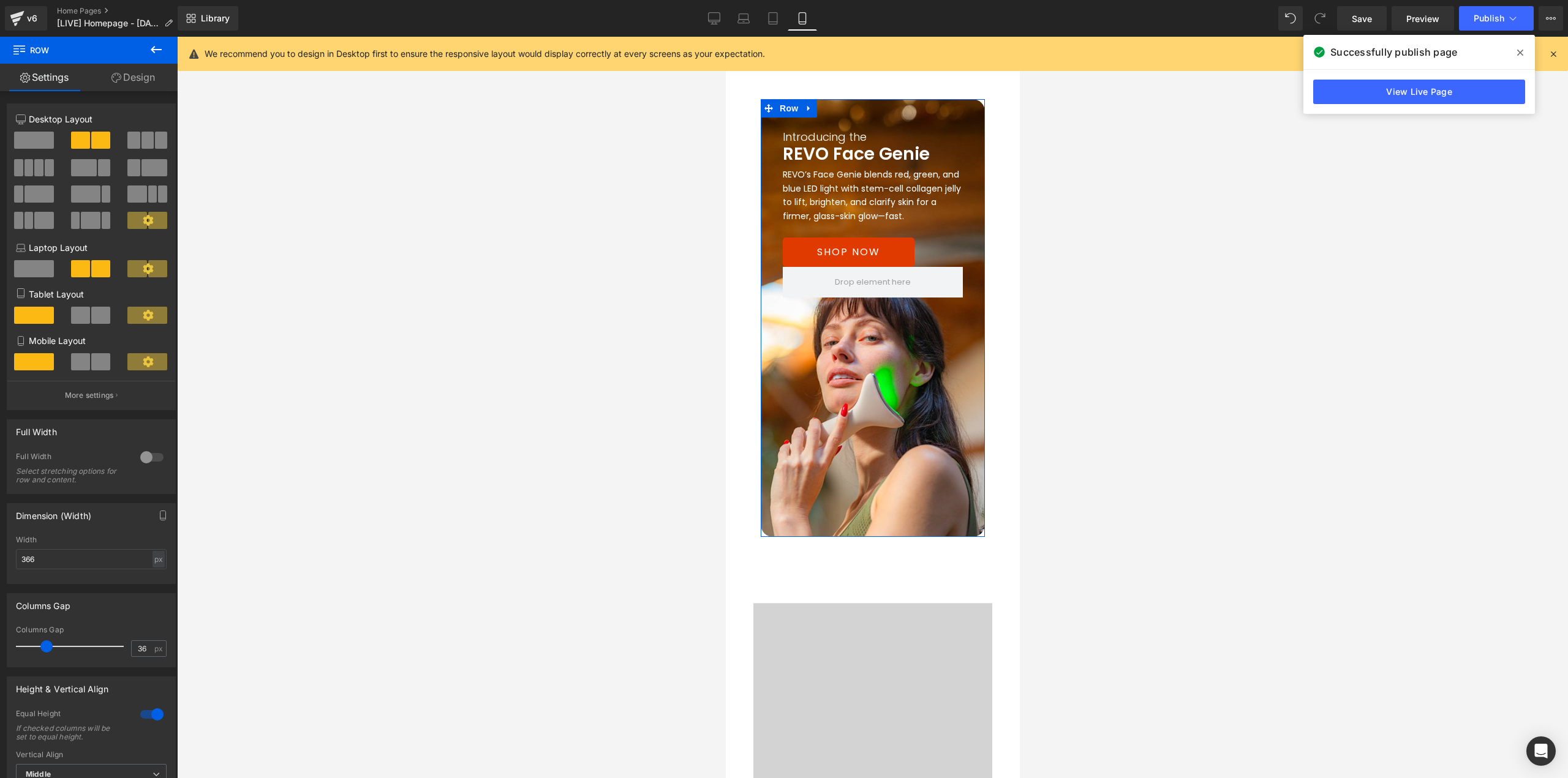
click at [128, 78] on link "Design" at bounding box center [133, 77] width 88 height 28
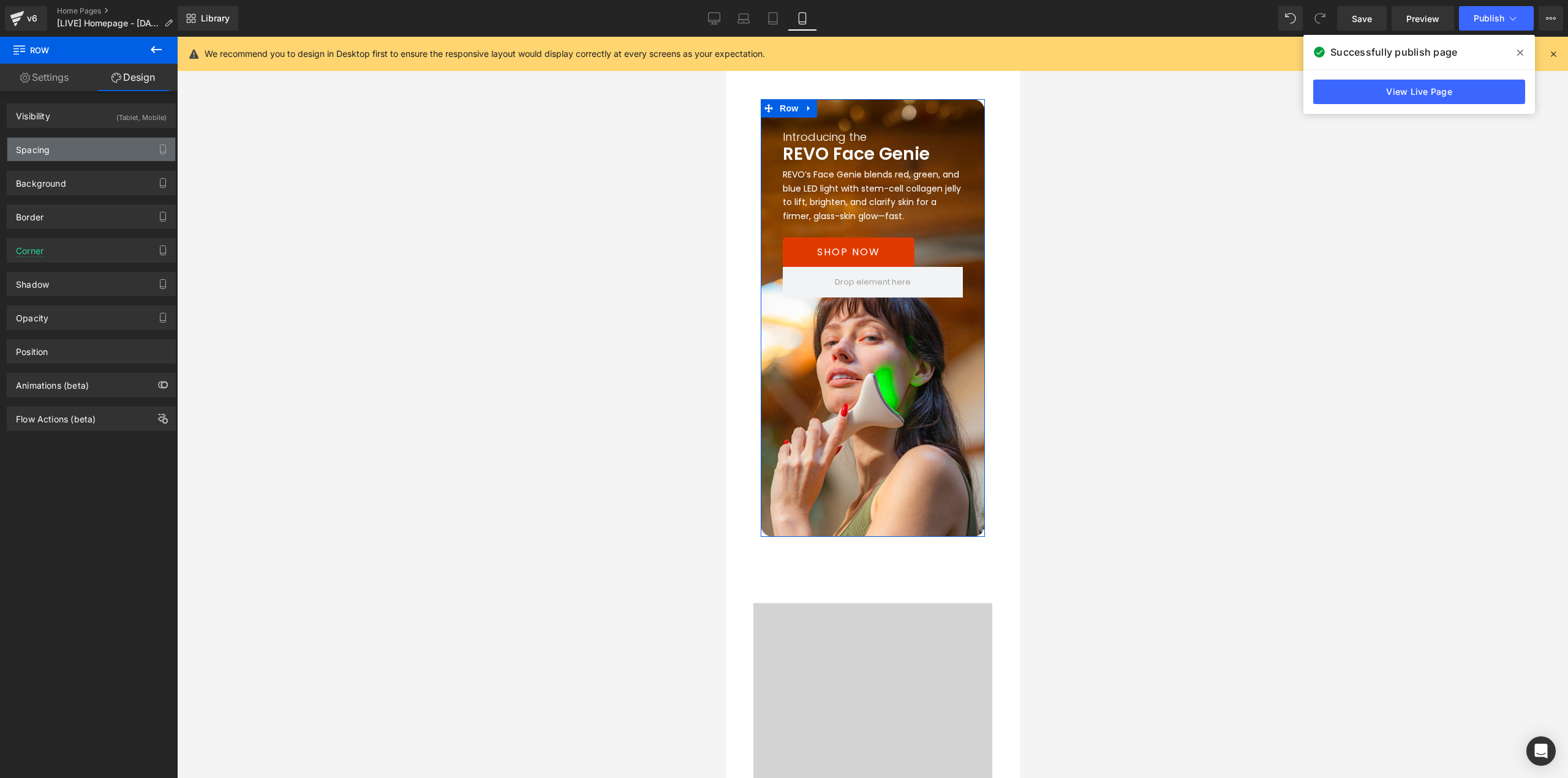
click at [81, 154] on div "Spacing" at bounding box center [91, 149] width 168 height 23
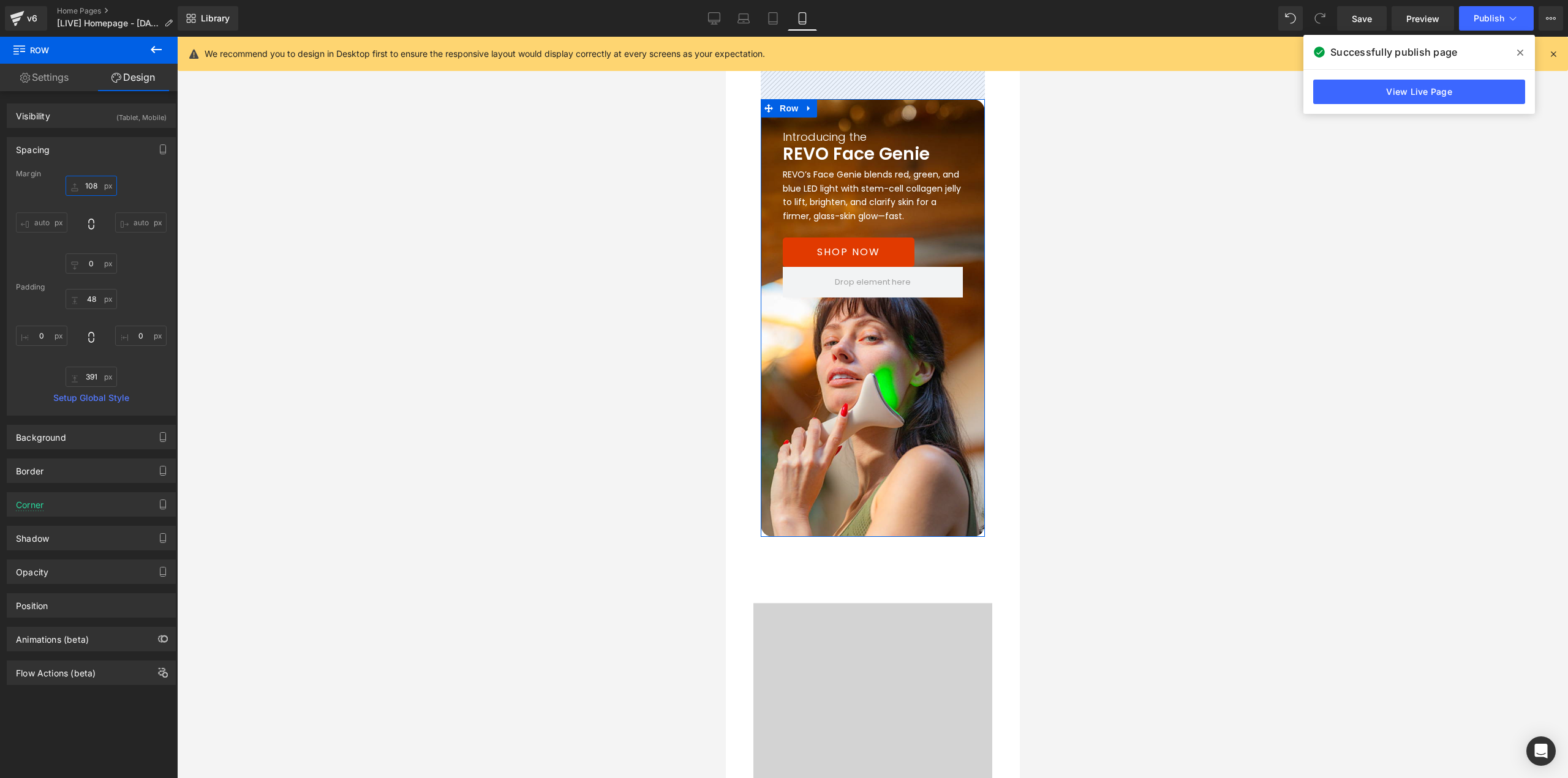
click at [98, 191] on input "108" at bounding box center [91, 185] width 51 height 20
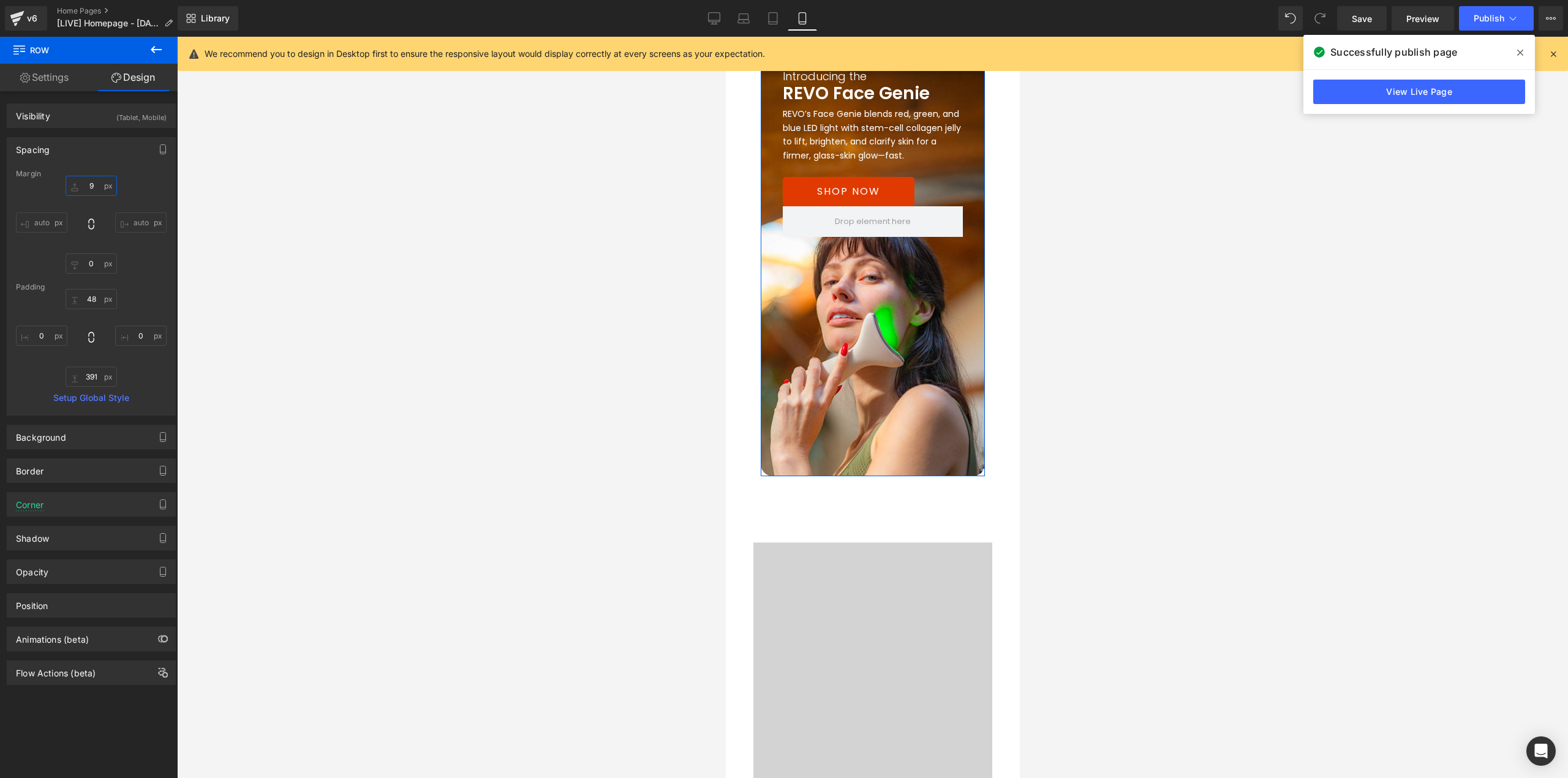
type input "96"
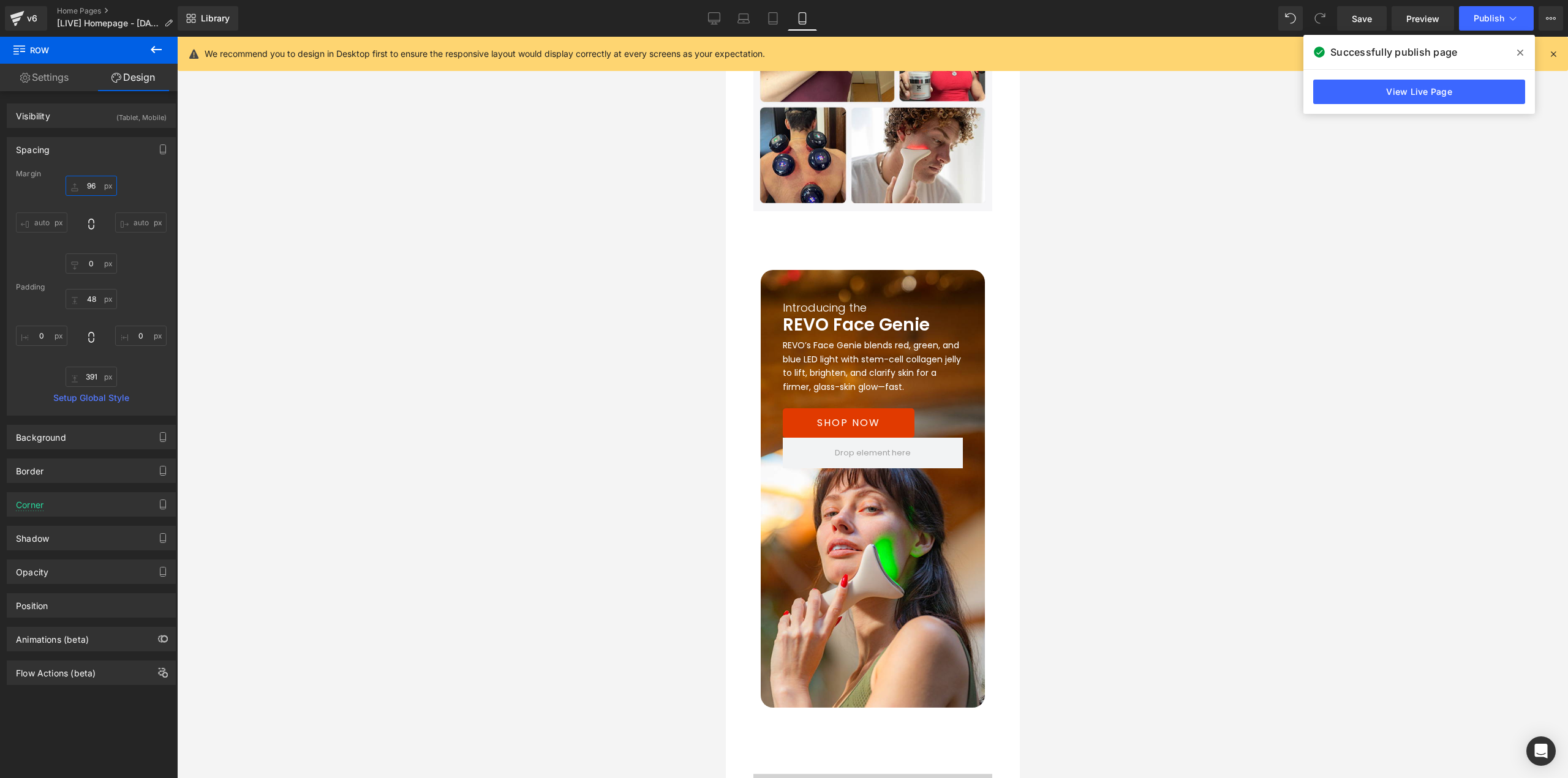
scroll to position [2060, 0]
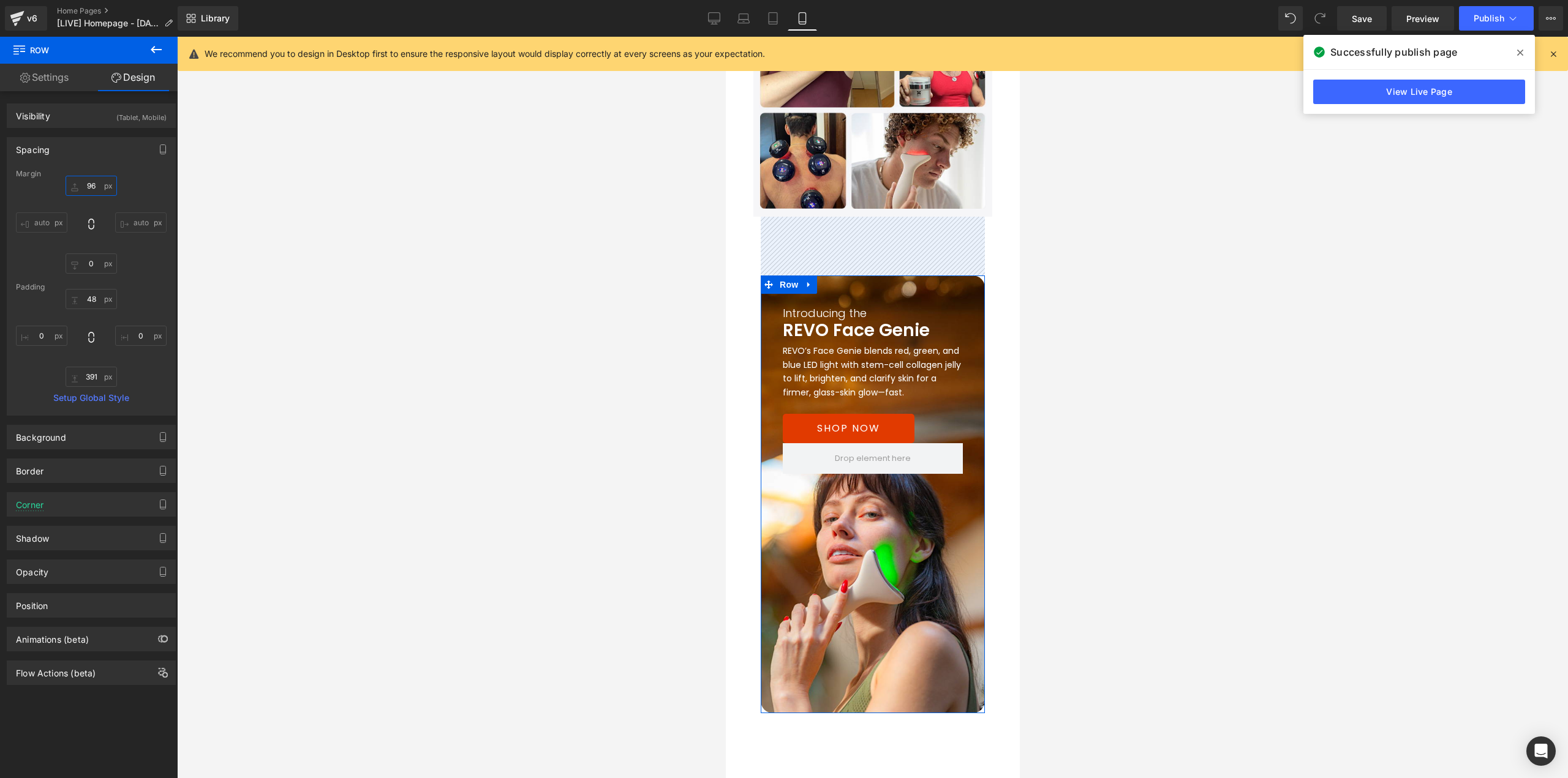
click at [93, 185] on input "96" at bounding box center [91, 185] width 51 height 20
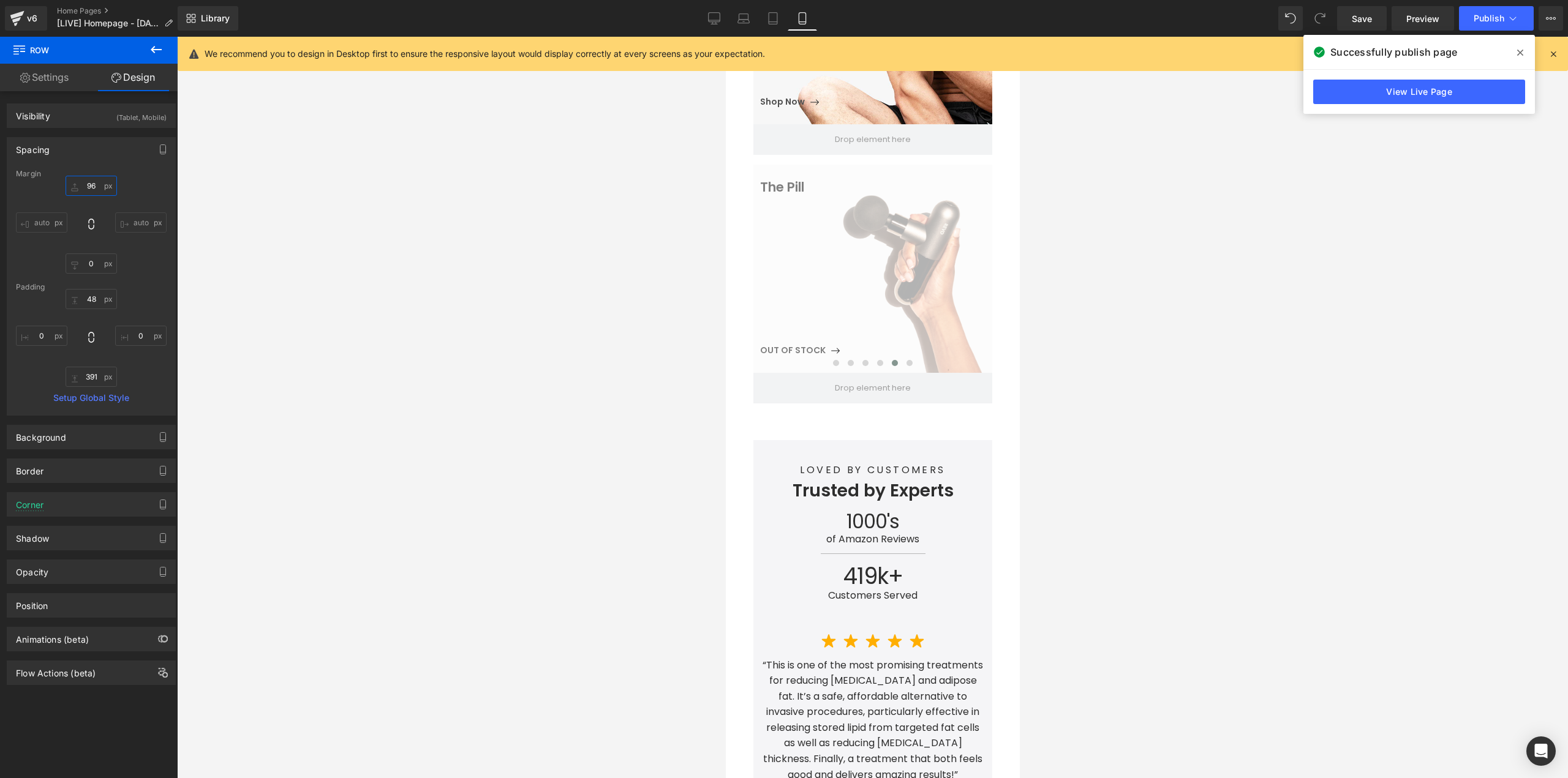
scroll to position [1142, 0]
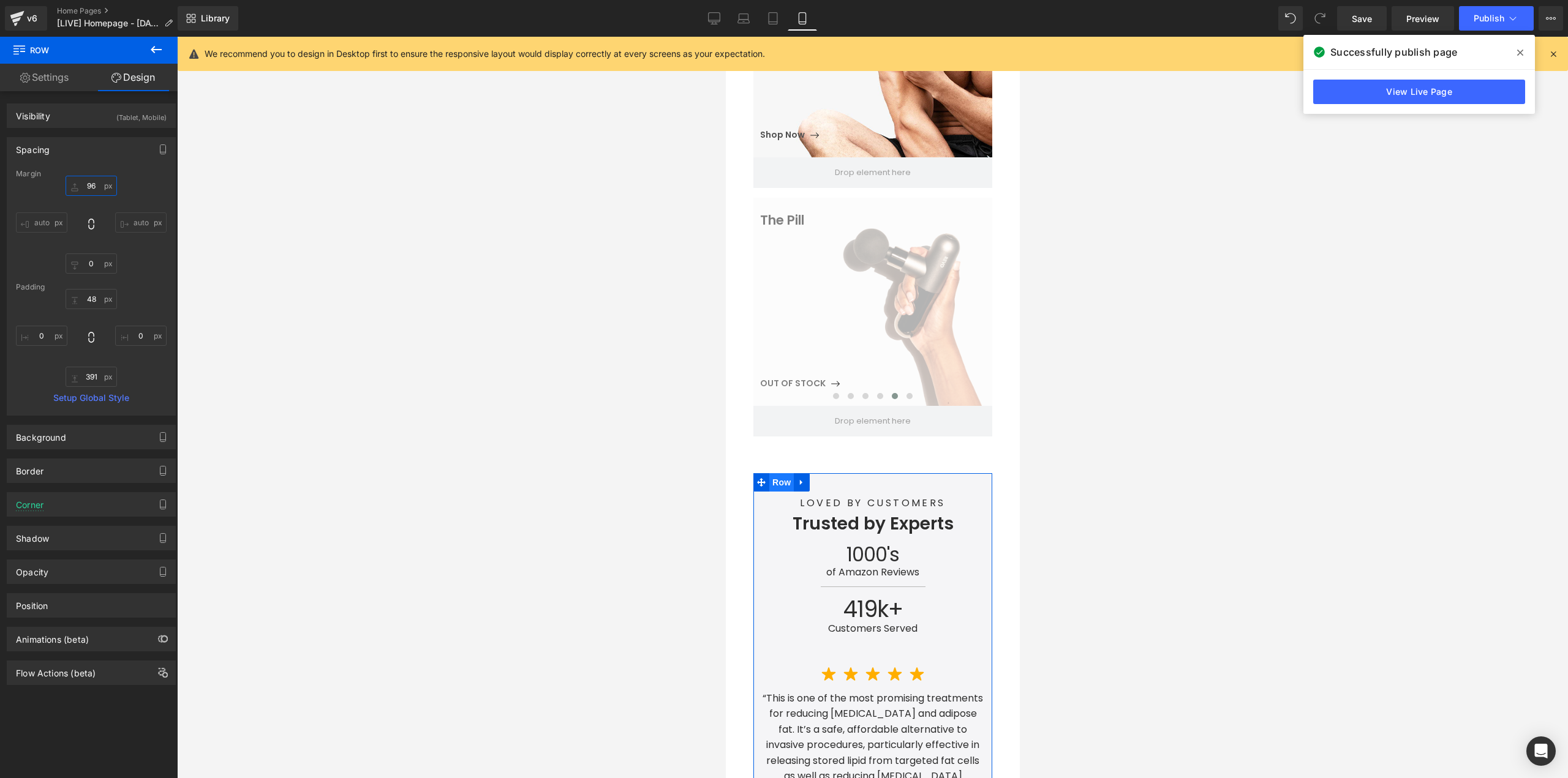
drag, startPoint x: 784, startPoint y: 470, endPoint x: 1291, endPoint y: 410, distance: 510.5
click at [784, 473] on span "Row" at bounding box center [781, 482] width 24 height 18
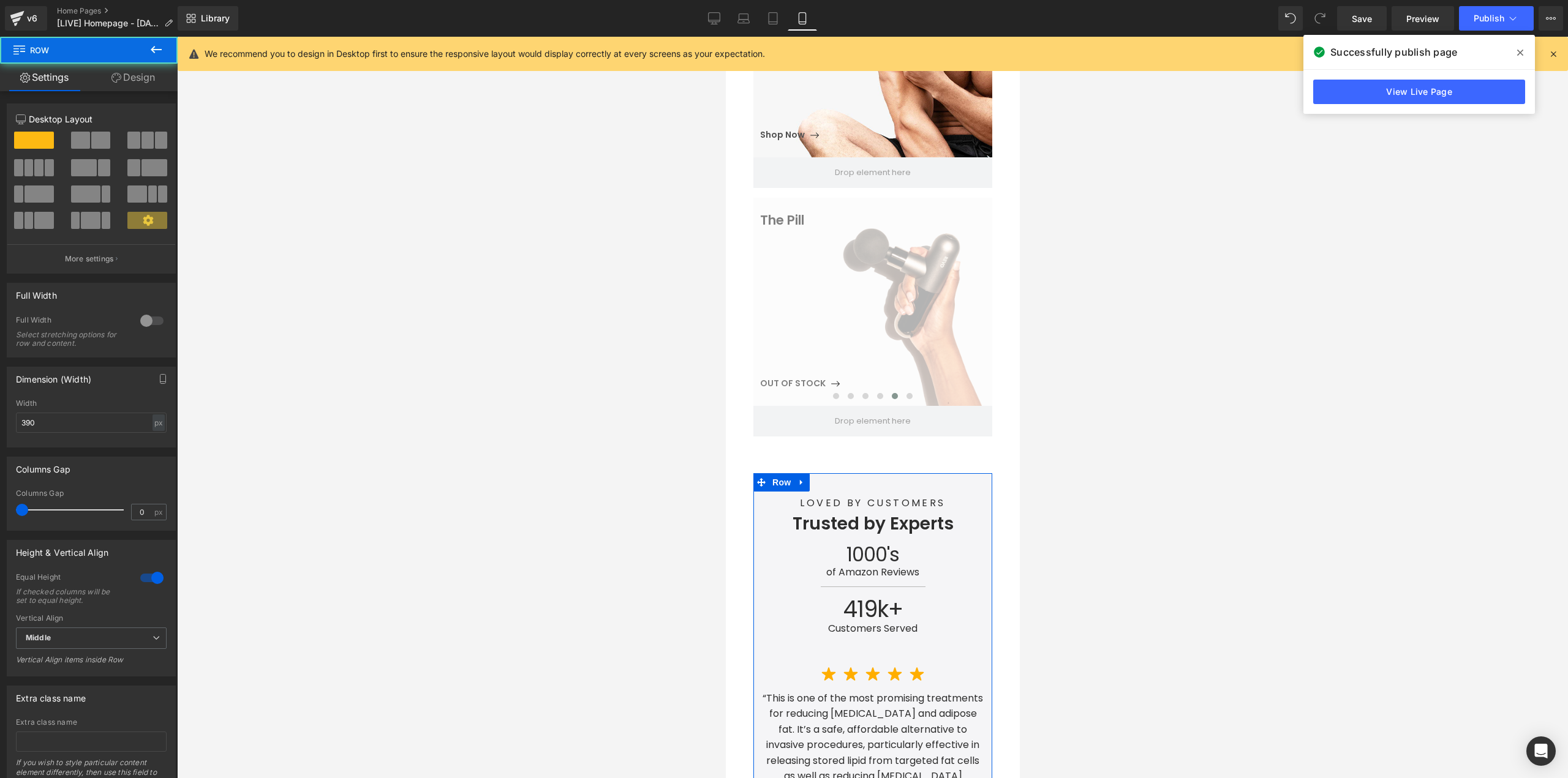
click at [129, 77] on link "Design" at bounding box center [133, 77] width 88 height 28
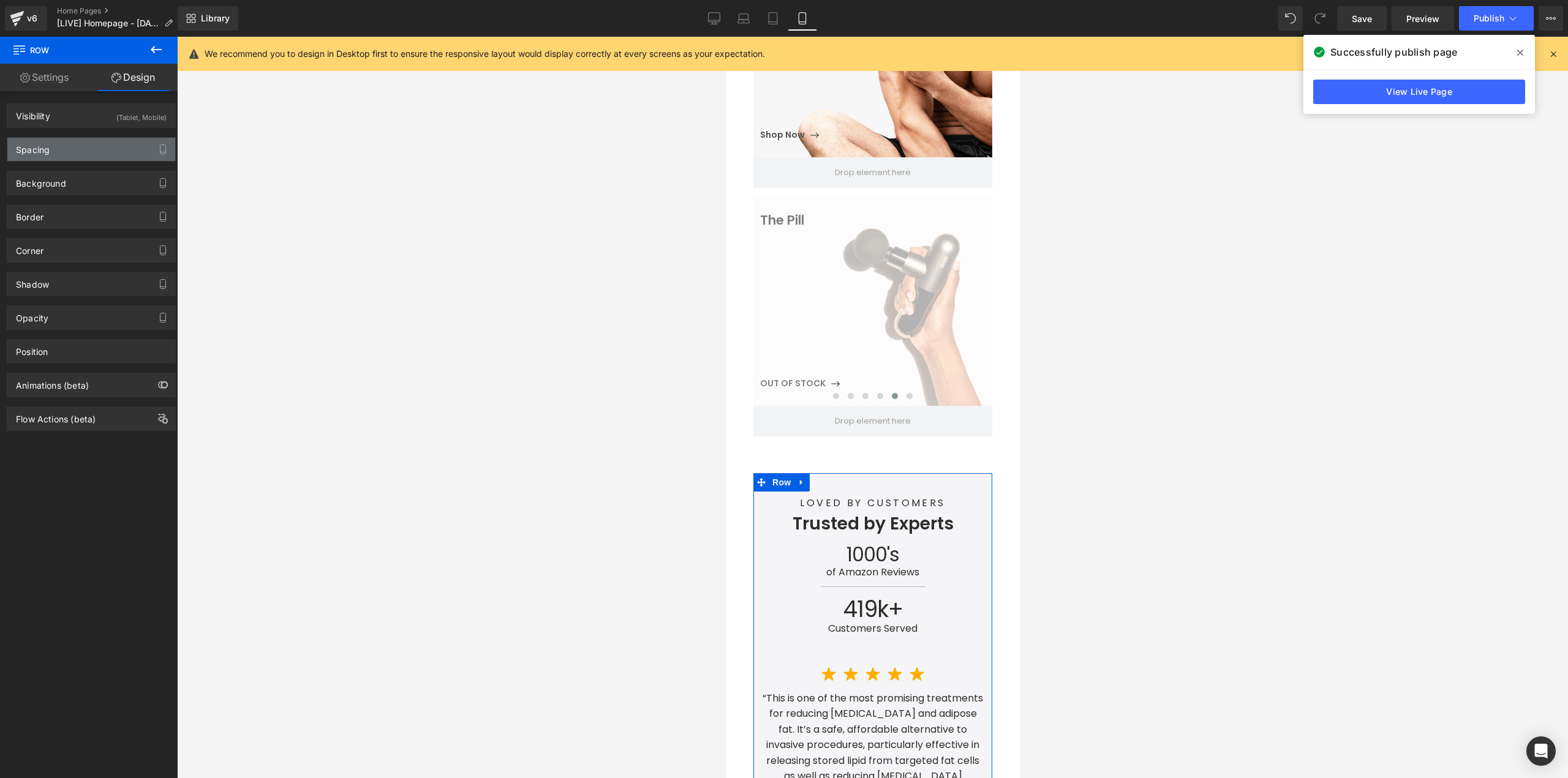
click at [72, 150] on div "Spacing" at bounding box center [91, 149] width 168 height 23
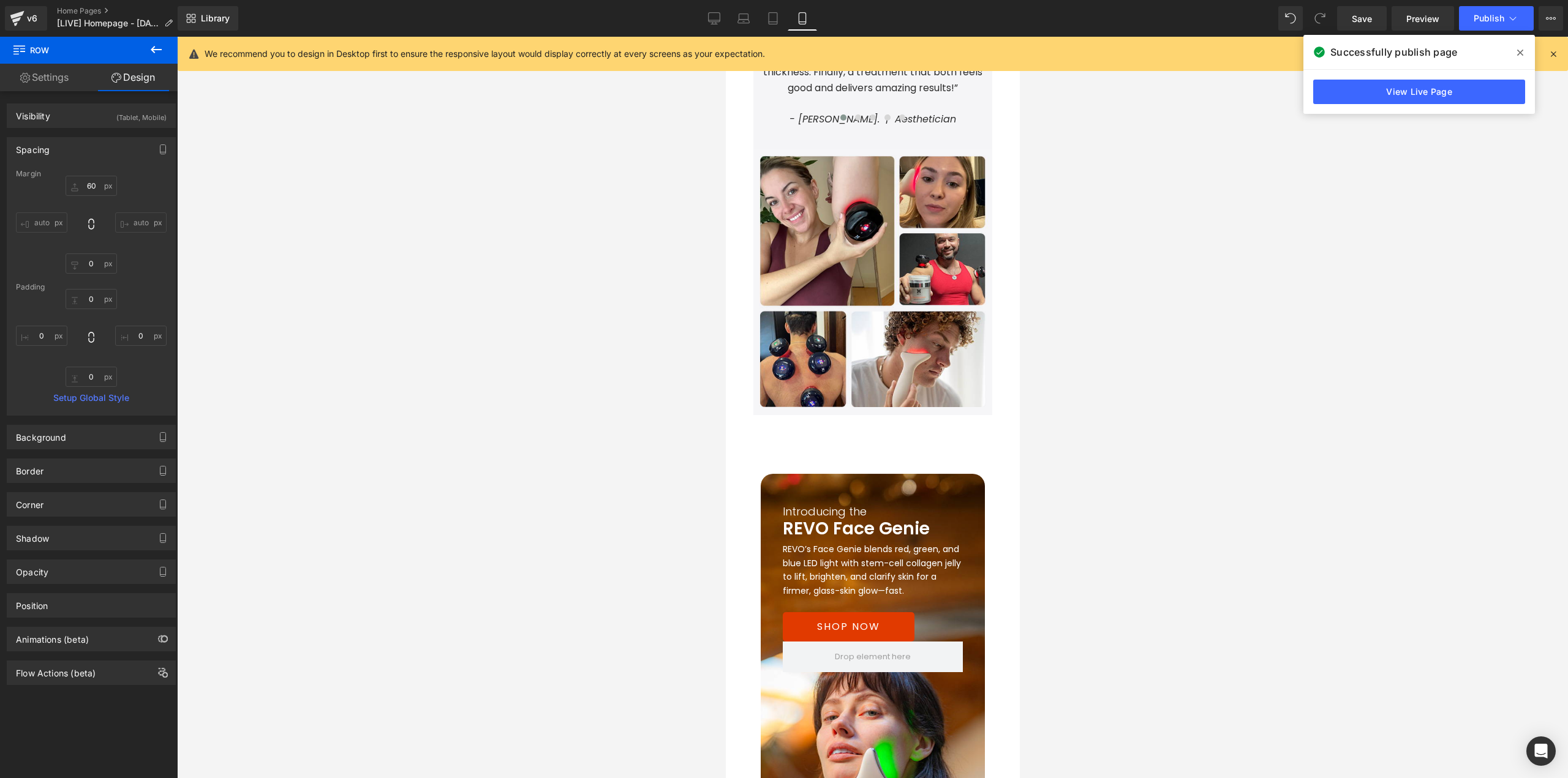
scroll to position [1877, 0]
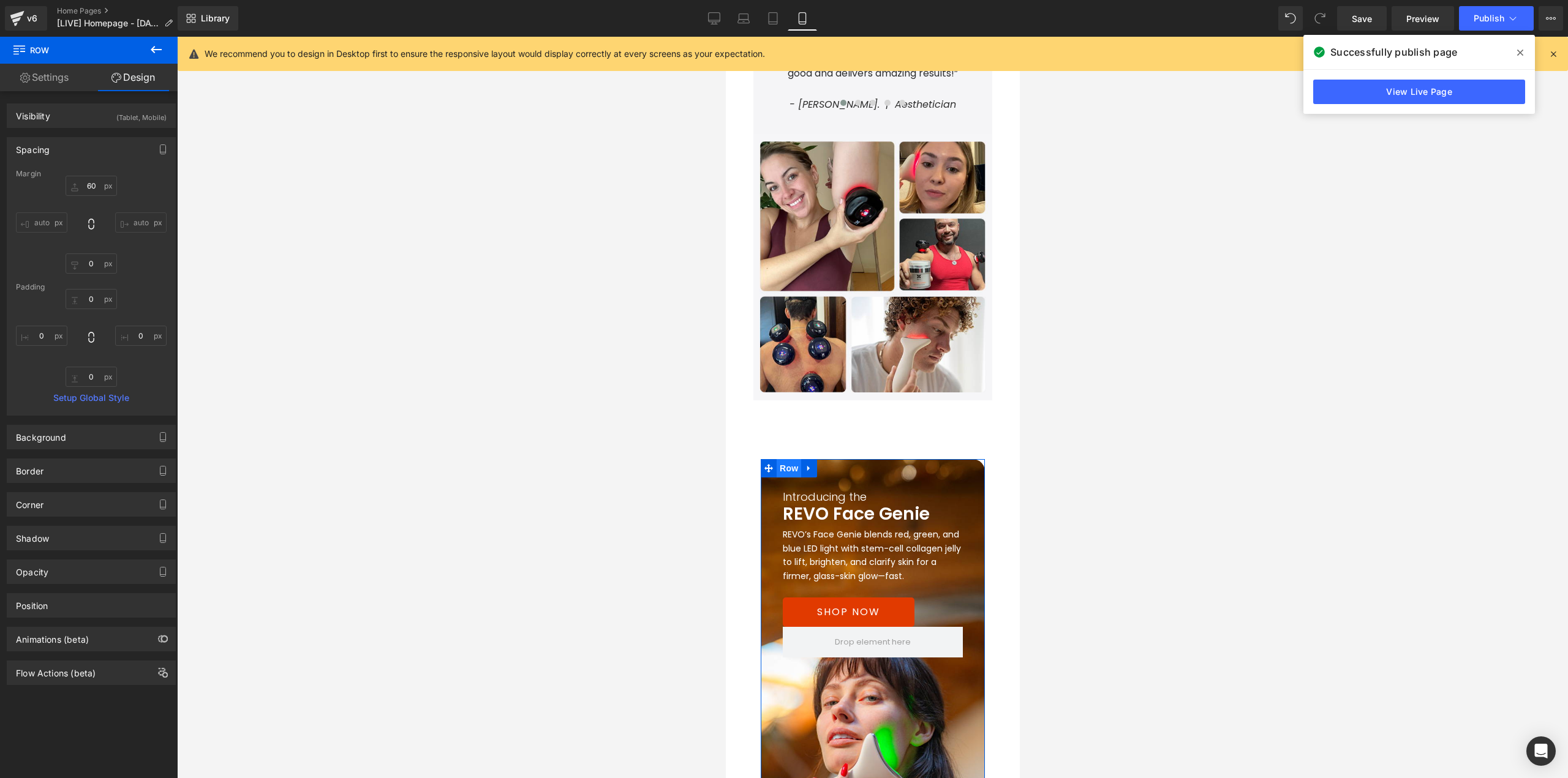
click at [778, 459] on span "Row" at bounding box center [788, 468] width 24 height 18
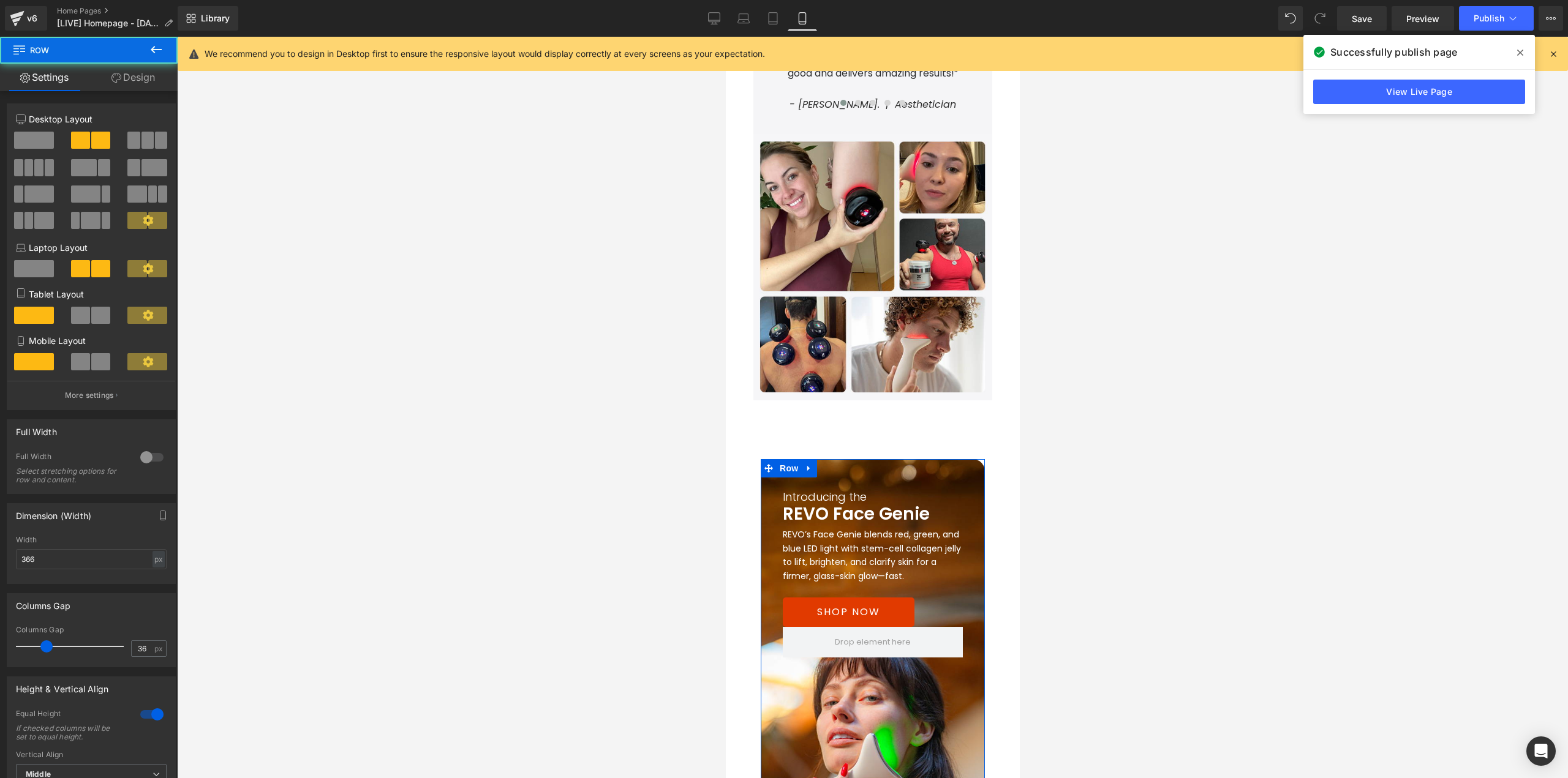
click at [144, 72] on link "Design" at bounding box center [133, 77] width 88 height 28
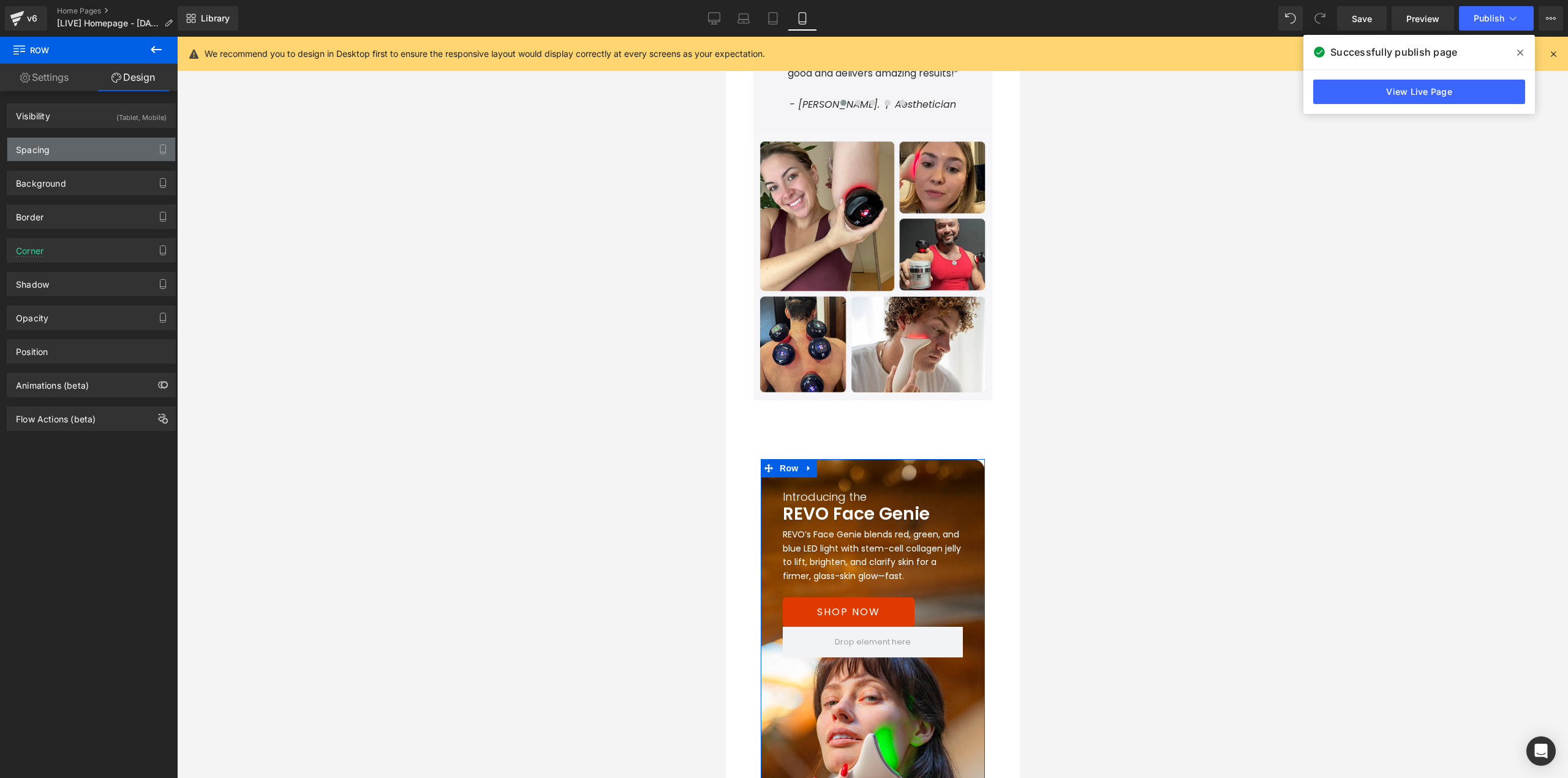
click at [72, 152] on div "Spacing" at bounding box center [91, 149] width 168 height 23
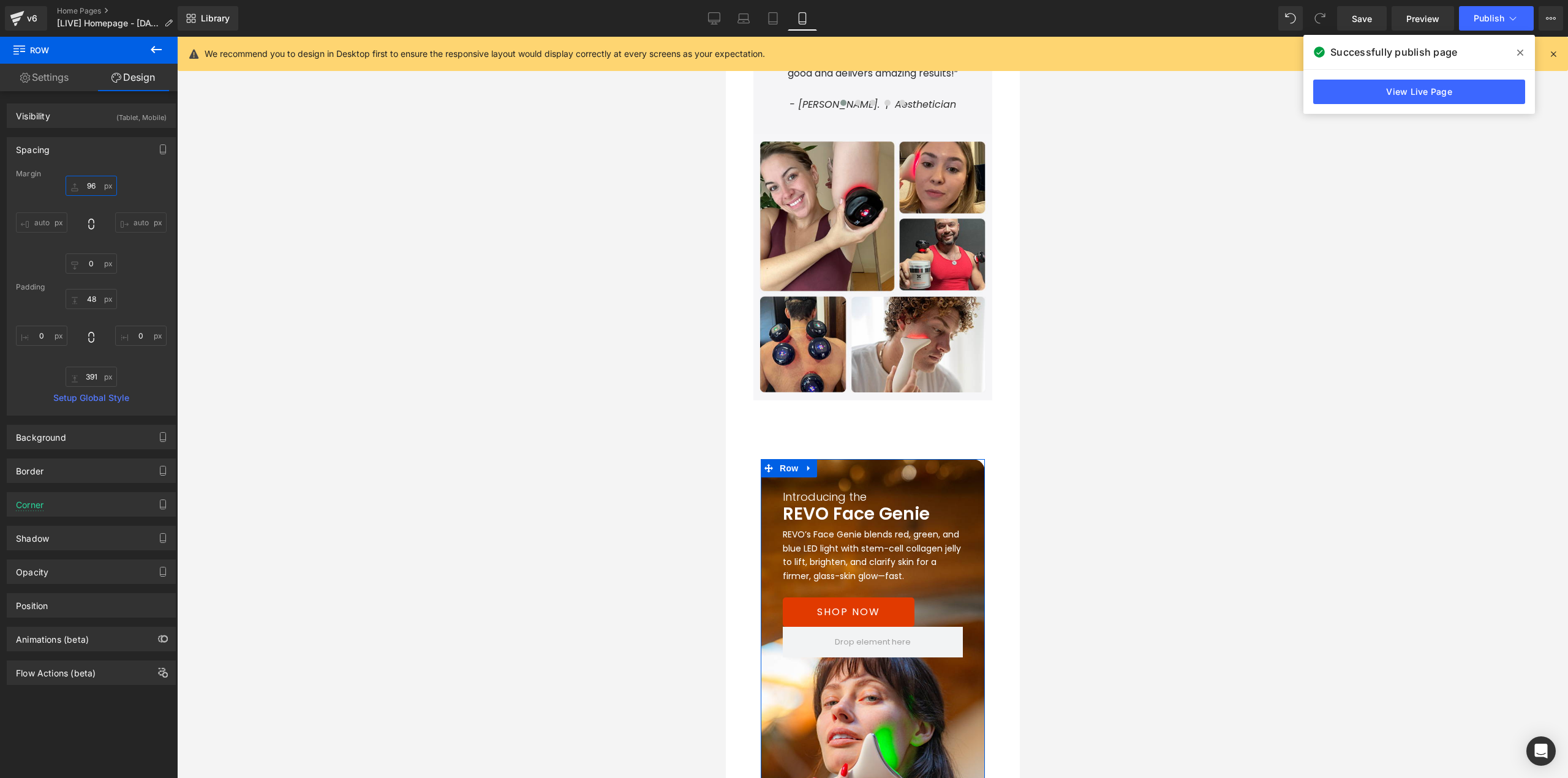
click at [94, 186] on input "96" at bounding box center [91, 185] width 51 height 20
type input "60"
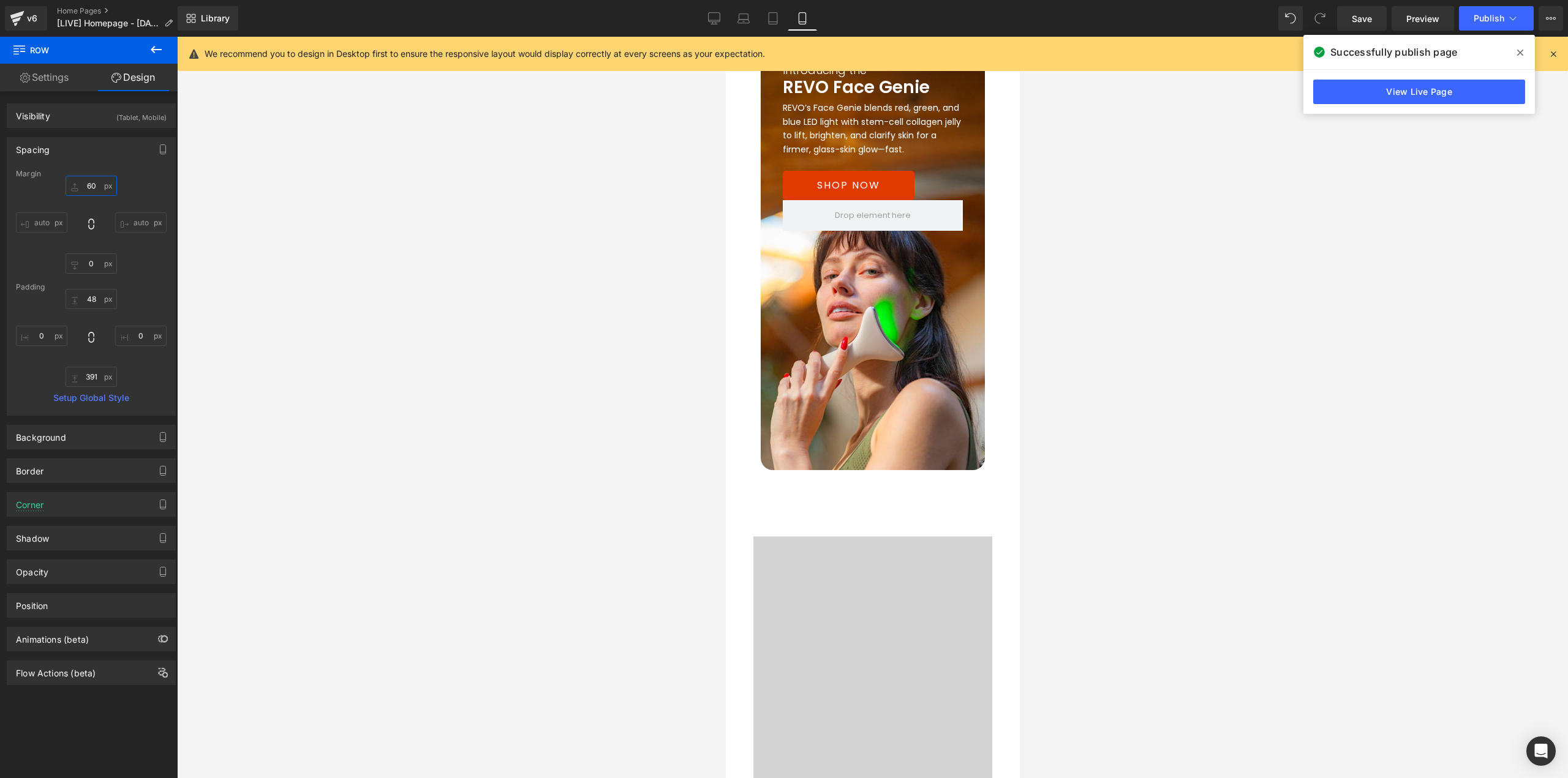
scroll to position [2427, 0]
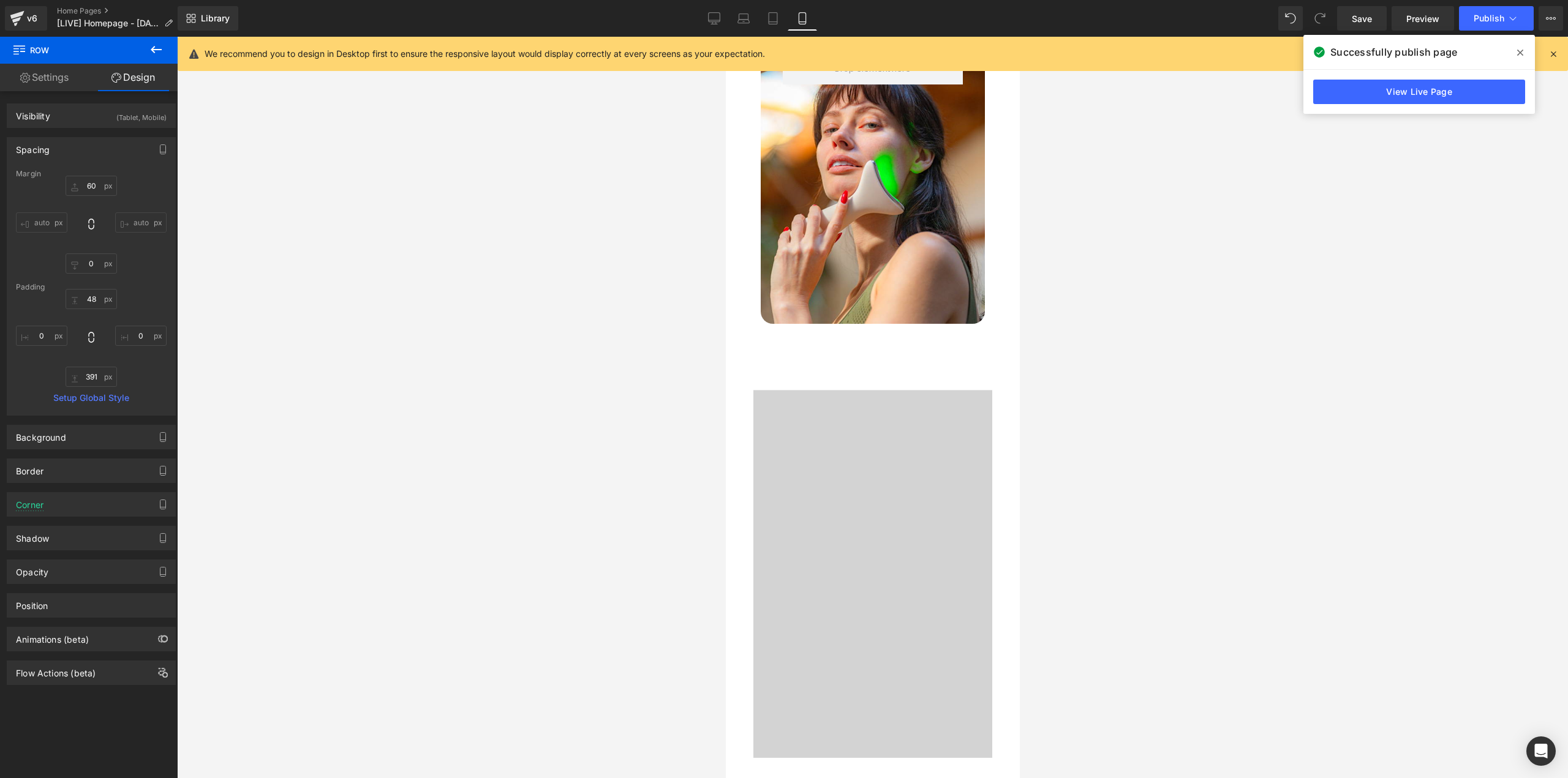
click at [776, 399] on div at bounding box center [872, 574] width 294 height 367
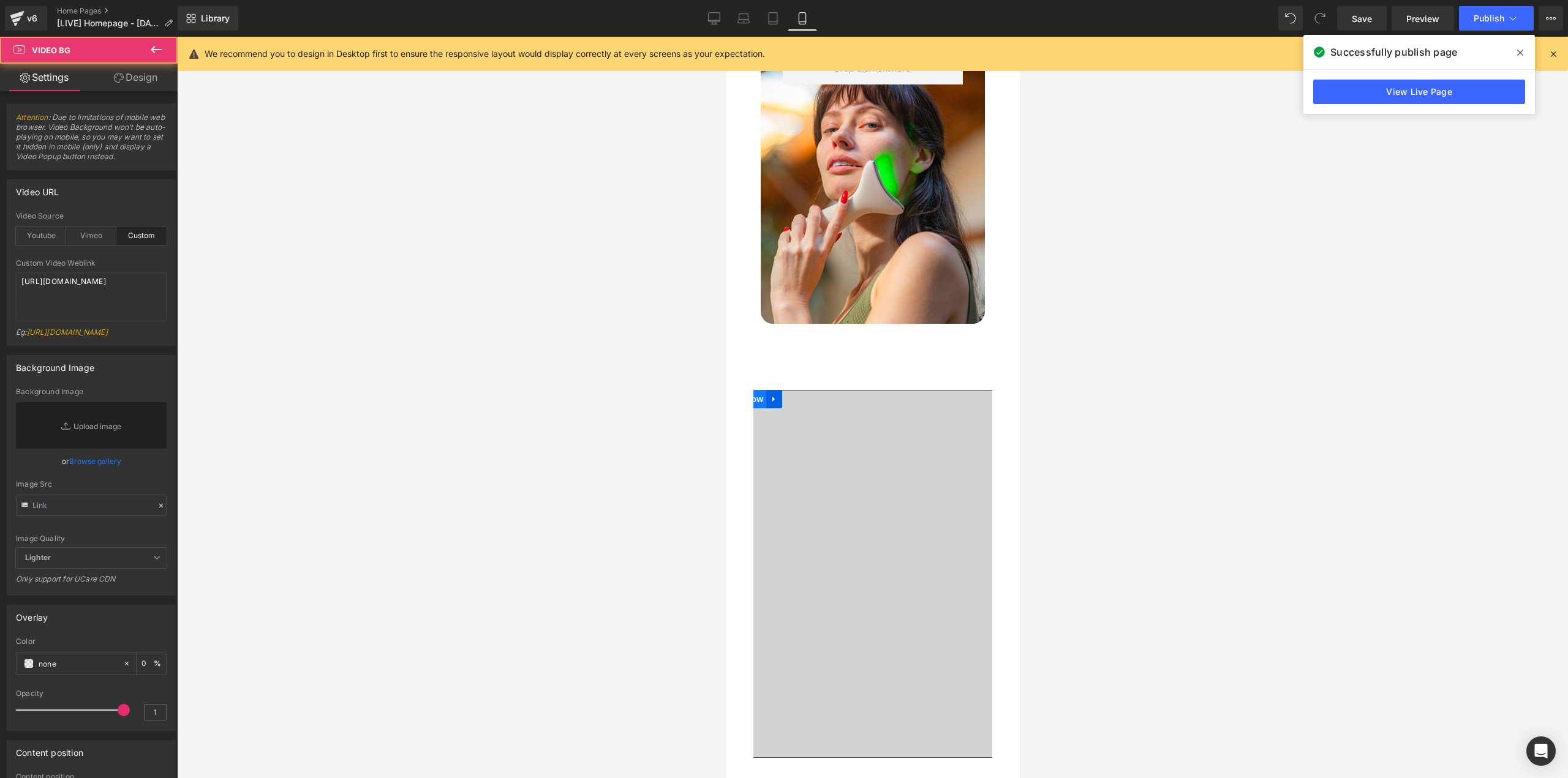
click at [757, 390] on span "Row" at bounding box center [753, 399] width 24 height 18
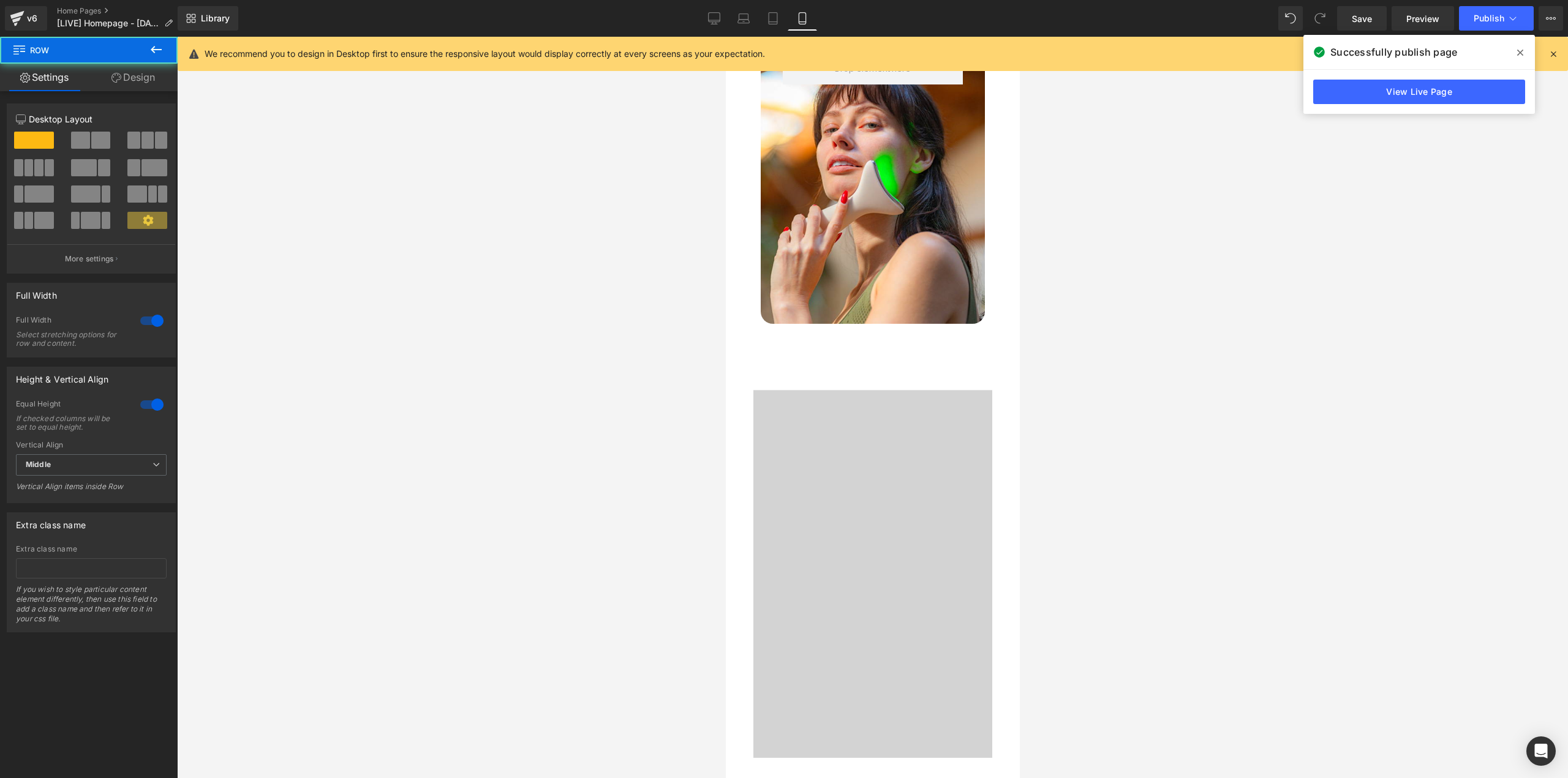
drag, startPoint x: 1695, startPoint y: 456, endPoint x: 974, endPoint y: 200, distance: 765.1
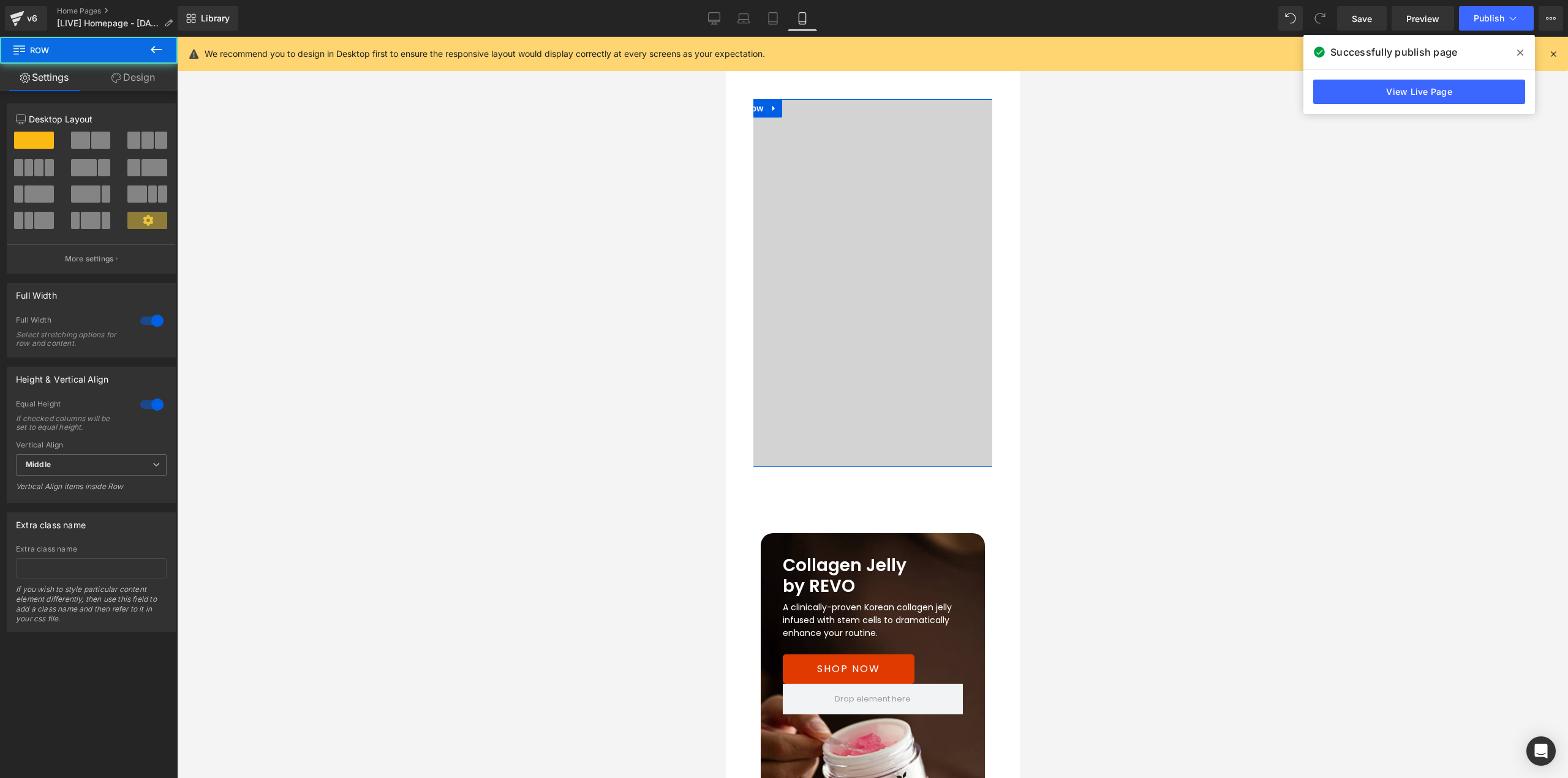
click at [140, 82] on link "Design" at bounding box center [133, 77] width 88 height 28
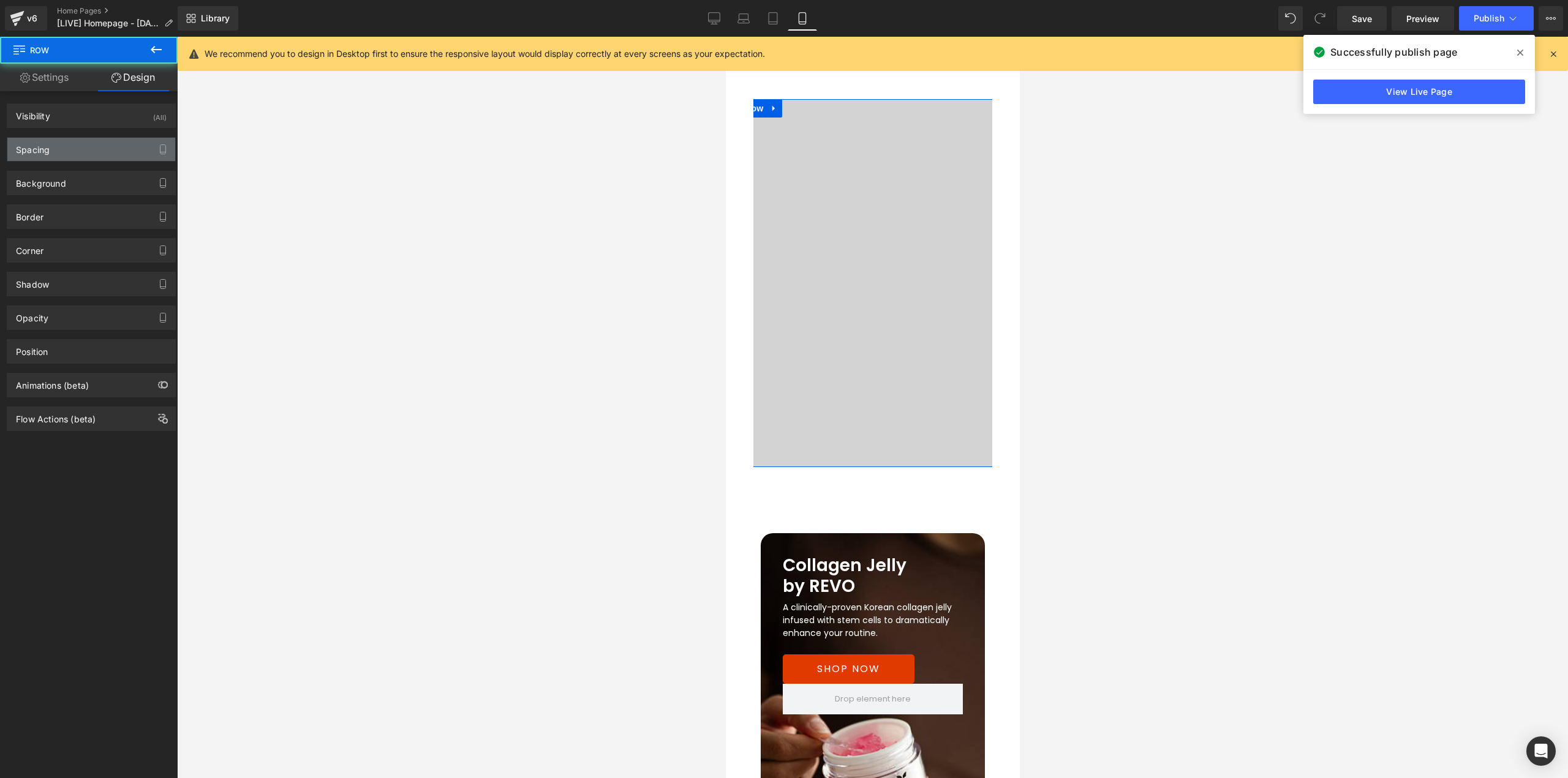
scroll to position [2719, 0]
click at [78, 152] on div "Spacing" at bounding box center [91, 149] width 168 height 23
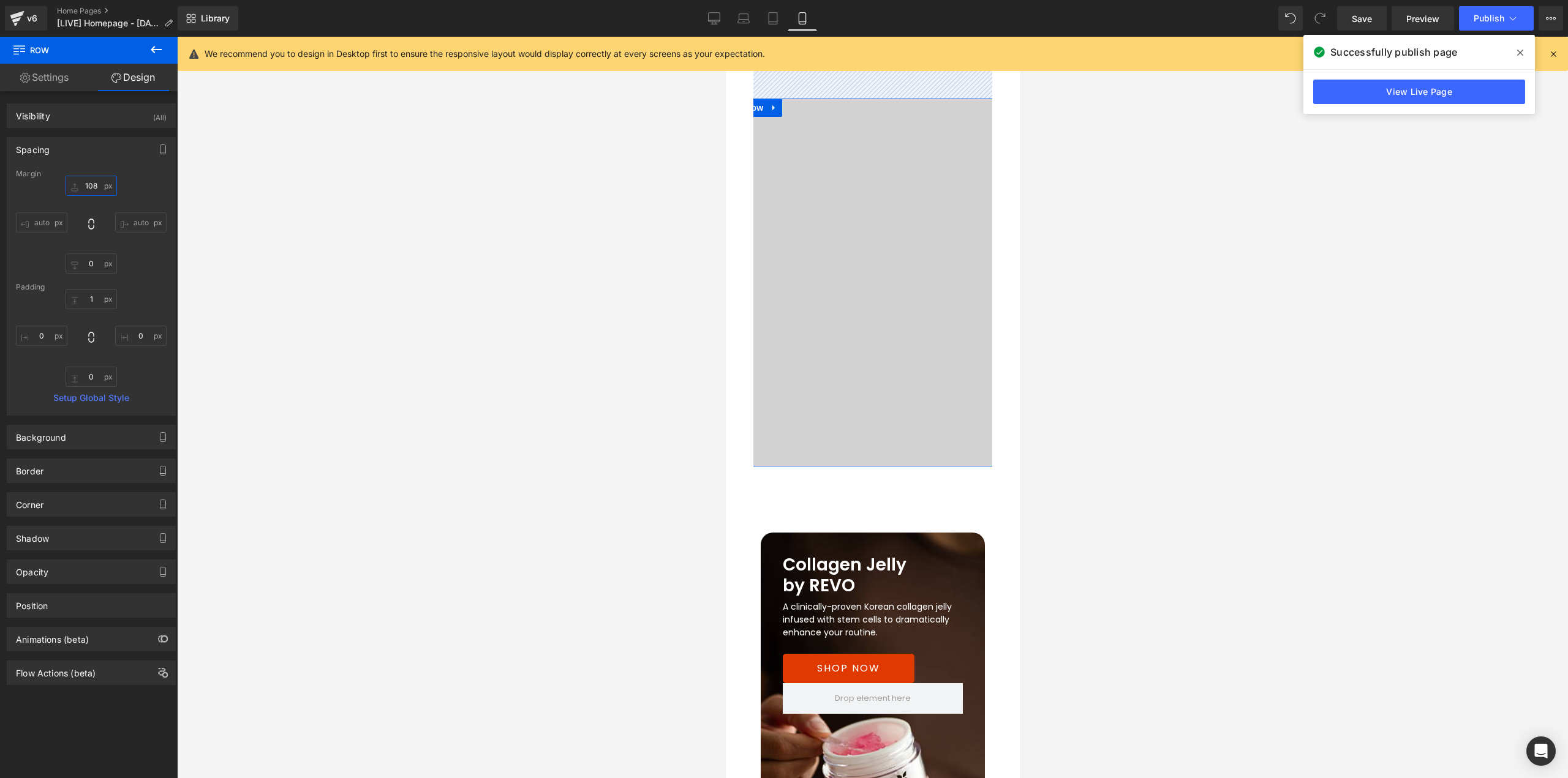
click at [94, 186] on input "108" at bounding box center [91, 185] width 51 height 20
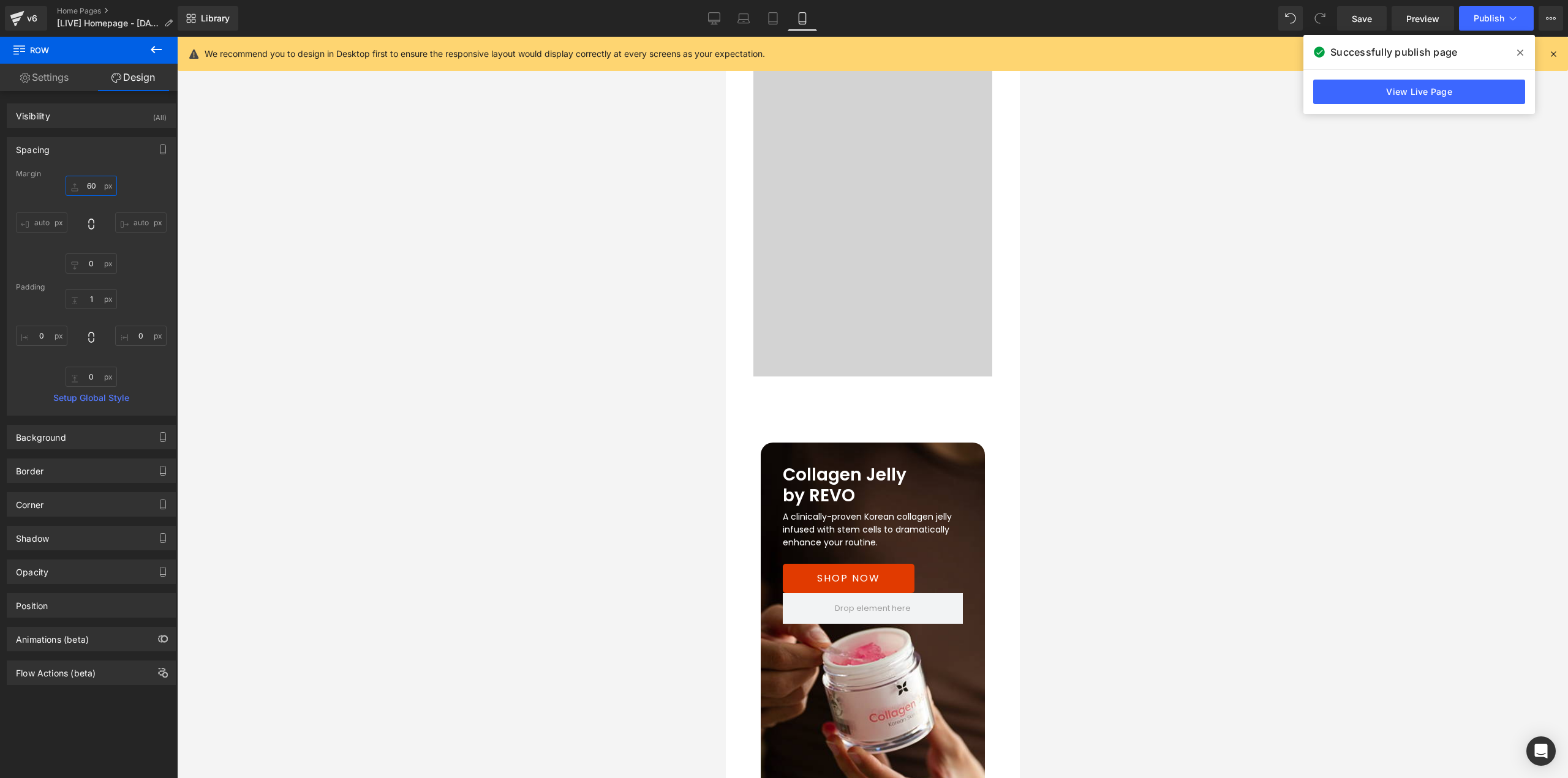
scroll to position [2779, 0]
type input "60"
click at [777, 442] on span "Row" at bounding box center [788, 451] width 24 height 18
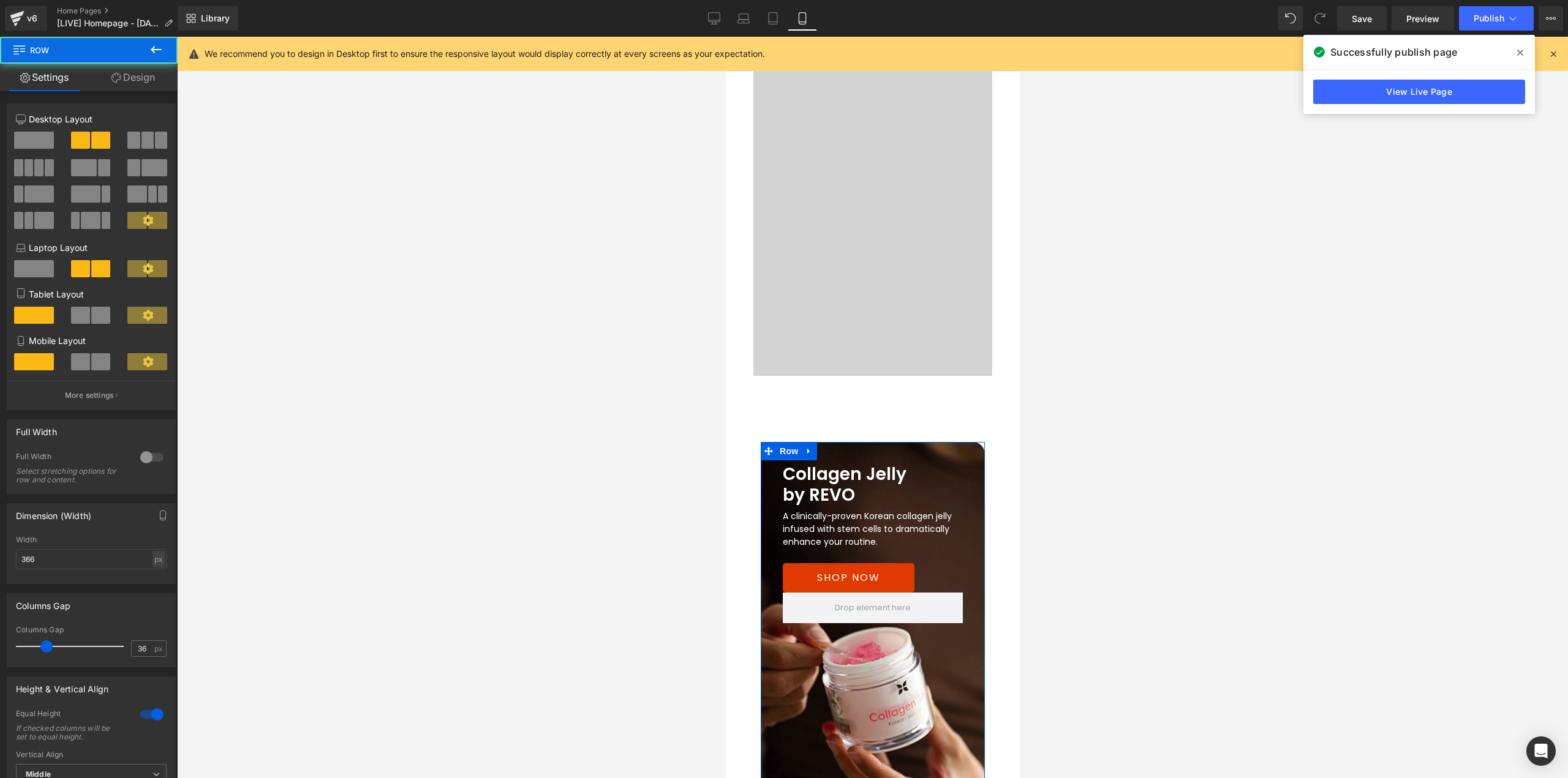
click at [146, 85] on link "Design" at bounding box center [133, 77] width 88 height 28
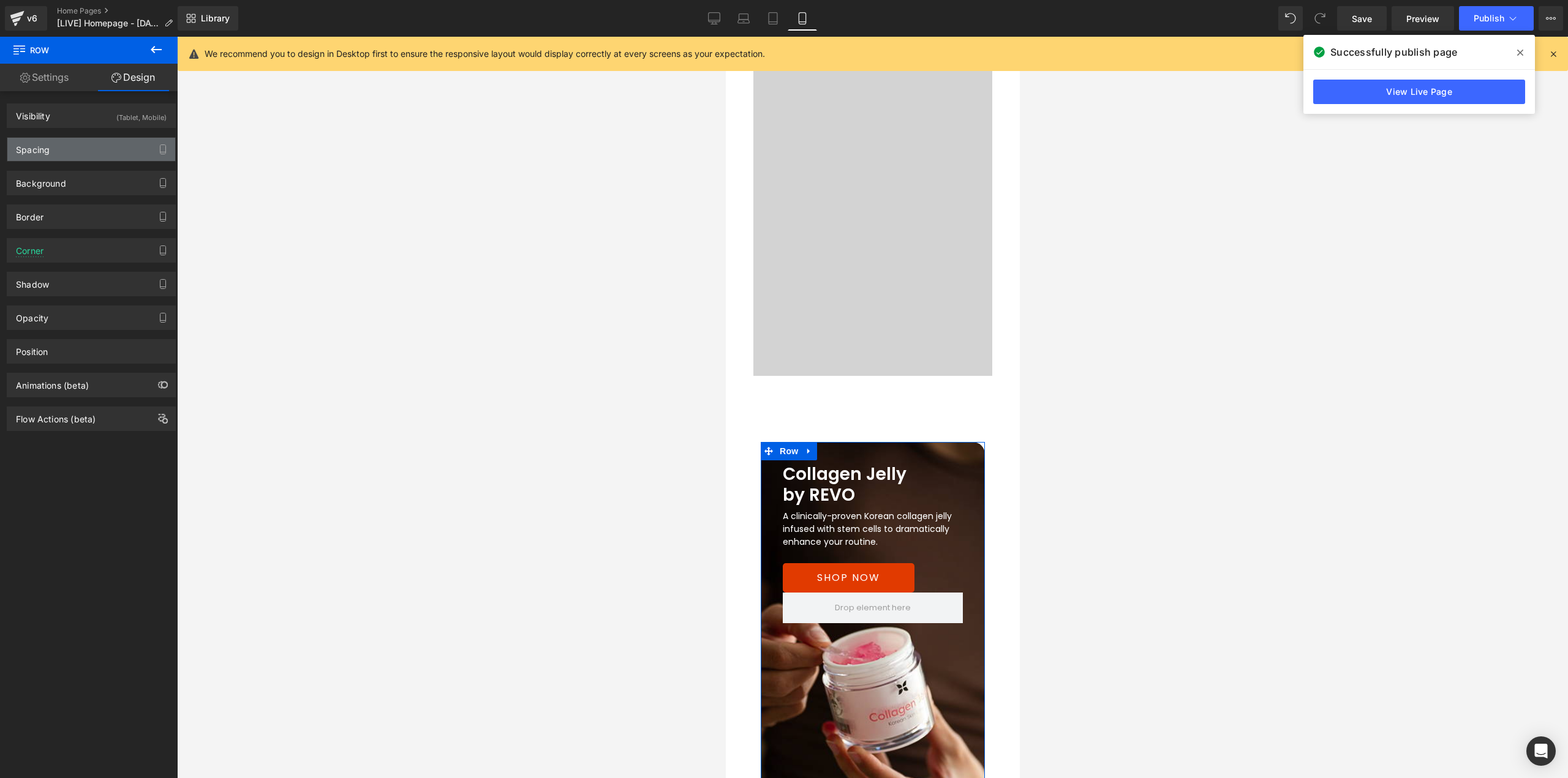
click at [36, 146] on div "Spacing" at bounding box center [32, 146] width 34 height 17
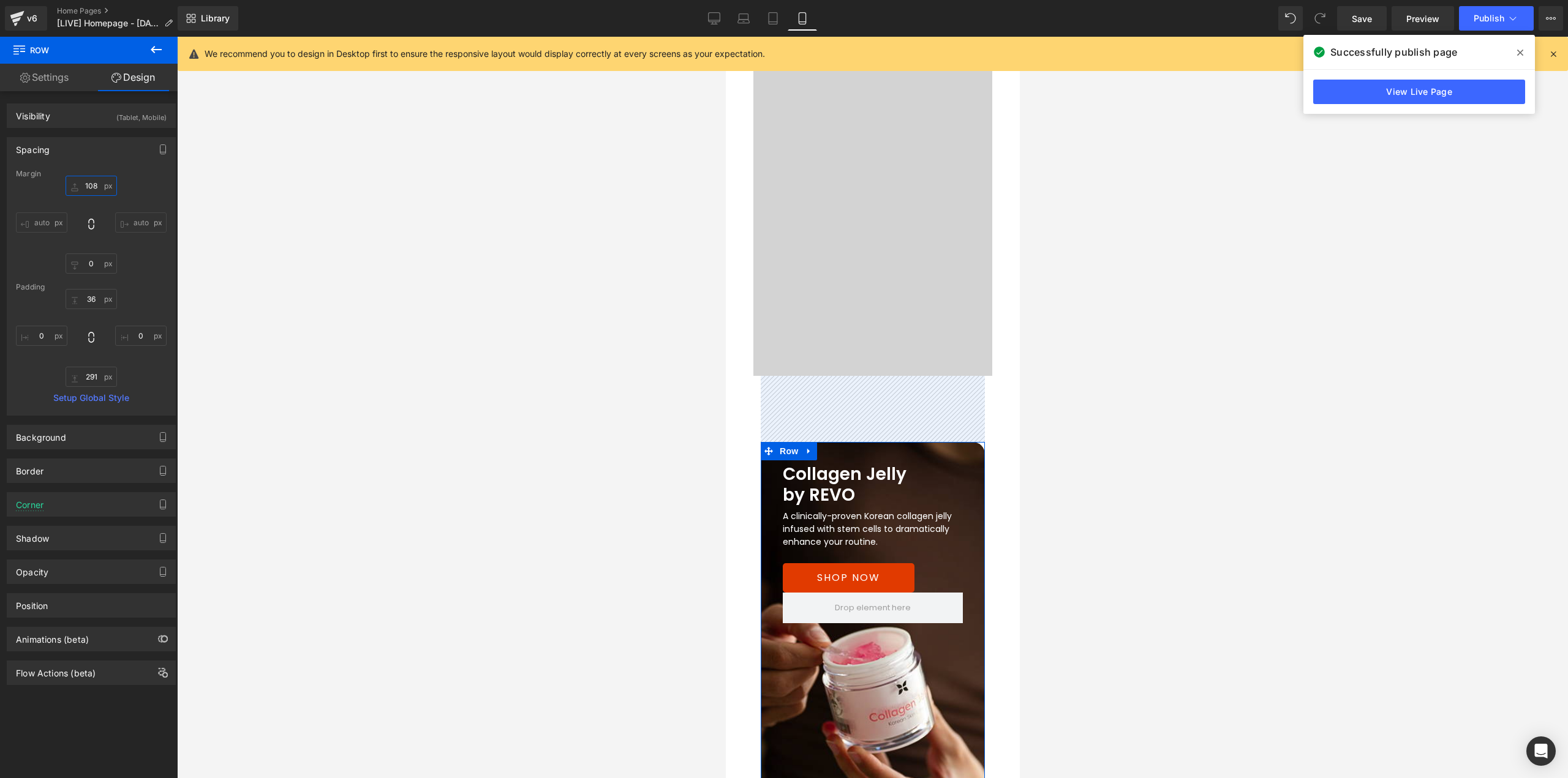
click at [101, 190] on input "108" at bounding box center [91, 185] width 51 height 20
type input "60"
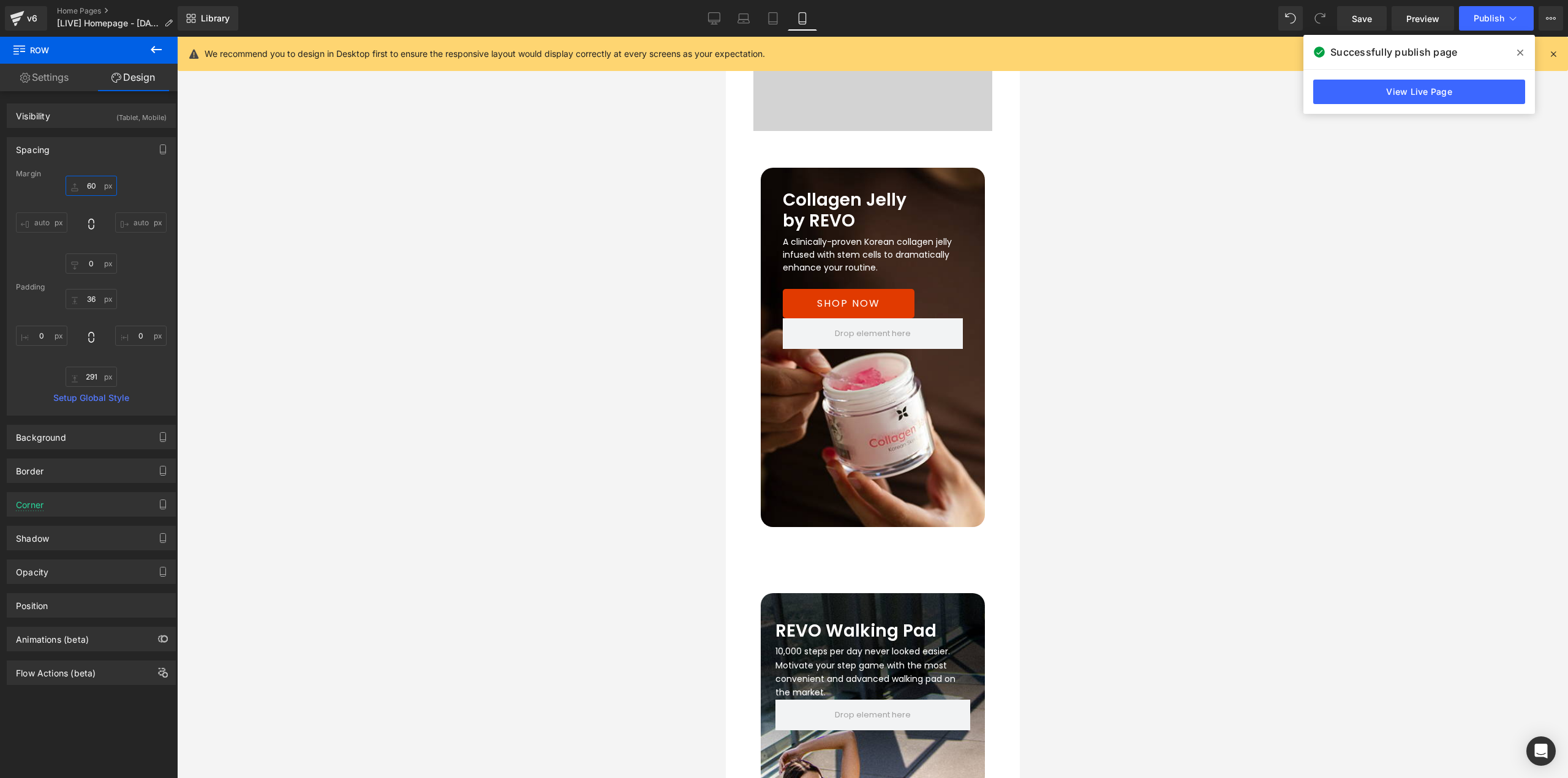
scroll to position [3086, 0]
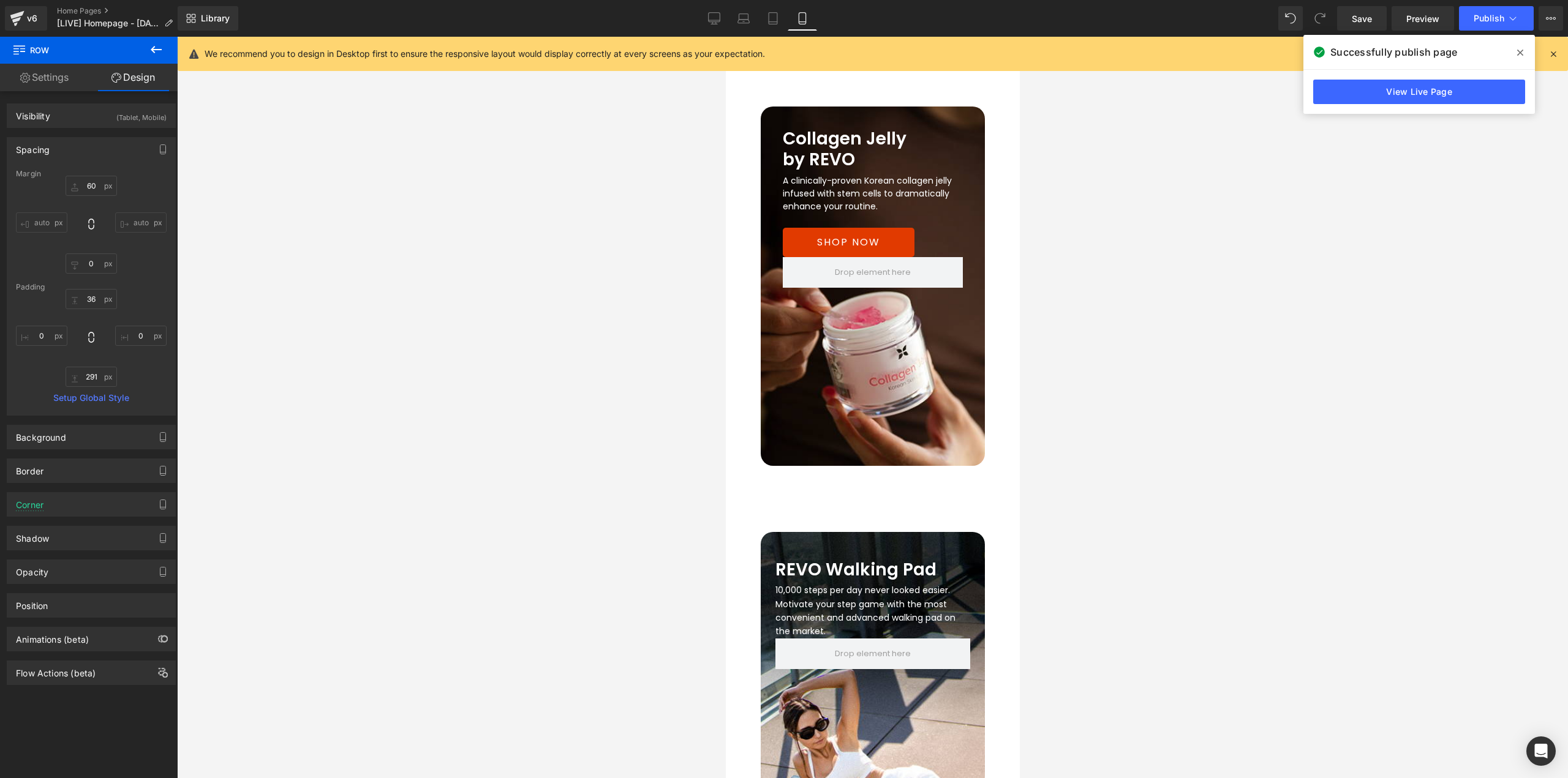
click at [778, 534] on span "Row" at bounding box center [788, 541] width 20 height 15
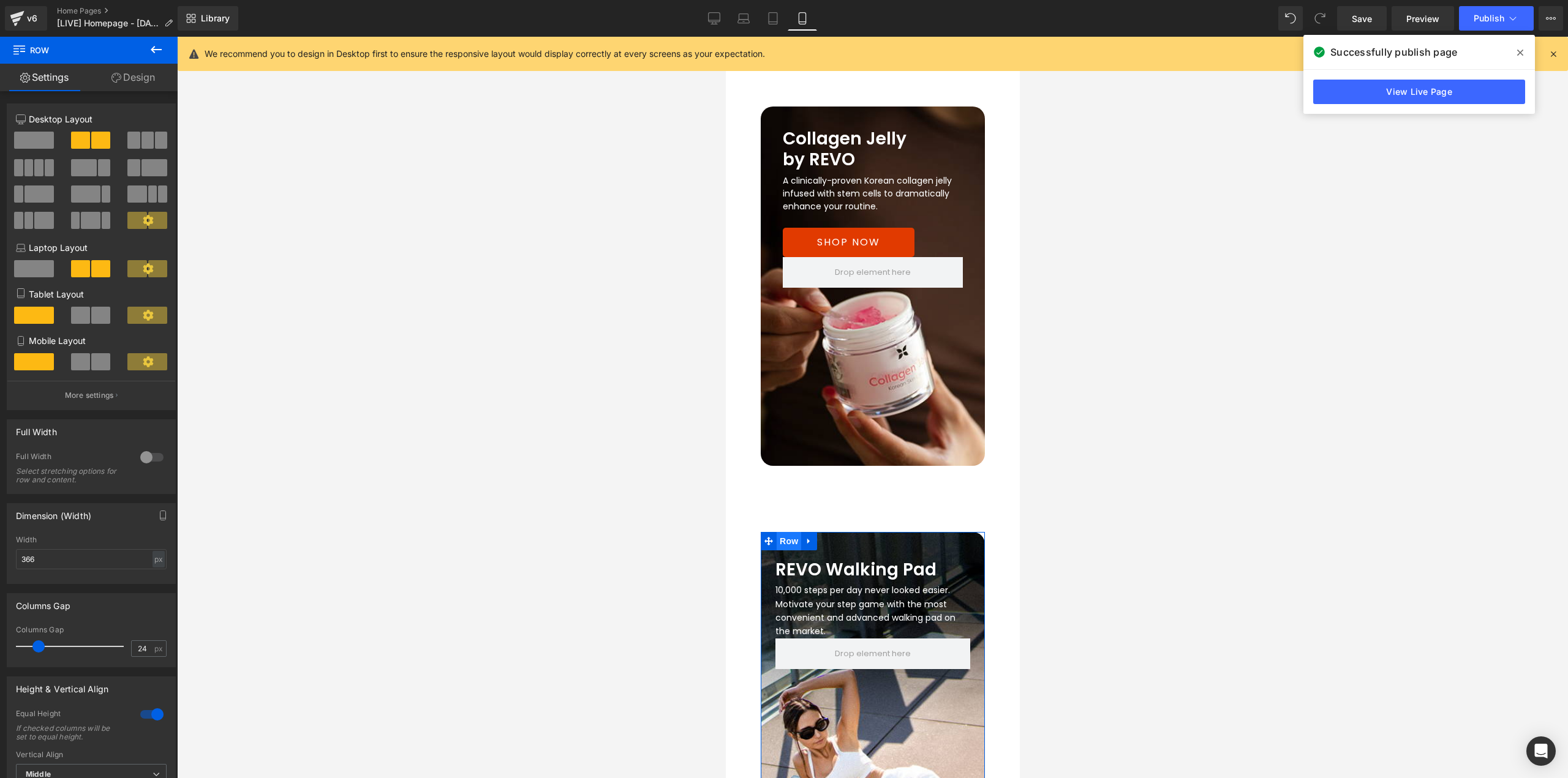
click at [777, 532] on span "Row" at bounding box center [788, 541] width 24 height 18
click at [143, 81] on link "Design" at bounding box center [133, 77] width 88 height 28
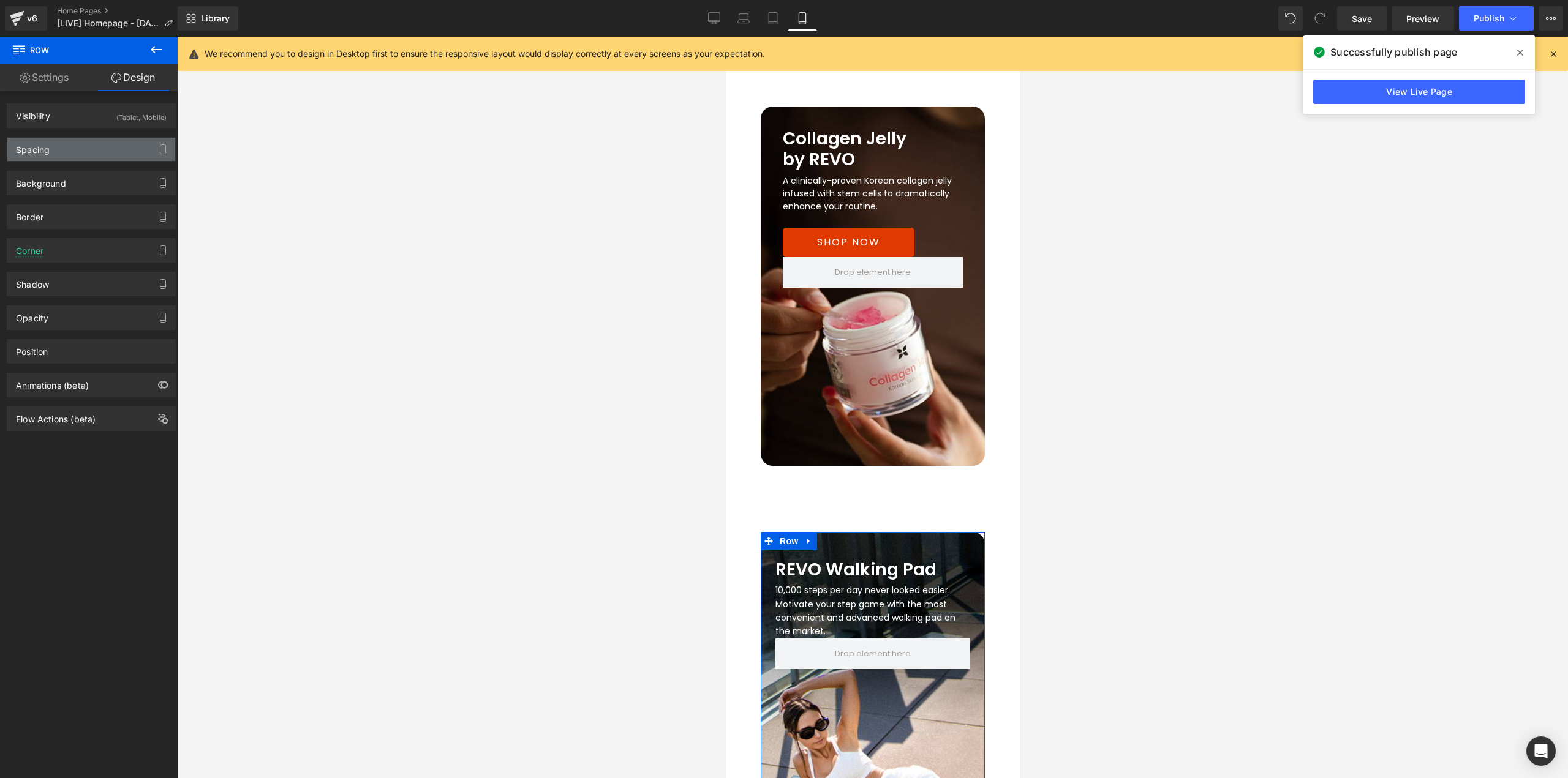
click at [47, 147] on div "Spacing" at bounding box center [32, 146] width 34 height 17
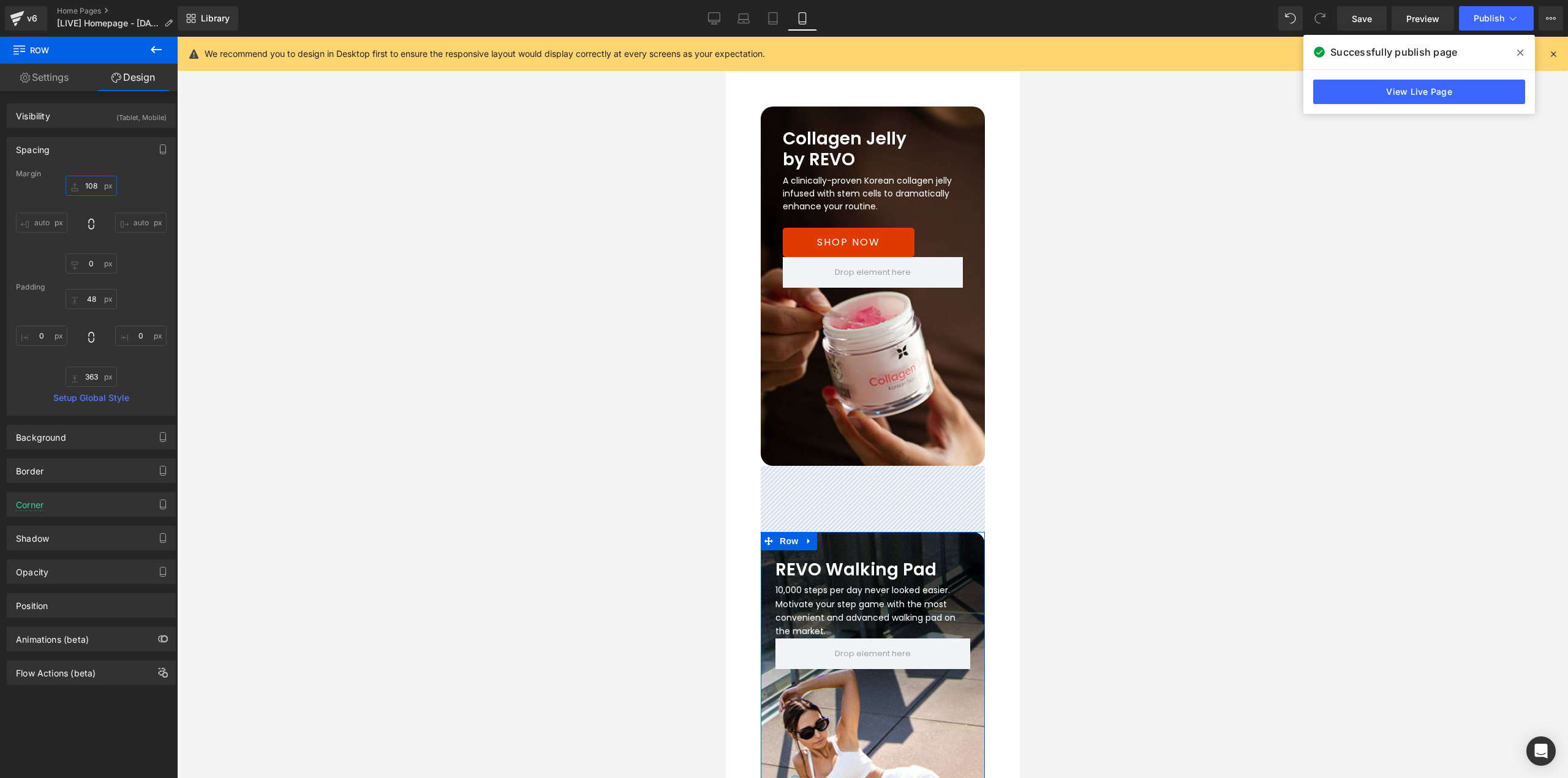
click at [90, 183] on input "108" at bounding box center [91, 185] width 51 height 20
type input "60"
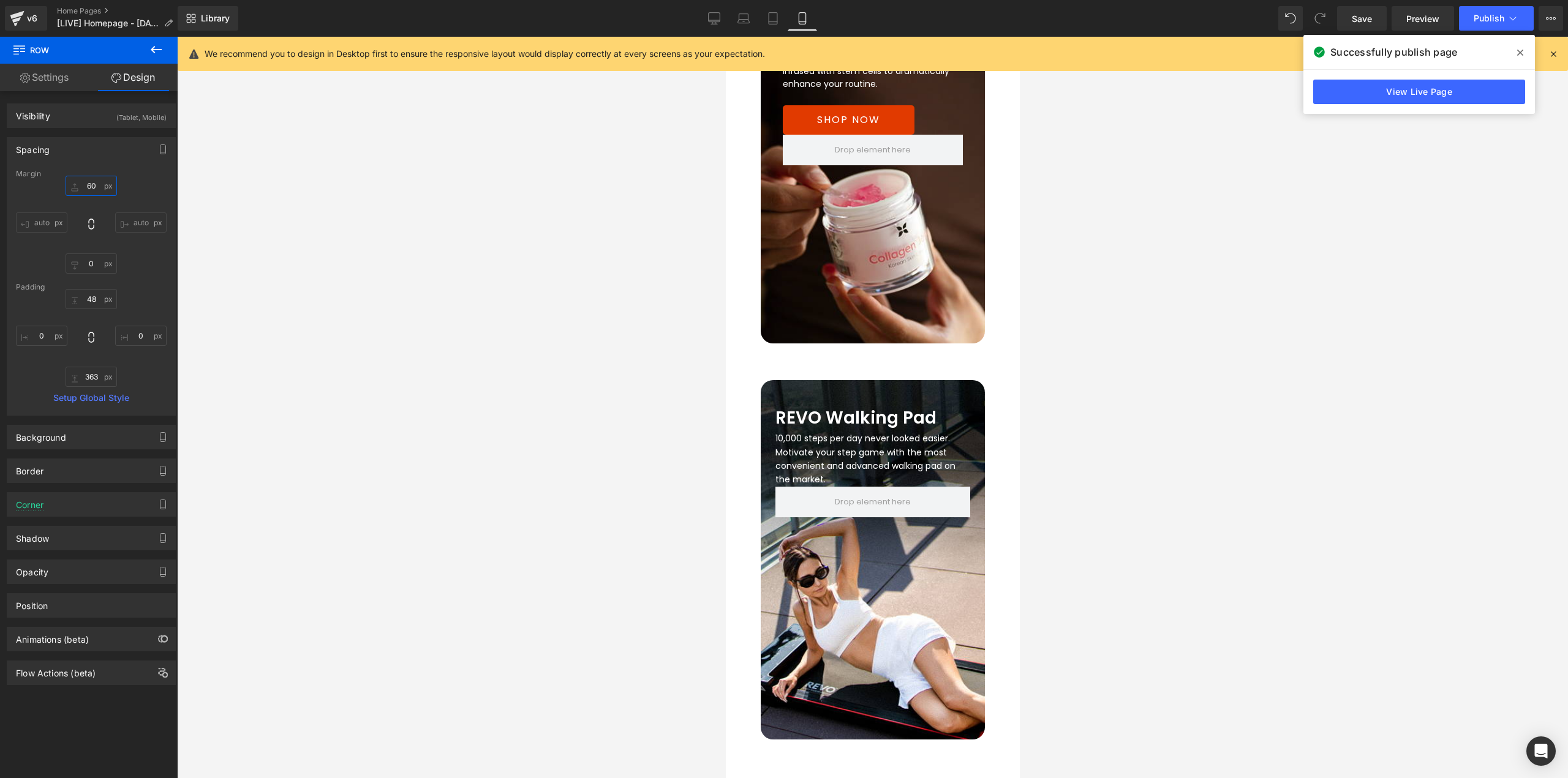
scroll to position [3514, 0]
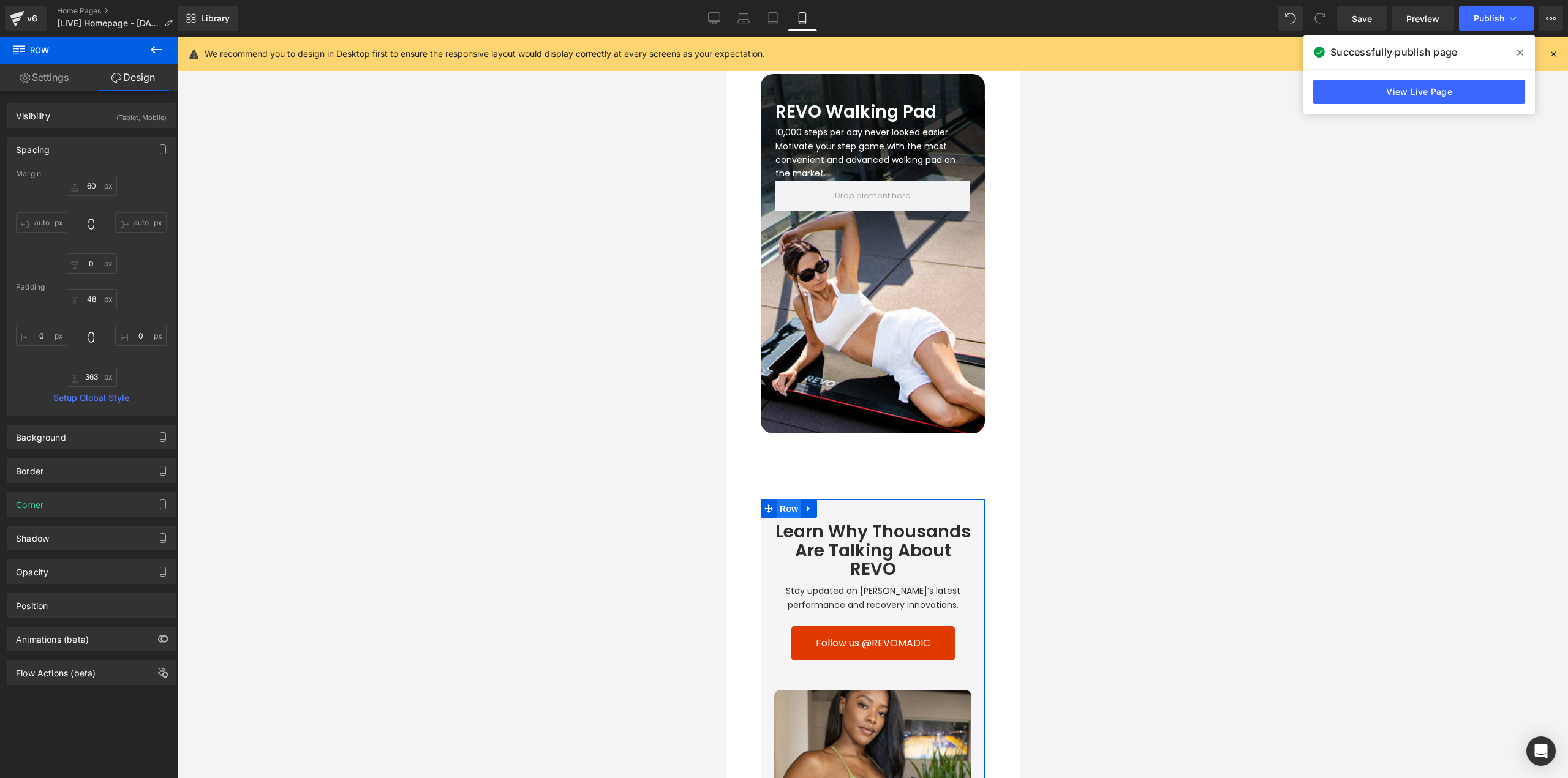
click at [786, 500] on span "Row" at bounding box center [788, 509] width 24 height 18
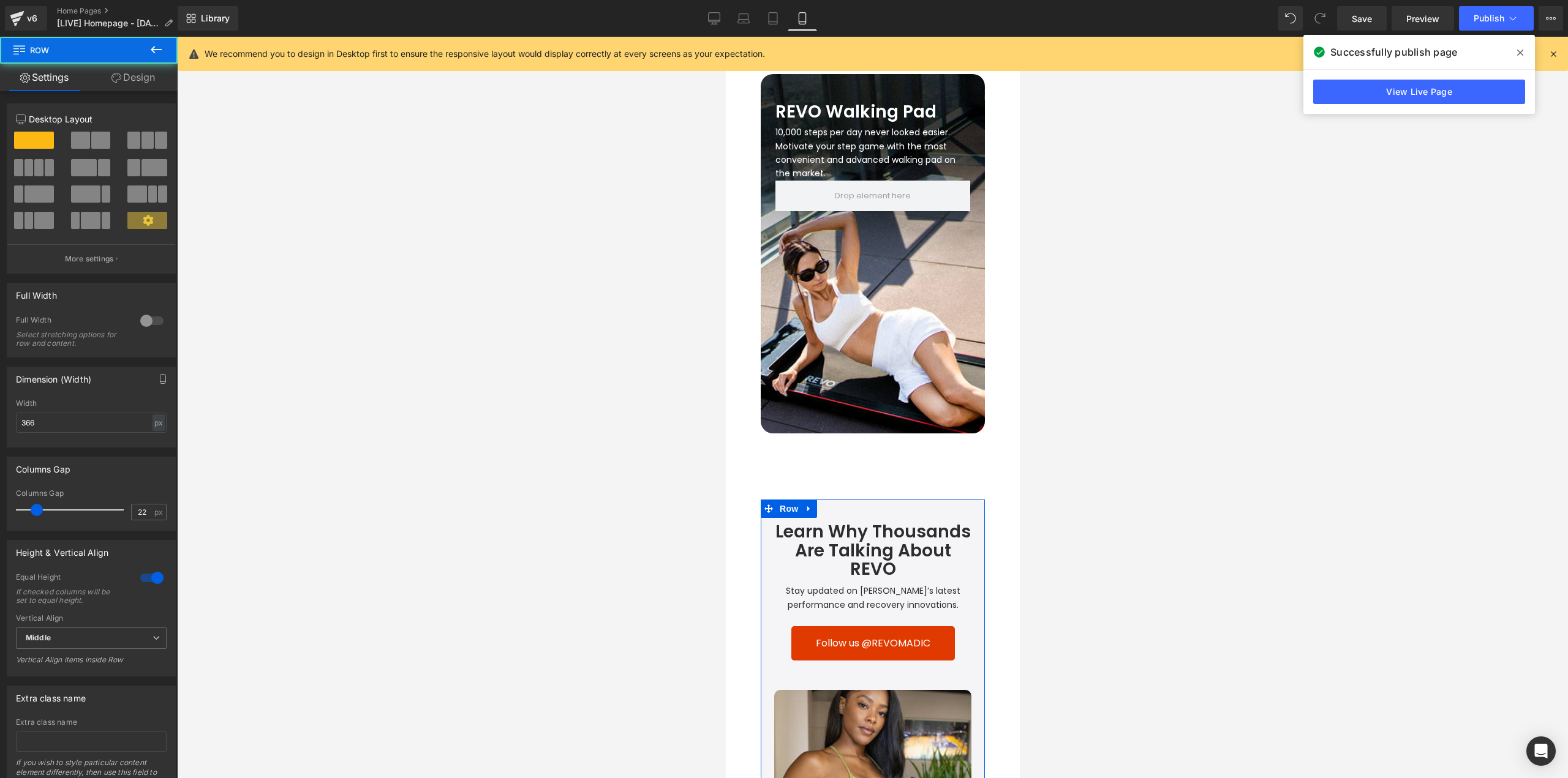
click at [138, 81] on link "Design" at bounding box center [133, 77] width 88 height 28
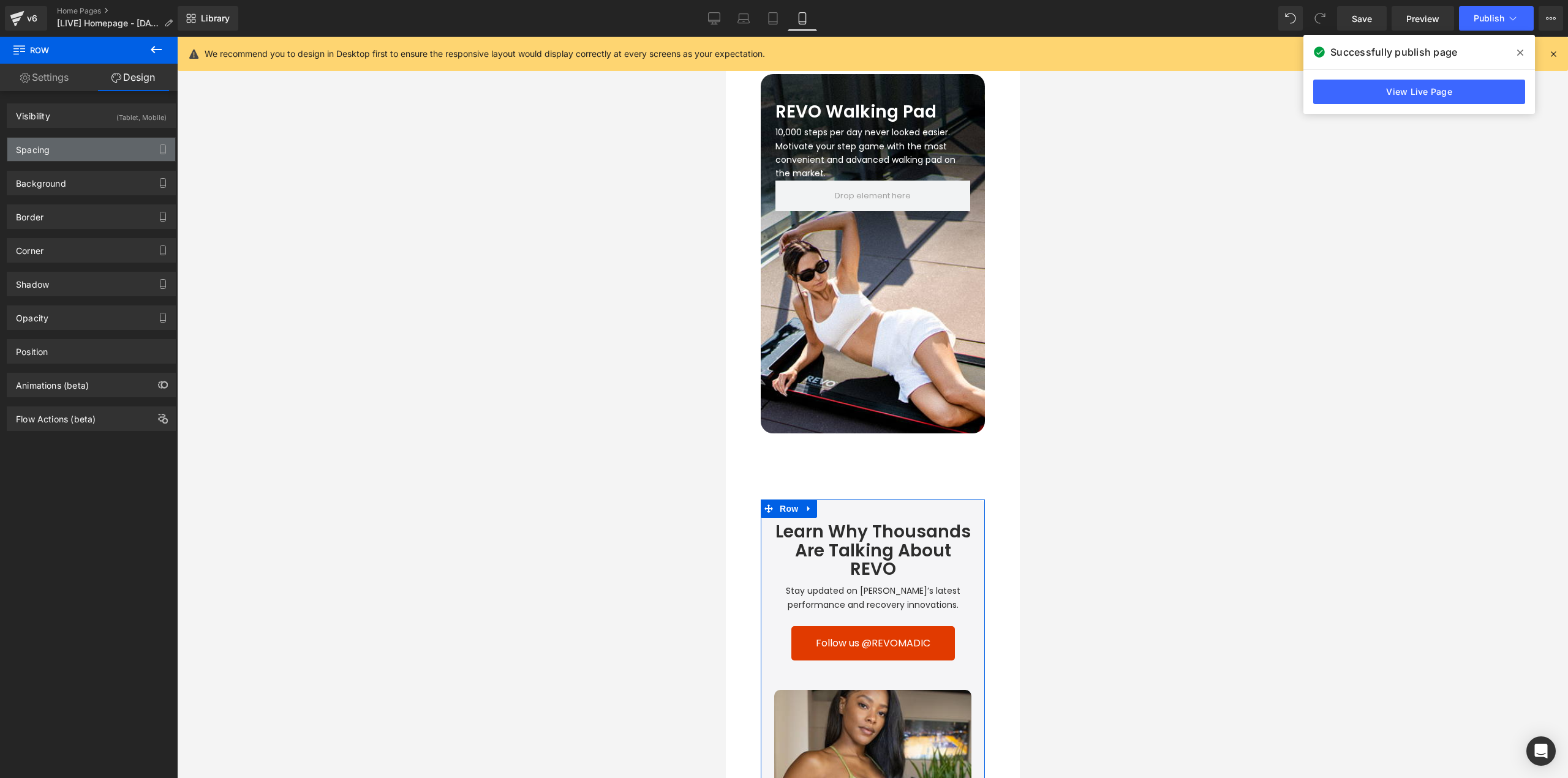
click at [83, 156] on div "Spacing" at bounding box center [91, 149] width 168 height 23
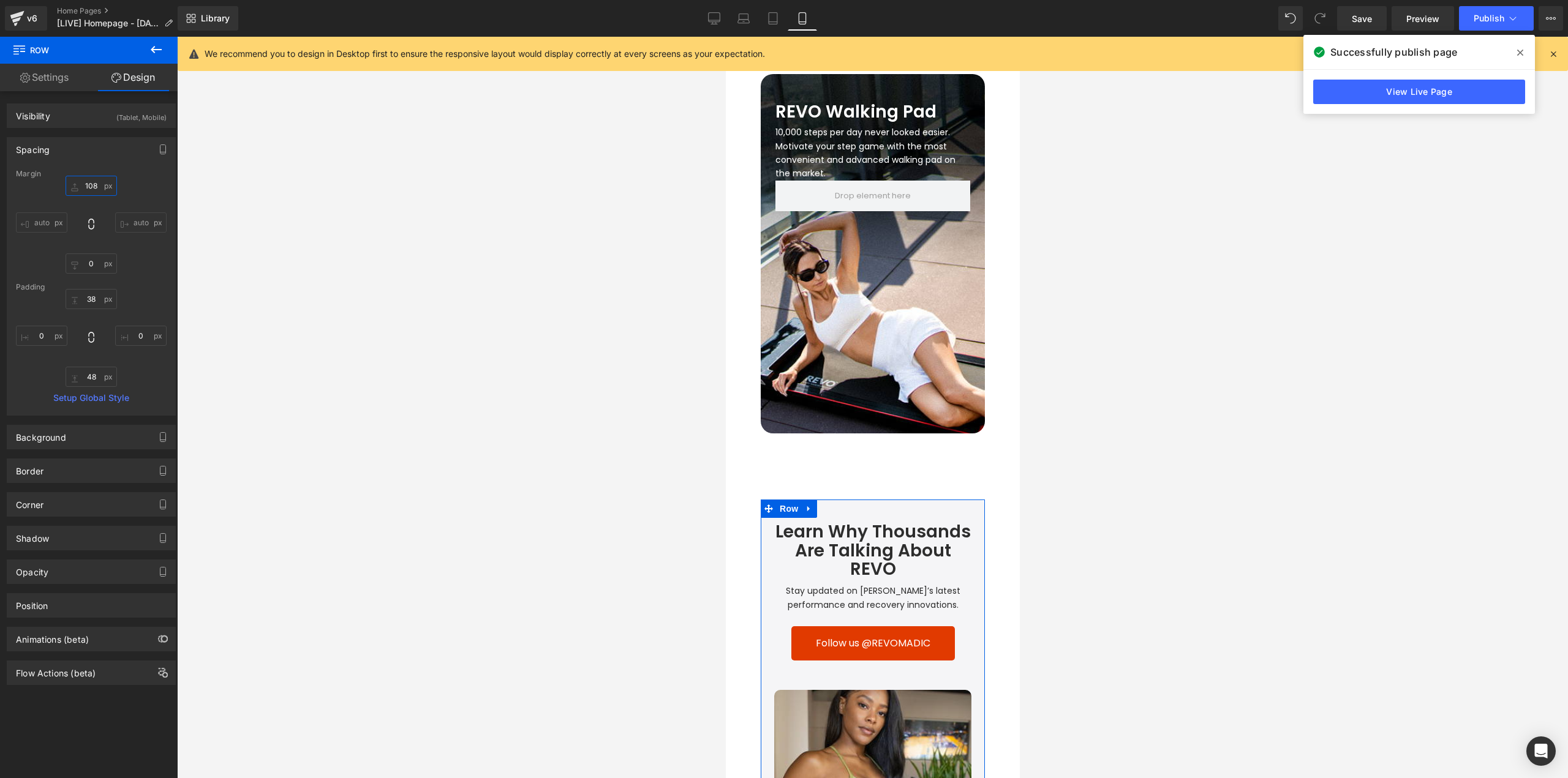
click at [100, 185] on input "108" at bounding box center [91, 185] width 51 height 20
type input "60"
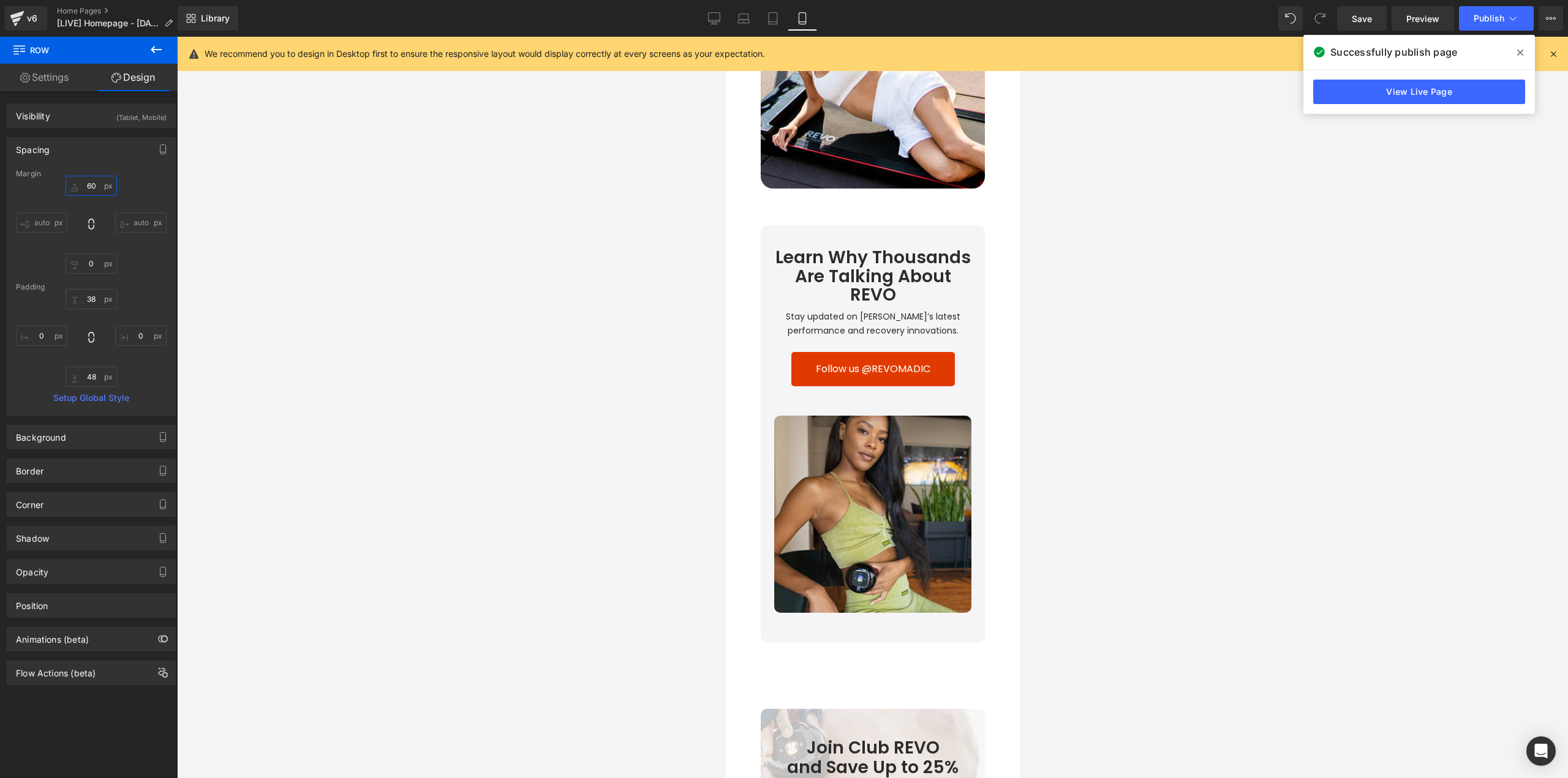
scroll to position [4004, 0]
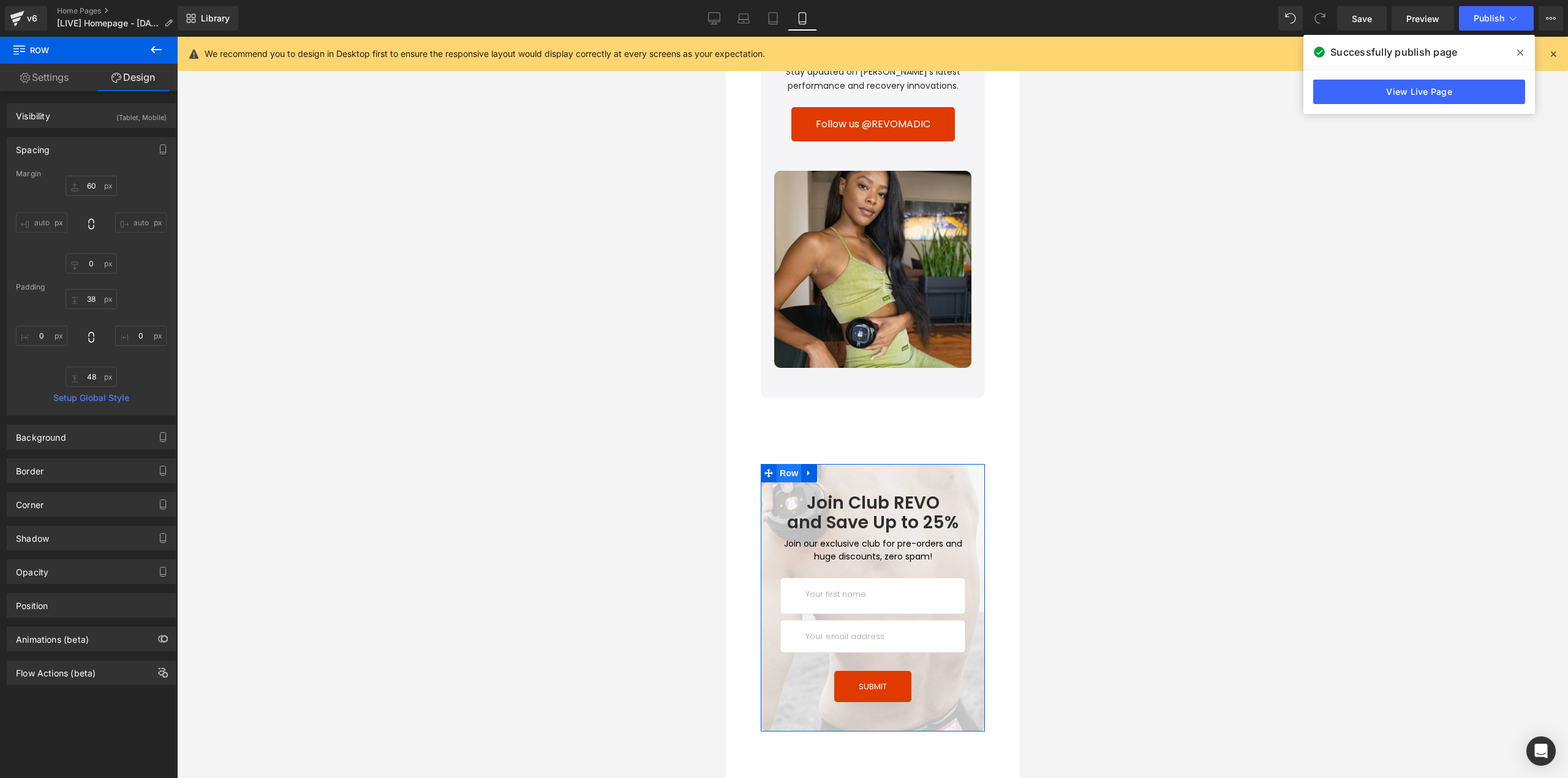
click at [782, 464] on span "Row" at bounding box center [788, 473] width 24 height 18
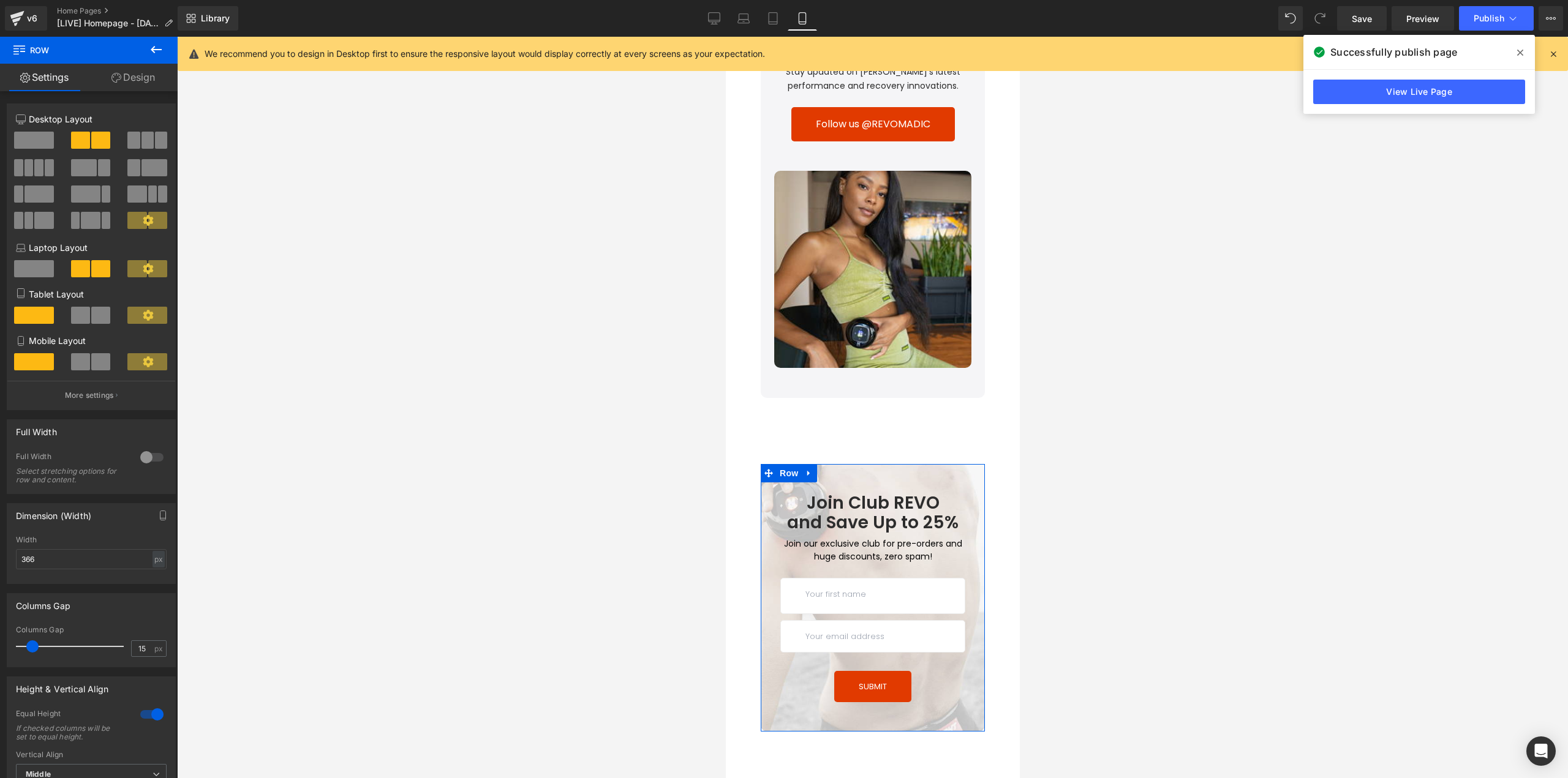
drag, startPoint x: 135, startPoint y: 79, endPoint x: 50, endPoint y: 140, distance: 104.6
click at [134, 79] on link "Design" at bounding box center [133, 77] width 88 height 28
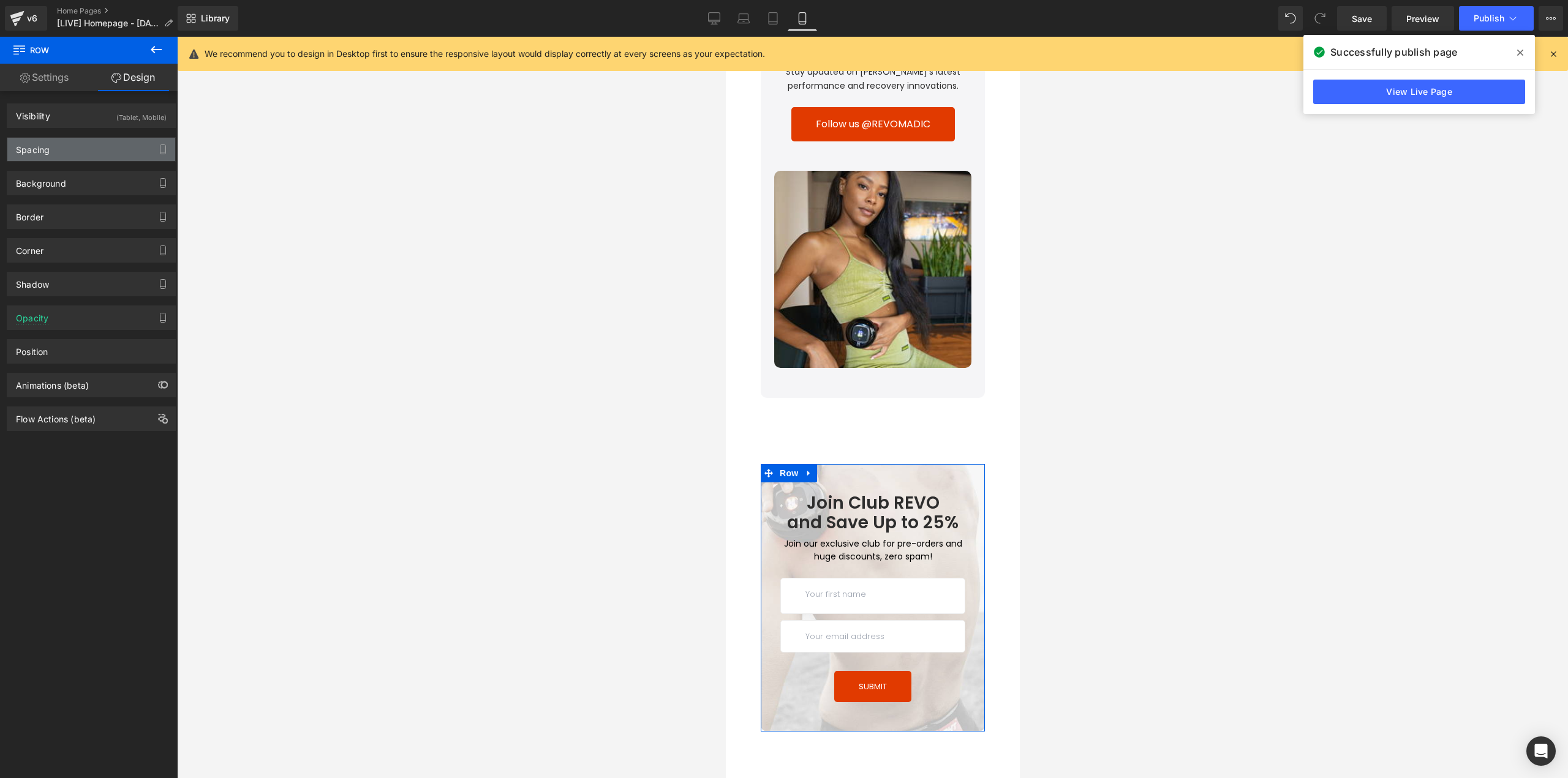
click at [46, 149] on div "Spacing" at bounding box center [32, 146] width 34 height 17
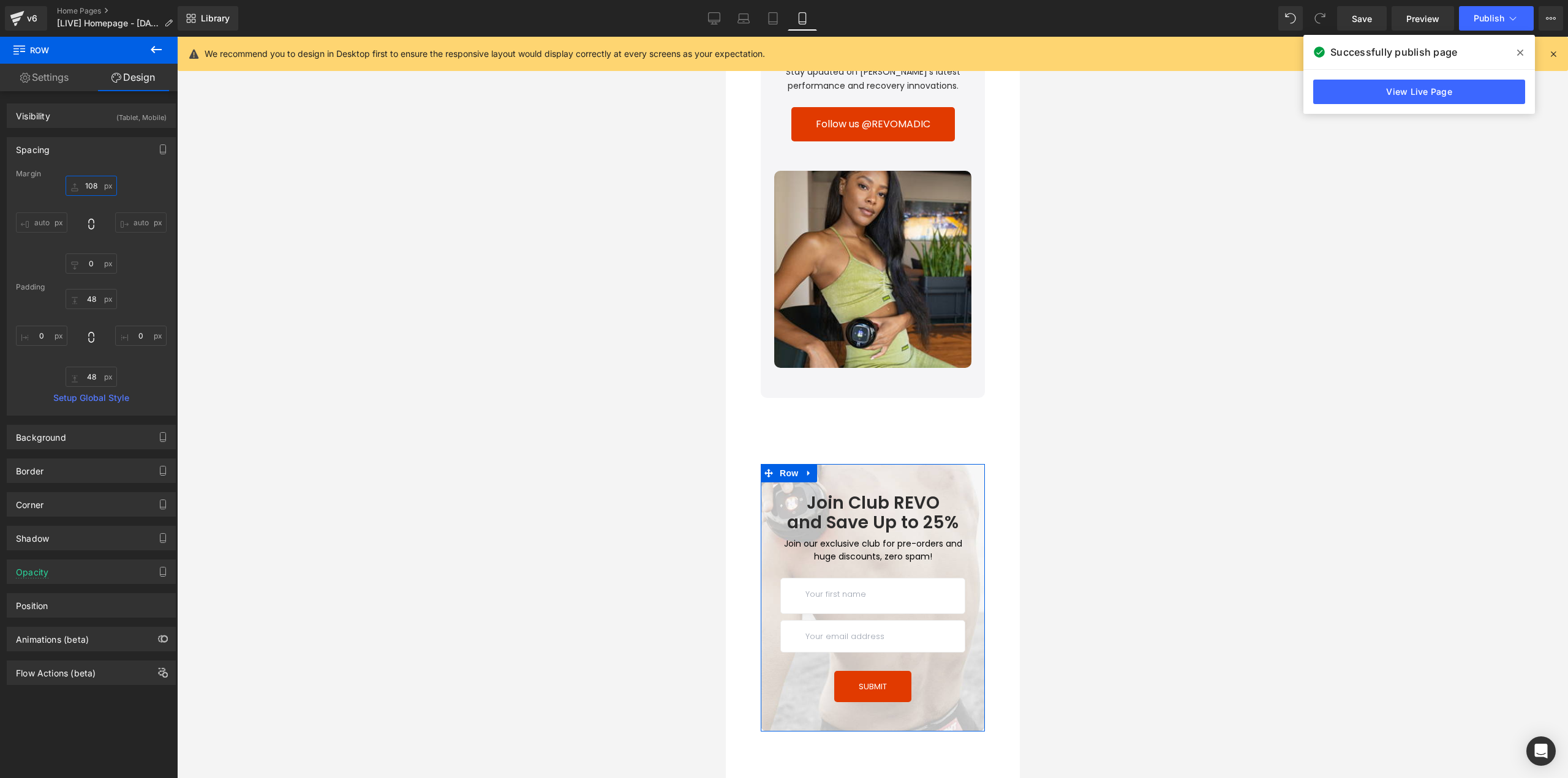
click at [92, 180] on input "108" at bounding box center [91, 185] width 51 height 20
type input "60"
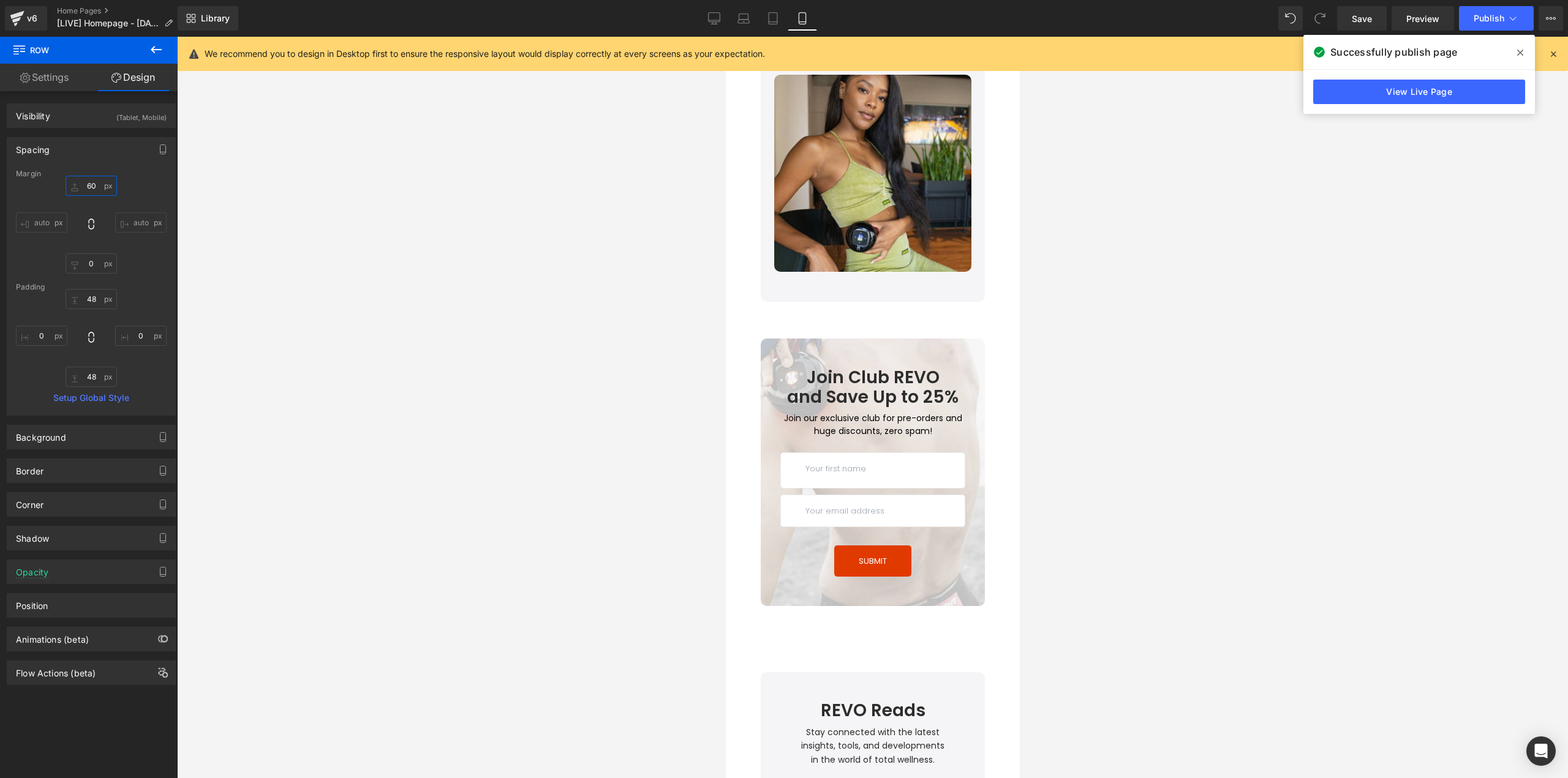
scroll to position [4249, 0]
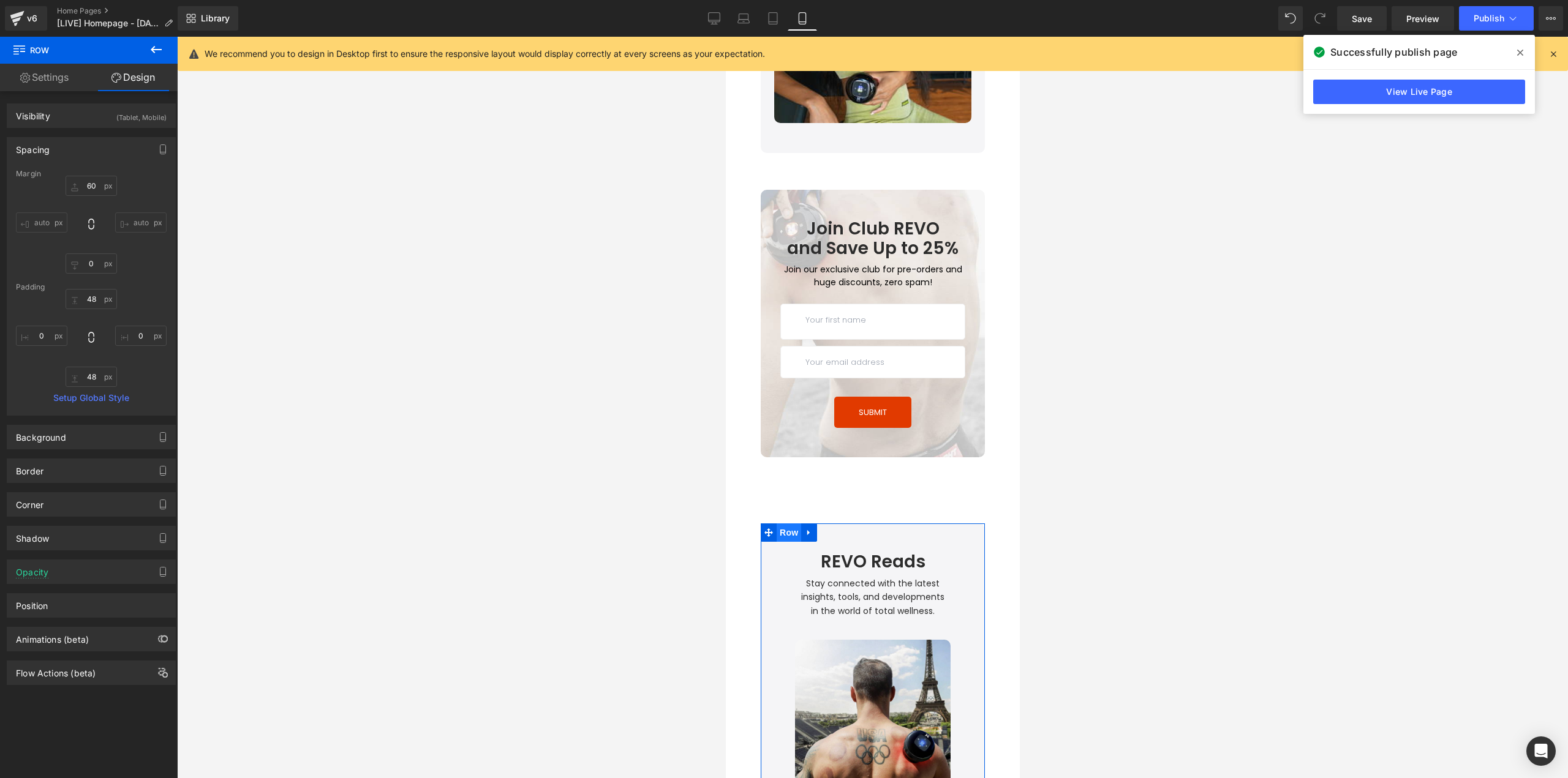
click at [788, 523] on span "Row" at bounding box center [788, 532] width 24 height 18
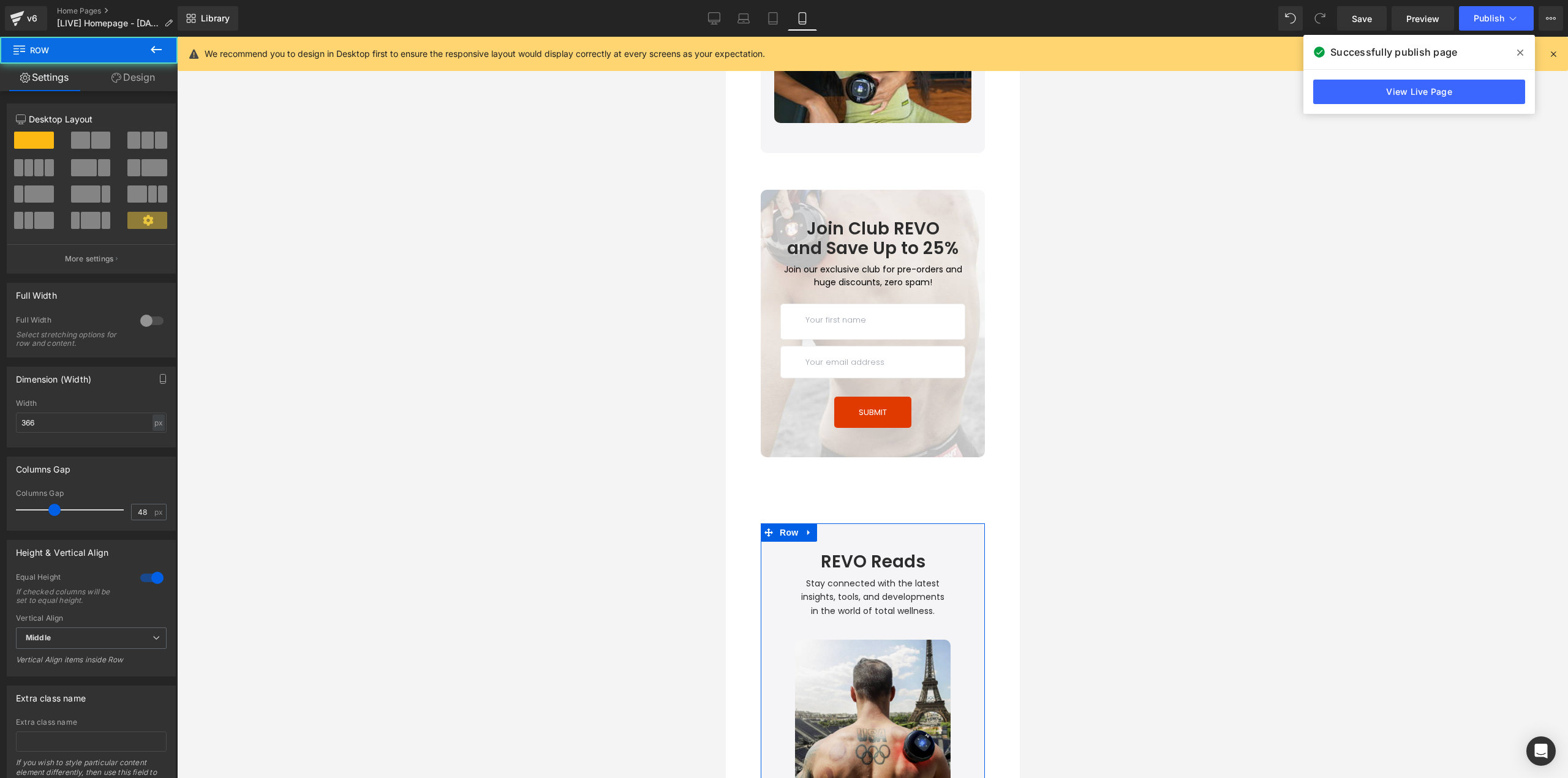
click at [129, 82] on link "Design" at bounding box center [133, 77] width 88 height 28
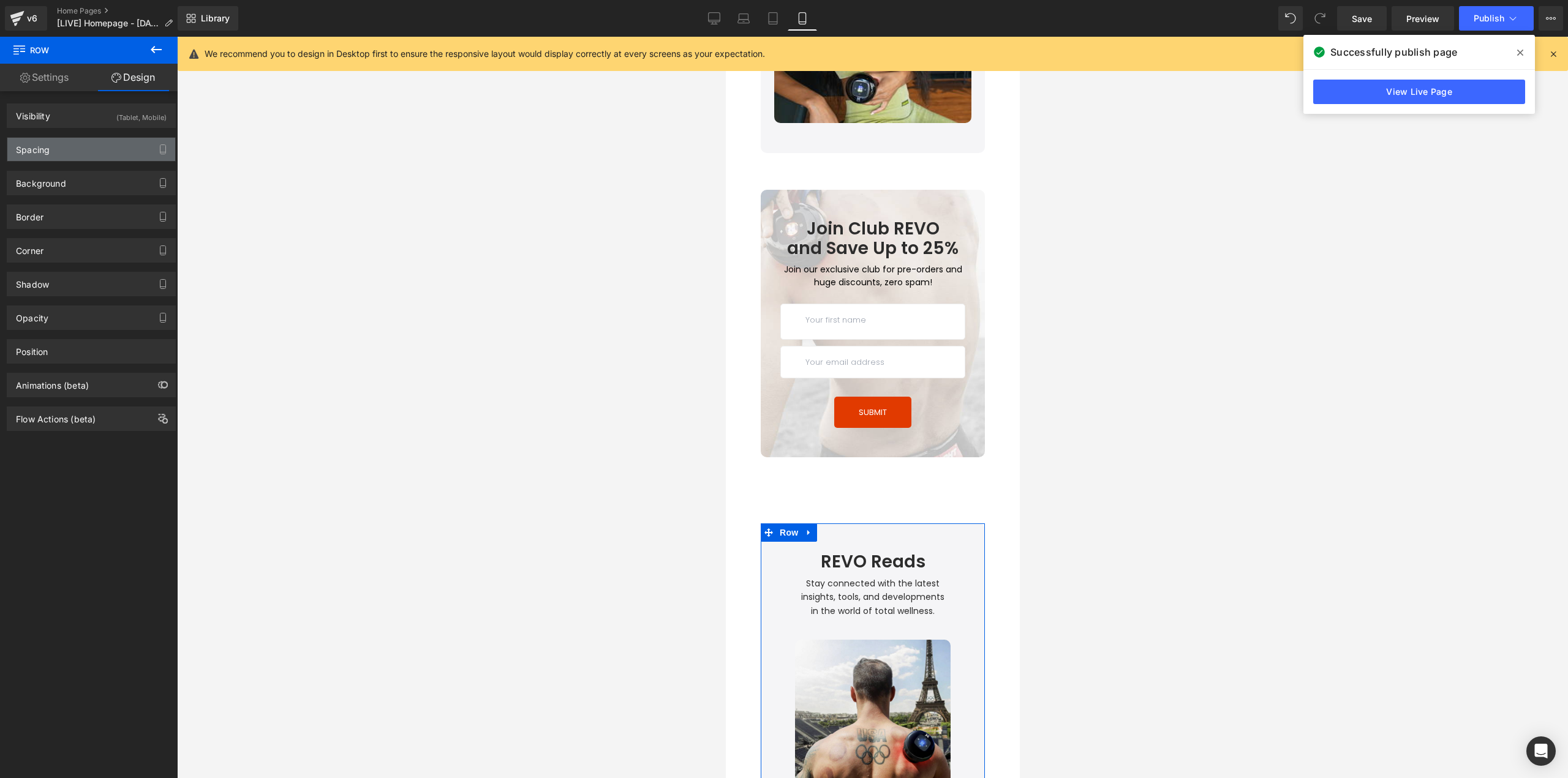
click at [63, 143] on div "Spacing" at bounding box center [91, 149] width 168 height 23
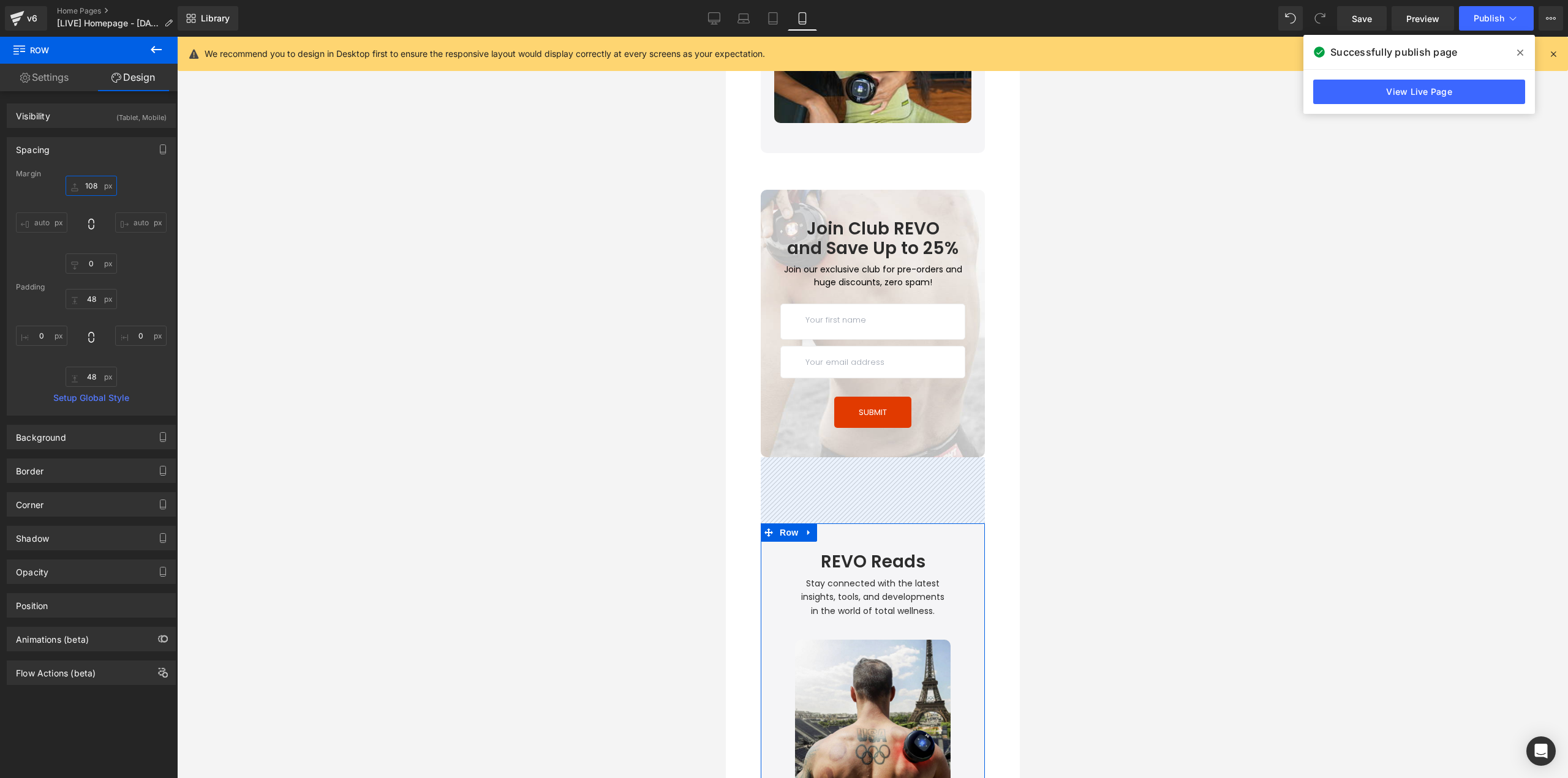
click at [101, 183] on input "108" at bounding box center [91, 185] width 51 height 20
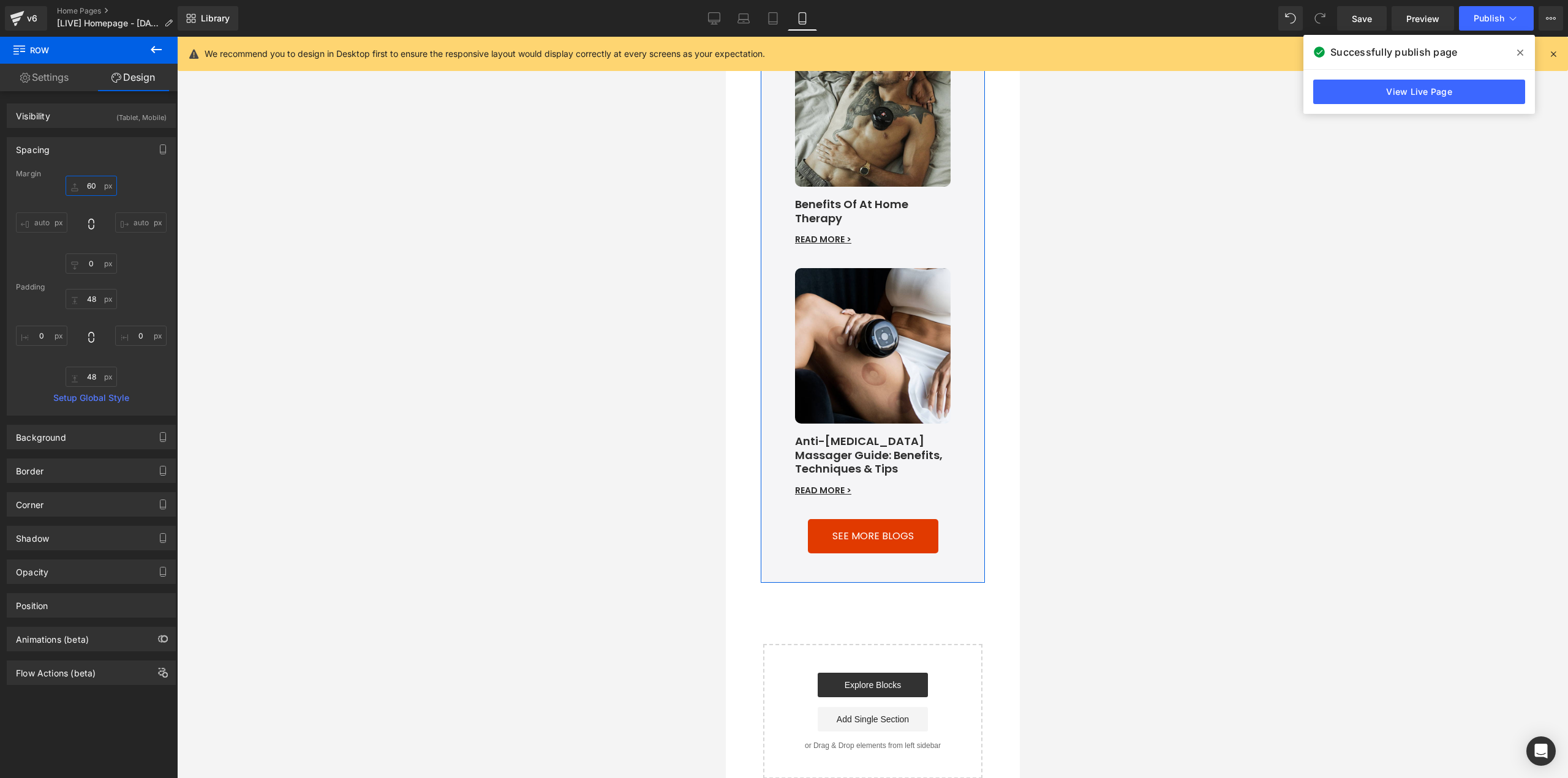
scroll to position [5229, 0]
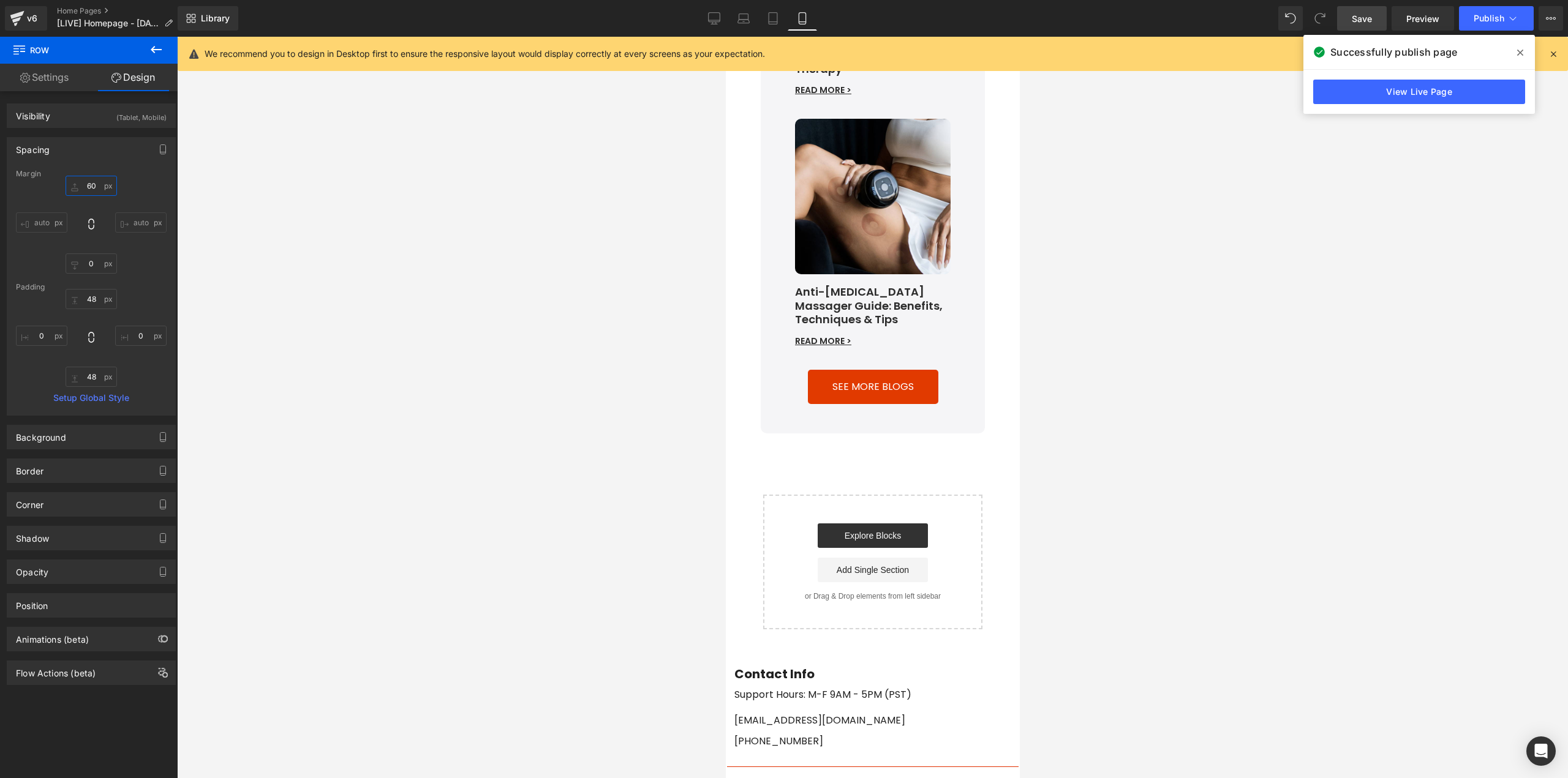
type input "60"
click at [1357, 17] on span "Save" at bounding box center [1361, 18] width 20 height 13
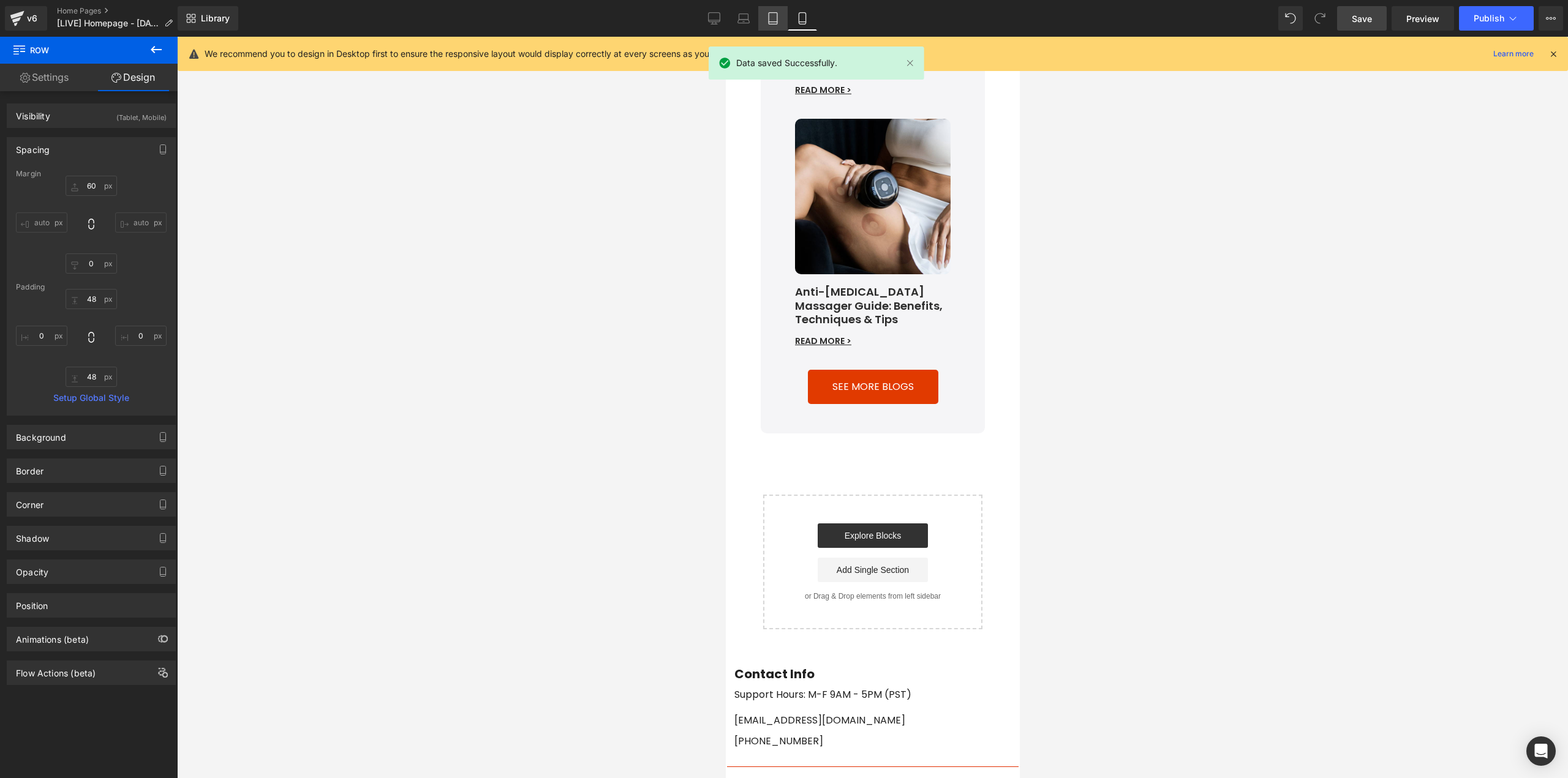
click at [771, 20] on icon at bounding box center [773, 18] width 12 height 12
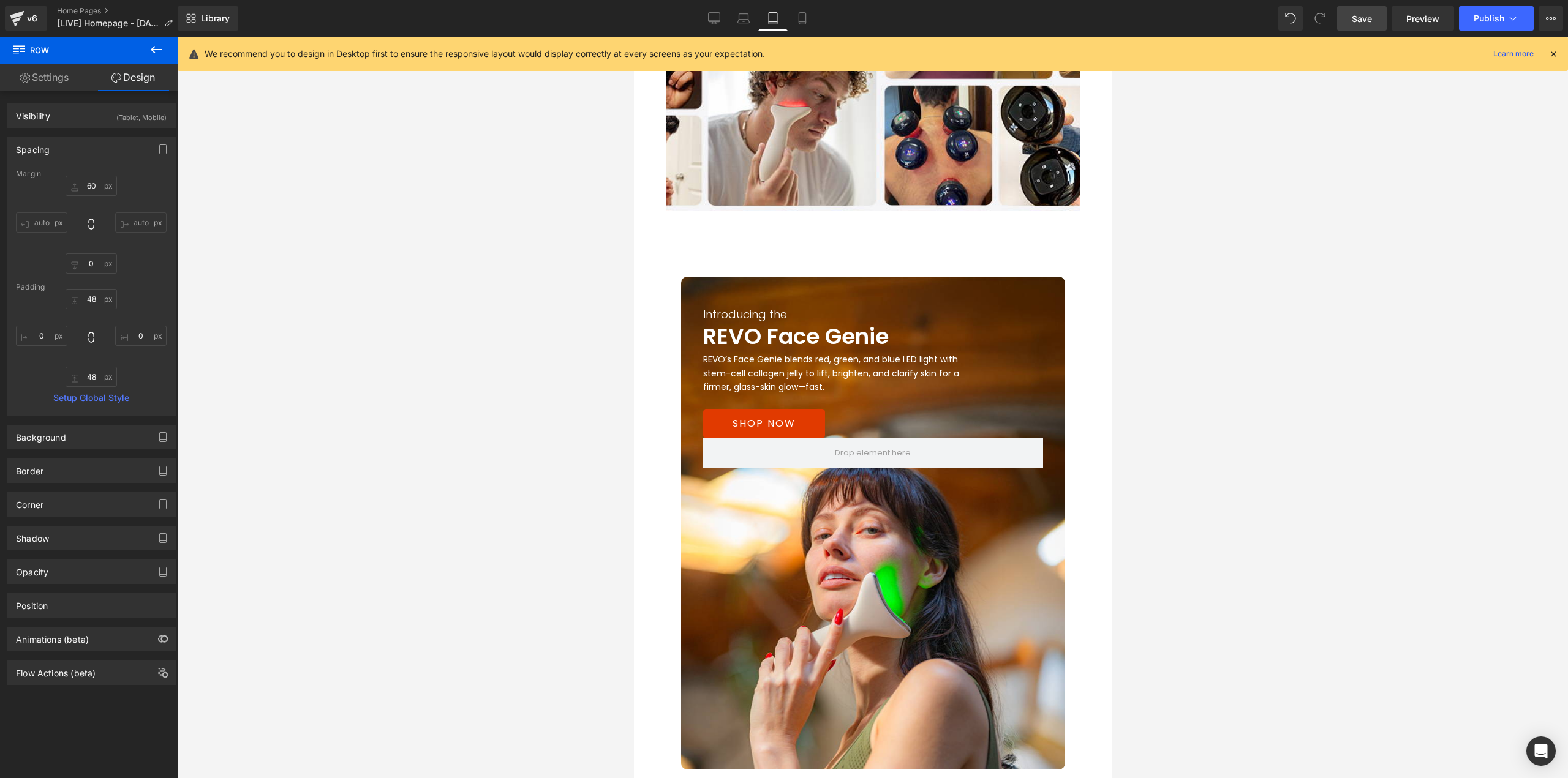
scroll to position [1590, 0]
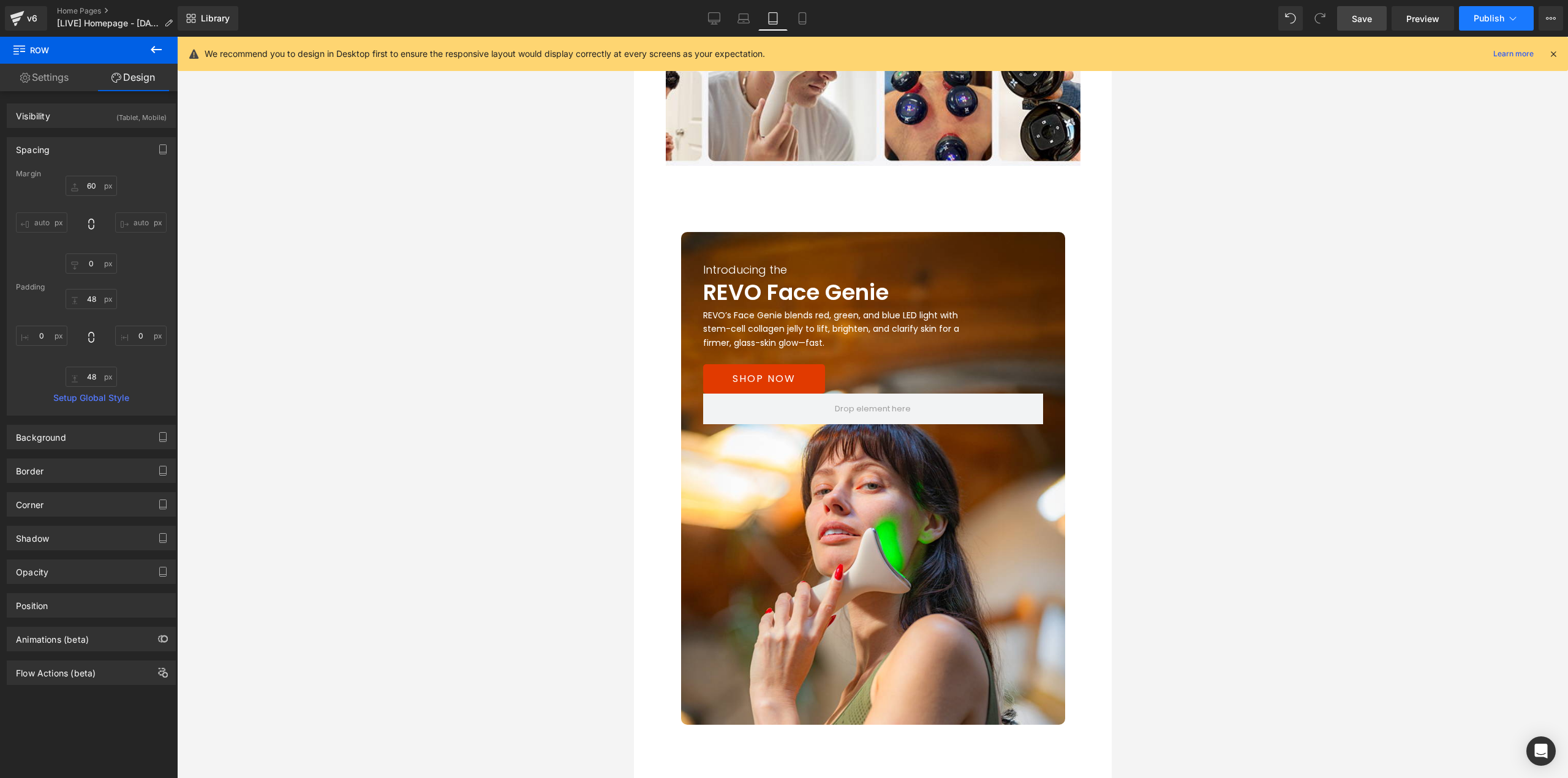
click at [1470, 10] on button "Publish" at bounding box center [1496, 18] width 75 height 24
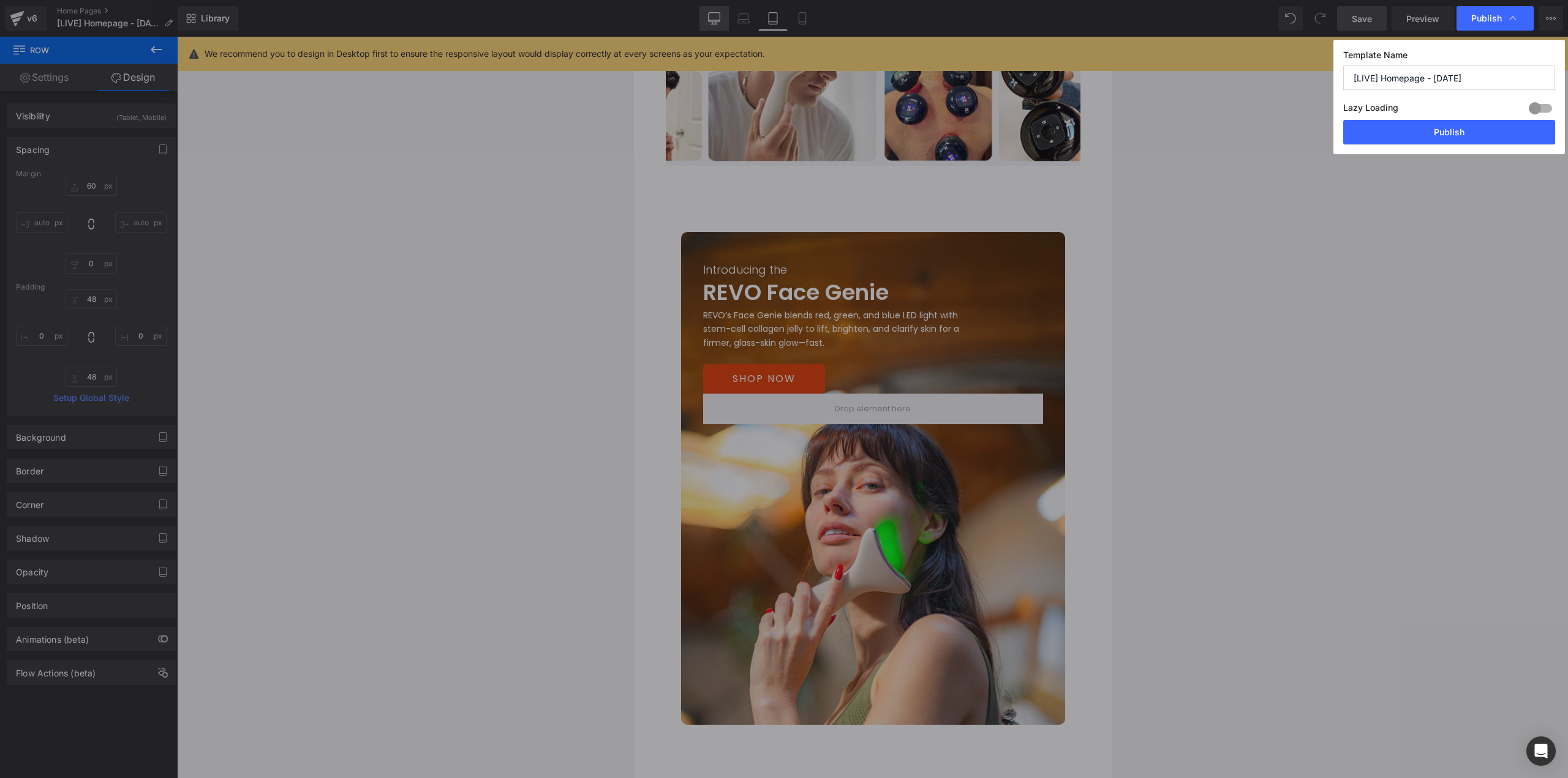
drag, startPoint x: 1421, startPoint y: 132, endPoint x: 719, endPoint y: 19, distance: 711.0
click at [1403, 136] on button "Publish" at bounding box center [1448, 132] width 211 height 24
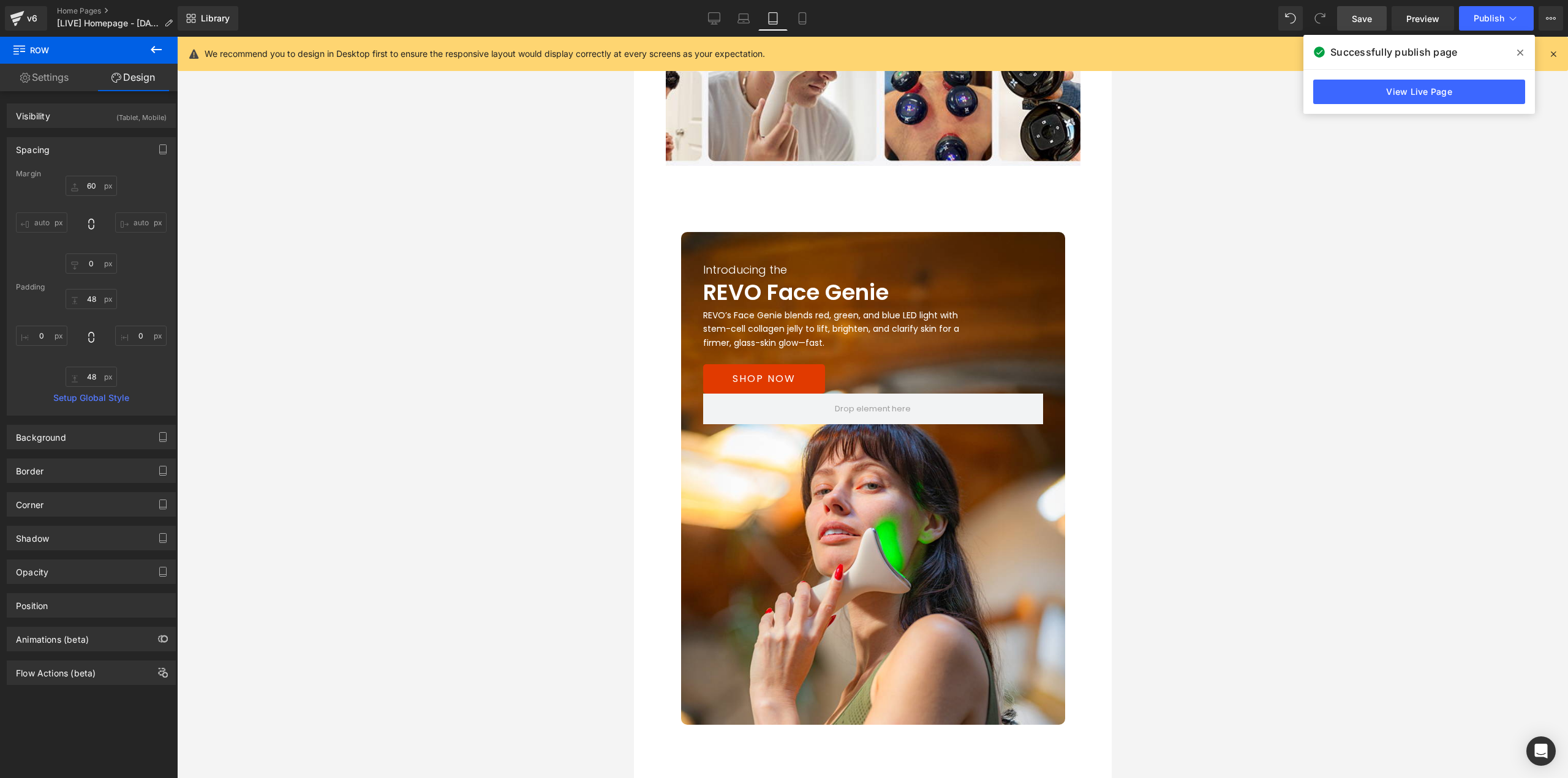
click at [1428, 290] on div at bounding box center [872, 407] width 1391 height 742
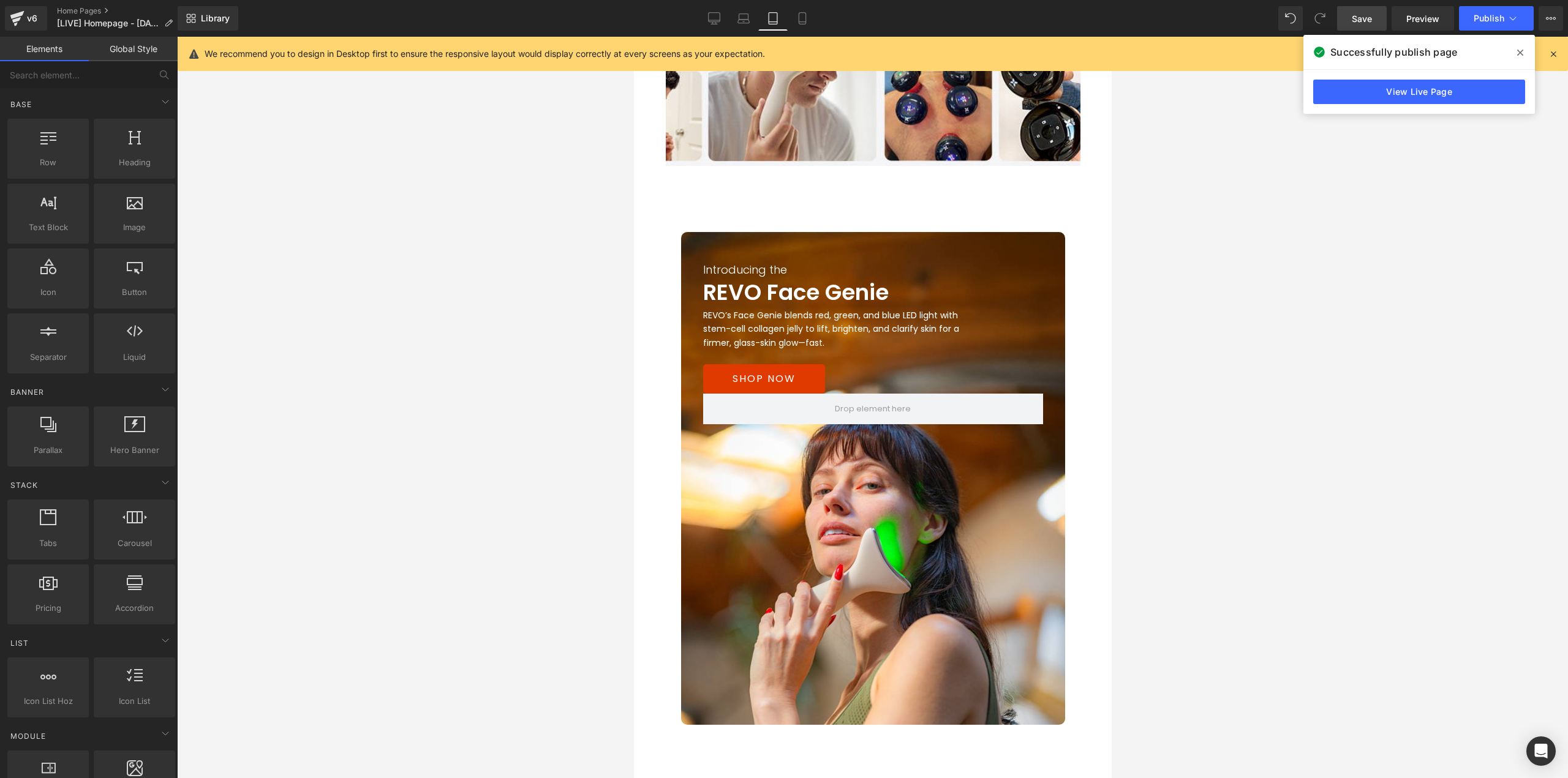
click at [1519, 55] on icon at bounding box center [1519, 52] width 6 height 10
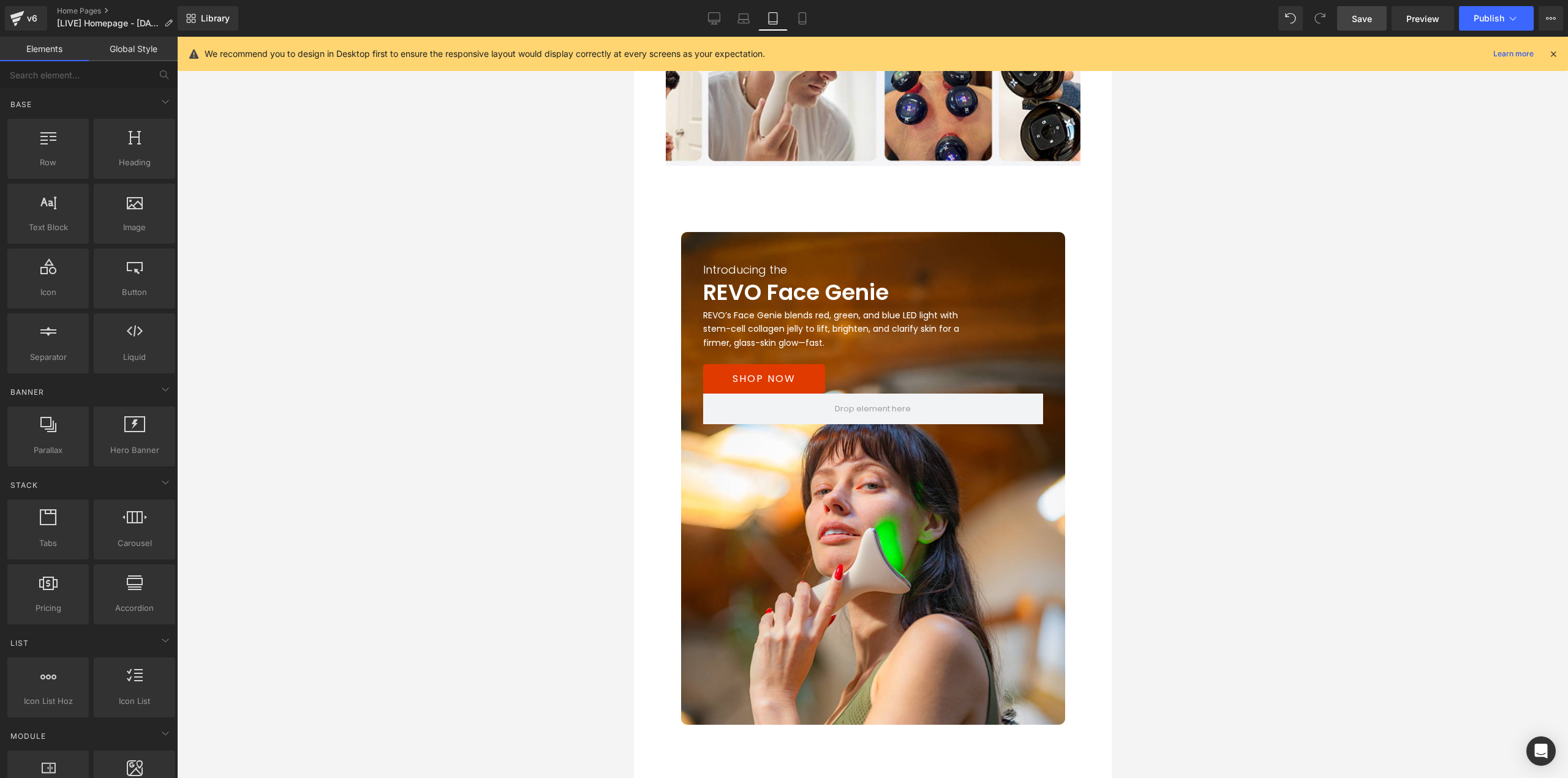
drag, startPoint x: 1384, startPoint y: 227, endPoint x: 1132, endPoint y: 120, distance: 273.8
click at [1368, 219] on div at bounding box center [872, 407] width 1391 height 742
click at [726, 23] on link "Desktop" at bounding box center [714, 18] width 29 height 24
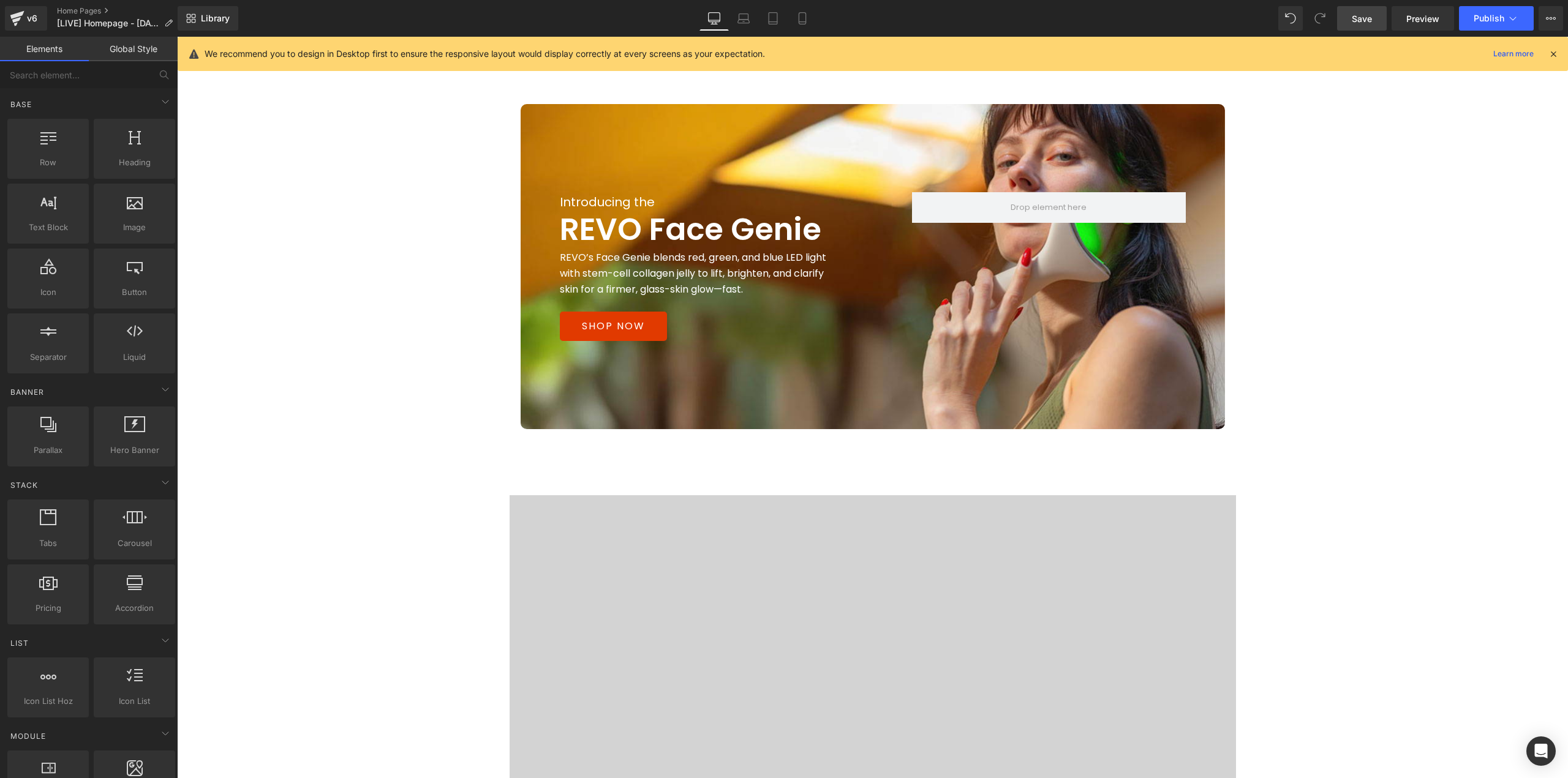
scroll to position [1499, 0]
